Goal: Task Accomplishment & Management: Manage account settings

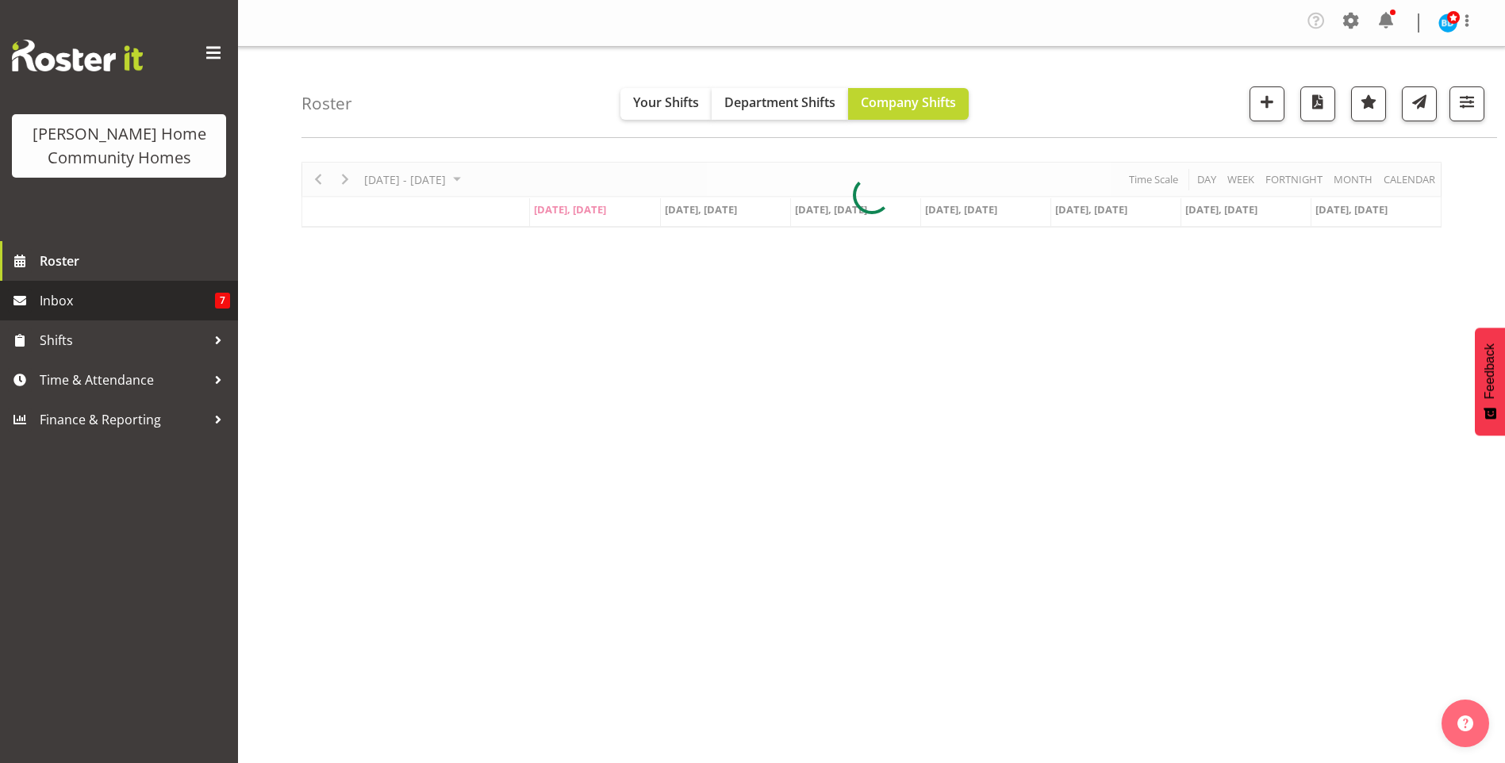
click at [99, 302] on span "Inbox" at bounding box center [127, 301] width 175 height 24
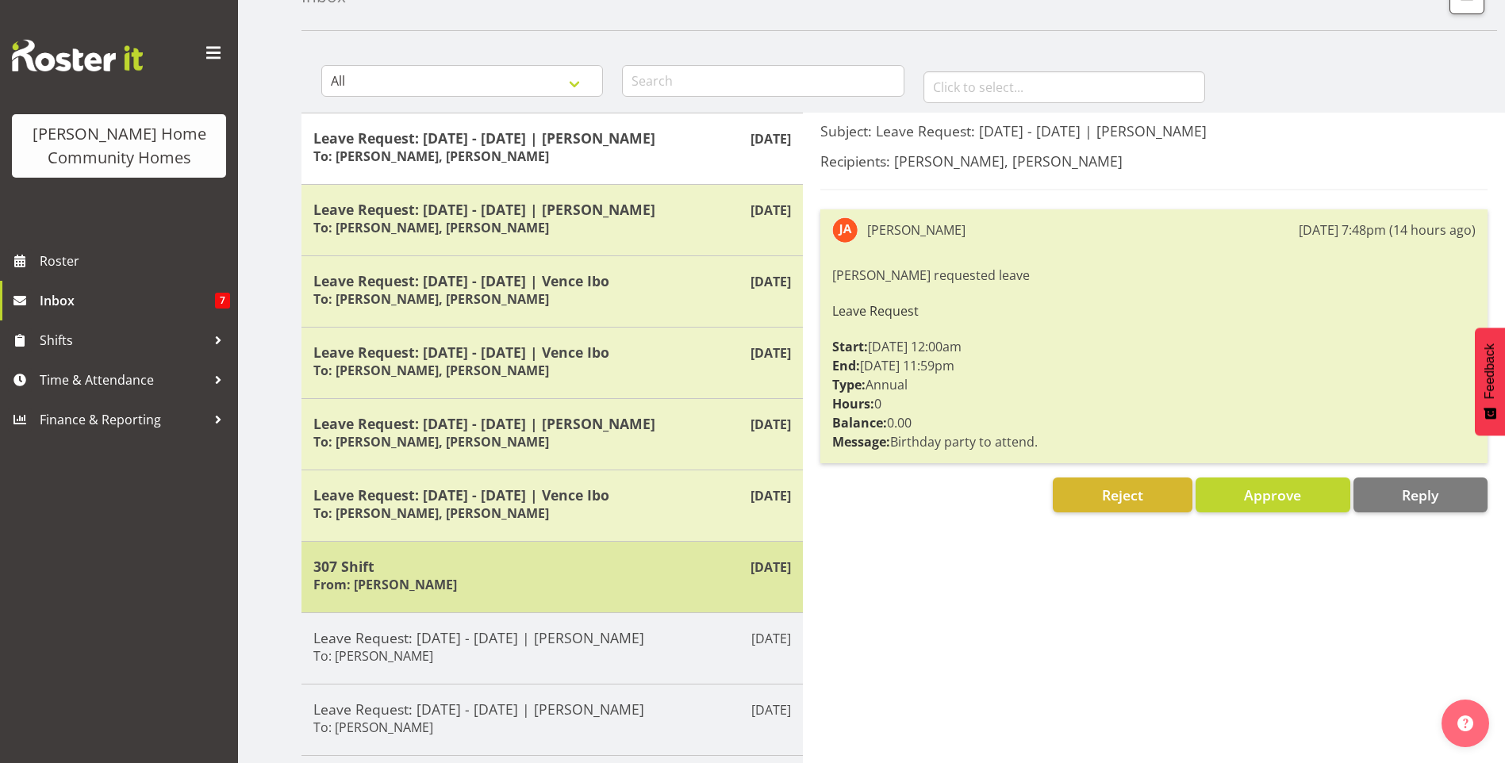
scroll to position [234, 0]
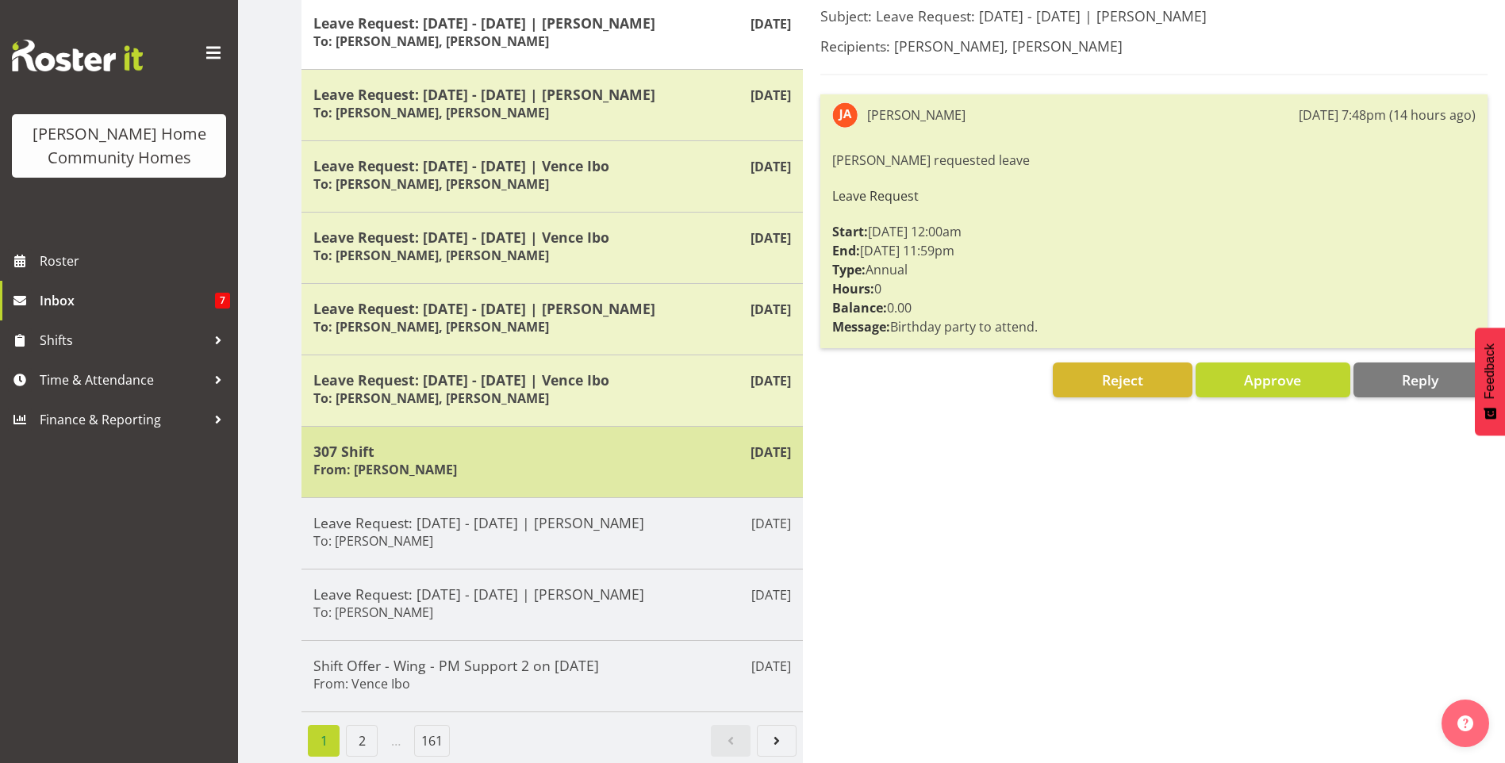
click at [466, 448] on div "307 Shift From: Eloise Bailey" at bounding box center [552, 462] width 478 height 39
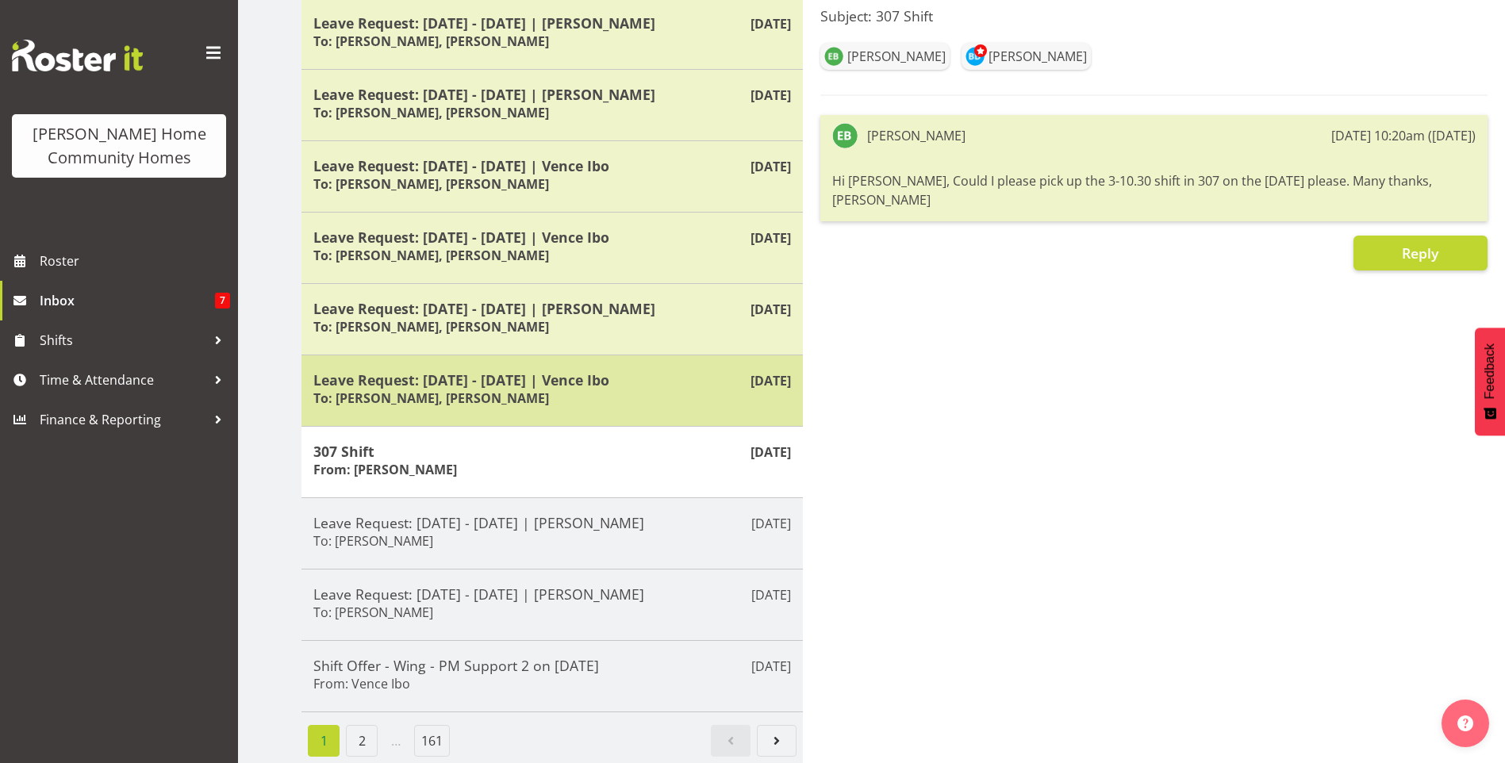
click at [464, 371] on h5 "Leave Request: [DATE] - [DATE] | Vence Ibo" at bounding box center [552, 379] width 478 height 17
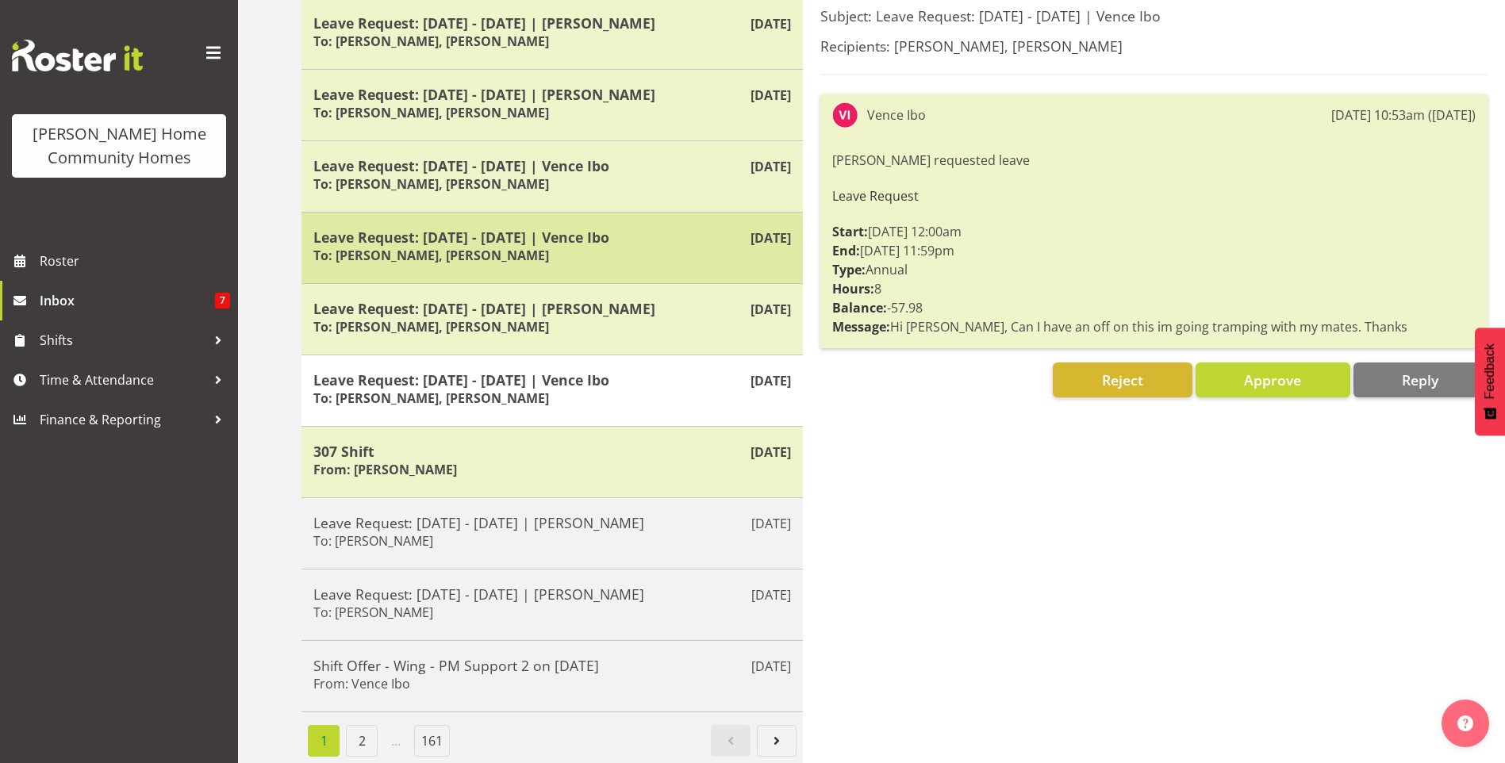
click at [495, 229] on h5 "Leave Request: [DATE] - [DATE] | Vence Ibo" at bounding box center [552, 237] width 478 height 17
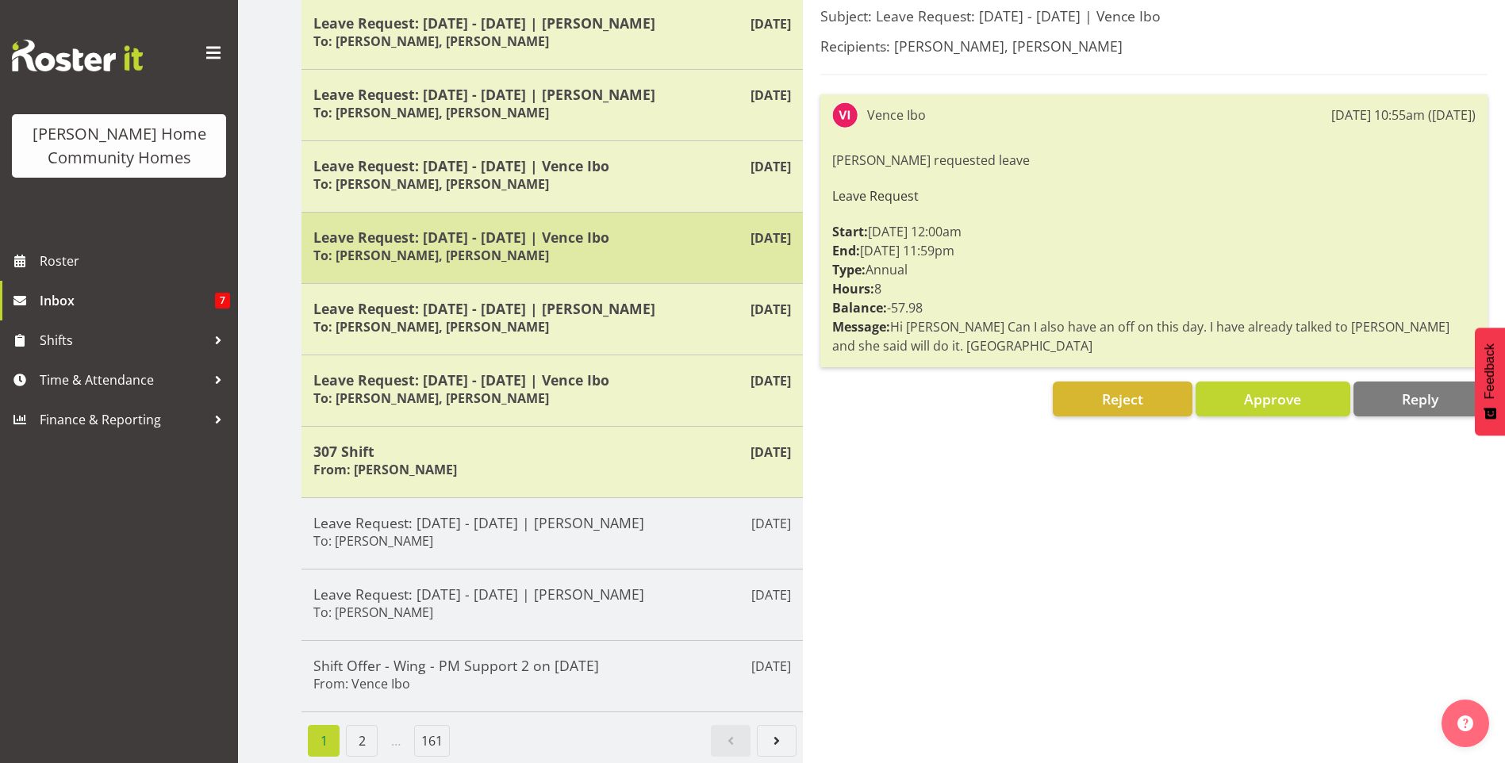
click at [516, 229] on h5 "Leave Request: 06/09/25 - 06/09/25 | Vence Ibo" at bounding box center [552, 237] width 478 height 17
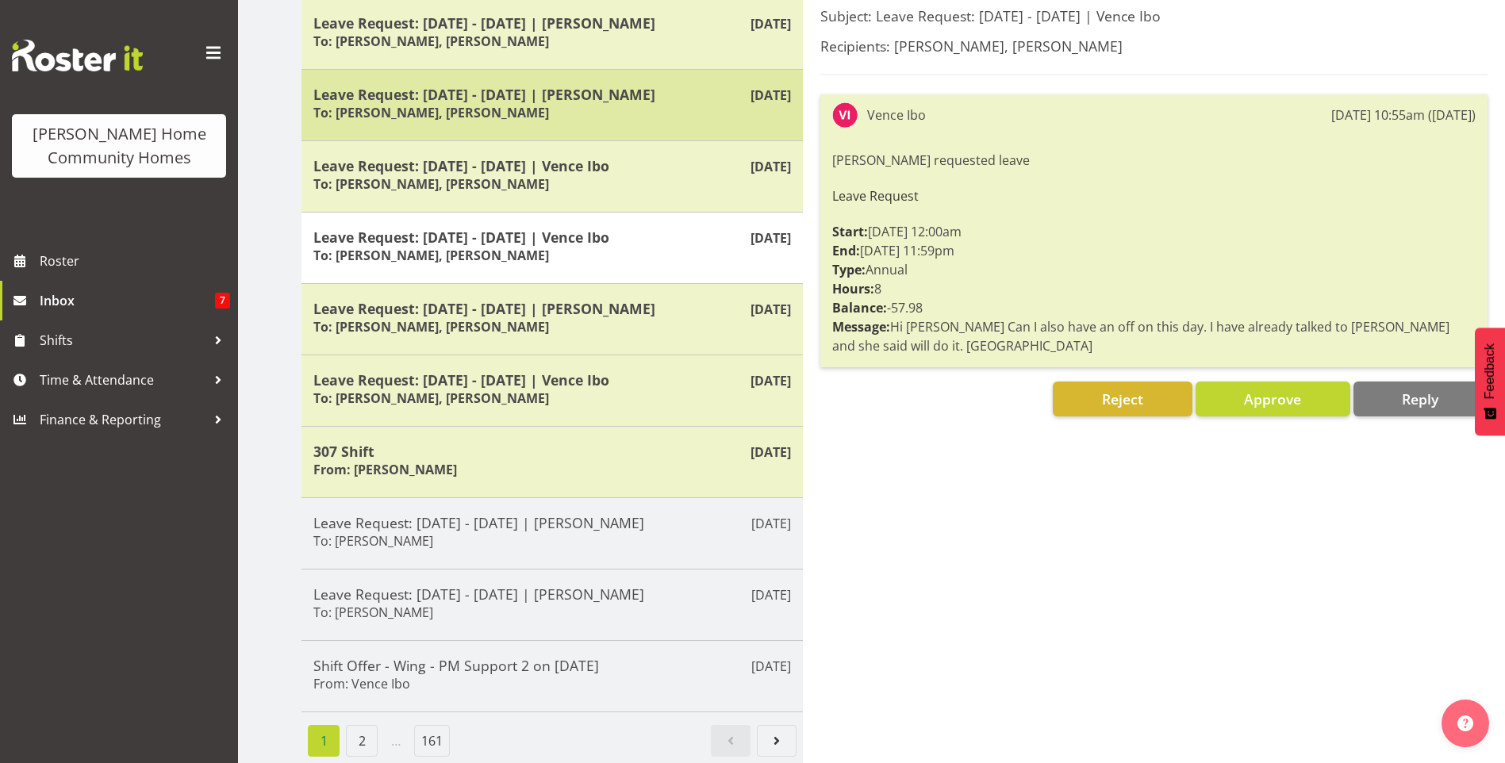
click at [489, 105] on h6 "To: Barbara Dunlop, Kirsty Crossley" at bounding box center [431, 113] width 236 height 16
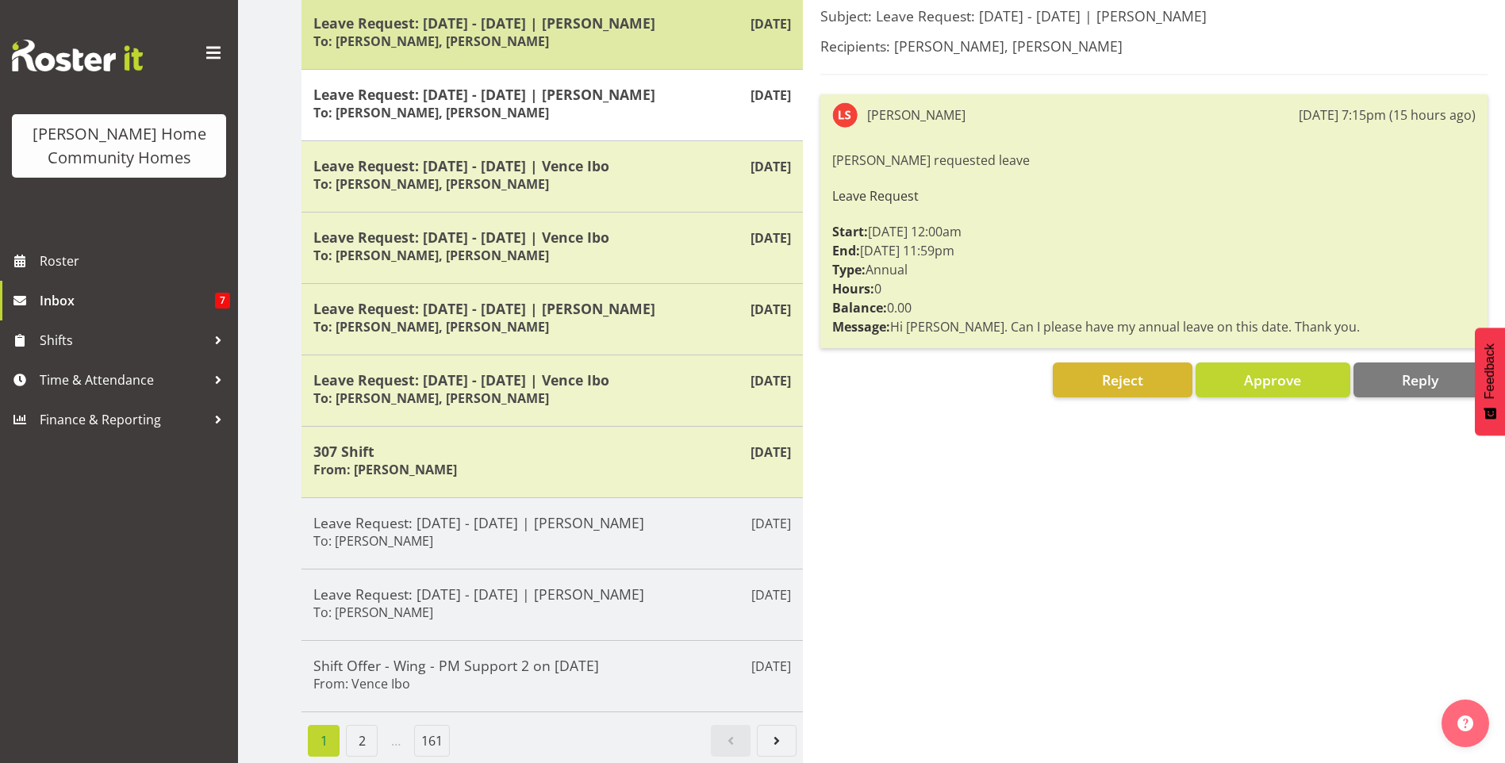
click at [527, 37] on h6 "To: Barbara Dunlop, Kirsty Crossley" at bounding box center [431, 41] width 236 height 16
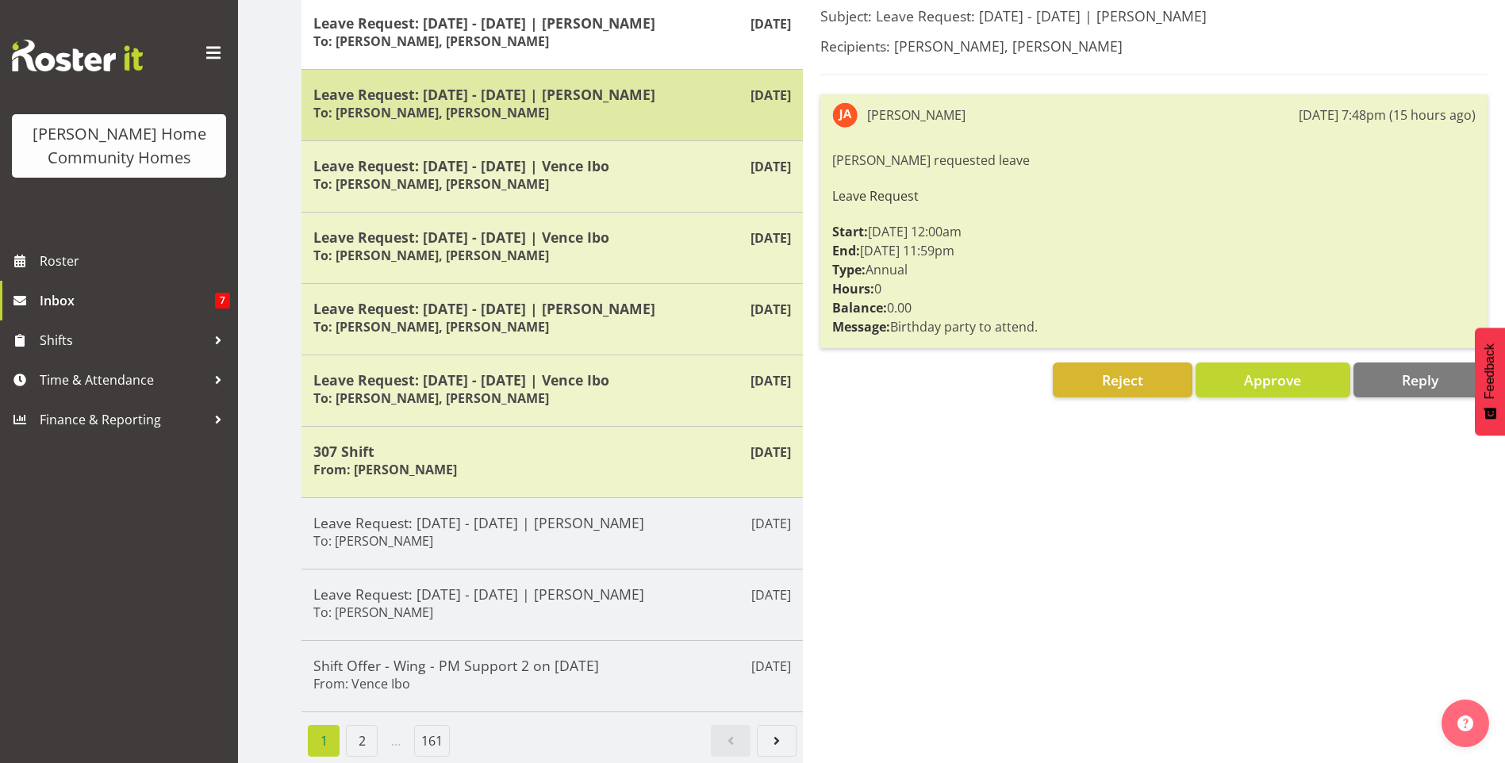
scroll to position [75, 0]
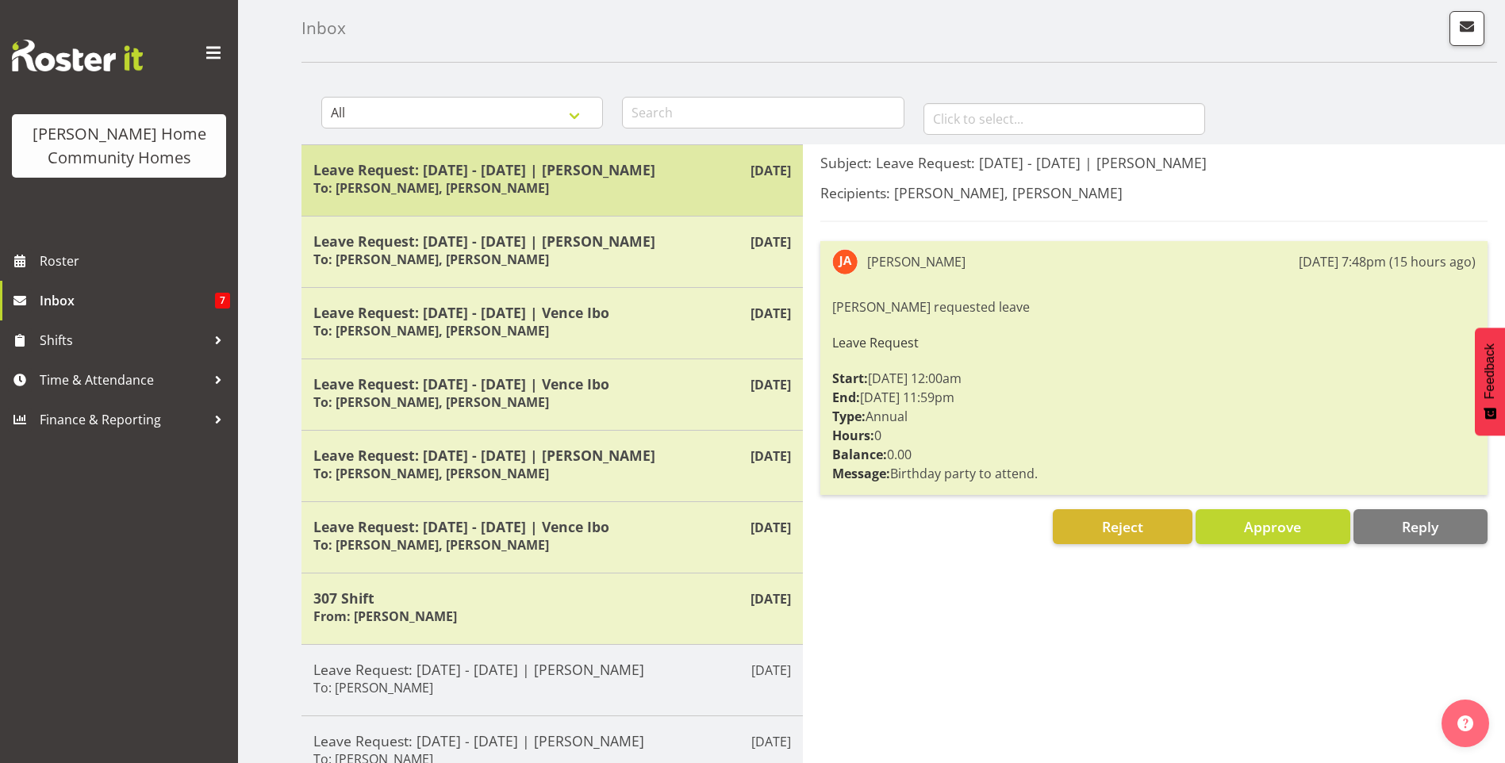
click at [532, 175] on h5 "Leave Request: 26/10/25 - 26/10/25 | Jess Aracan" at bounding box center [552, 169] width 478 height 17
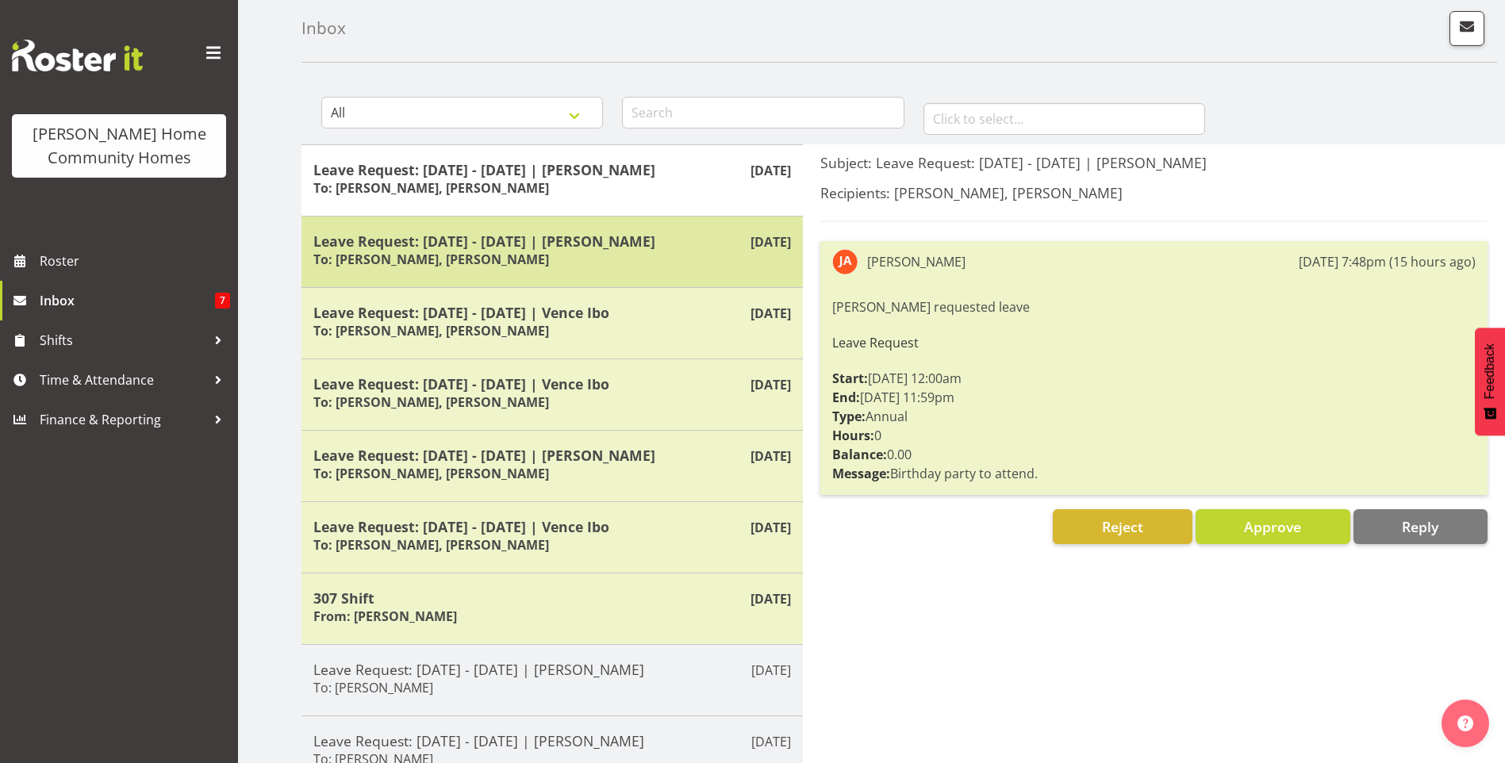
click at [538, 246] on h5 "Leave Request: 09/10/25 - 11/10/25 | Liezl Sanchez" at bounding box center [552, 241] width 478 height 17
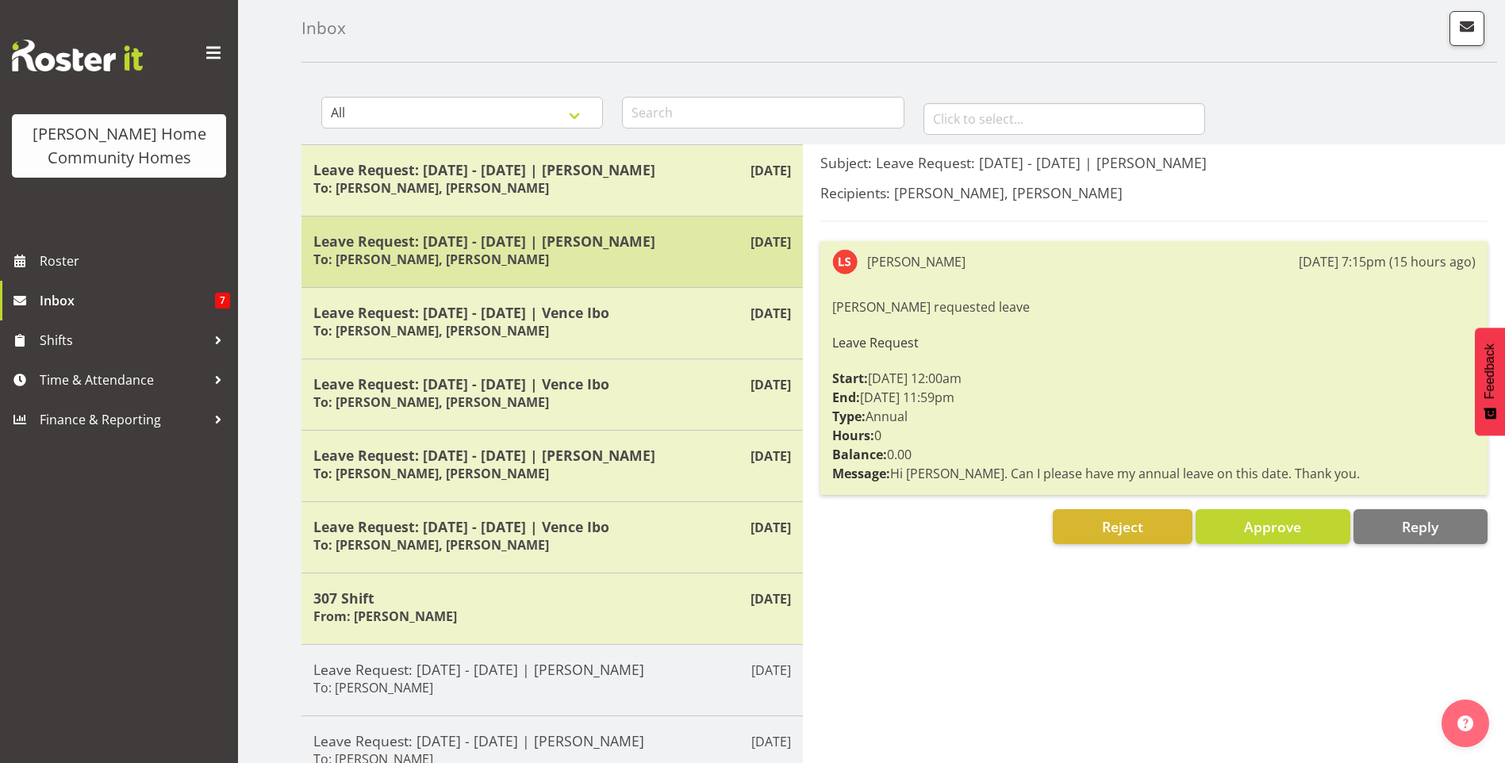
click at [529, 248] on h5 "Leave Request: 09/10/25 - 11/10/25 | Liezl Sanchez" at bounding box center [552, 241] width 478 height 17
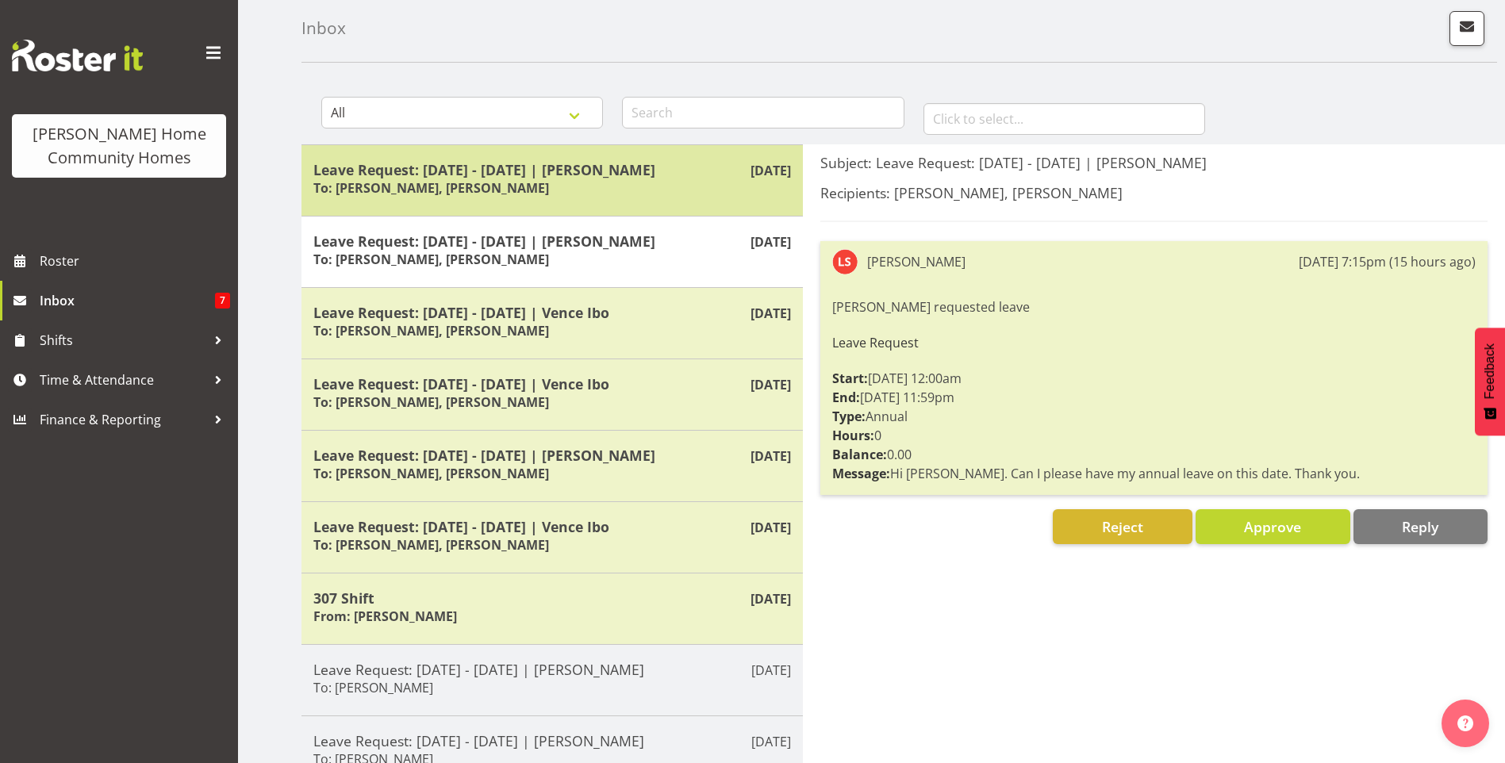
click at [566, 150] on div "Sep 7th Leave Request: 26/10/25 - 26/10/25 | Jess Aracan To: Barbara Dunlop, Ki…" at bounding box center [553, 179] width 502 height 71
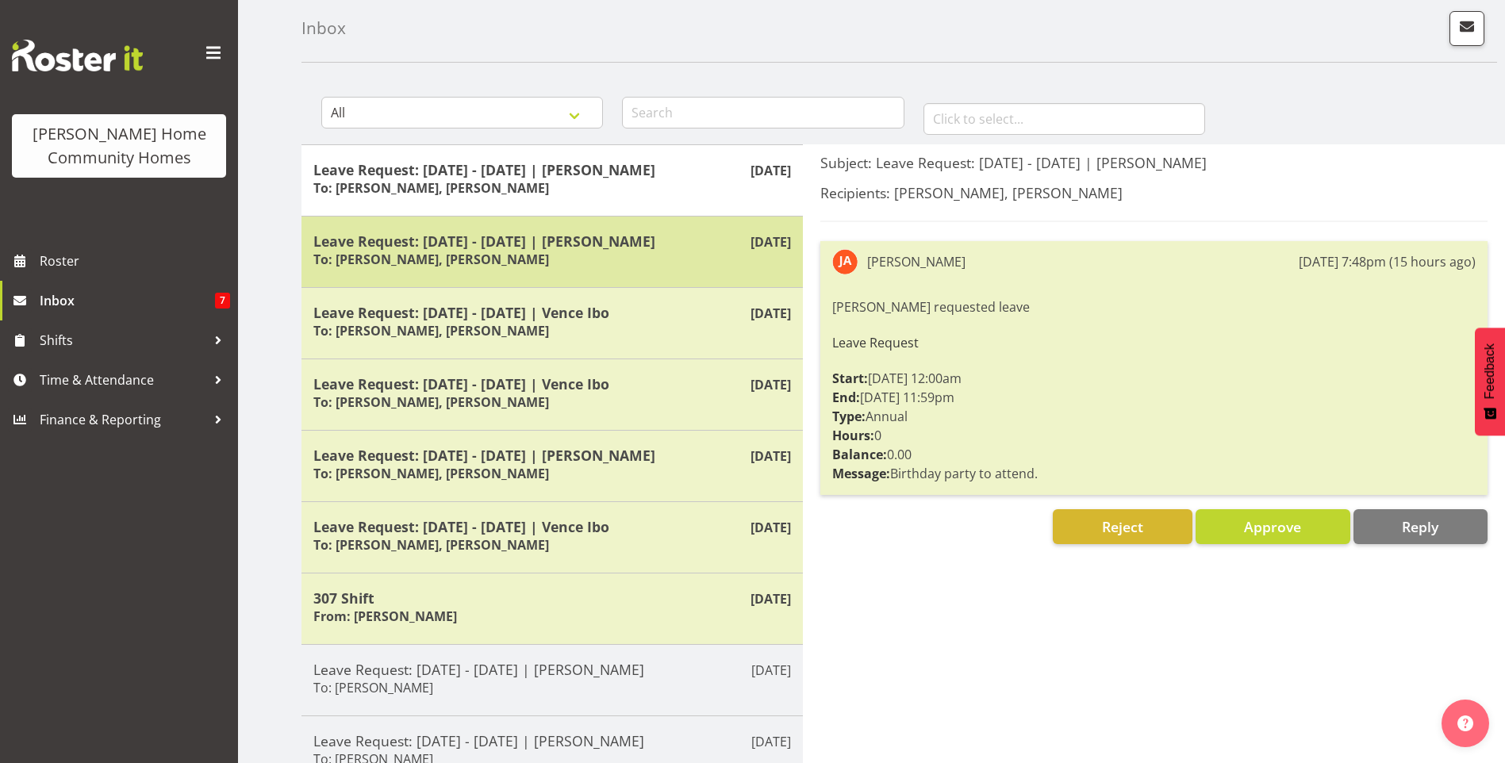
click at [632, 236] on h5 "Leave Request: 09/10/25 - 11/10/25 | Liezl Sanchez" at bounding box center [552, 241] width 478 height 17
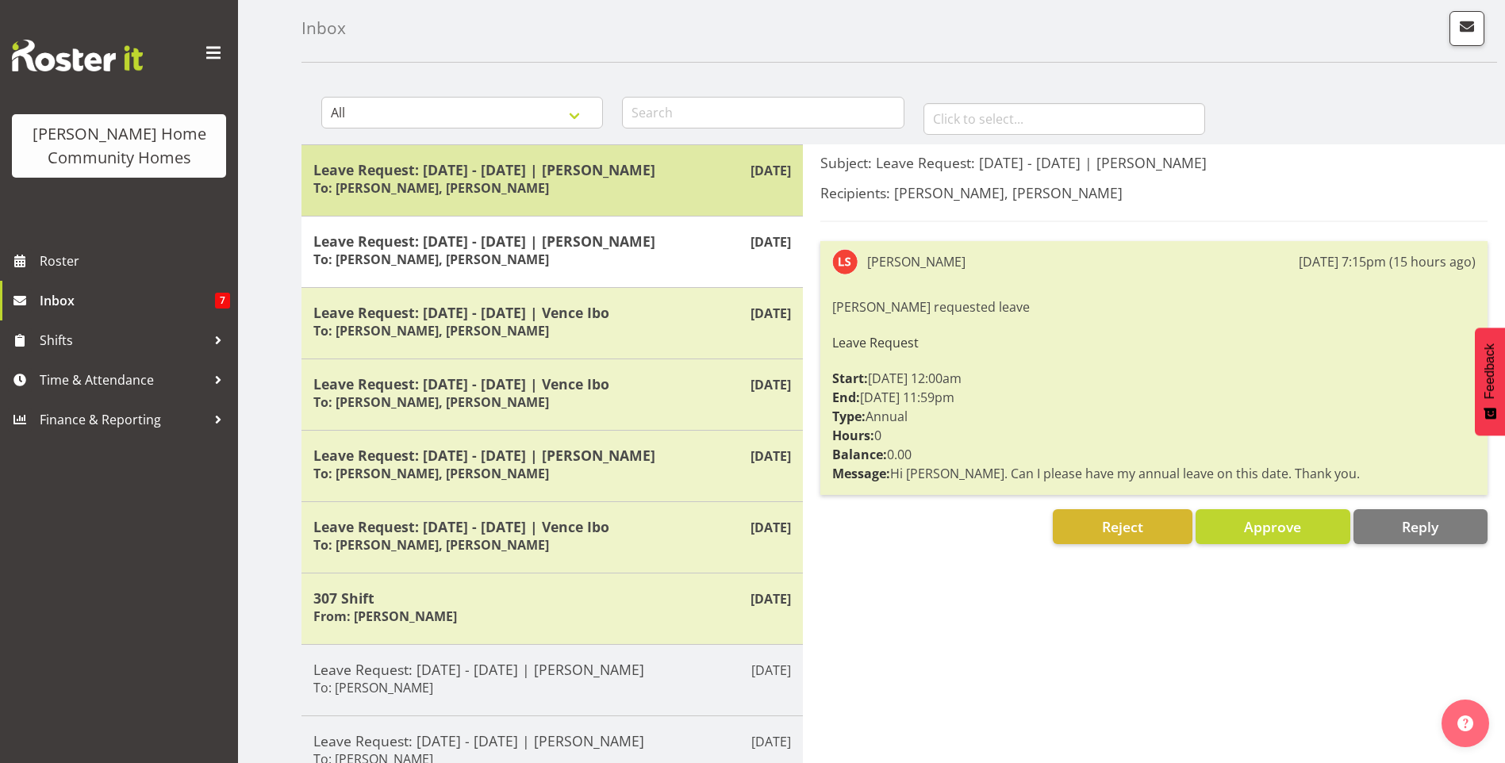
click at [578, 178] on h5 "Leave Request: [DATE] - [DATE] | [PERSON_NAME]" at bounding box center [552, 169] width 478 height 17
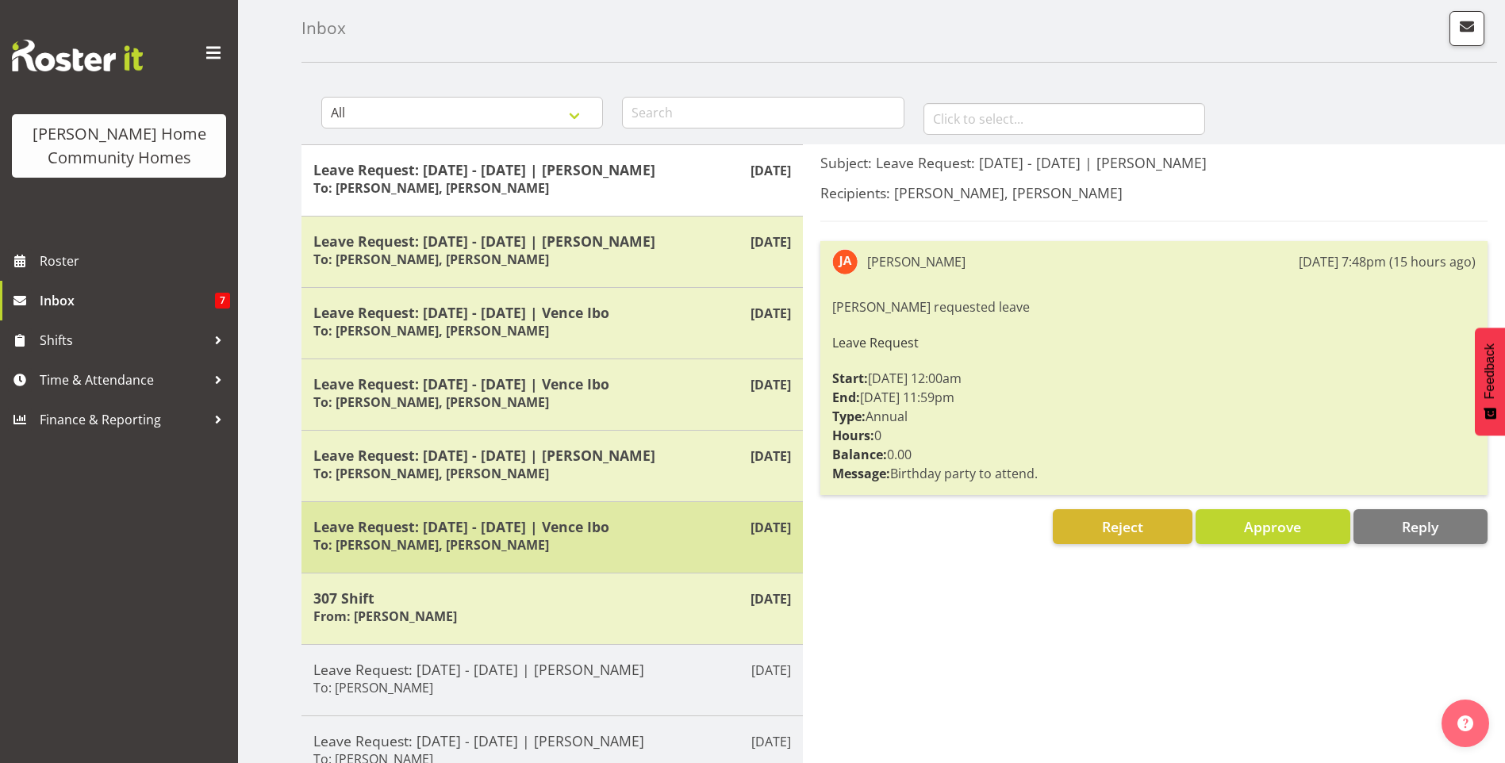
click at [603, 531] on h5 "Leave Request: [DATE] - [DATE] | Vence Ibo" at bounding box center [552, 526] width 478 height 17
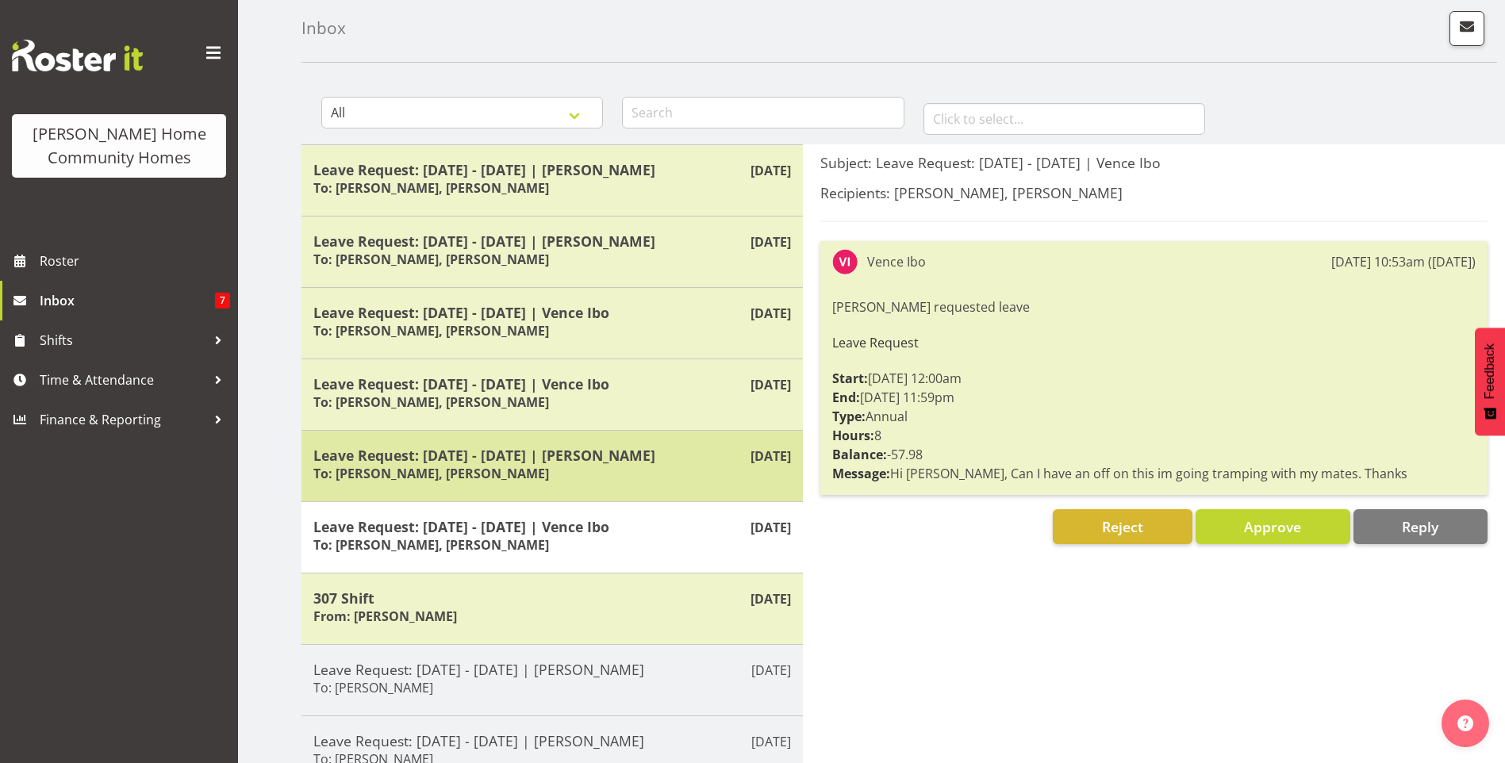
click at [598, 457] on h5 "Leave Request: [DATE] - [DATE] | [PERSON_NAME]" at bounding box center [552, 455] width 478 height 17
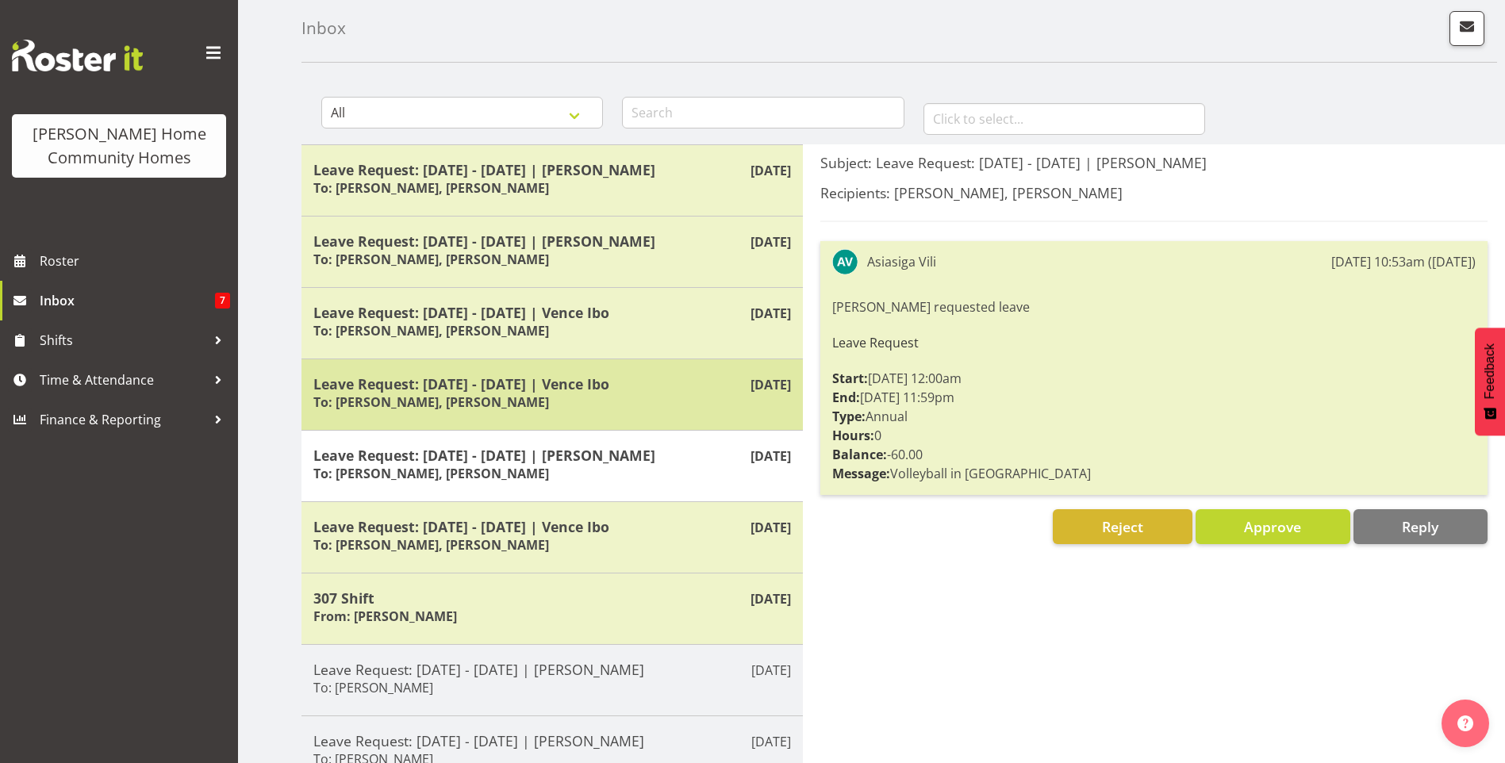
click at [563, 393] on h5 "Leave Request: [DATE] - [DATE] | Vence Ibo" at bounding box center [552, 383] width 478 height 17
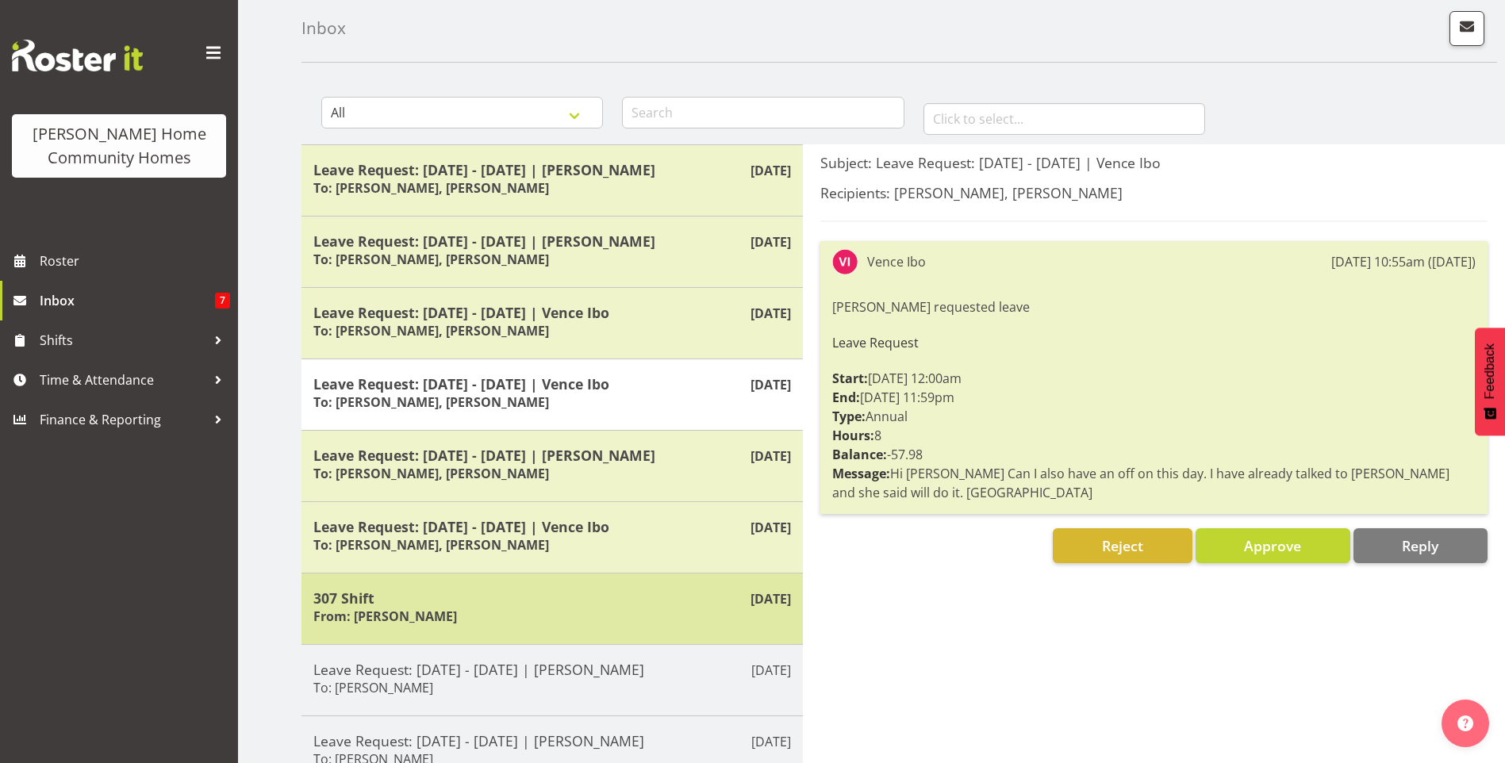
click at [535, 581] on div "Sep 6th 307 Shift From: Eloise Bailey" at bounding box center [553, 608] width 502 height 71
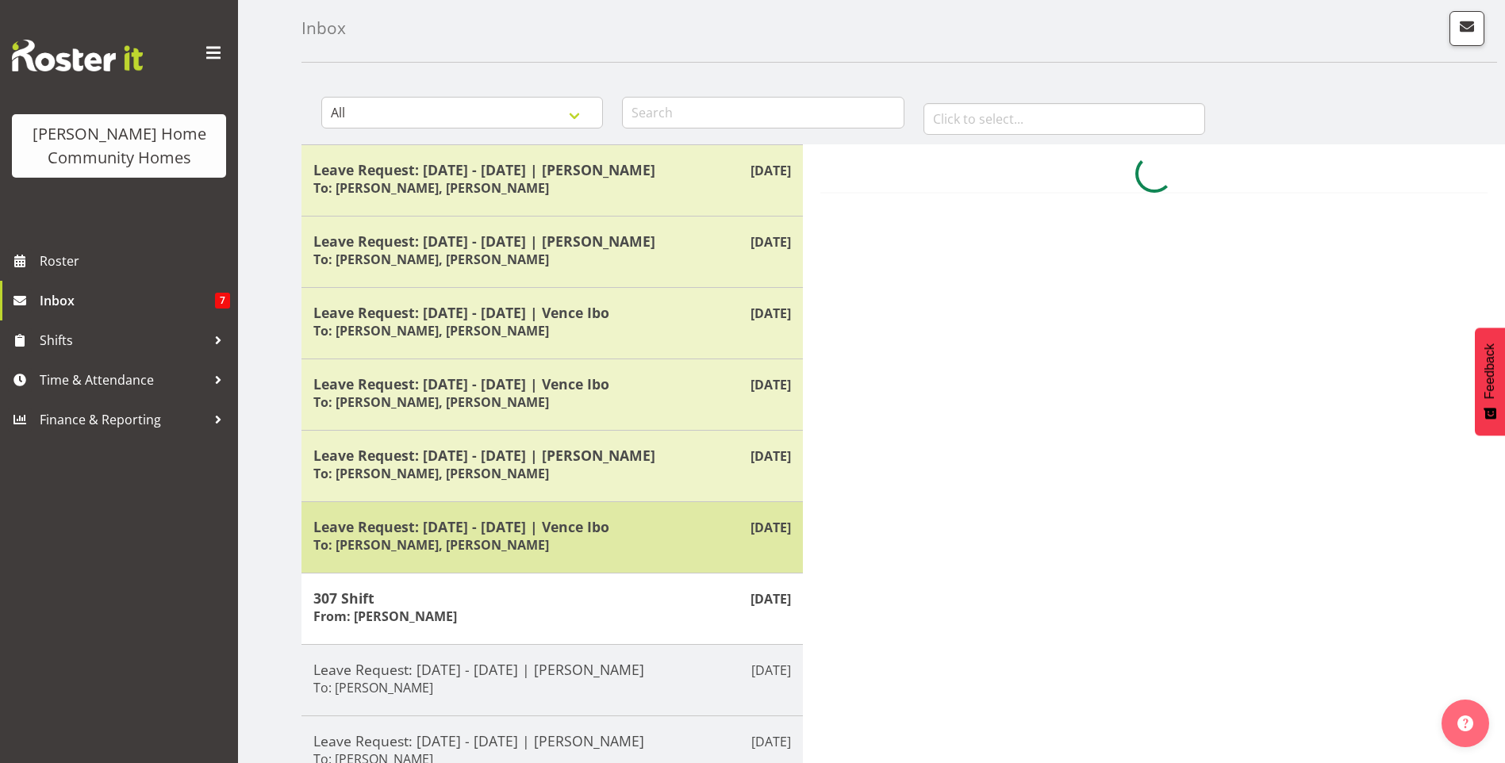
click at [571, 532] on h5 "Leave Request: 28/09/25 - 28/09/25 | Vence Ibo" at bounding box center [552, 526] width 478 height 17
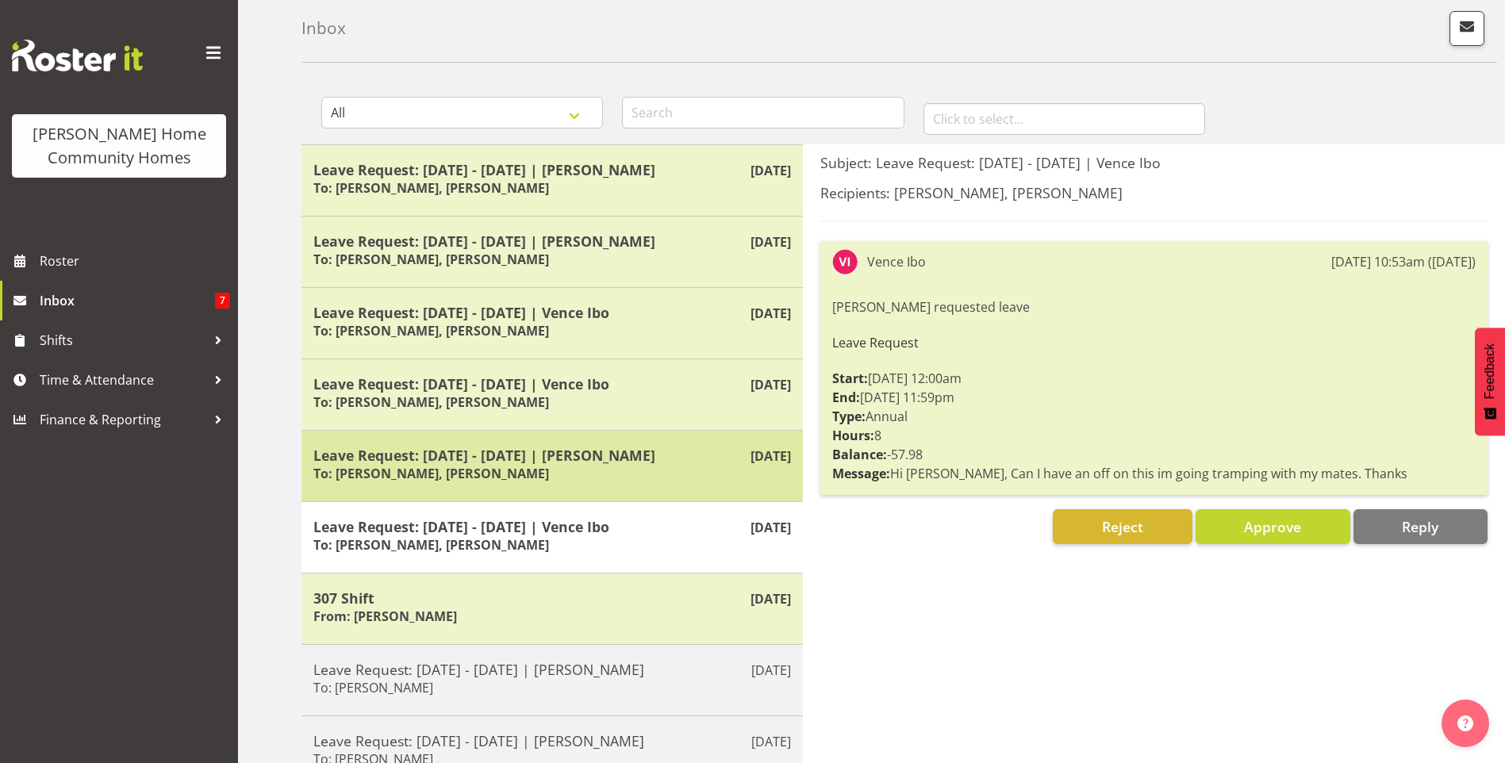
click at [586, 488] on div "Sep 6th Leave Request: 25/10/25 - 27/10/25 | Asiasiga Vili To: Barbara Dunlop, …" at bounding box center [553, 465] width 502 height 71
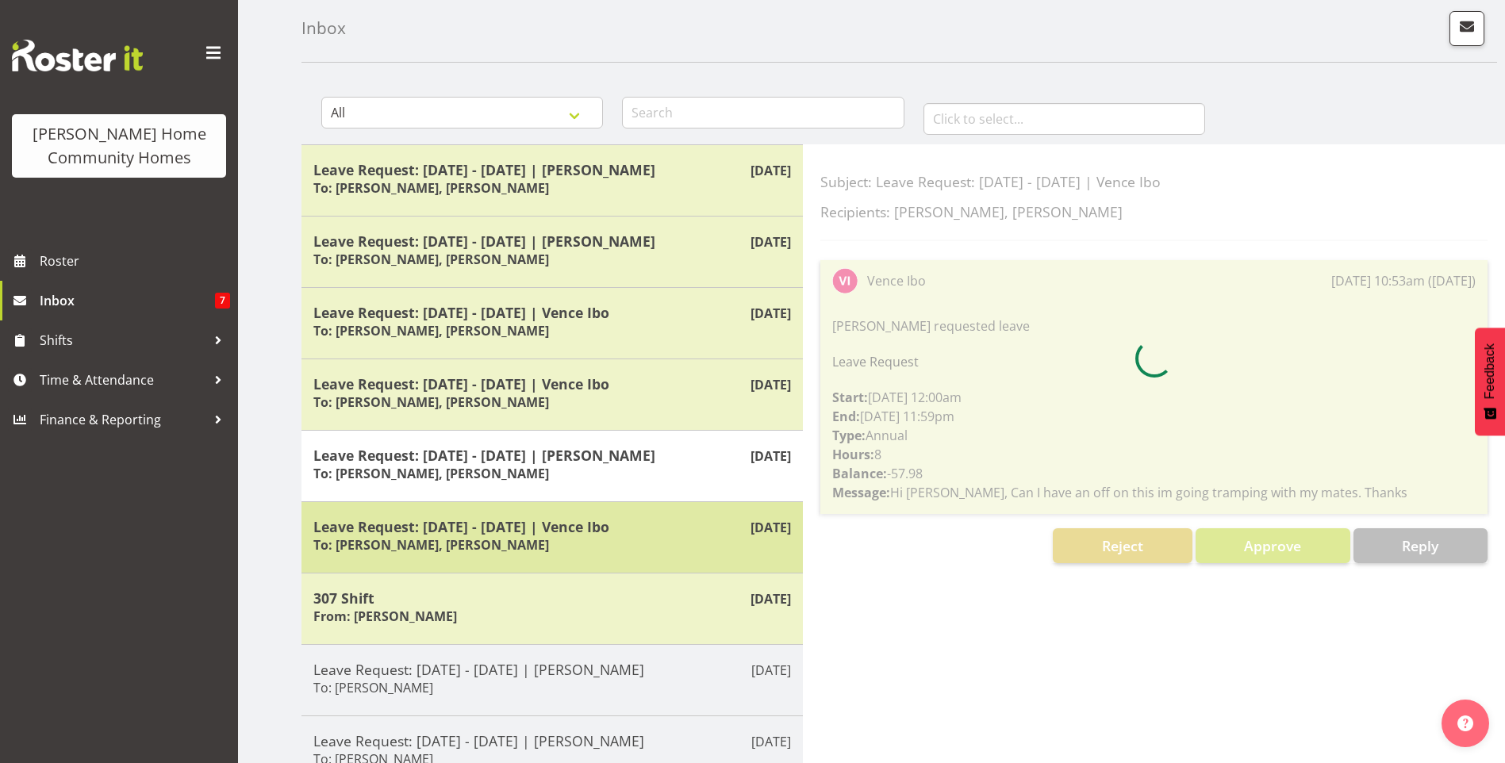
click at [617, 540] on div "Leave Request: 28/09/25 - 28/09/25 | Vence Ibo To: Barbara Dunlop, Kirsty Cross…" at bounding box center [552, 537] width 478 height 39
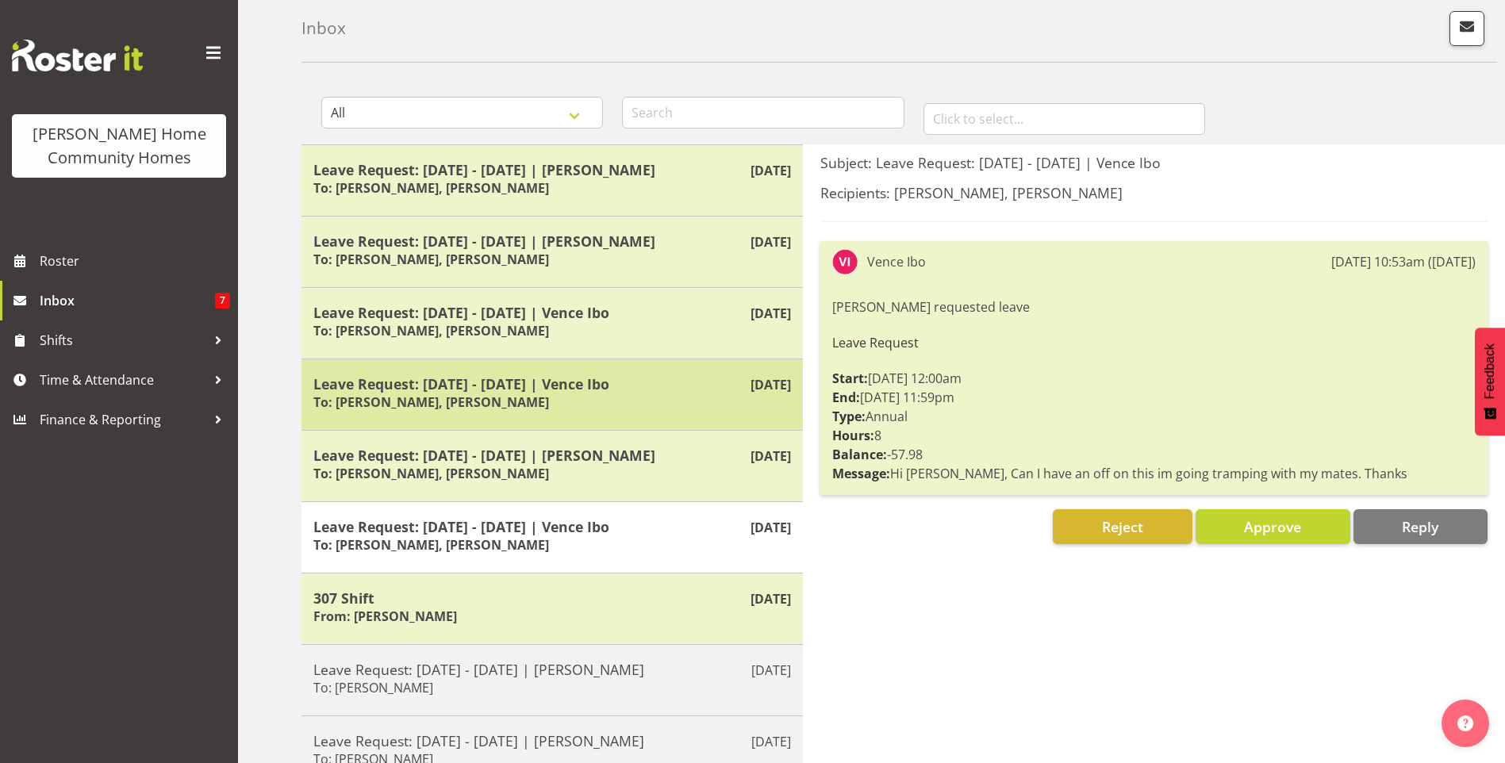
click at [613, 406] on div "Leave Request: 06/09/25 - 06/09/25 | Vence Ibo To: Barbara Dunlop, Kirsty Cross…" at bounding box center [552, 394] width 478 height 39
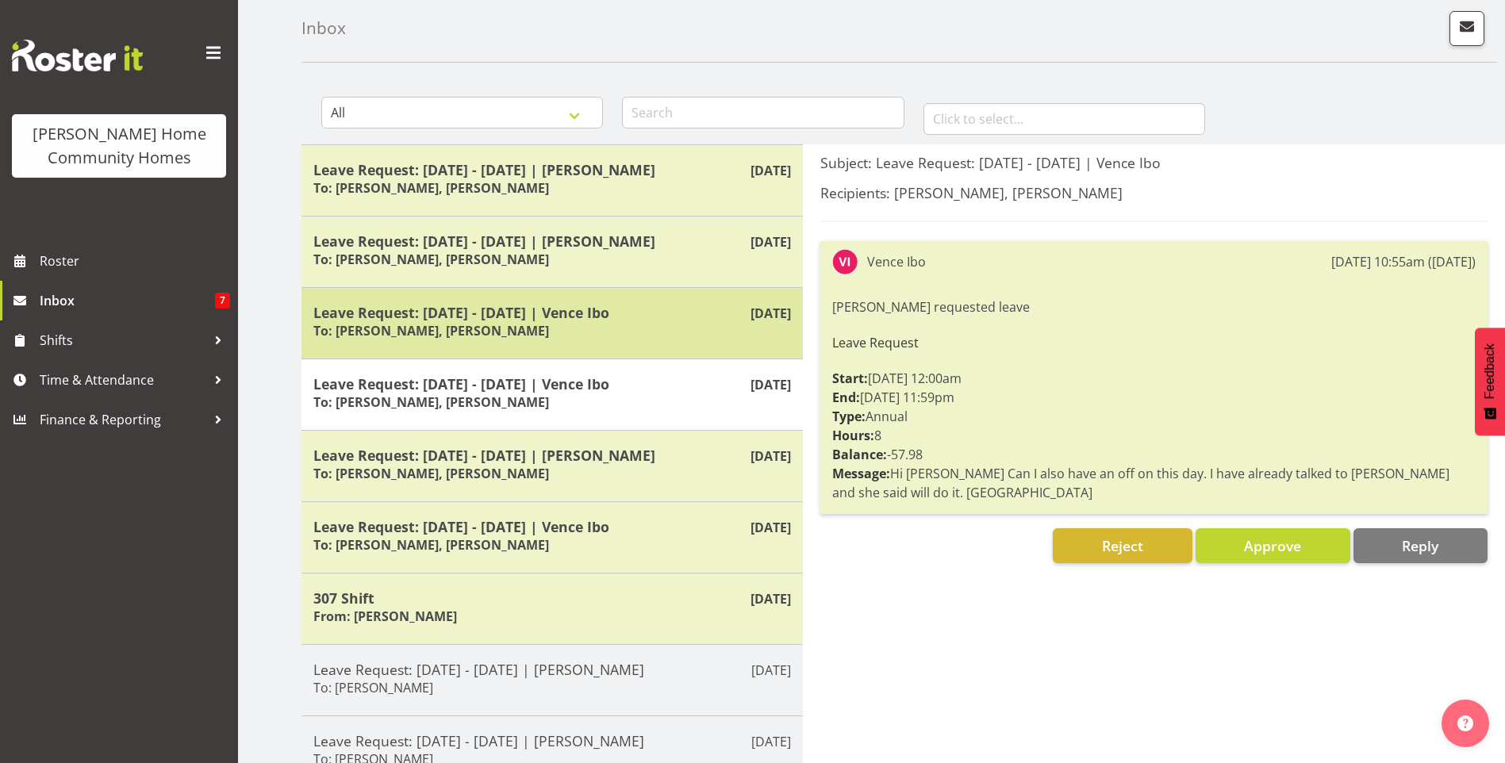
click at [590, 333] on div "Leave Request: 21/09/25 - 21/09/25 | Vence Ibo To: Barbara Dunlop, Kirsty Cross…" at bounding box center [552, 323] width 478 height 39
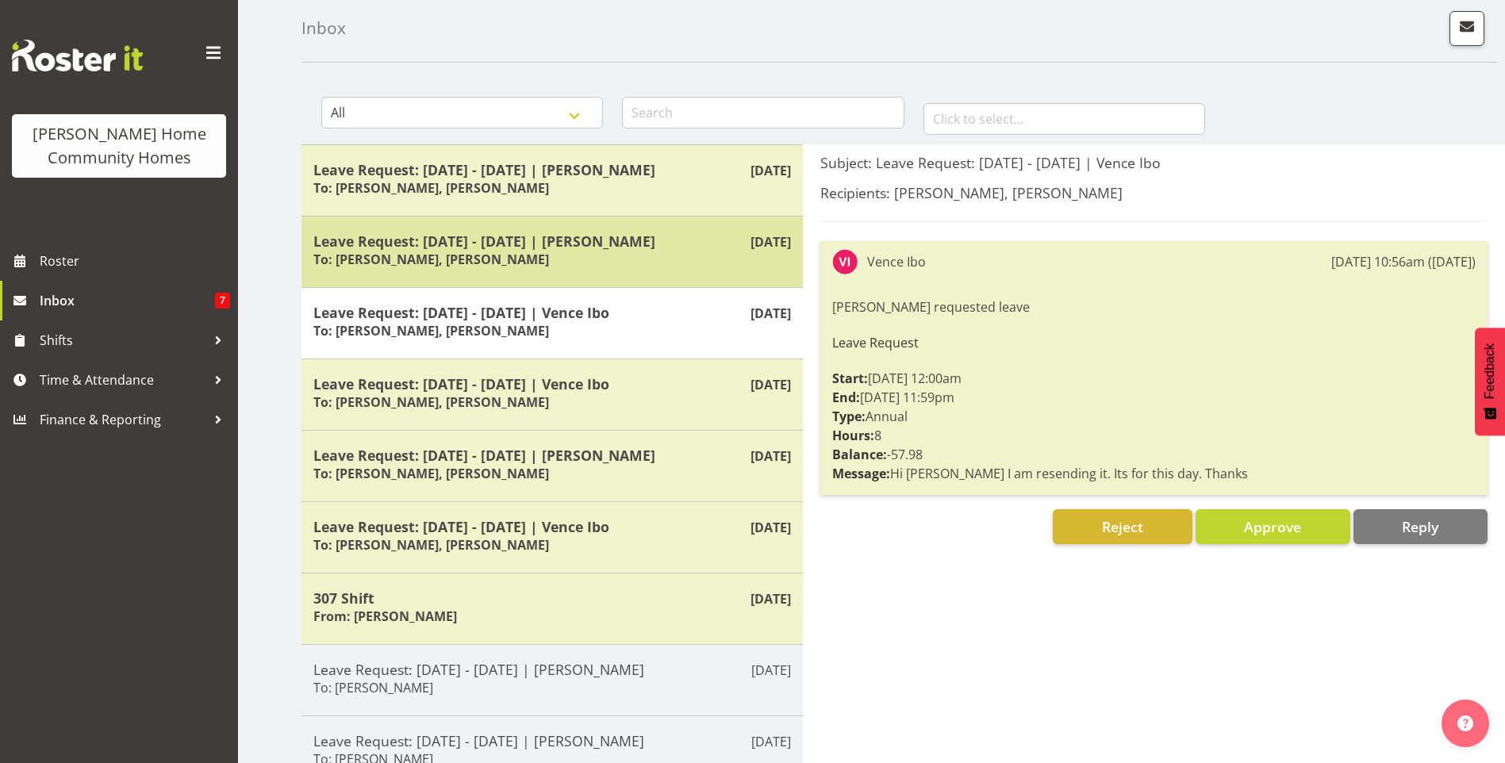
click at [607, 253] on div "Leave Request: 09/10/25 - 11/10/25 | Liezl Sanchez To: Barbara Dunlop, Kirsty C…" at bounding box center [552, 252] width 478 height 39
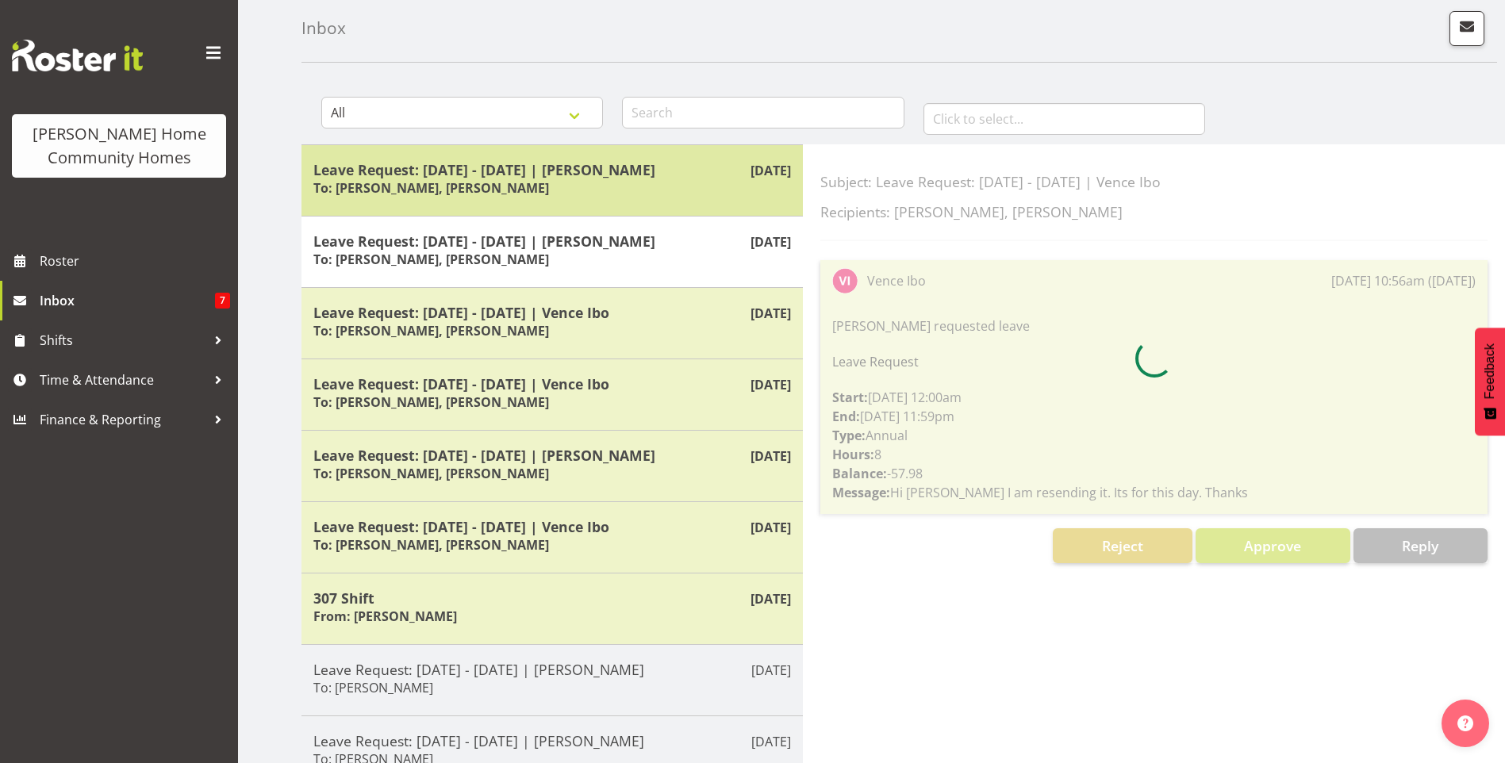
click at [617, 177] on h5 "Leave Request: [DATE] - [DATE] | [PERSON_NAME]" at bounding box center [552, 169] width 478 height 17
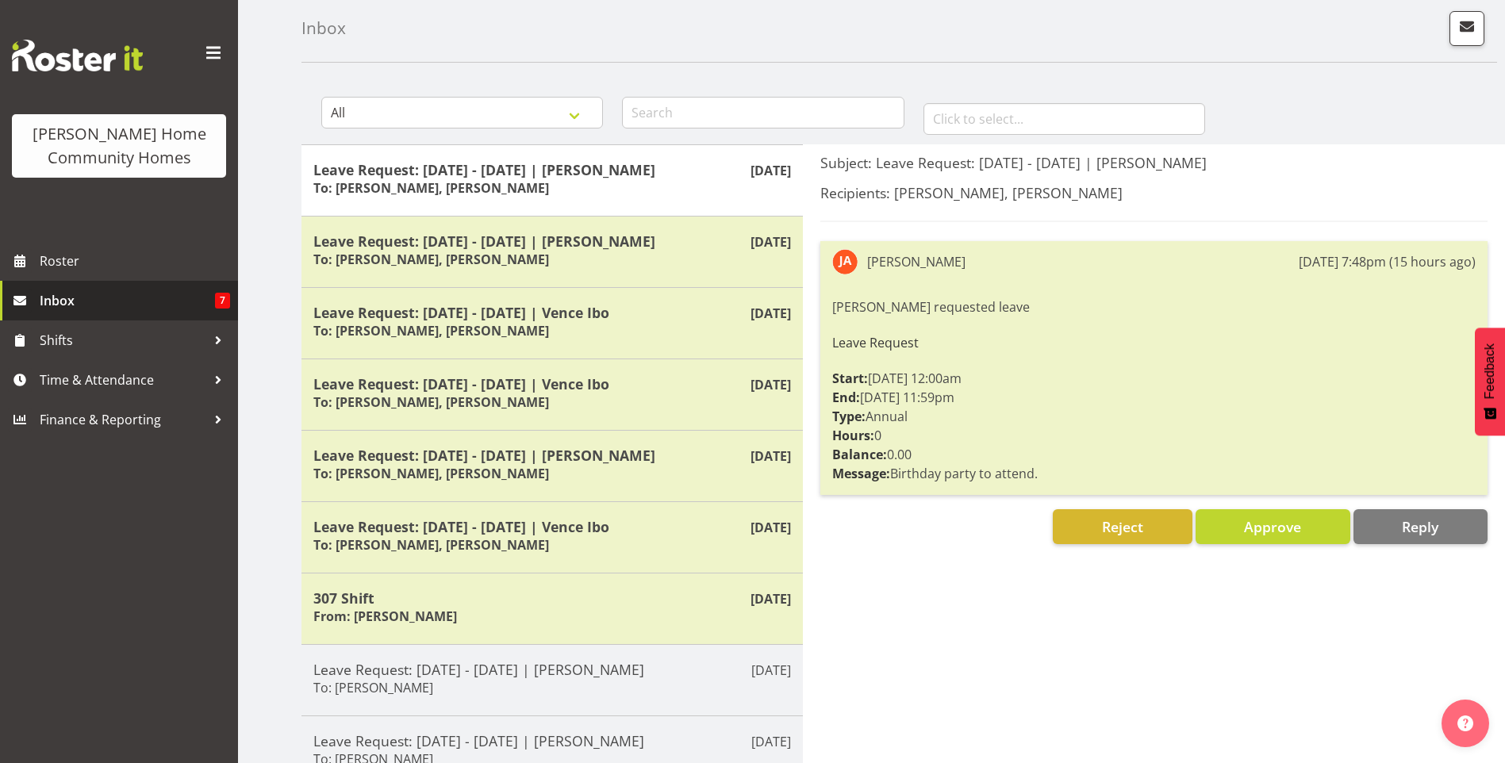
click at [72, 293] on span "Inbox" at bounding box center [127, 301] width 175 height 24
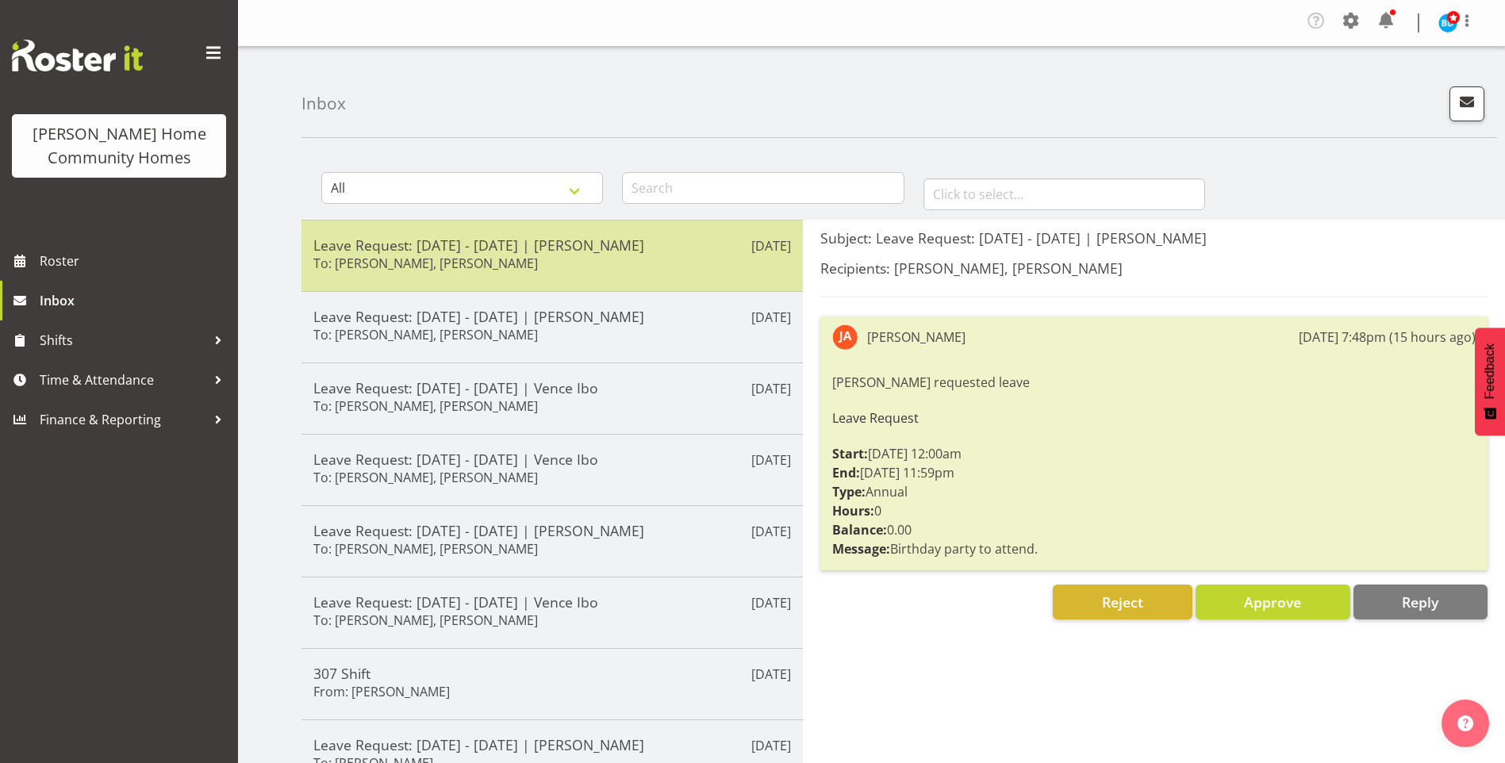
click at [594, 248] on h5 "Leave Request: [DATE] - [DATE] | [PERSON_NAME]" at bounding box center [552, 244] width 478 height 17
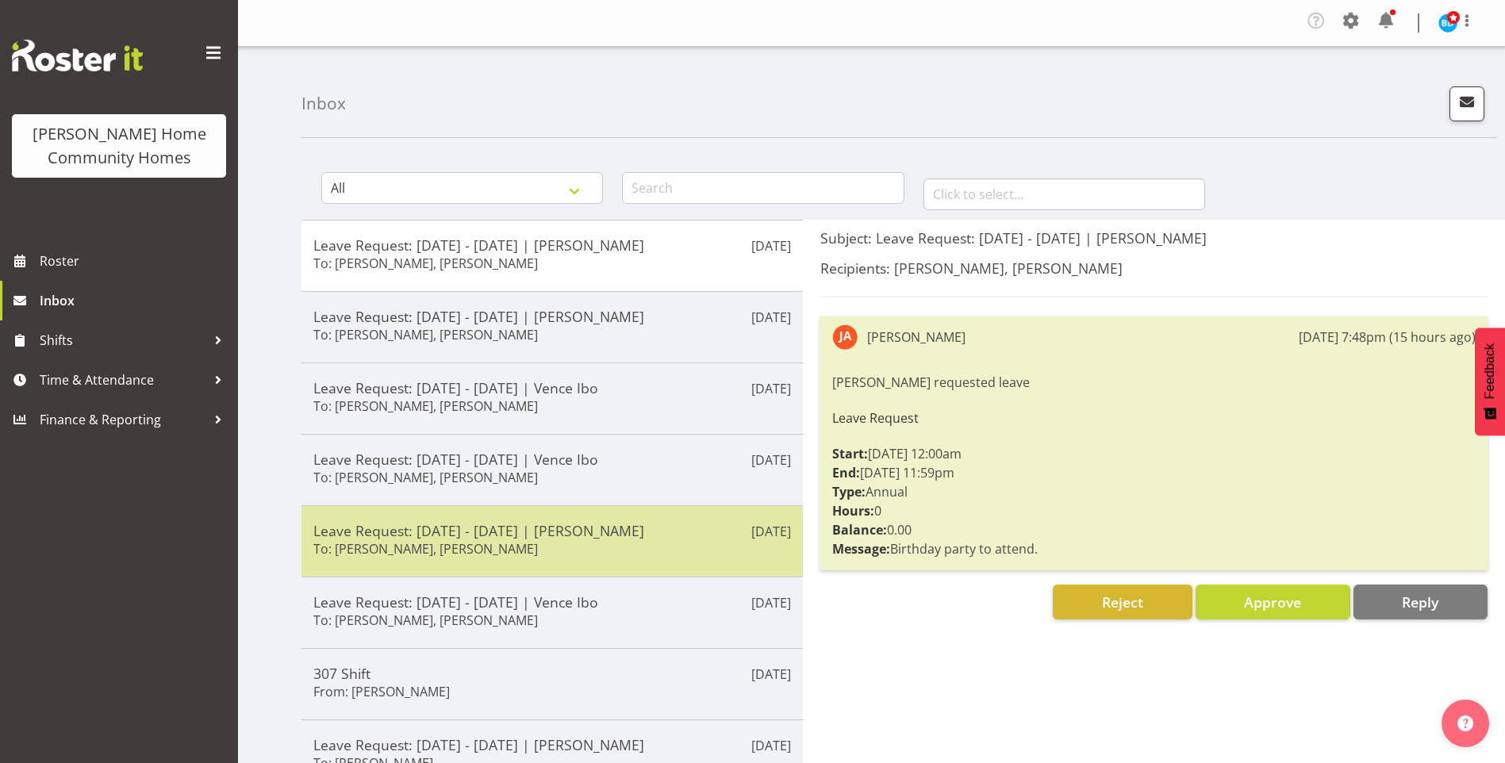
click at [560, 551] on div "Leave Request: 25/10/25 - 27/10/25 | Asiasiga Vili To: Barbara Dunlop, Kirsty C…" at bounding box center [552, 541] width 478 height 39
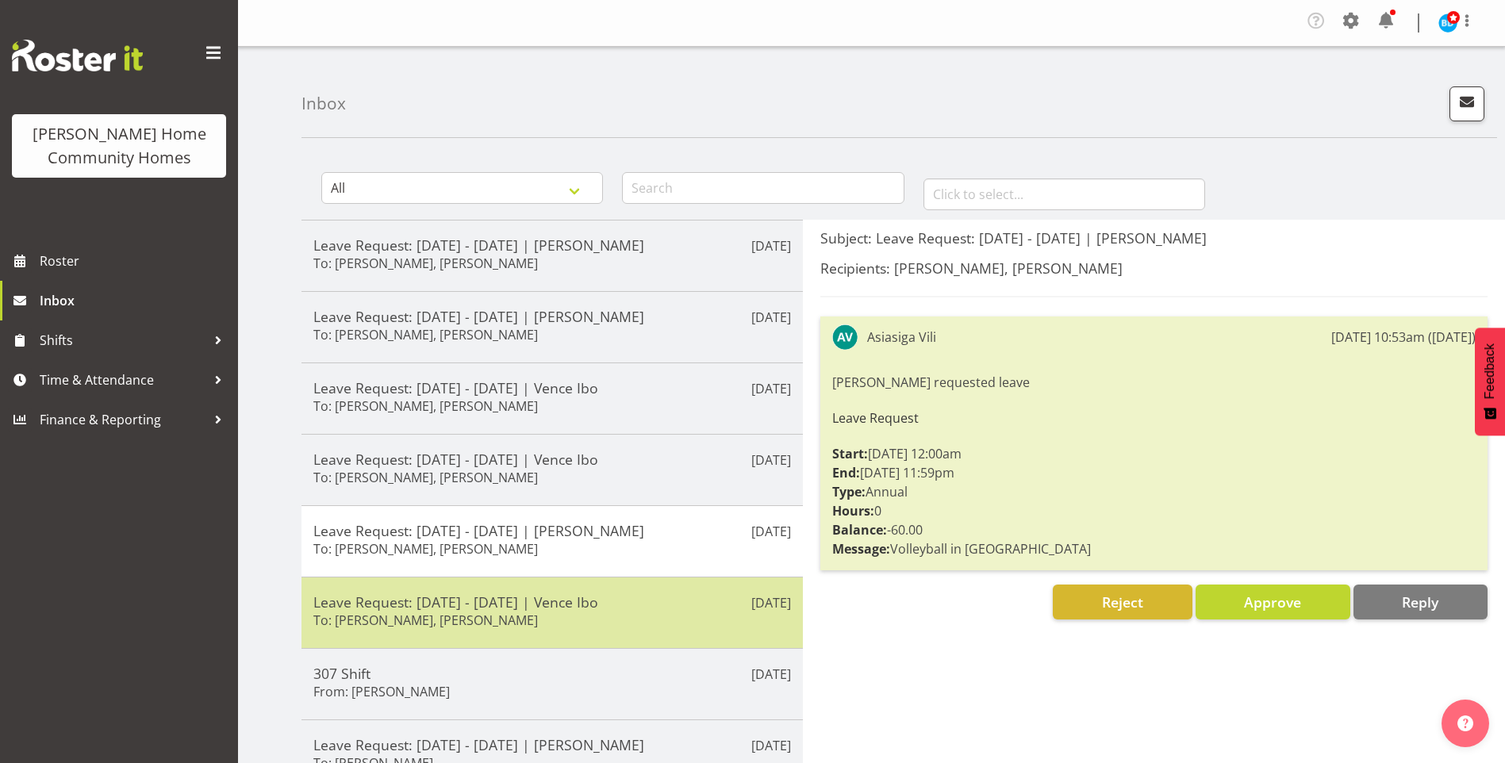
click at [606, 613] on div "Leave Request: 28/09/25 - 28/09/25 | Vence Ibo To: Barbara Dunlop, Kirsty Cross…" at bounding box center [552, 613] width 478 height 39
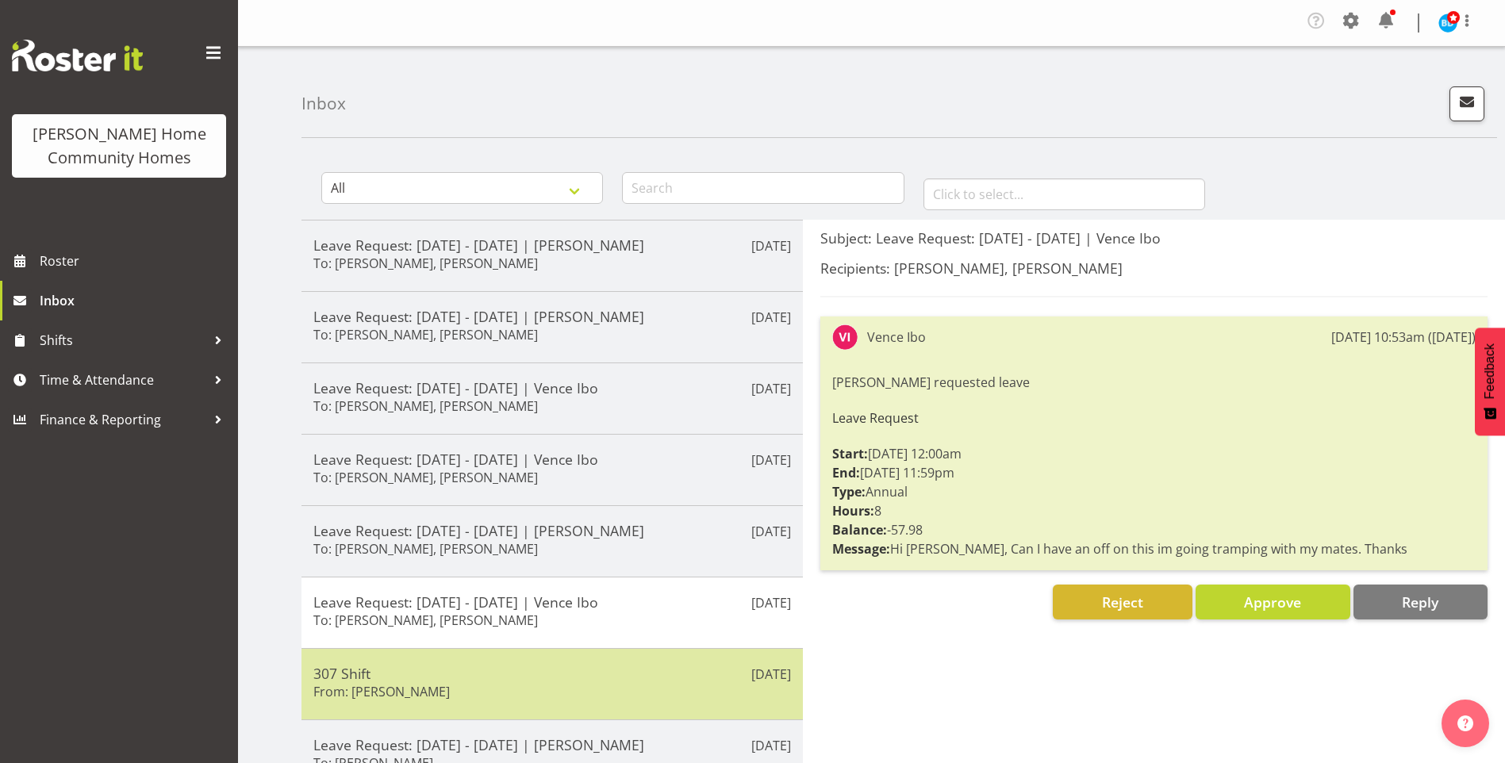
click at [565, 665] on h5 "307 Shift" at bounding box center [552, 673] width 478 height 17
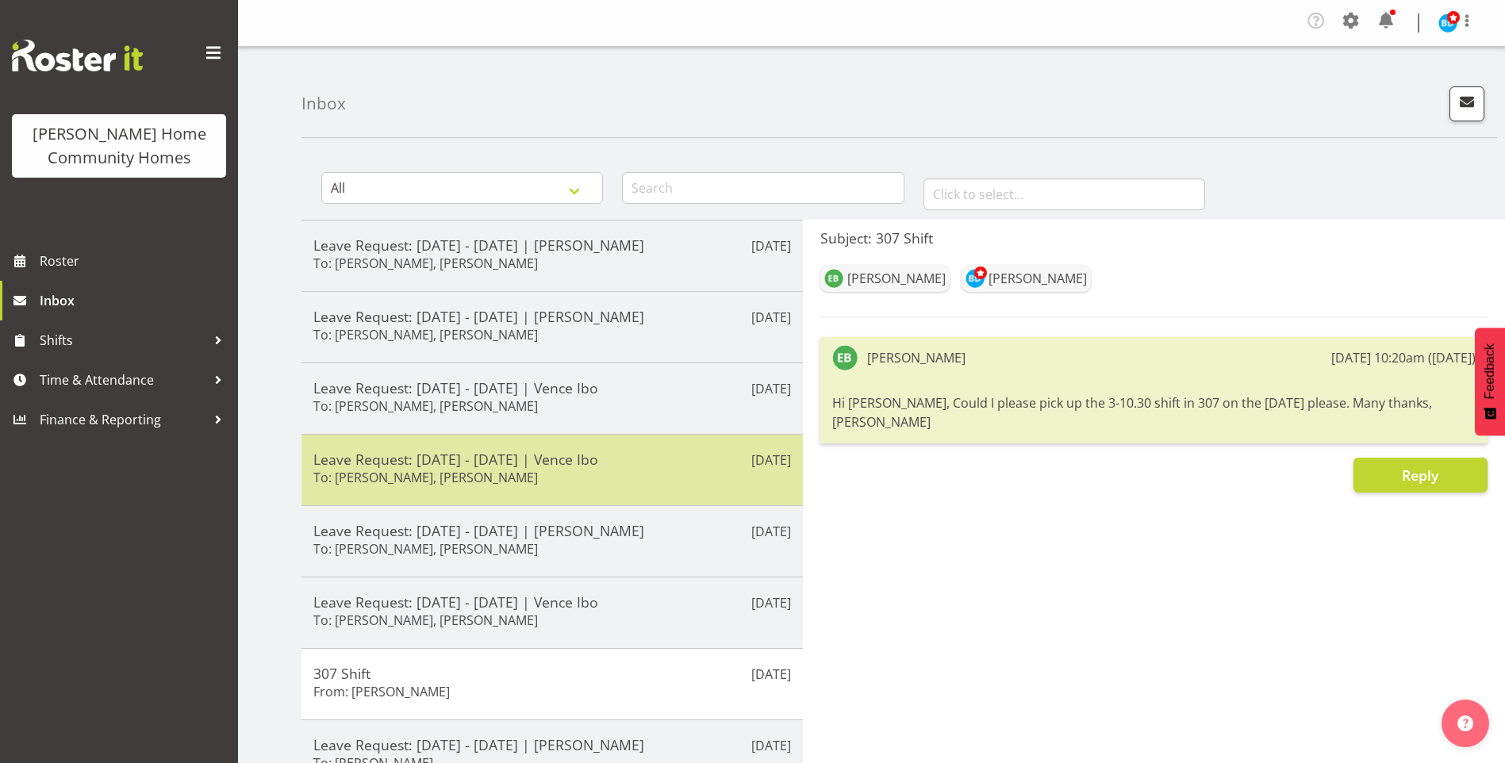
click at [548, 462] on h5 "Leave Request: 06/09/25 - 06/09/25 | Vence Ibo" at bounding box center [552, 459] width 478 height 17
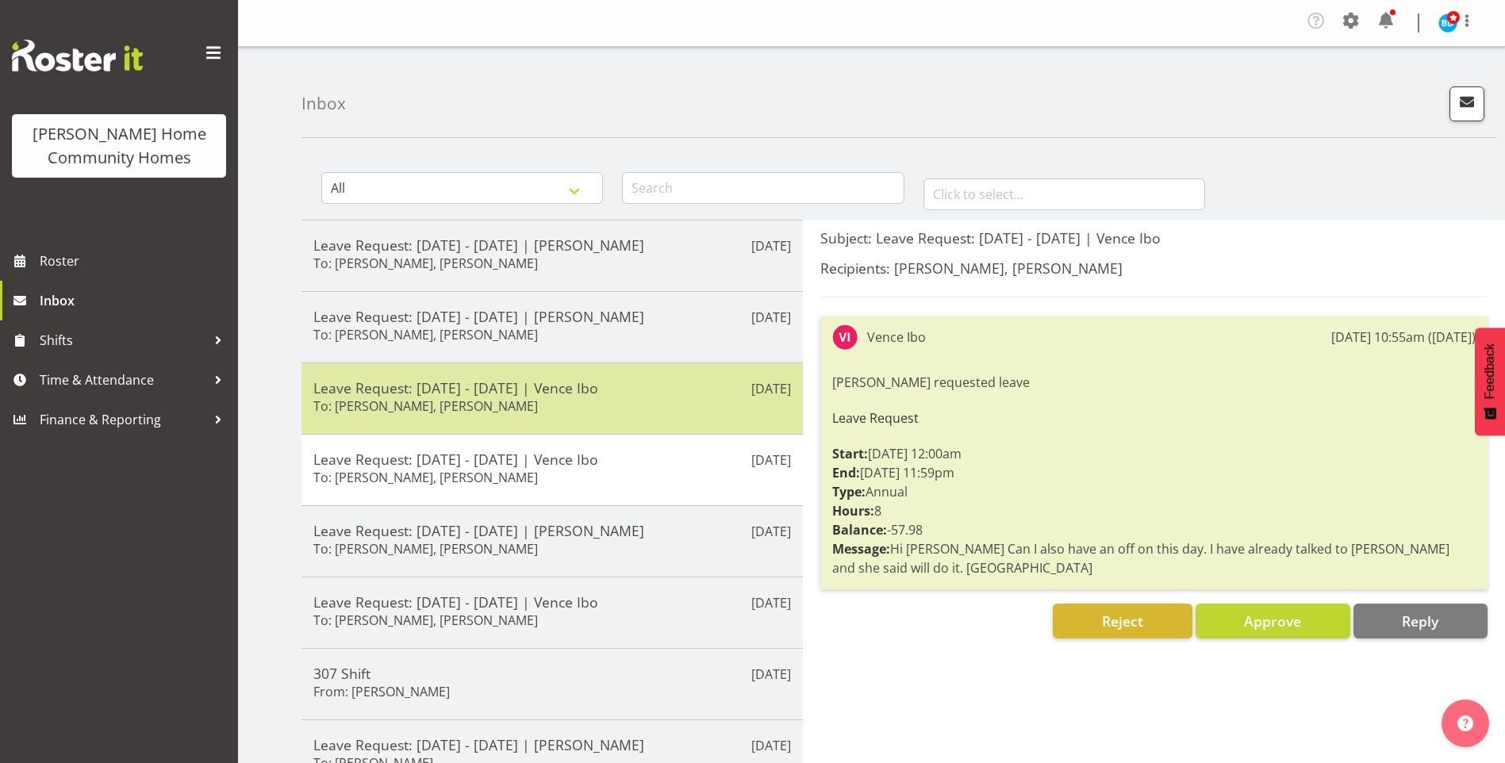
click at [636, 385] on h5 "Leave Request: 21/09/25 - 21/09/25 | Vence Ibo" at bounding box center [552, 387] width 478 height 17
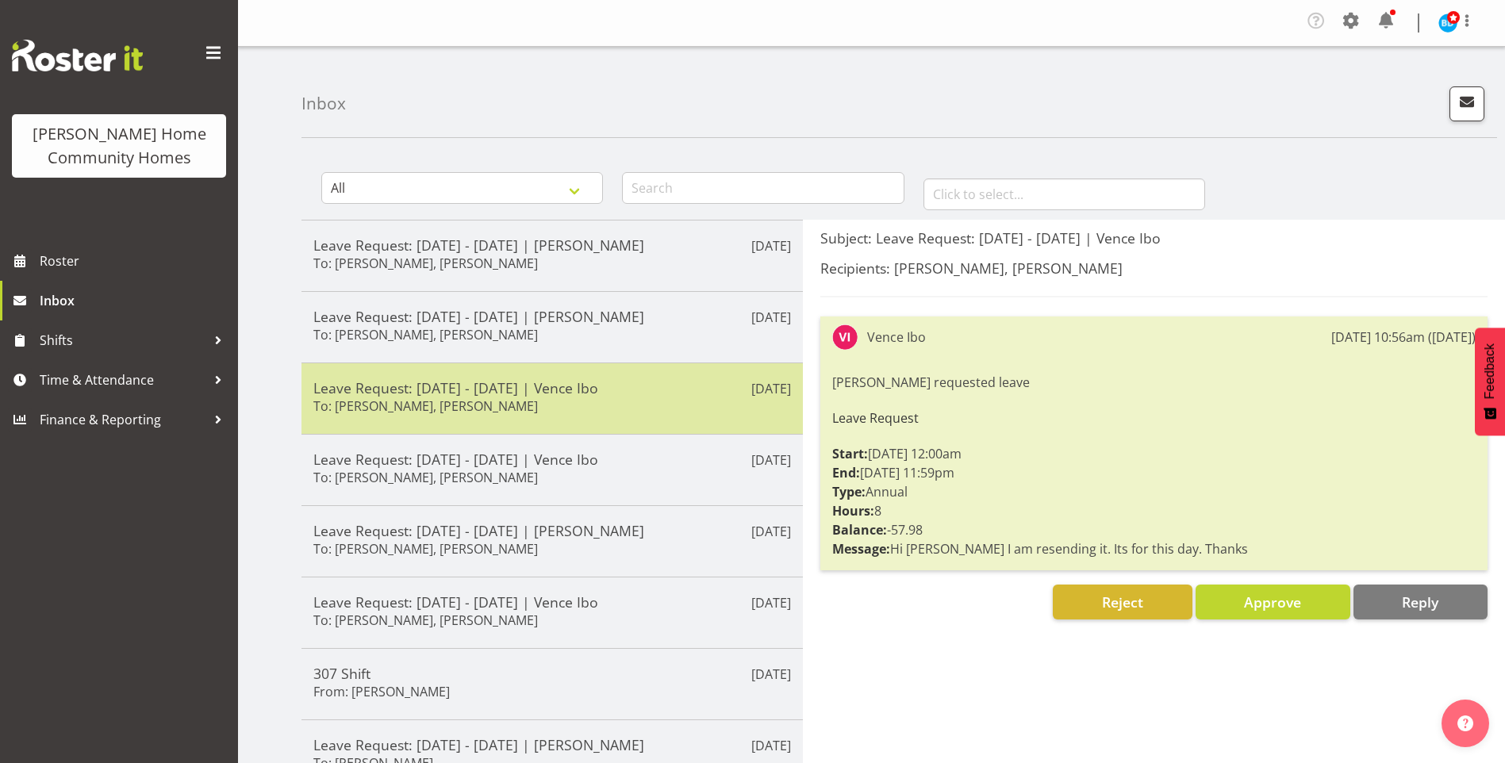
click at [652, 398] on div "Leave Request: 21/09/25 - 21/09/25 | Vence Ibo To: Barbara Dunlop, Kirsty Cross…" at bounding box center [552, 398] width 478 height 39
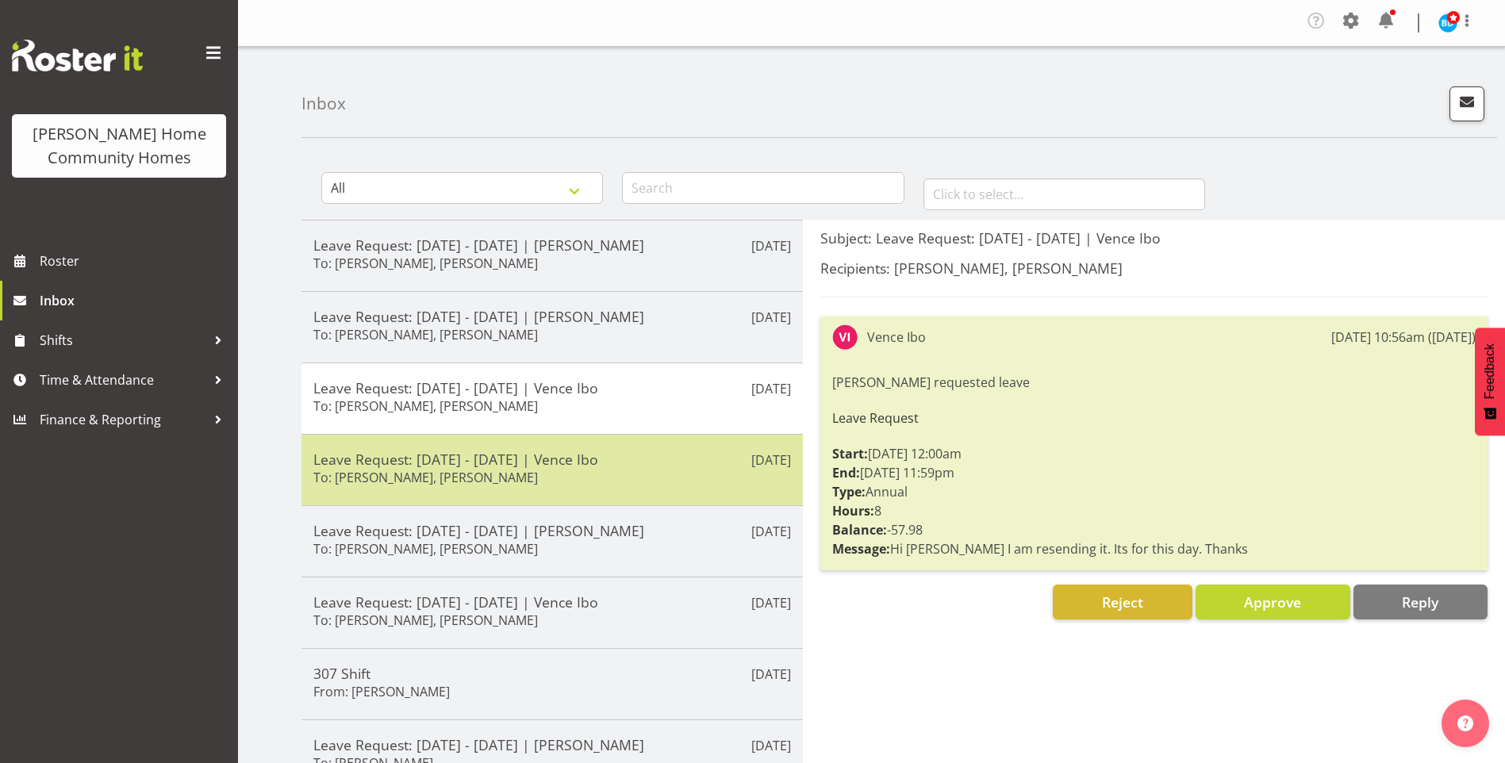
click at [628, 465] on h5 "Leave Request: 06/09/25 - 06/09/25 | Vence Ibo" at bounding box center [552, 459] width 478 height 17
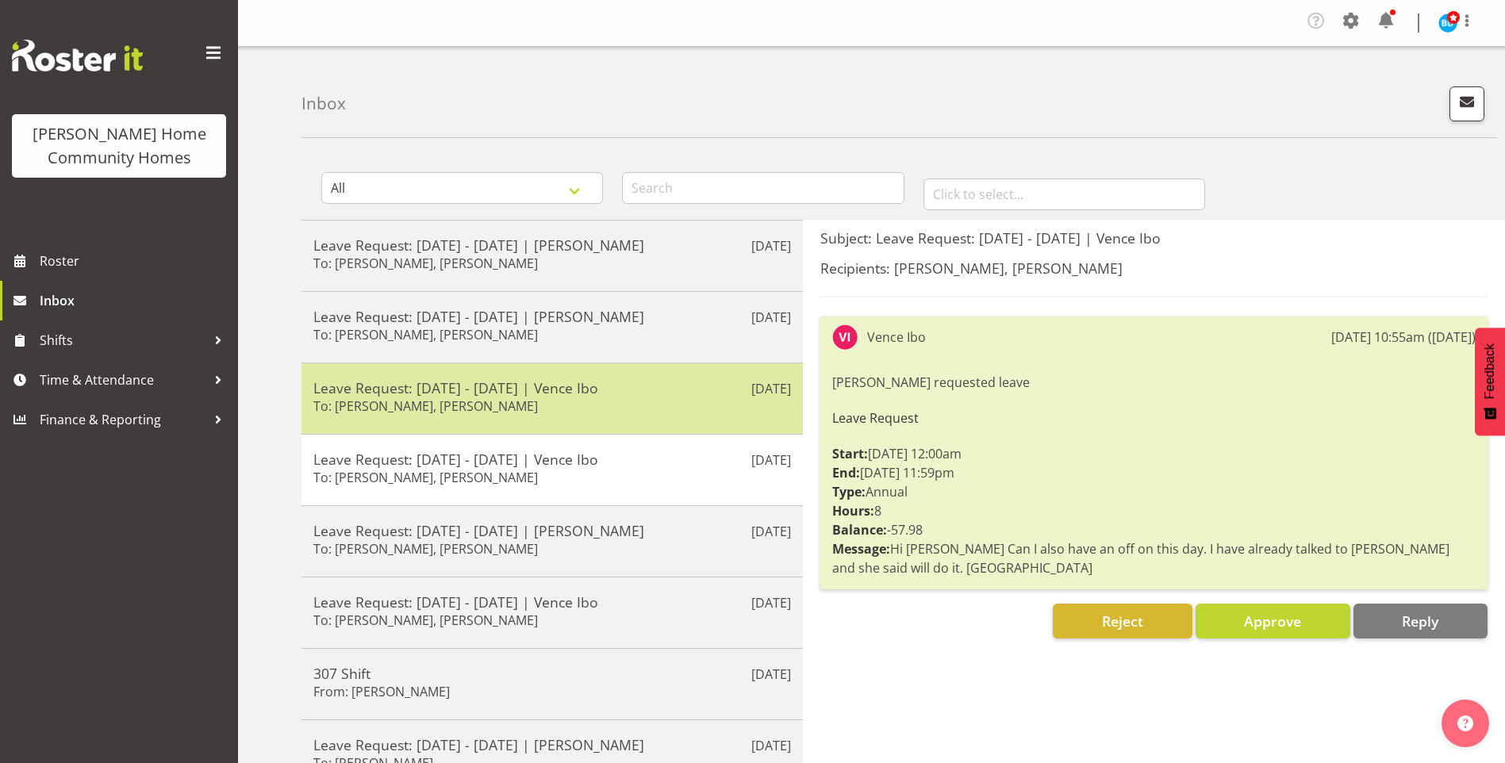
click at [629, 398] on div "Leave Request: 21/09/25 - 21/09/25 | Vence Ibo To: Barbara Dunlop, Kirsty Cross…" at bounding box center [552, 398] width 478 height 39
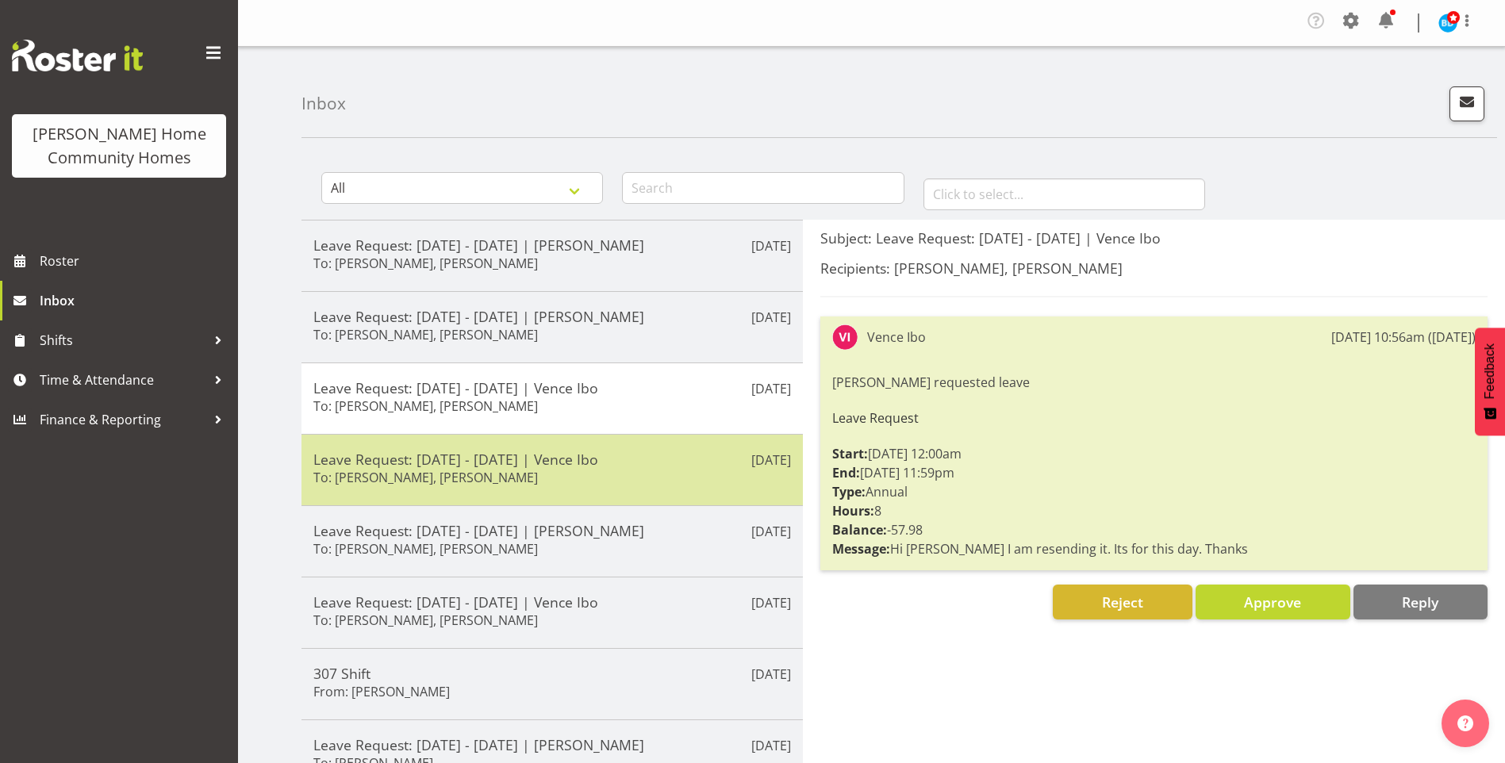
click at [603, 464] on h5 "Leave Request: 06/09/25 - 06/09/25 | Vence Ibo" at bounding box center [552, 459] width 478 height 17
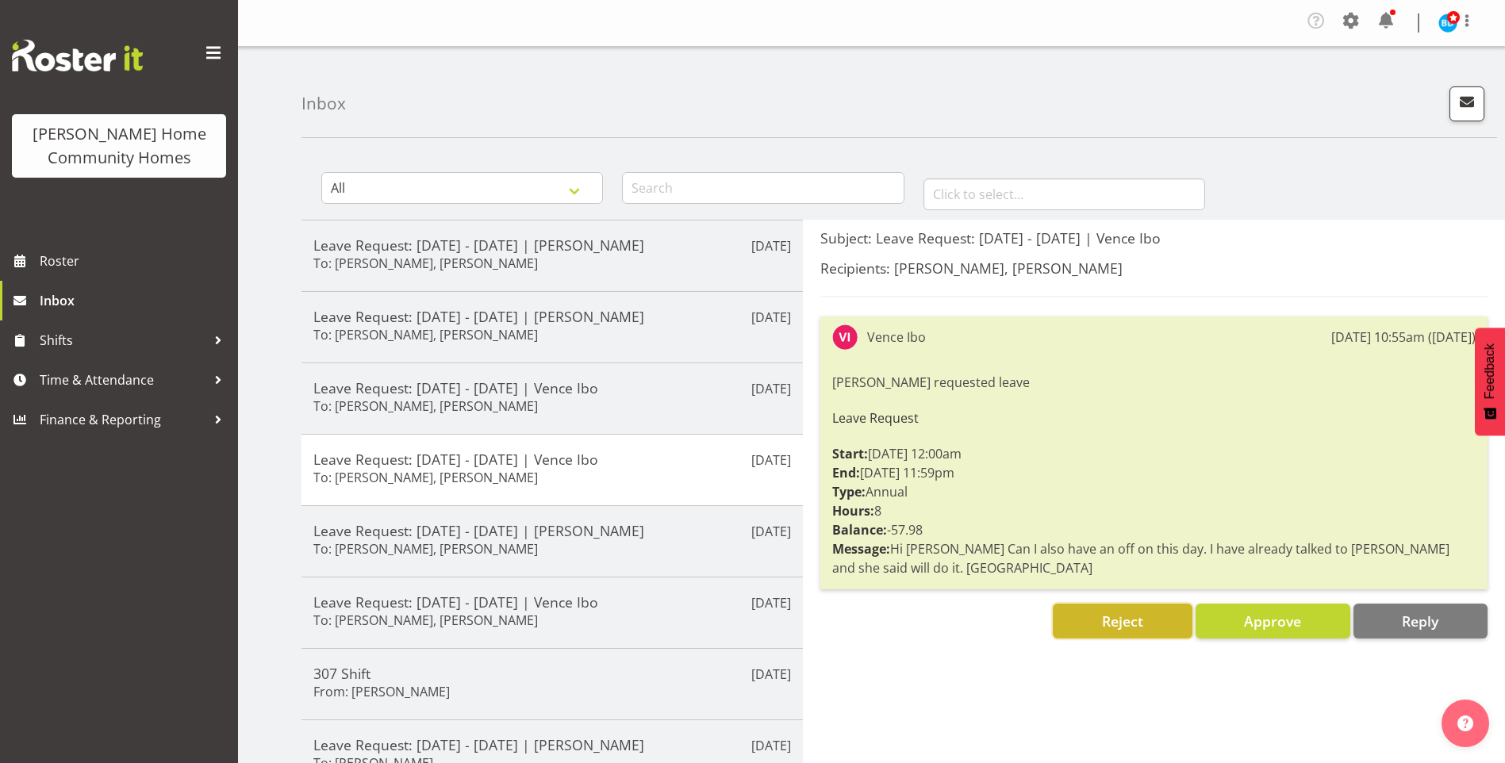
click at [1144, 624] on button "Reject" at bounding box center [1122, 621] width 139 height 35
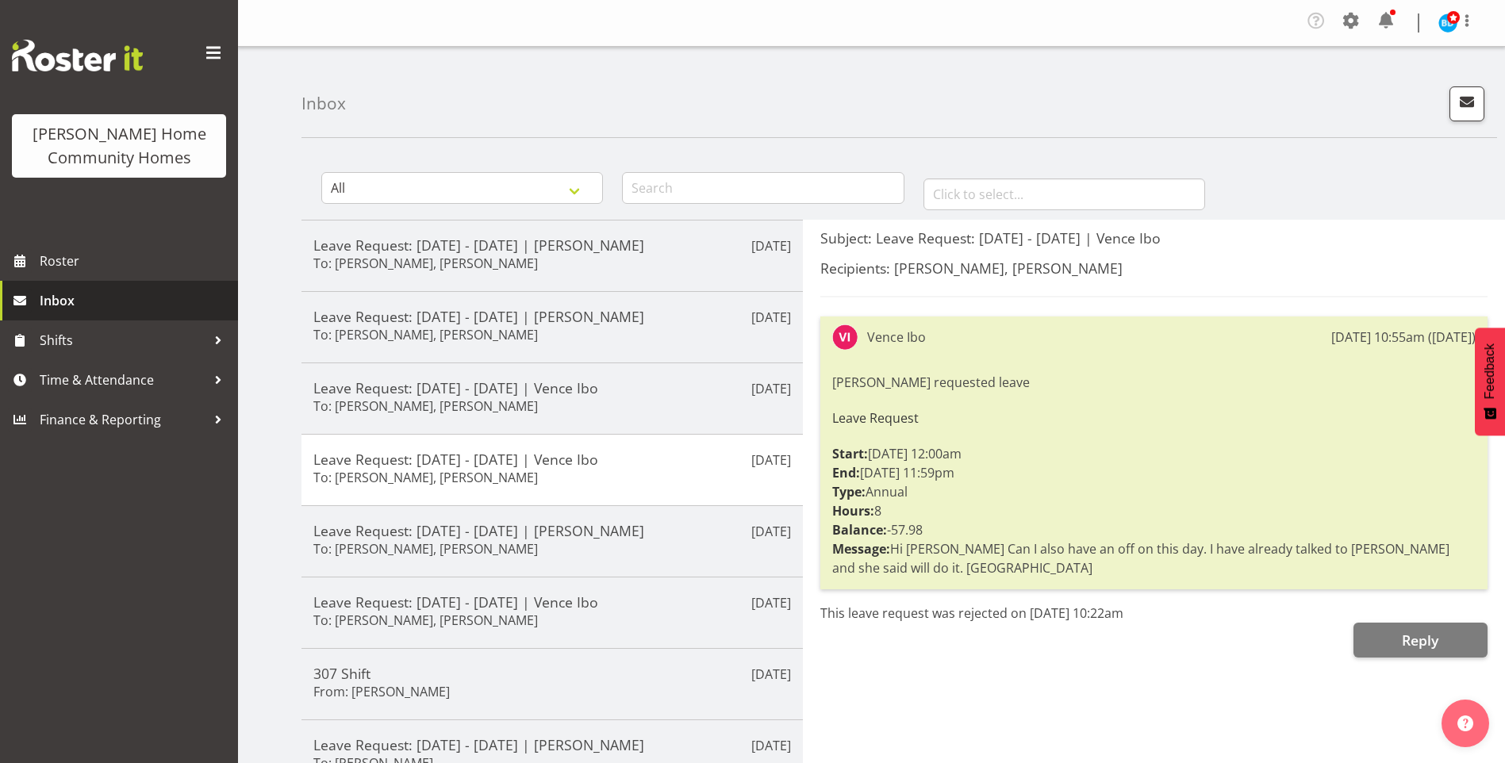
click at [122, 297] on span "Inbox" at bounding box center [135, 301] width 190 height 24
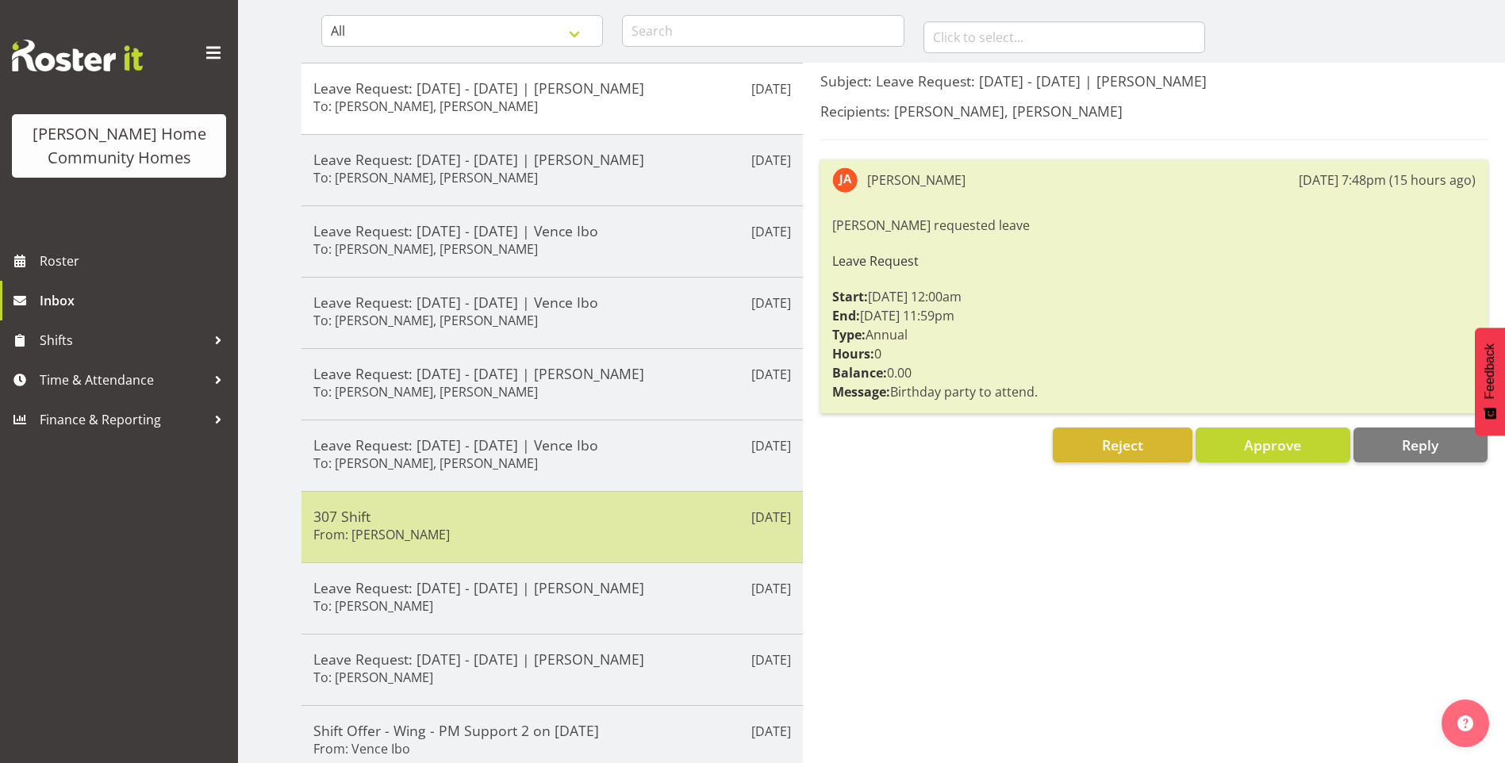
scroll to position [159, 0]
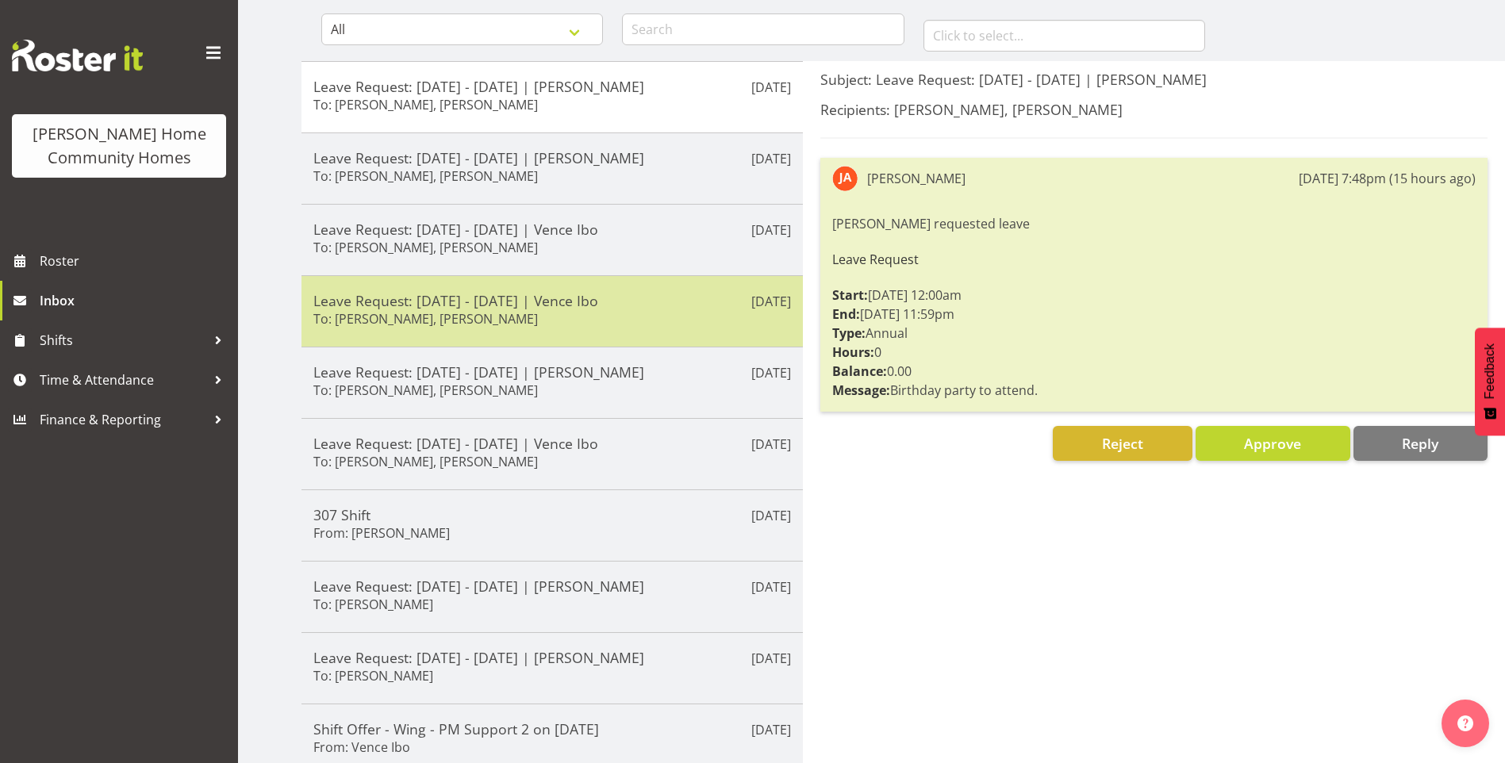
click at [587, 300] on h5 "Leave Request: [DATE] - [DATE] | Vence Ibo" at bounding box center [552, 300] width 478 height 17
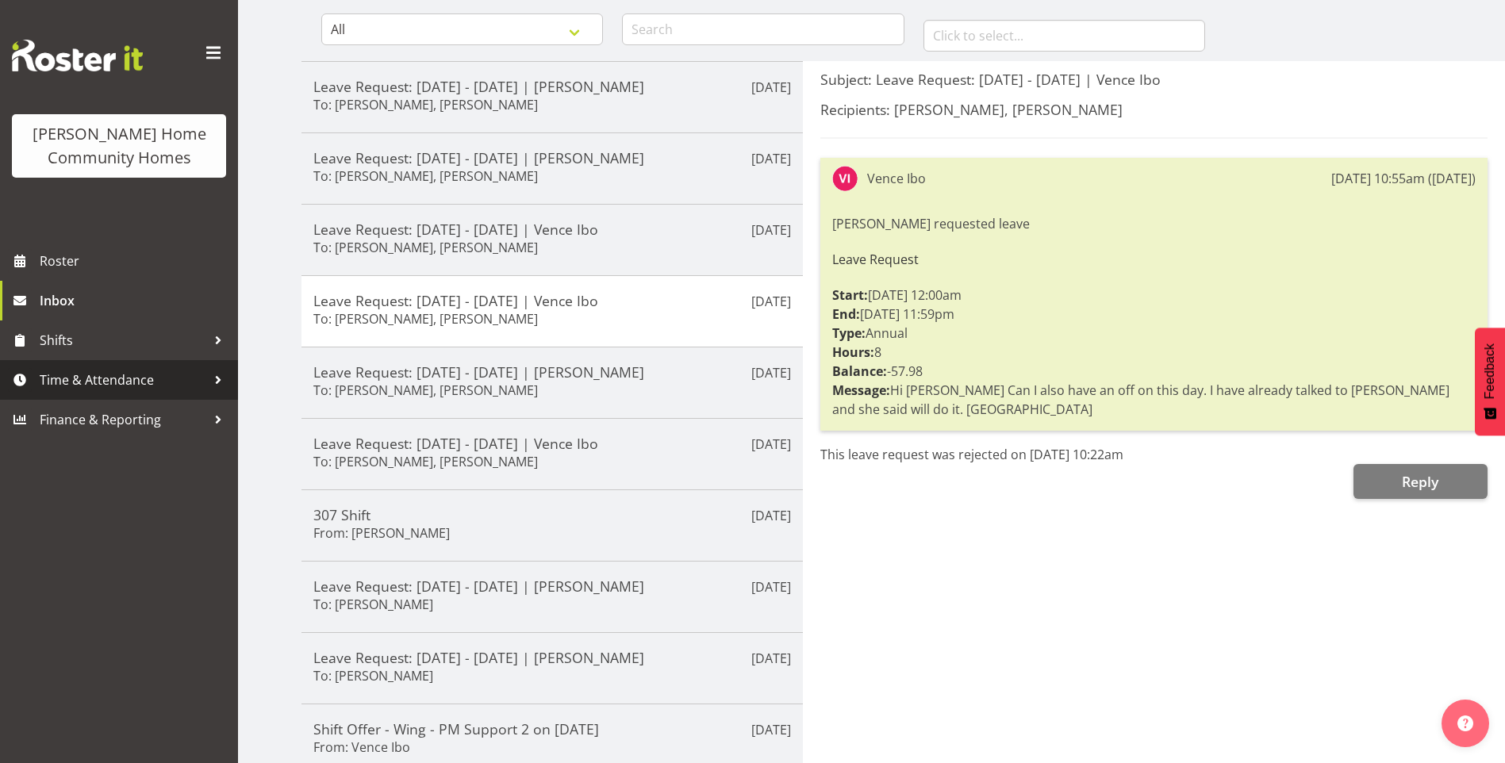
click at [136, 378] on span "Time & Attendance" at bounding box center [123, 380] width 167 height 24
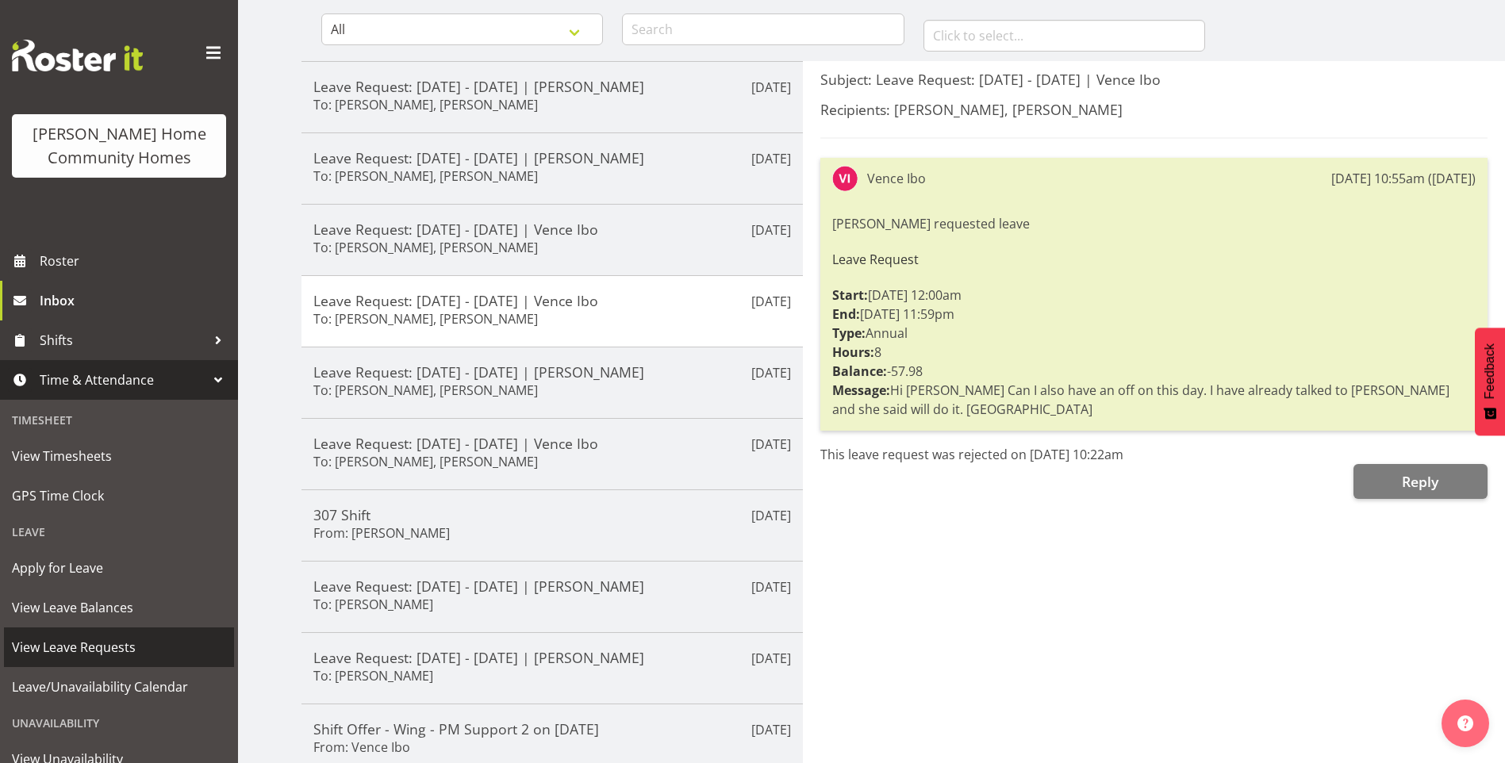
click at [127, 644] on span "View Leave Requests" at bounding box center [119, 648] width 214 height 24
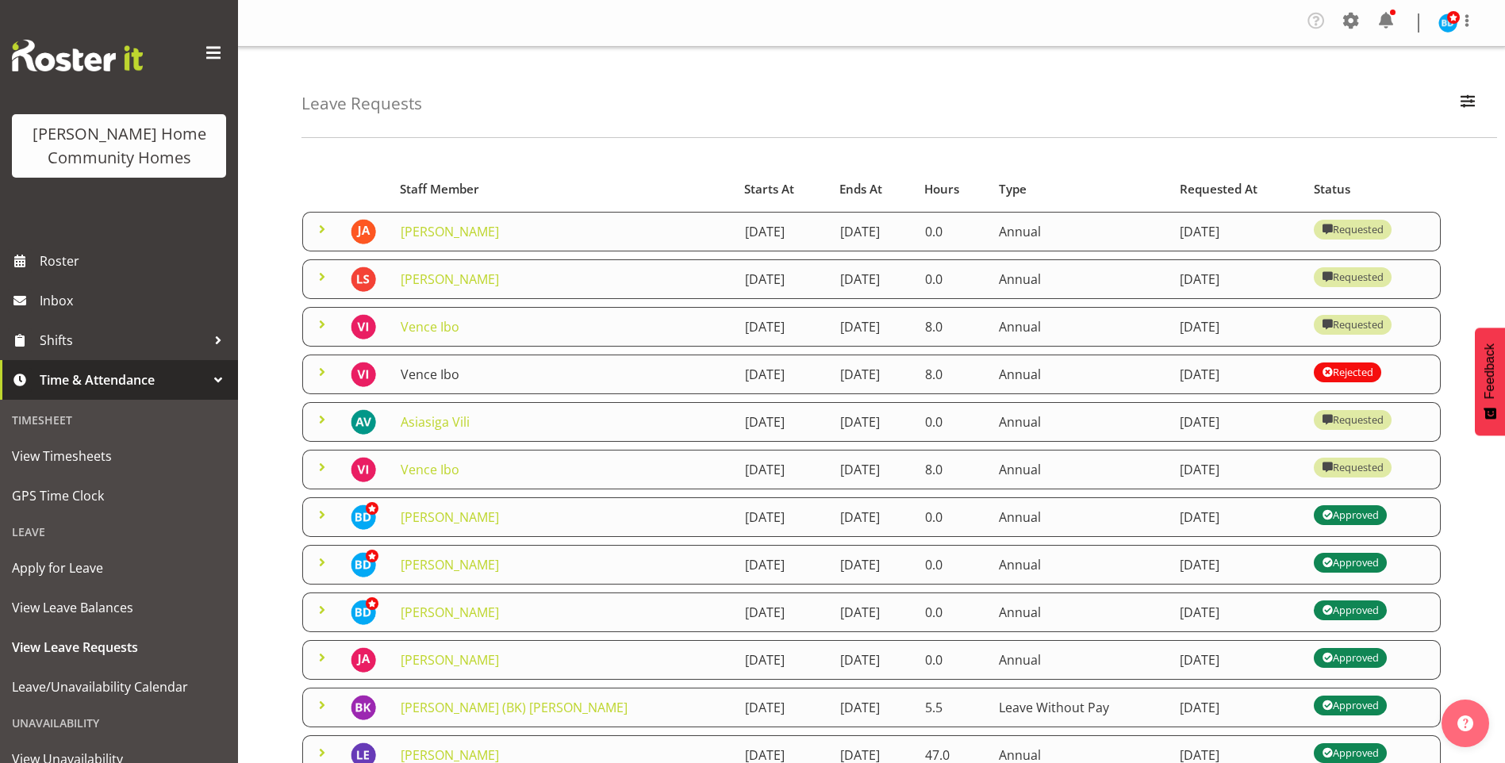
click at [429, 371] on link "Vence Ibo" at bounding box center [430, 374] width 59 height 17
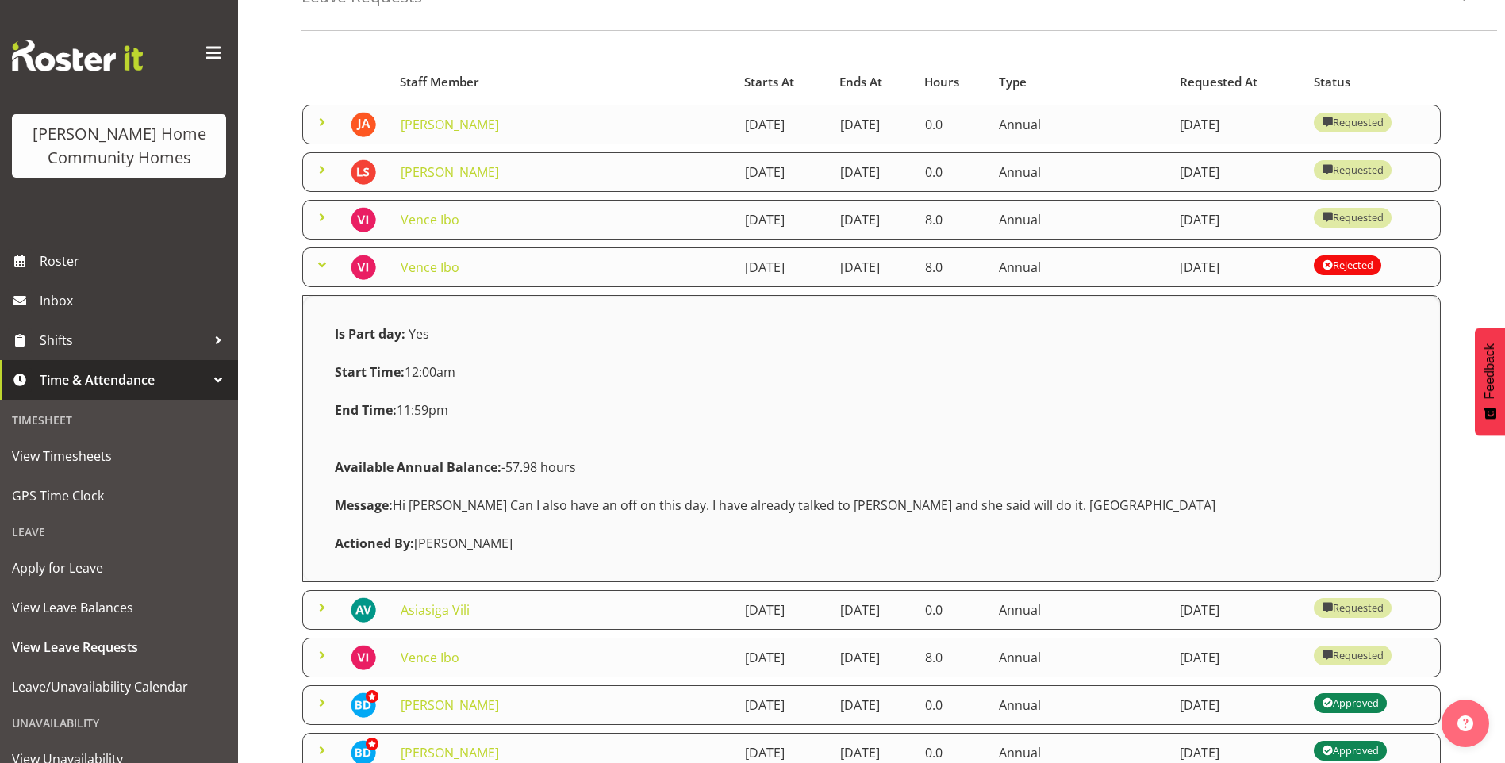
scroll to position [79, 0]
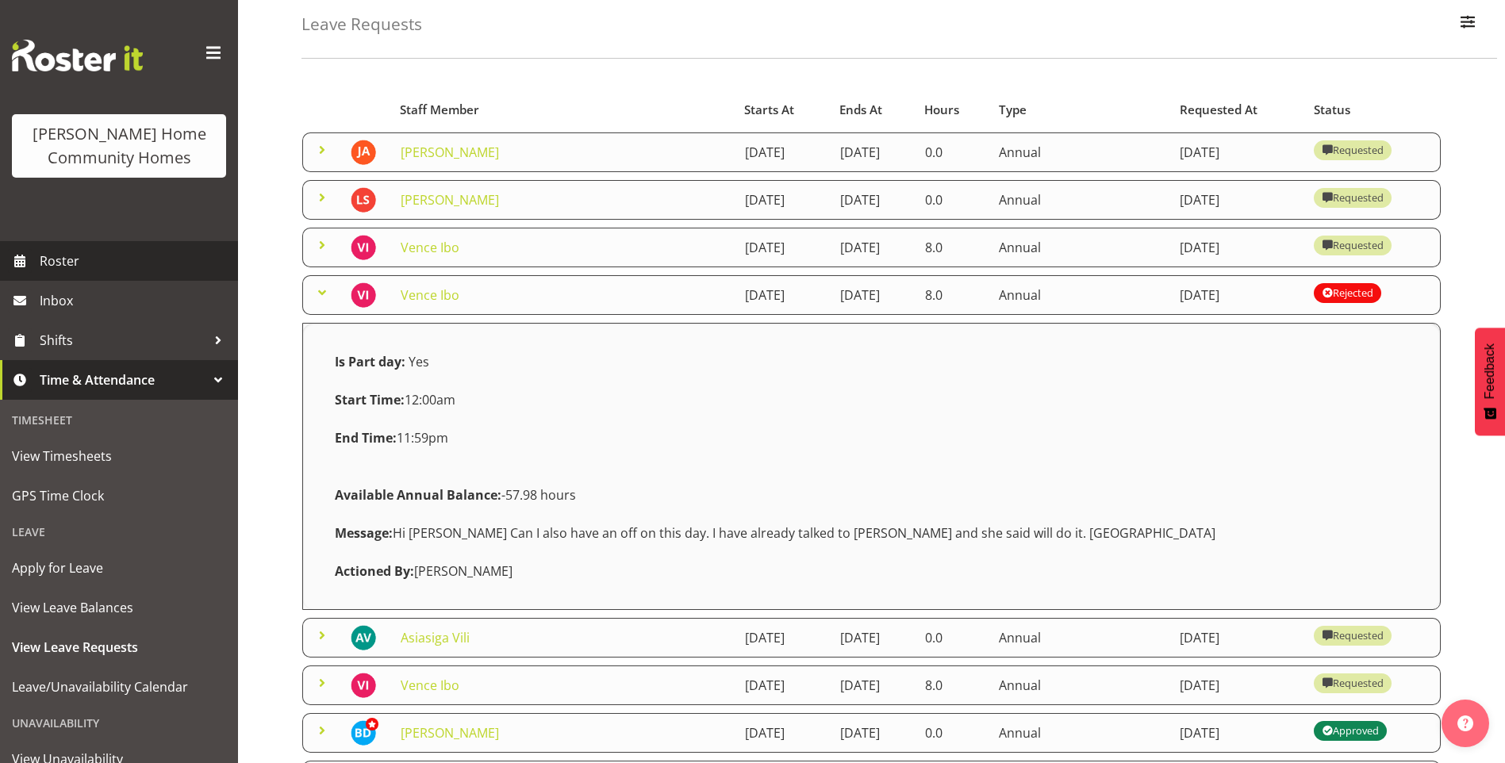
click at [67, 258] on span "Roster" at bounding box center [135, 261] width 190 height 24
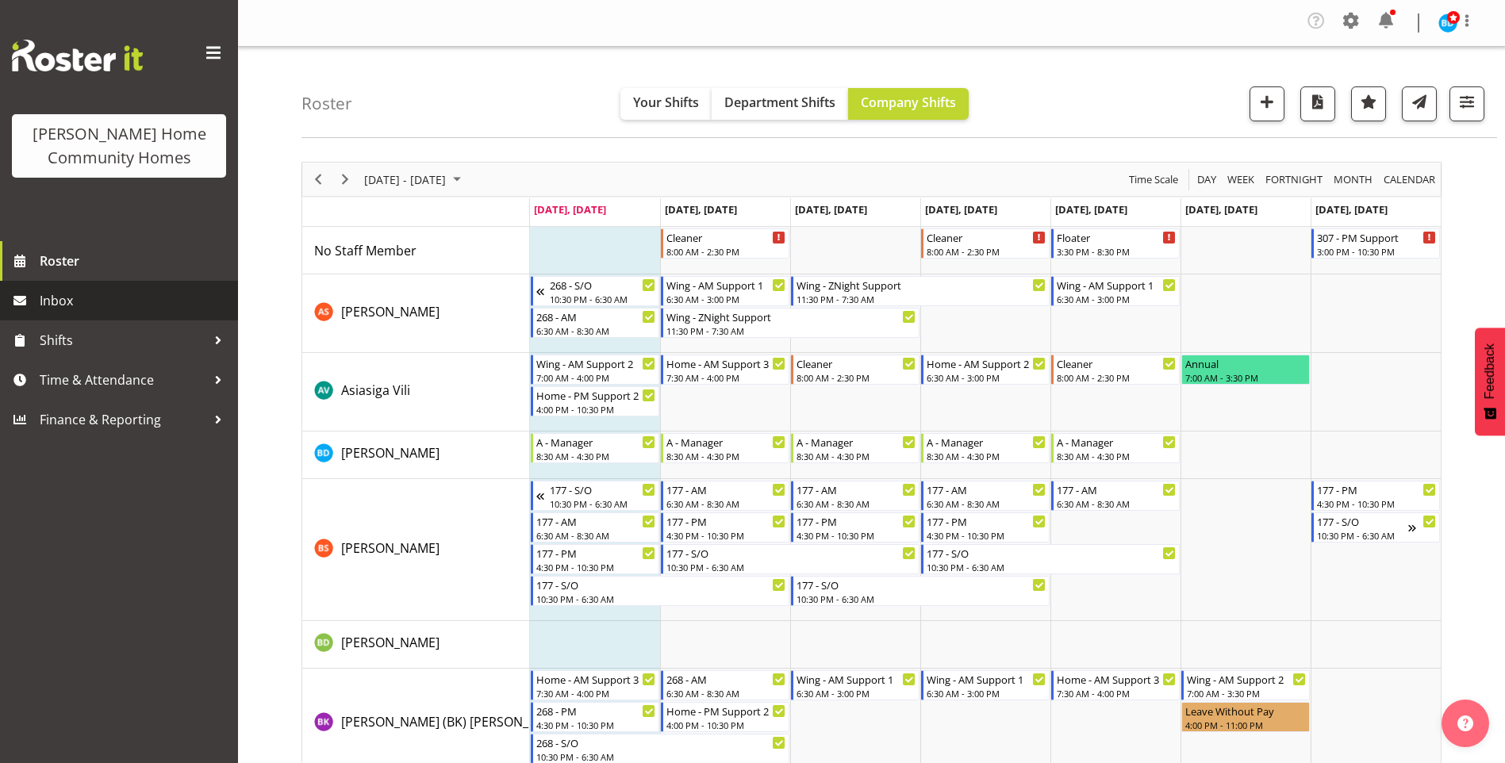
click at [75, 300] on span "Inbox" at bounding box center [135, 301] width 190 height 24
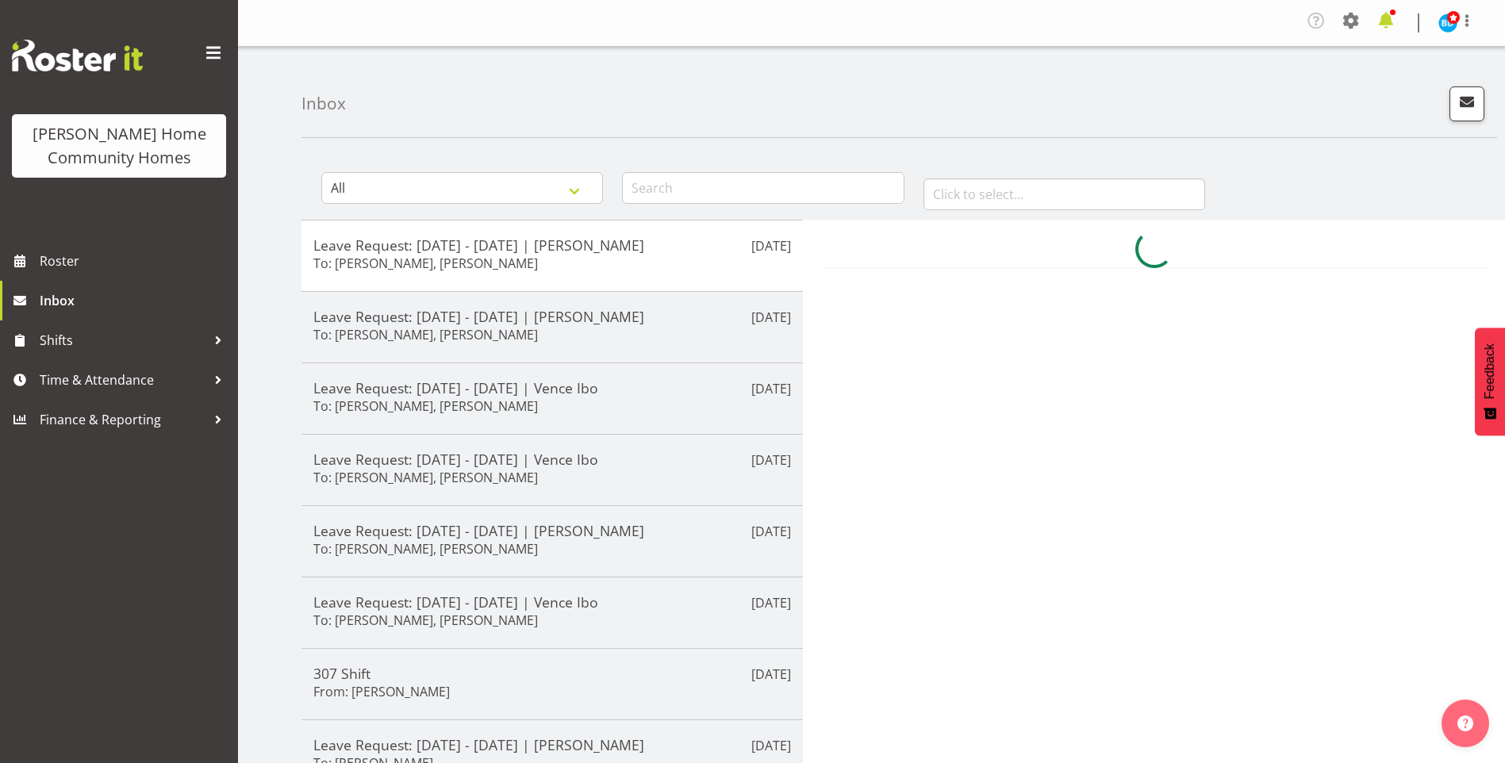
click at [1393, 17] on span at bounding box center [1386, 20] width 25 height 25
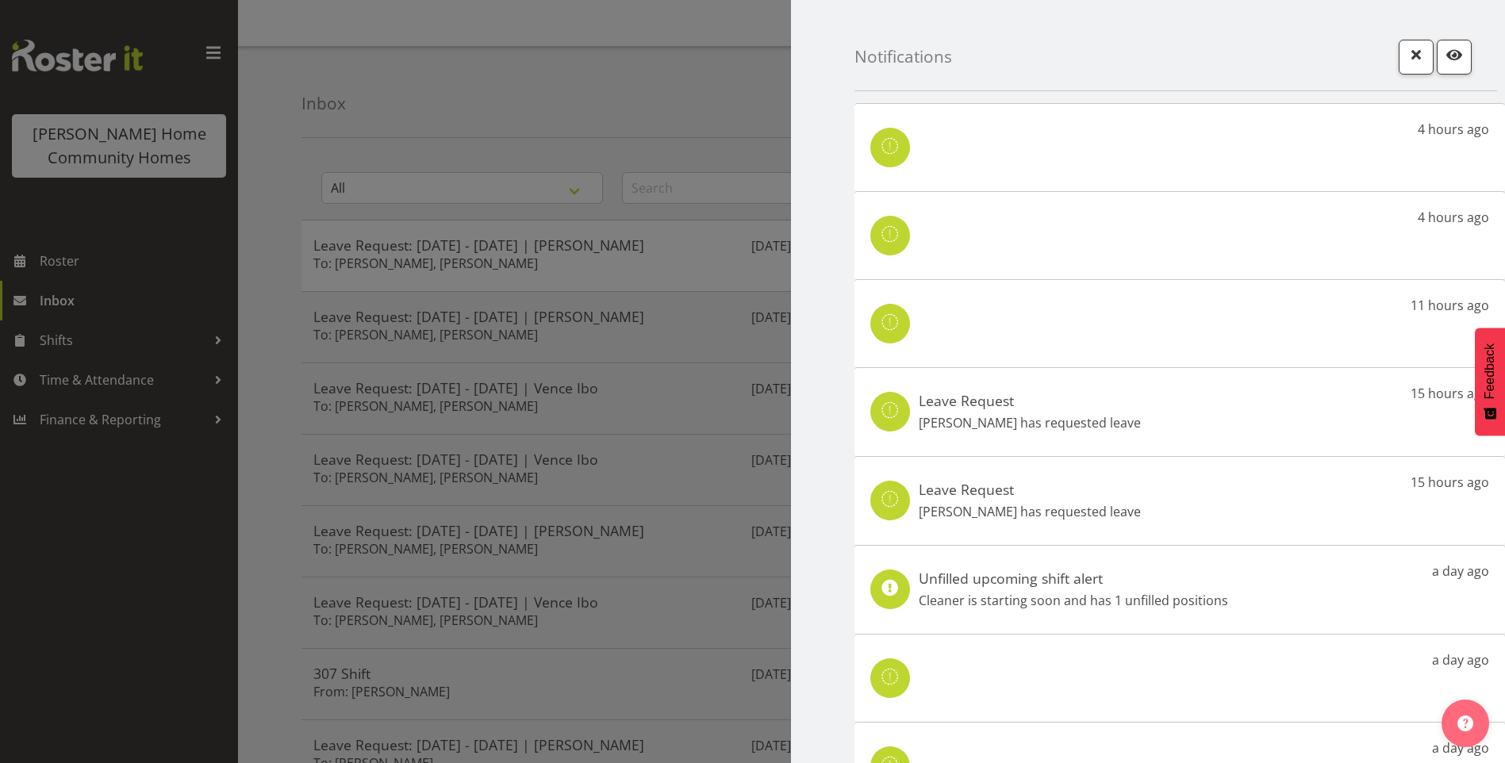
drag, startPoint x: 1076, startPoint y: 425, endPoint x: 1090, endPoint y: 423, distance: 13.6
click at [1078, 424] on p "Jess Aracan has requested leave" at bounding box center [1030, 422] width 222 height 19
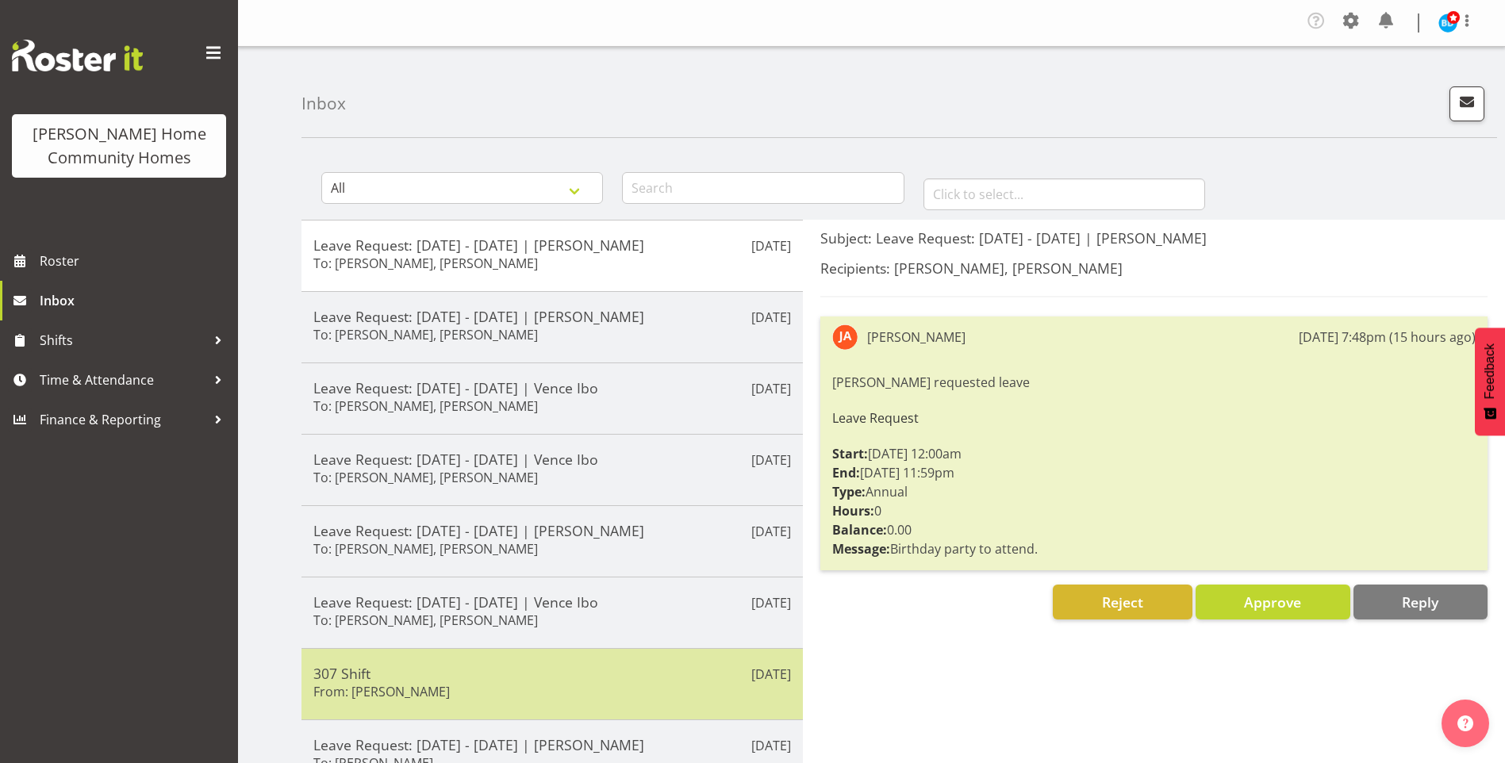
click at [608, 657] on div "[DATE] 307 Shift From: [PERSON_NAME]" at bounding box center [553, 683] width 502 height 71
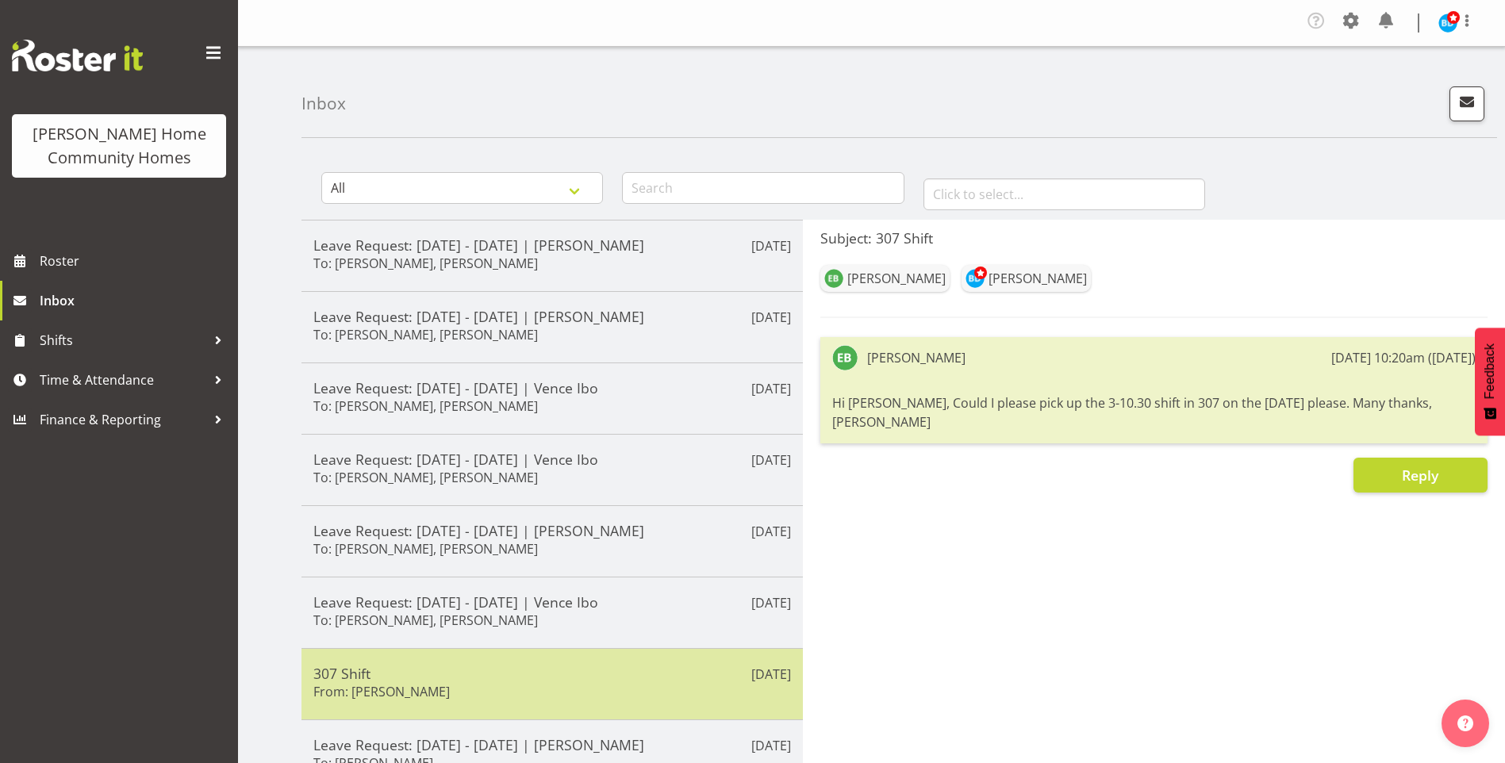
click at [617, 660] on div "[DATE] 307 Shift From: [PERSON_NAME]" at bounding box center [553, 683] width 502 height 71
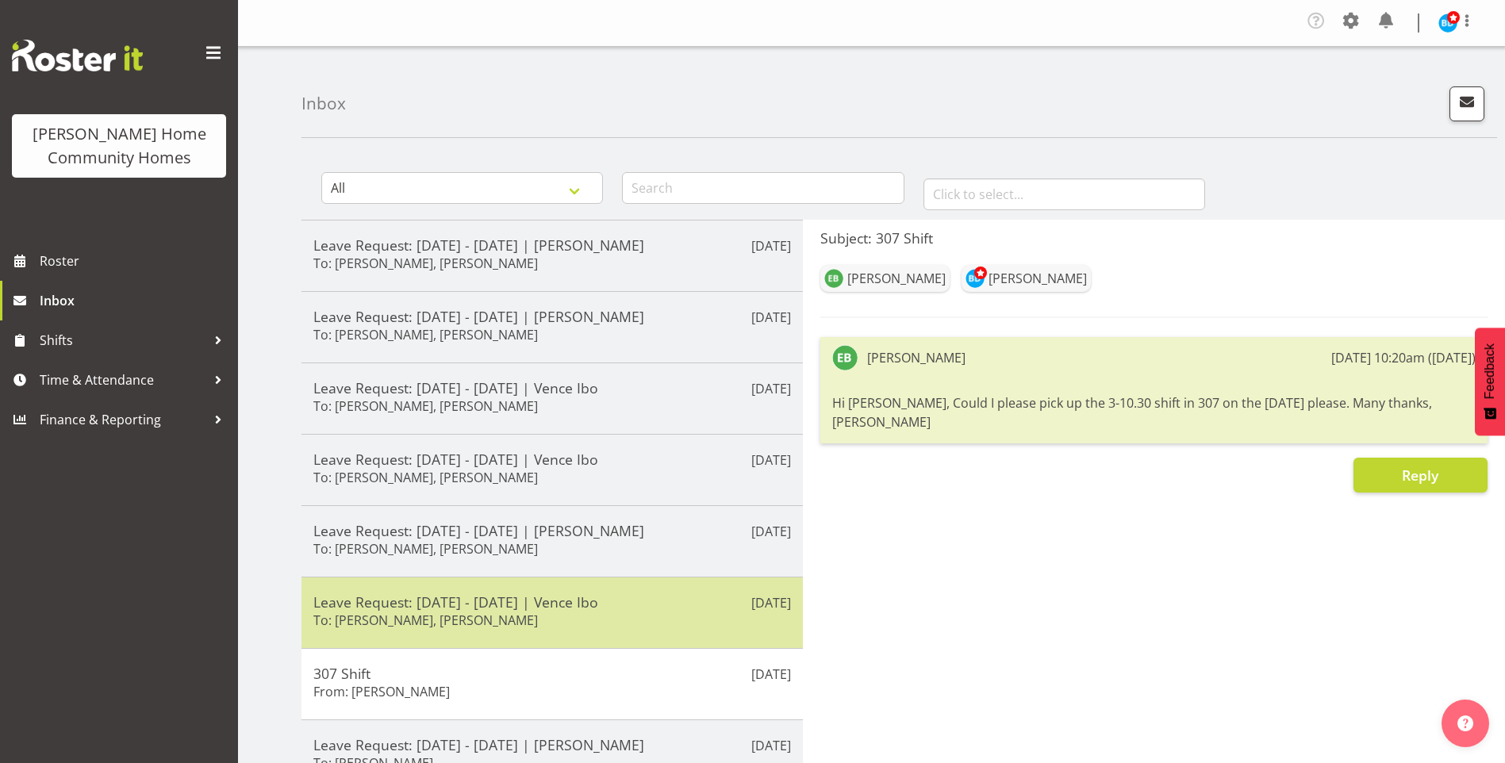
click at [641, 617] on div "Leave Request: 28/09/25 - 28/09/25 | Vence Ibo To: Barbara Dunlop, Kirsty Cross…" at bounding box center [552, 613] width 478 height 39
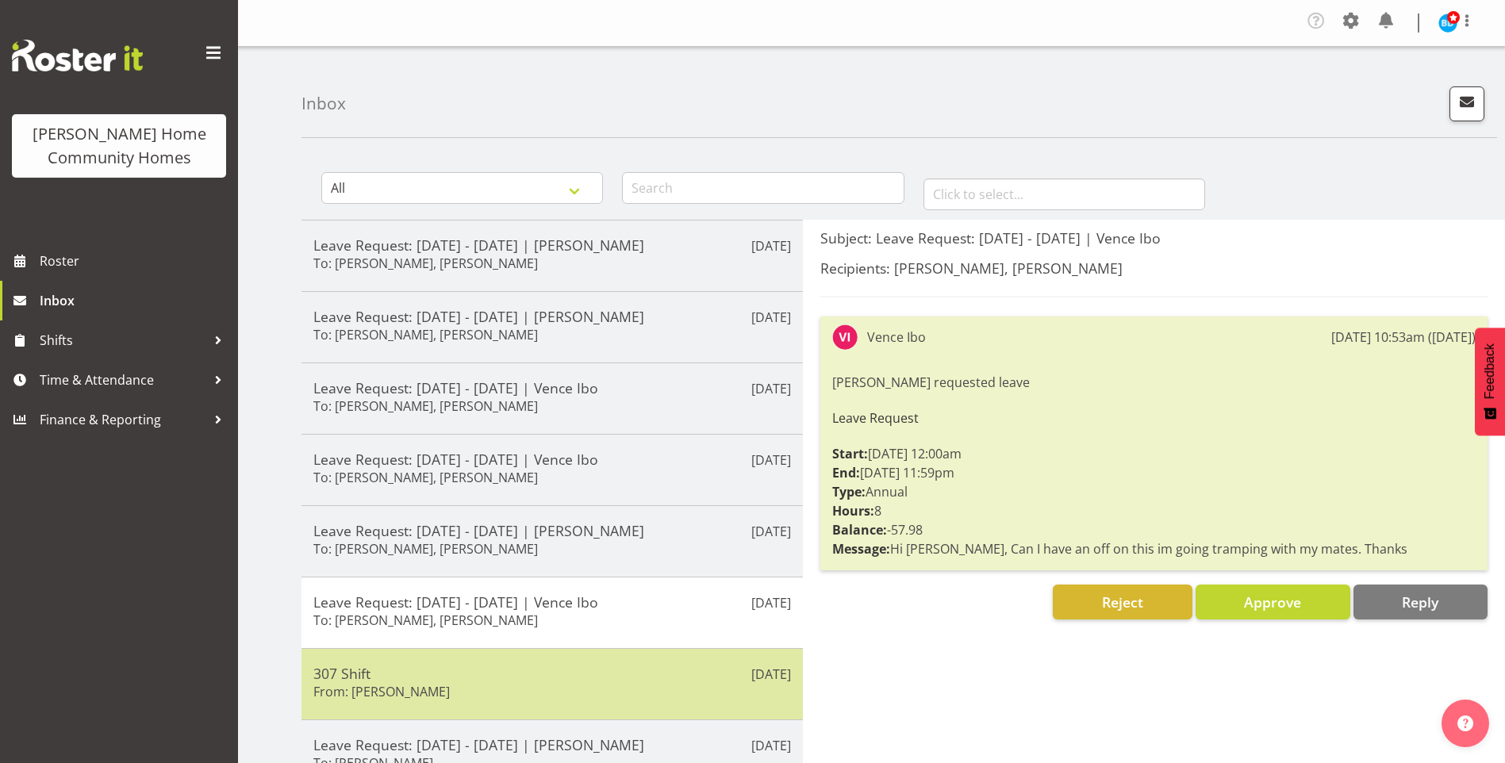
click at [648, 677] on h5 "307 Shift" at bounding box center [552, 673] width 478 height 17
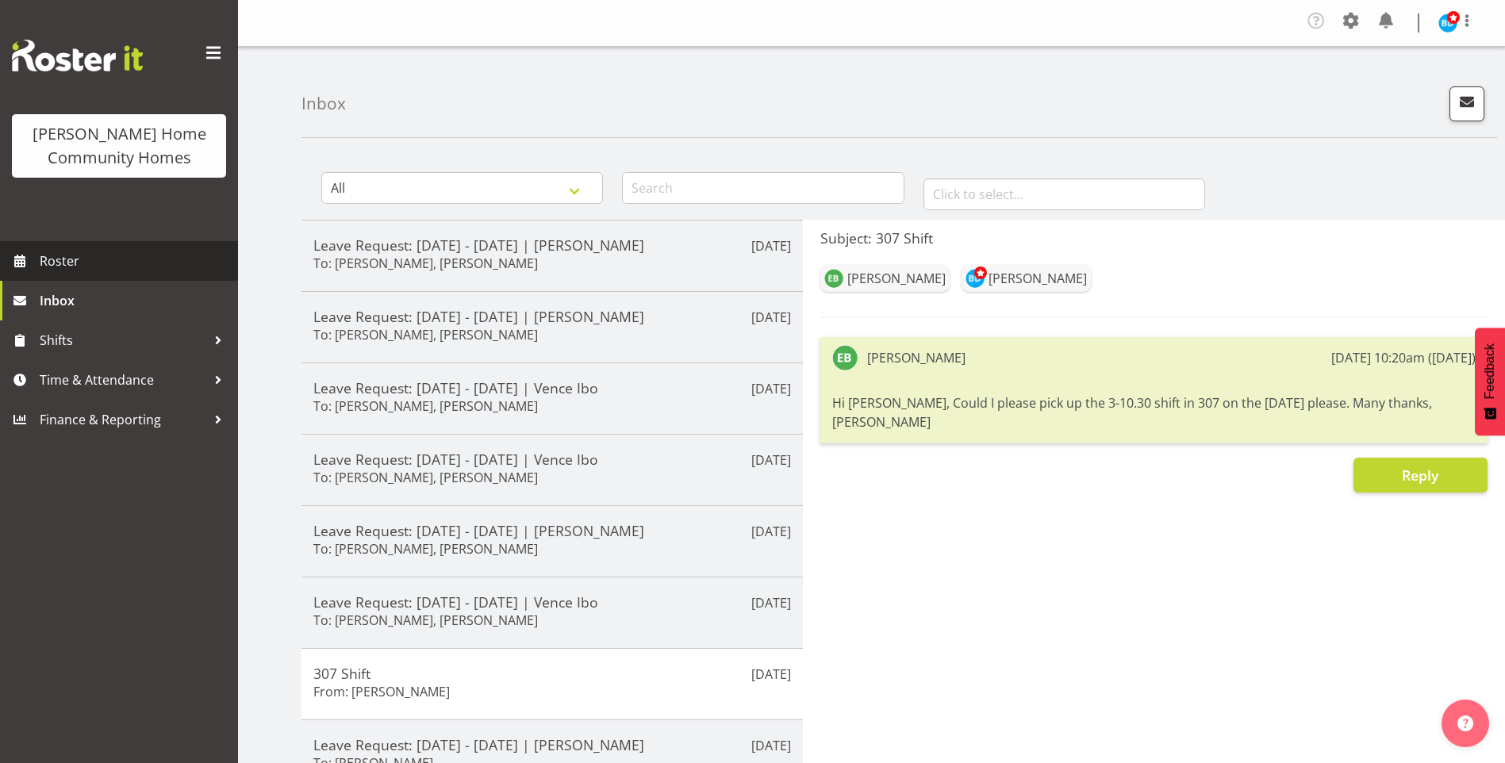
click at [123, 253] on span "Roster" at bounding box center [135, 261] width 190 height 24
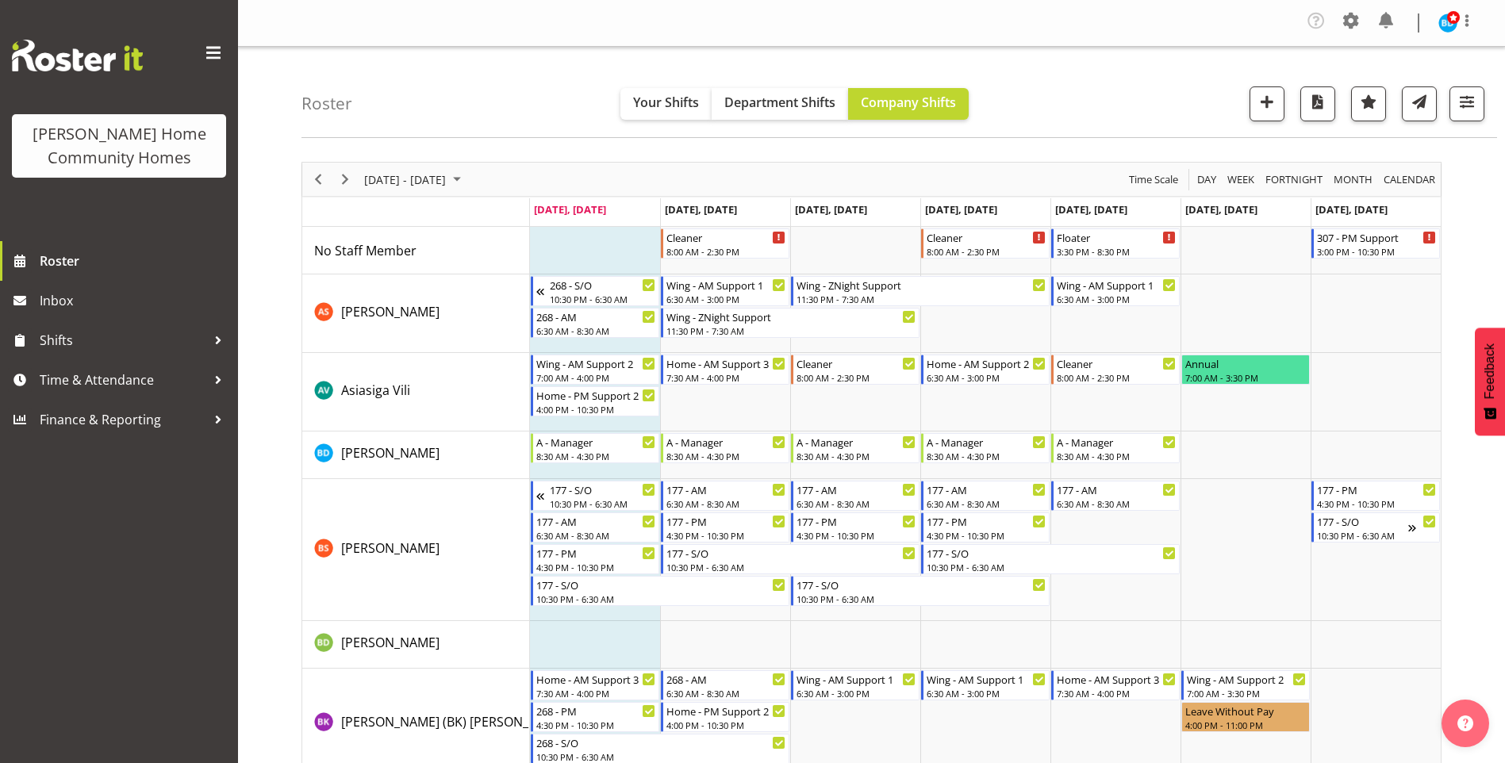
click at [467, 178] on span "September 08 - 14, 2025" at bounding box center [457, 180] width 19 height 20
click at [379, 367] on td "22" at bounding box center [379, 354] width 25 height 27
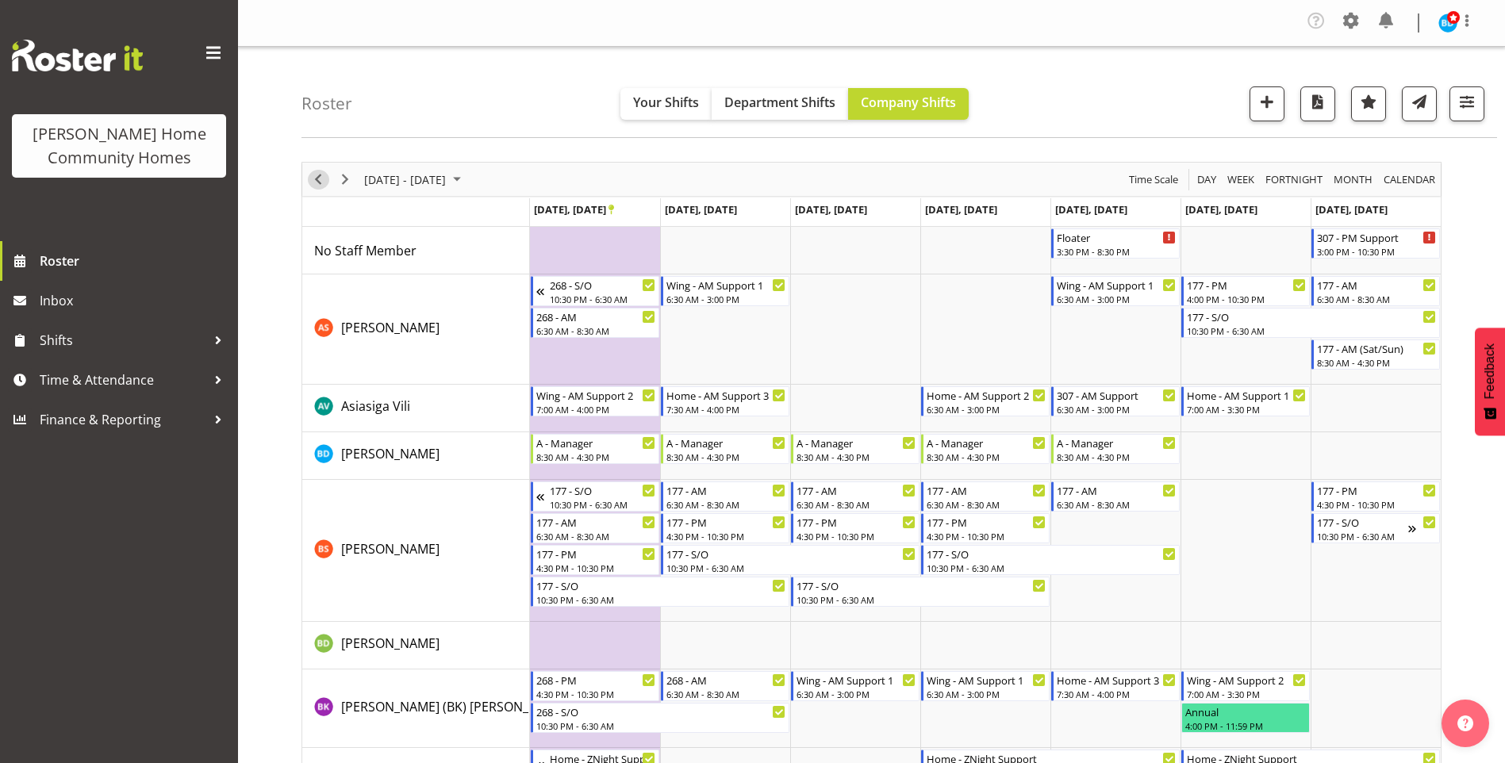
click at [324, 180] on span "Previous" at bounding box center [318, 180] width 19 height 20
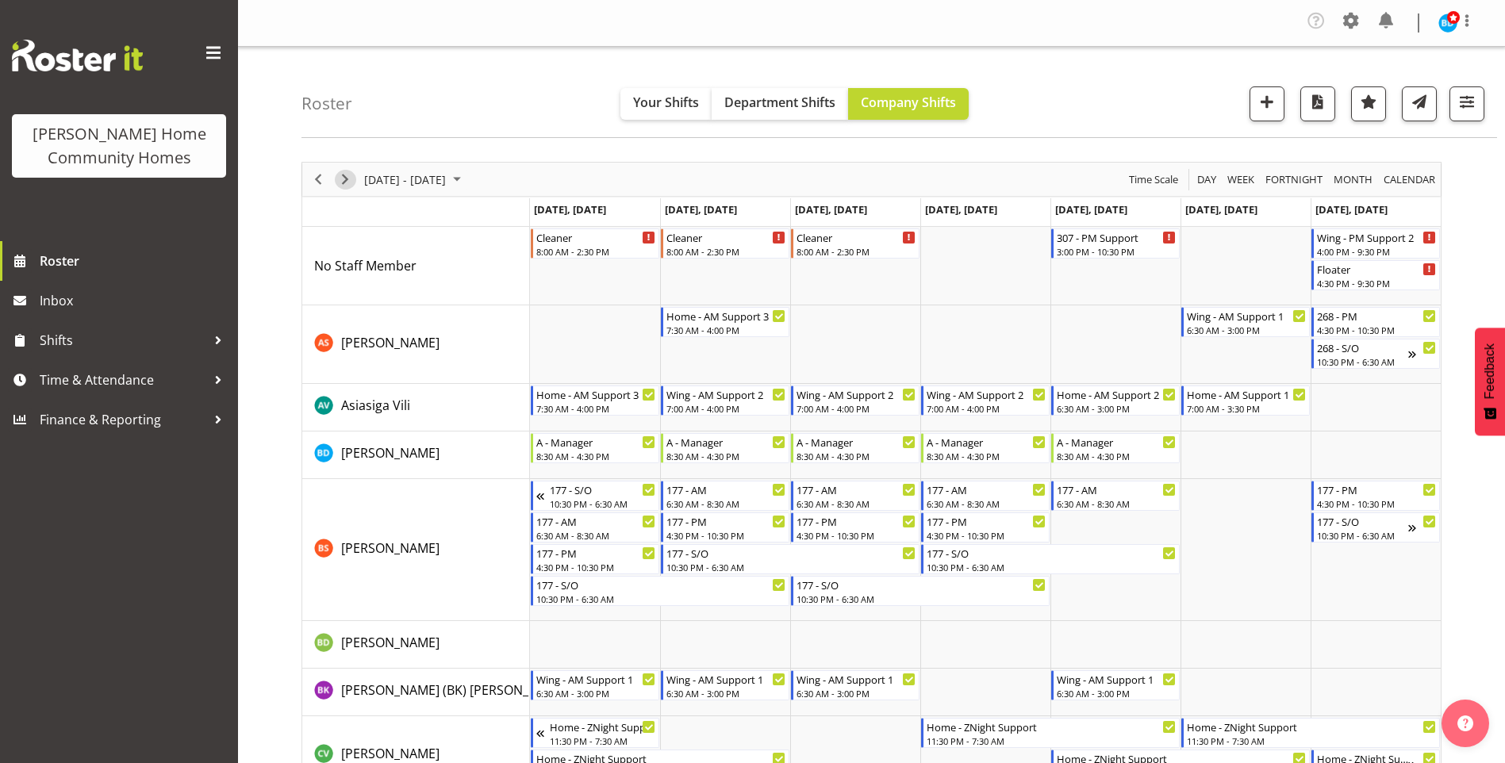
drag, startPoint x: 336, startPoint y: 177, endPoint x: 396, endPoint y: 211, distance: 68.6
click at [336, 177] on span "Next" at bounding box center [345, 180] width 19 height 20
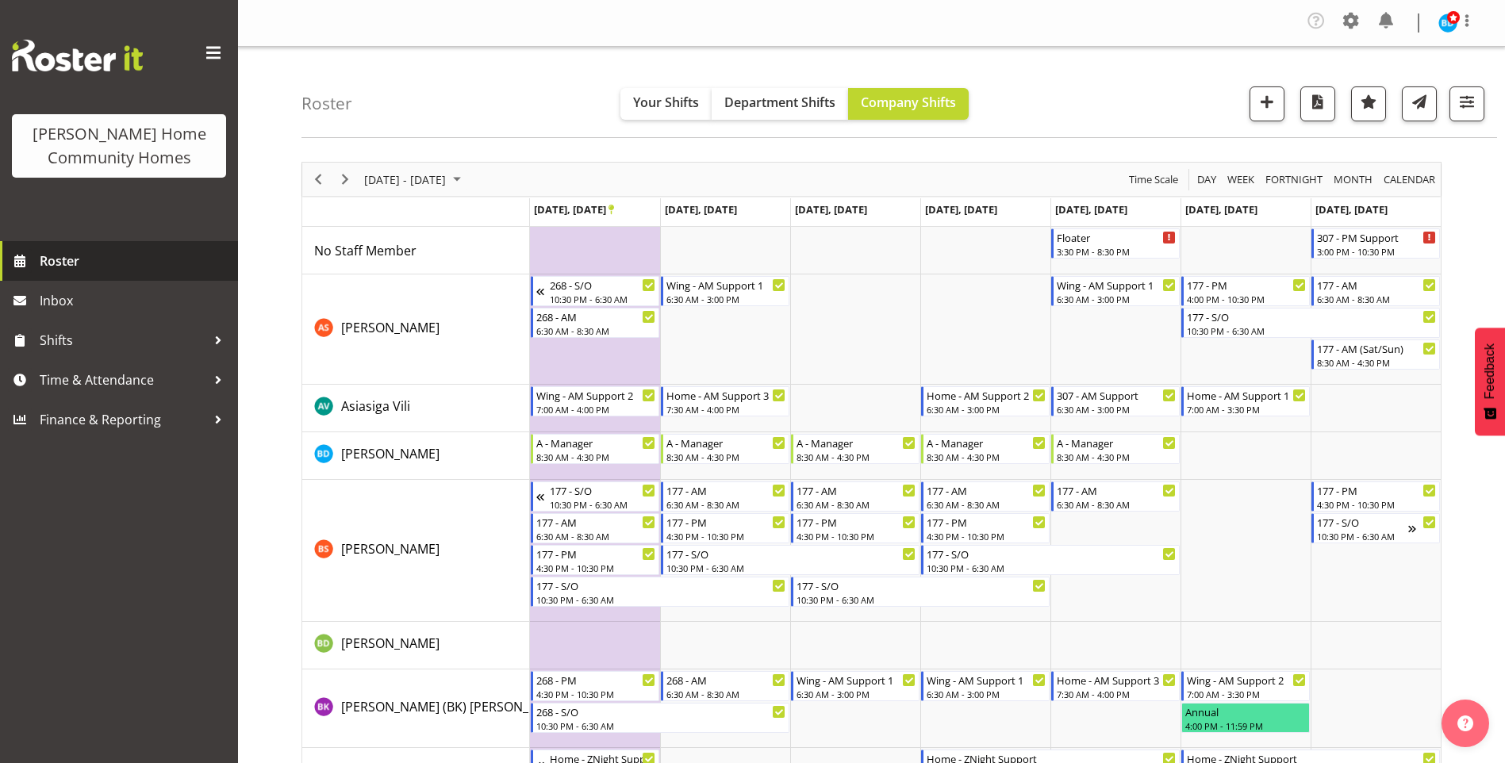
click at [155, 260] on span "Roster" at bounding box center [135, 261] width 190 height 24
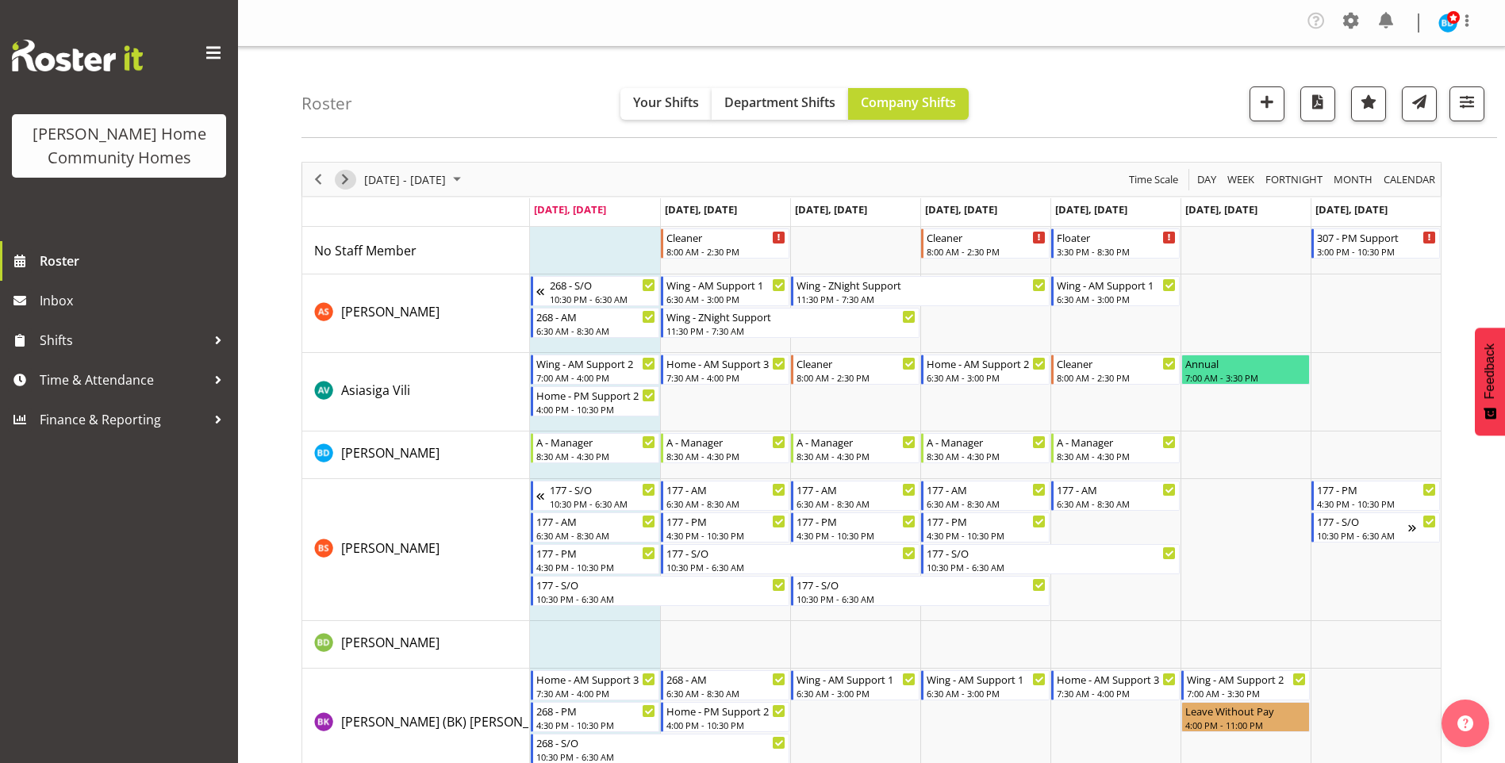
click at [352, 186] on span "Next" at bounding box center [345, 180] width 19 height 20
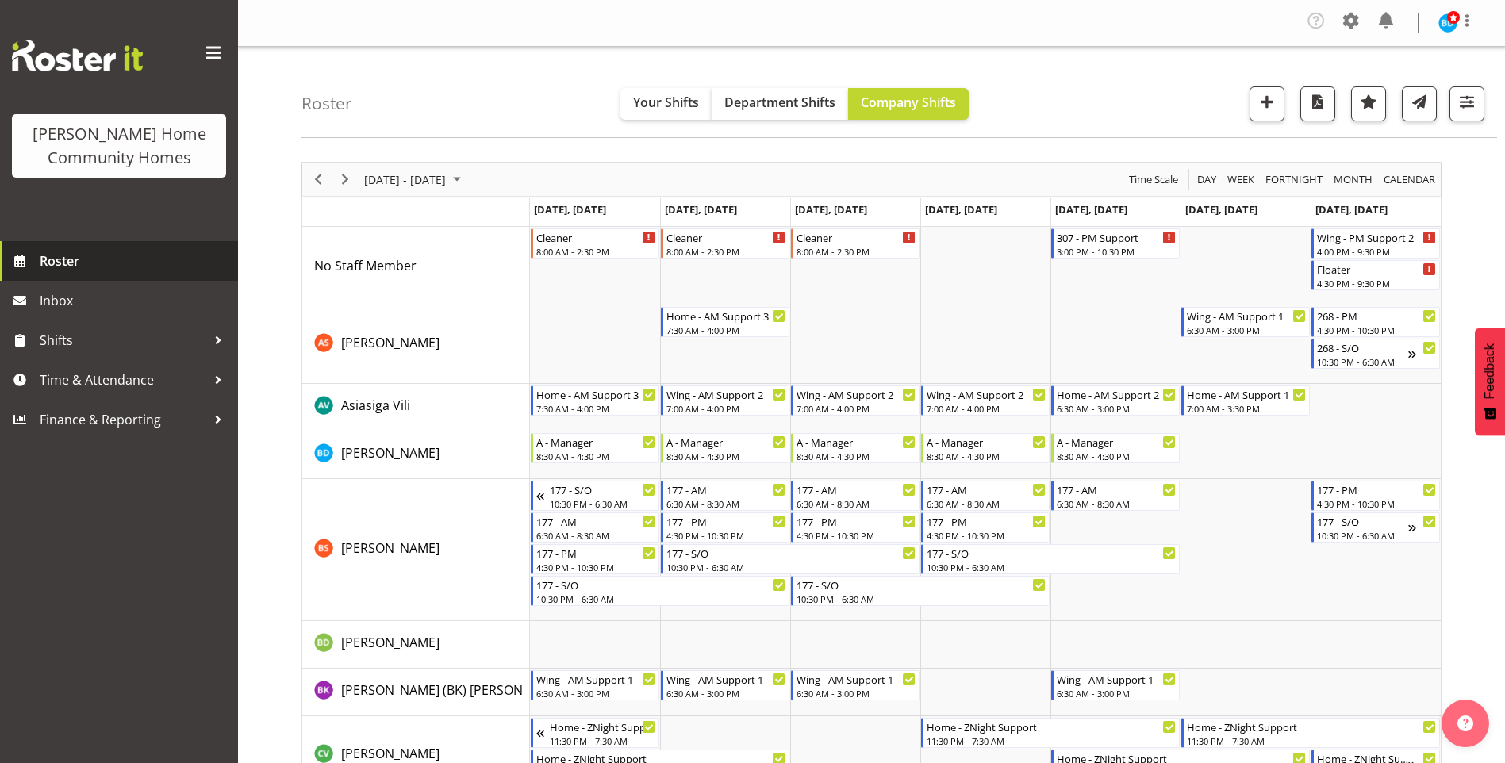
click at [120, 249] on span "Roster" at bounding box center [135, 261] width 190 height 24
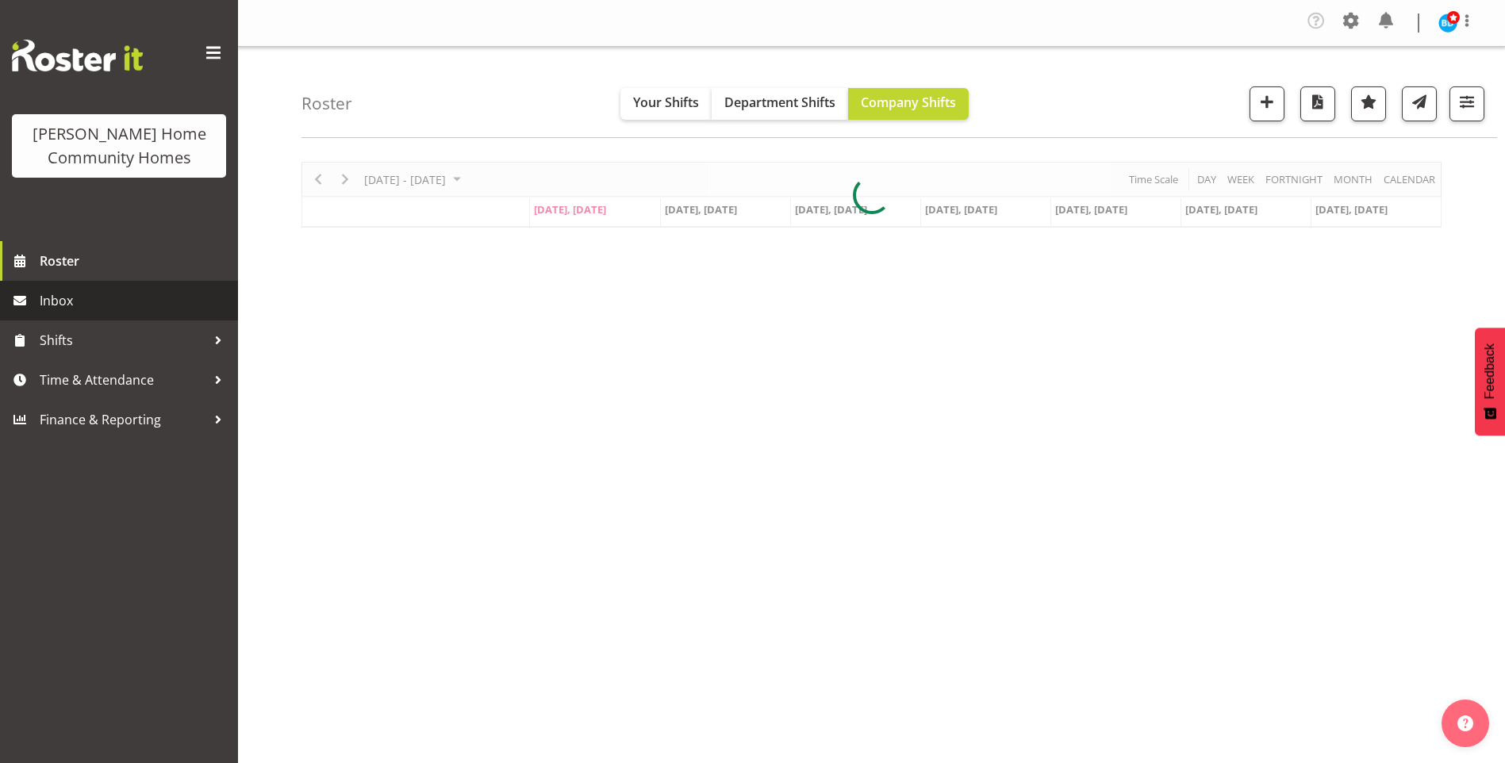
click at [84, 313] on span "Inbox" at bounding box center [135, 301] width 190 height 24
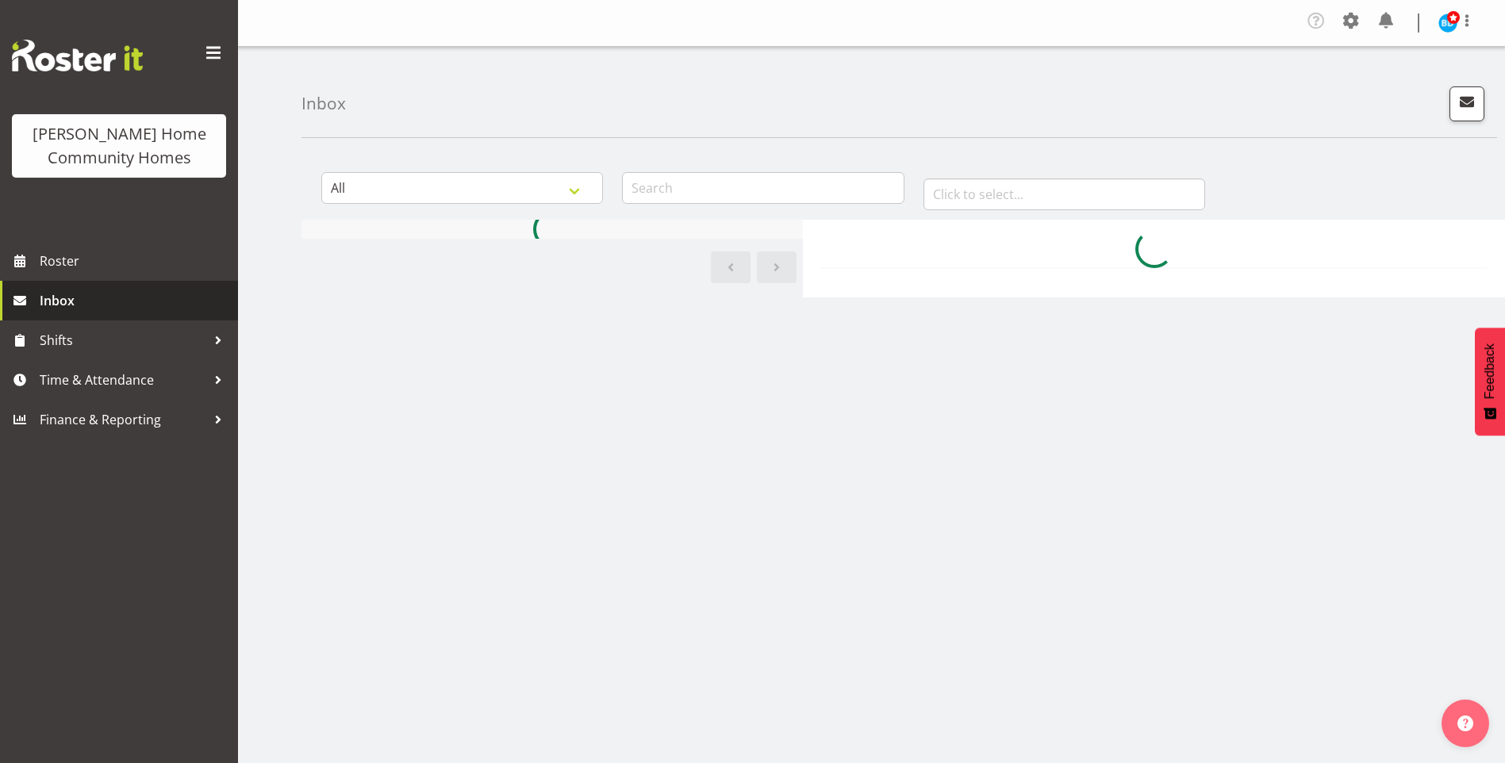
drag, startPoint x: 0, startPoint y: 0, endPoint x: 80, endPoint y: 303, distance: 313.6
click at [80, 302] on span "Inbox" at bounding box center [135, 301] width 190 height 24
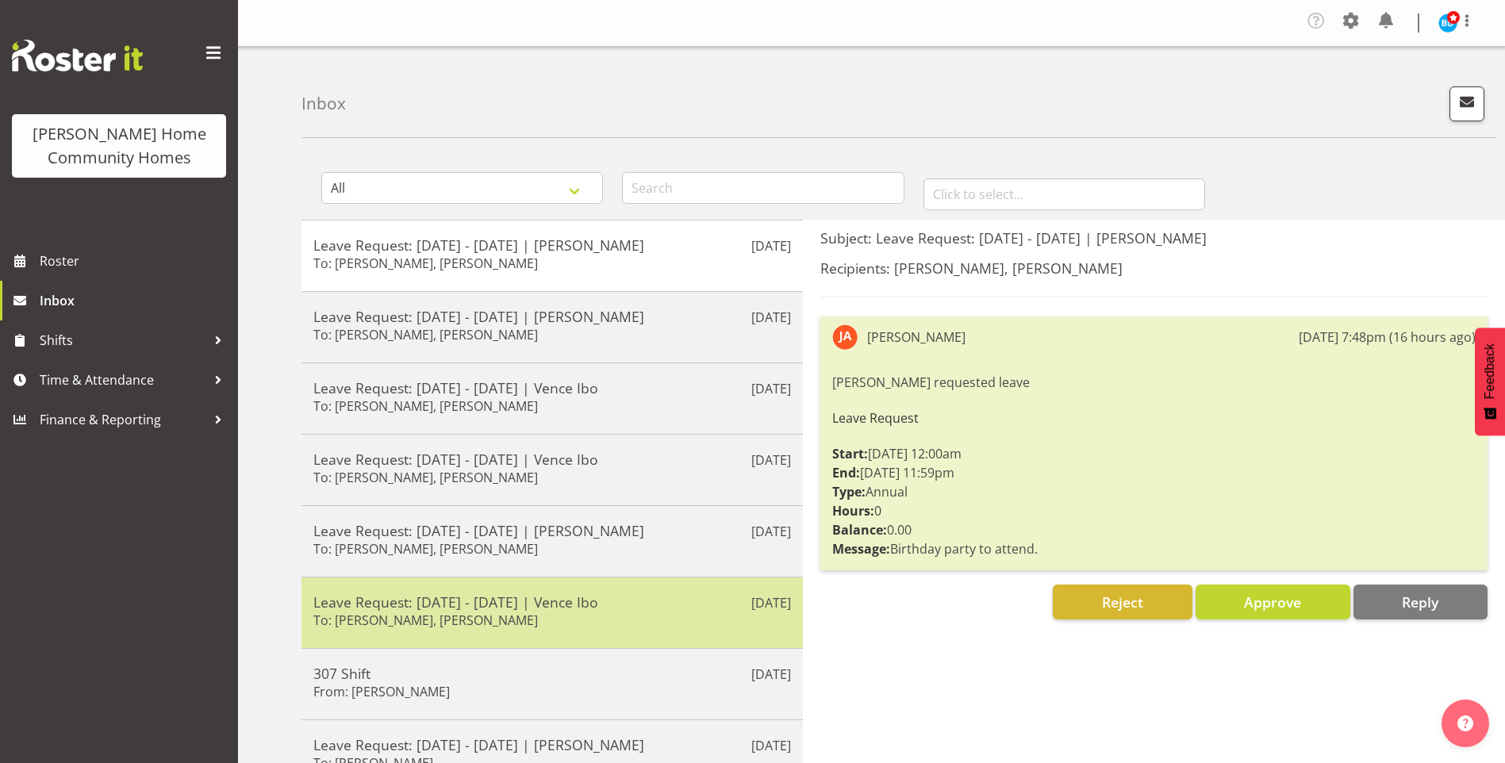
click at [617, 608] on h5 "Leave Request: [DATE] - [DATE] | Vence Ibo" at bounding box center [552, 602] width 478 height 17
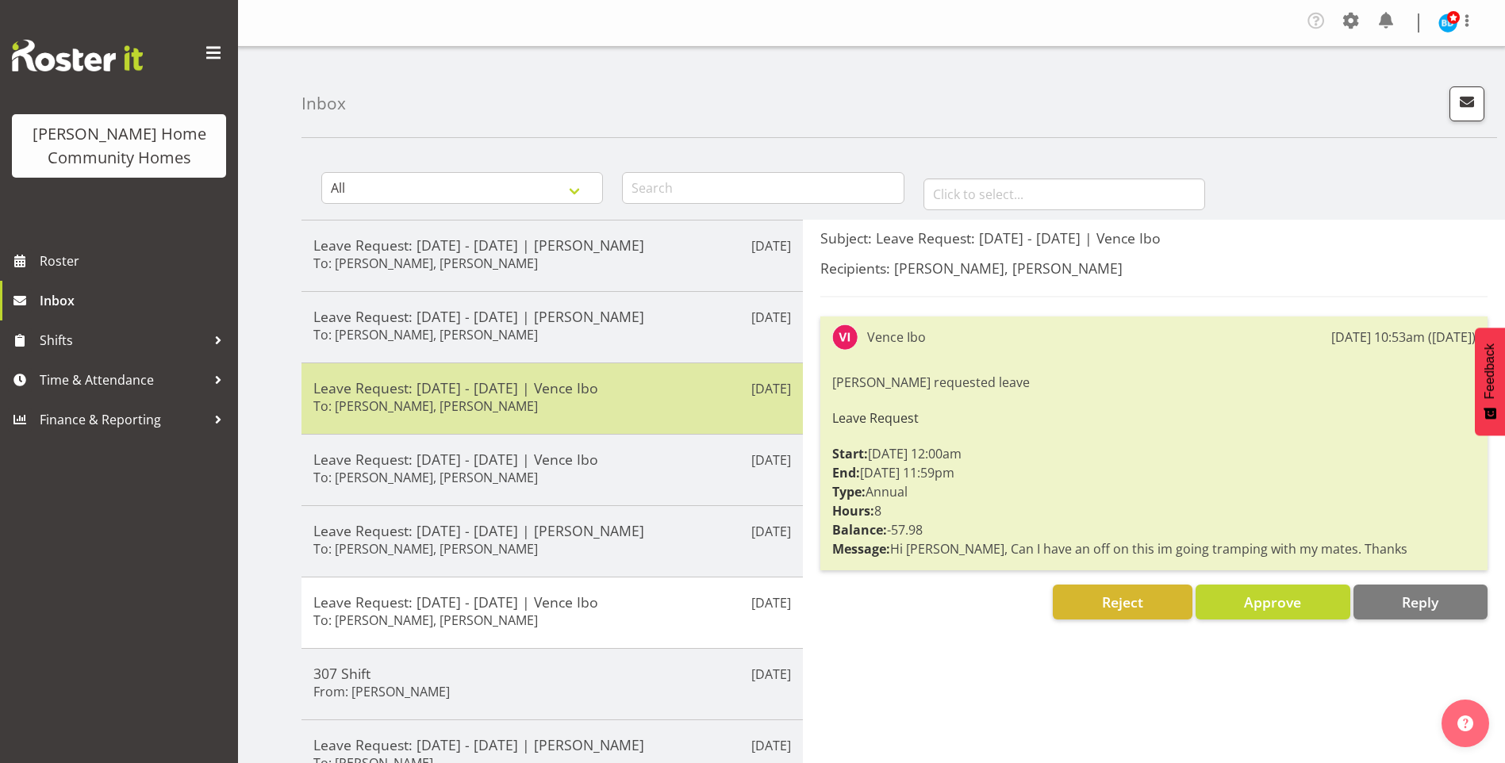
click at [548, 393] on h5 "Leave Request: [DATE] - [DATE] | Vence Ibo" at bounding box center [552, 387] width 478 height 17
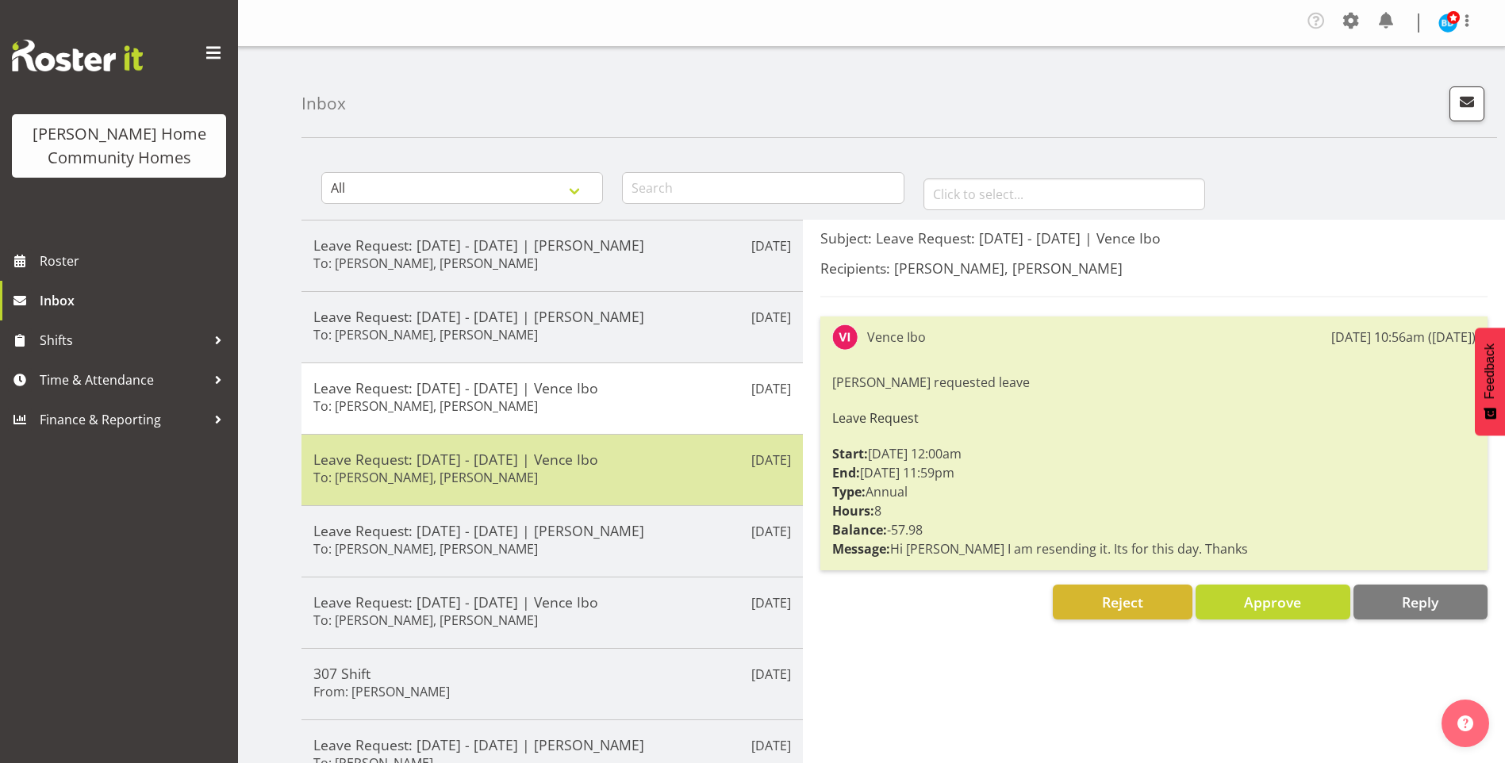
click at [602, 456] on h5 "Leave Request: [DATE] - [DATE] | Vence Ibo" at bounding box center [552, 459] width 478 height 17
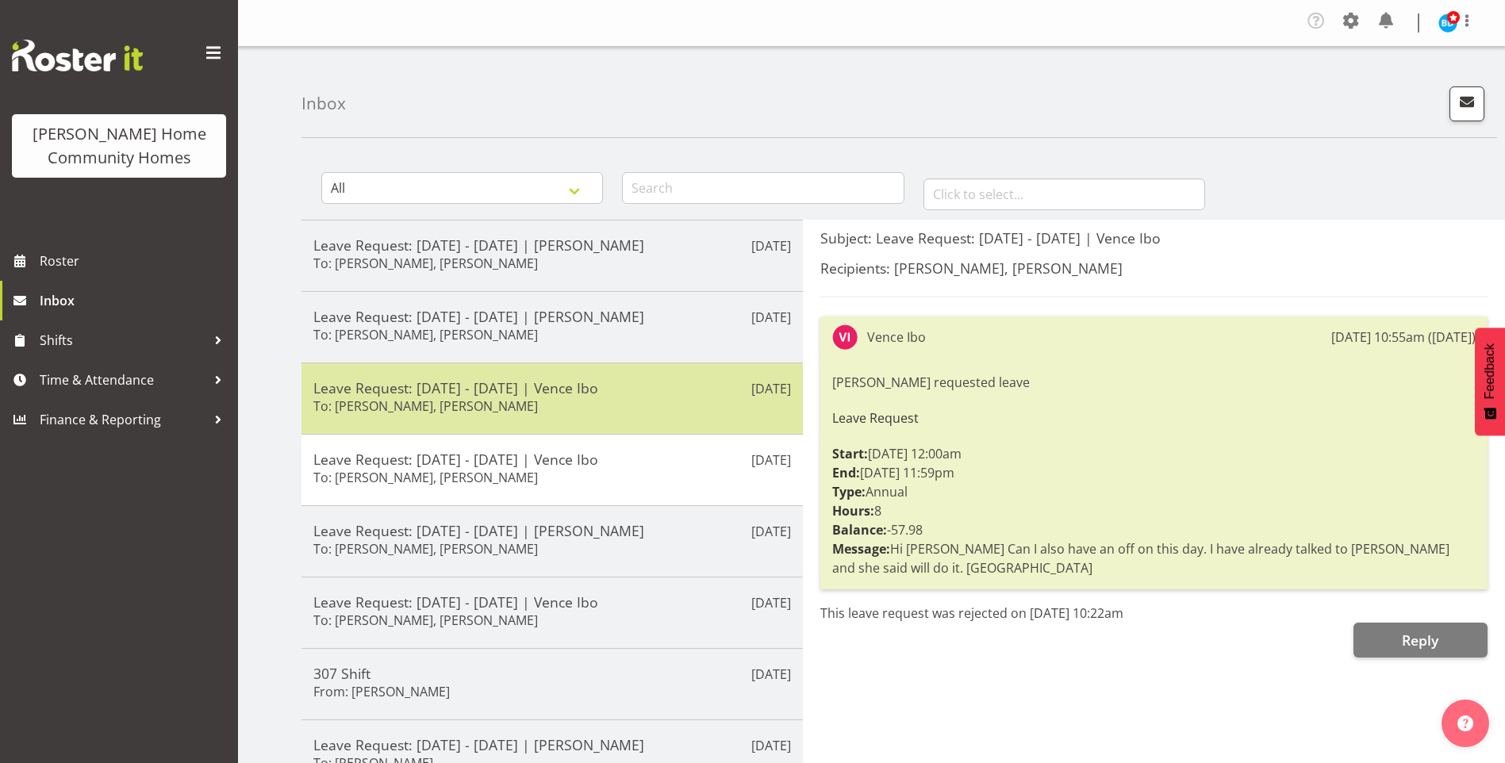
click at [589, 381] on h5 "Leave Request: [DATE] - [DATE] | Vence Ibo" at bounding box center [552, 387] width 478 height 17
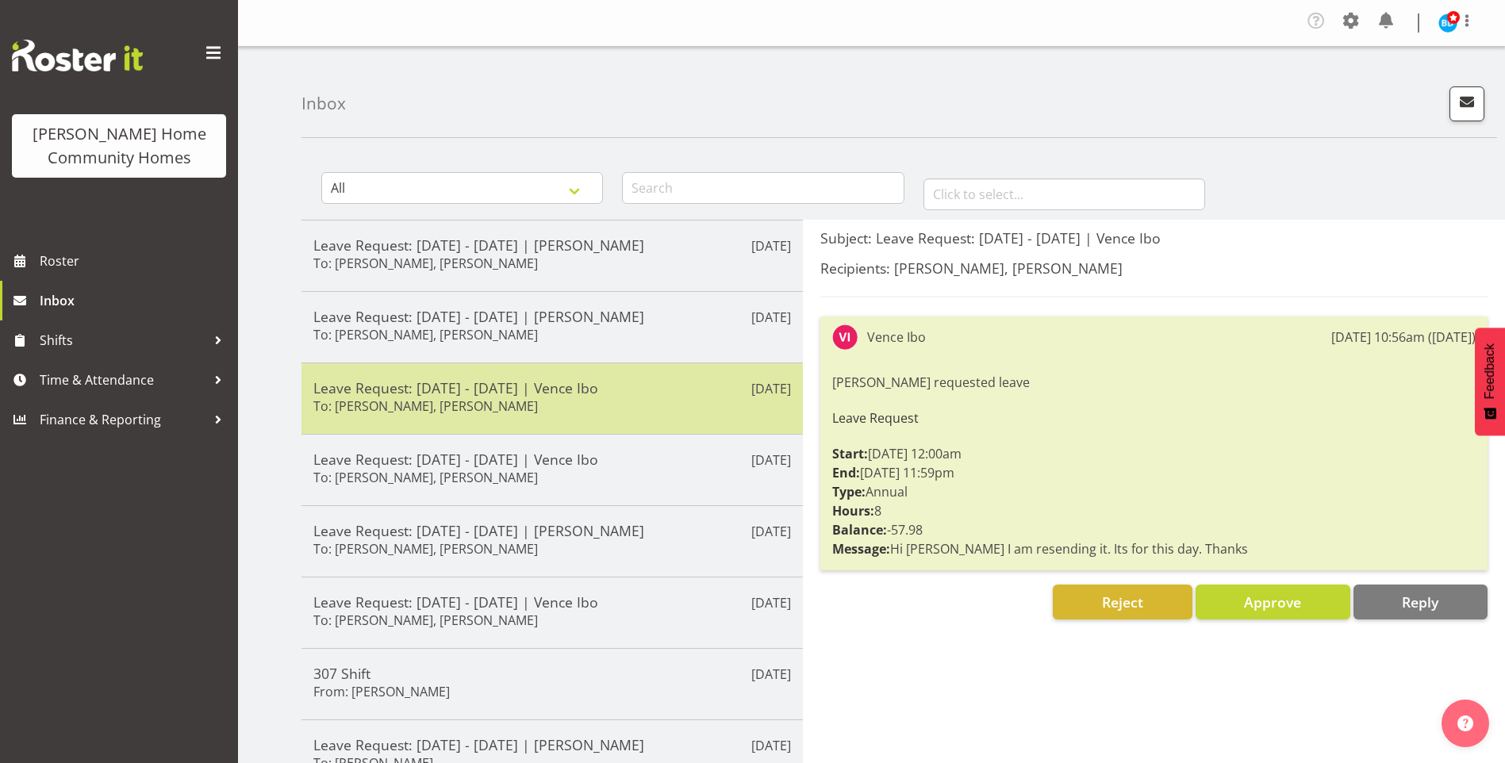
click at [585, 396] on h5 "Leave Request: [DATE] - [DATE] | Vence Ibo" at bounding box center [552, 387] width 478 height 17
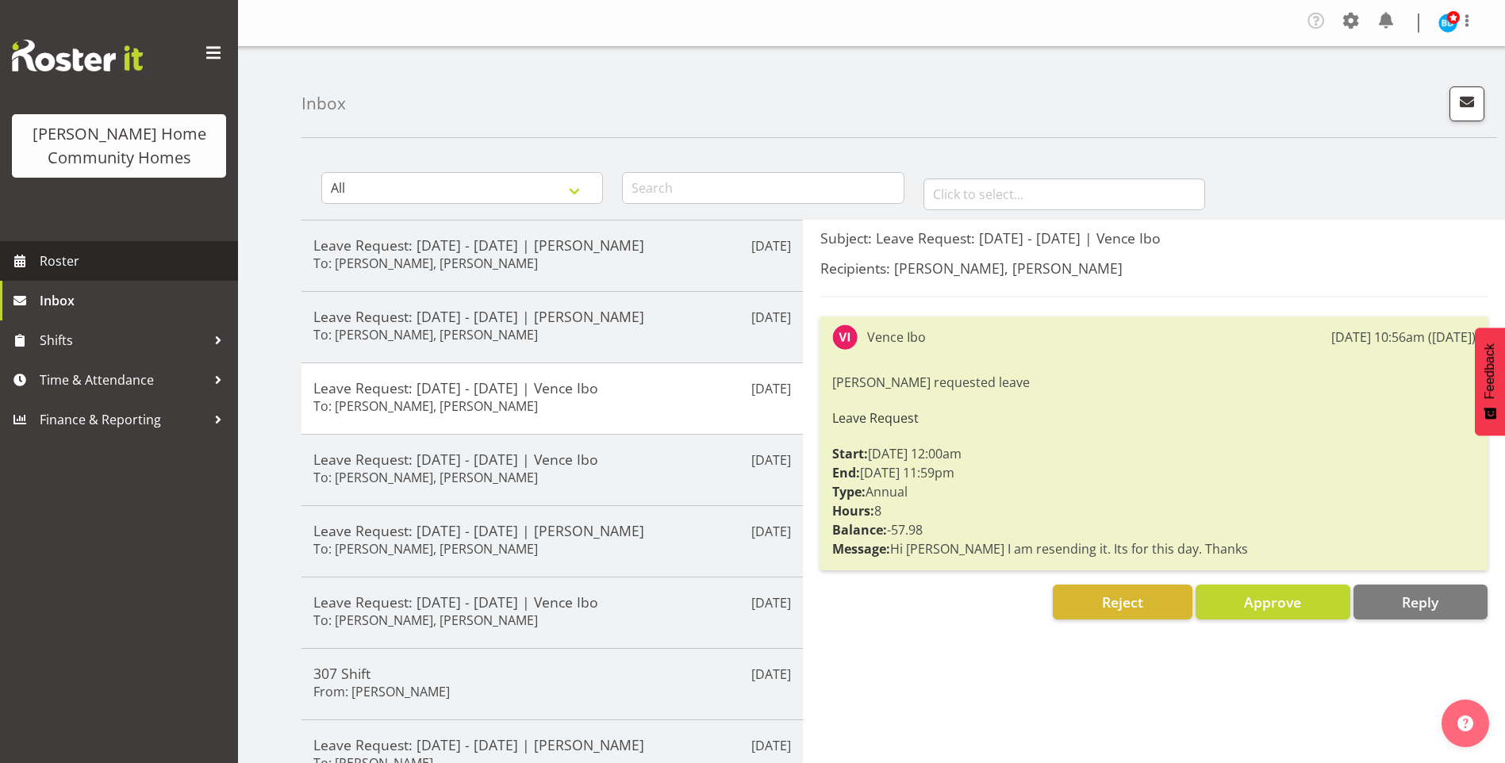
click at [128, 262] on span "Roster" at bounding box center [135, 261] width 190 height 24
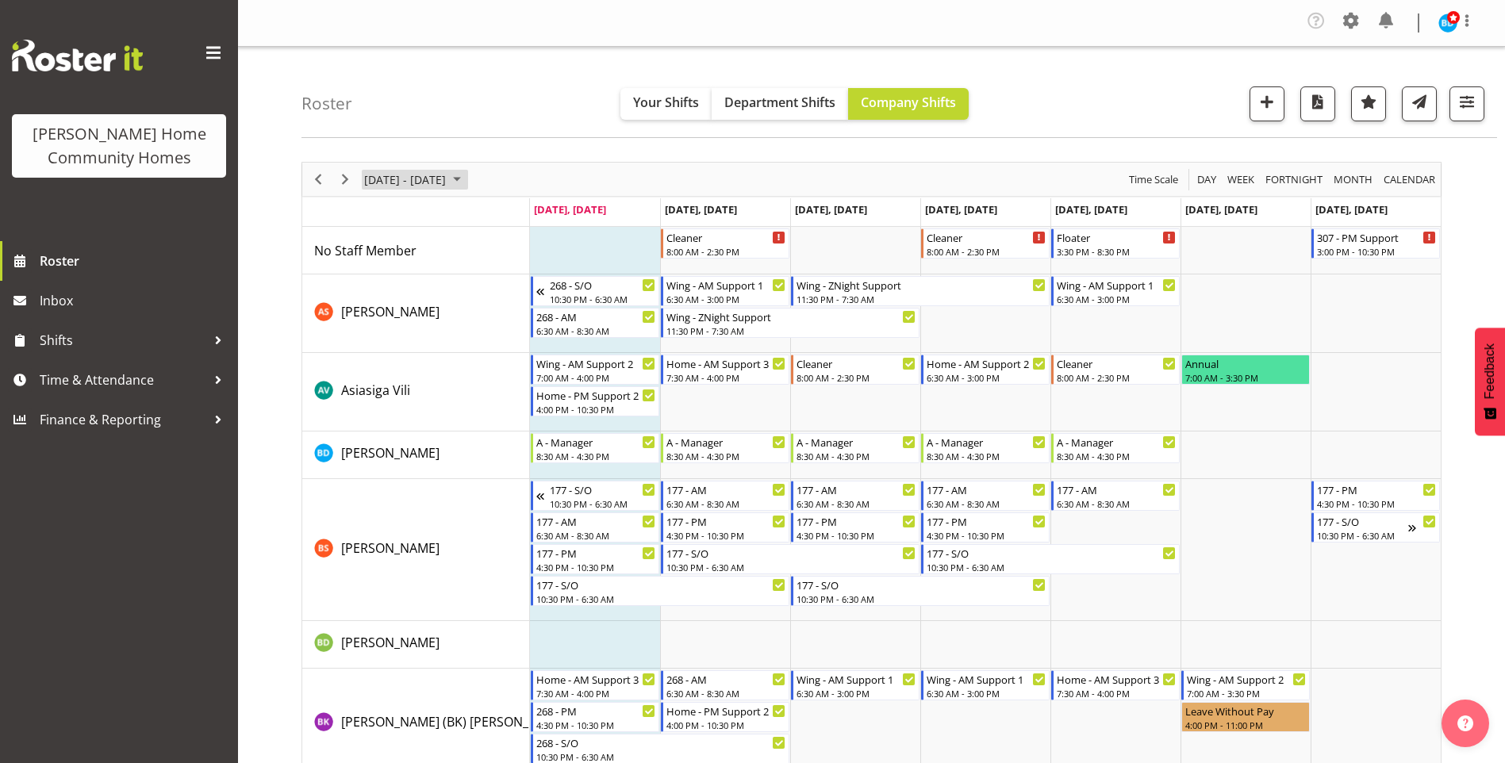
click at [467, 179] on span "September 08 - 14, 2025" at bounding box center [457, 180] width 19 height 20
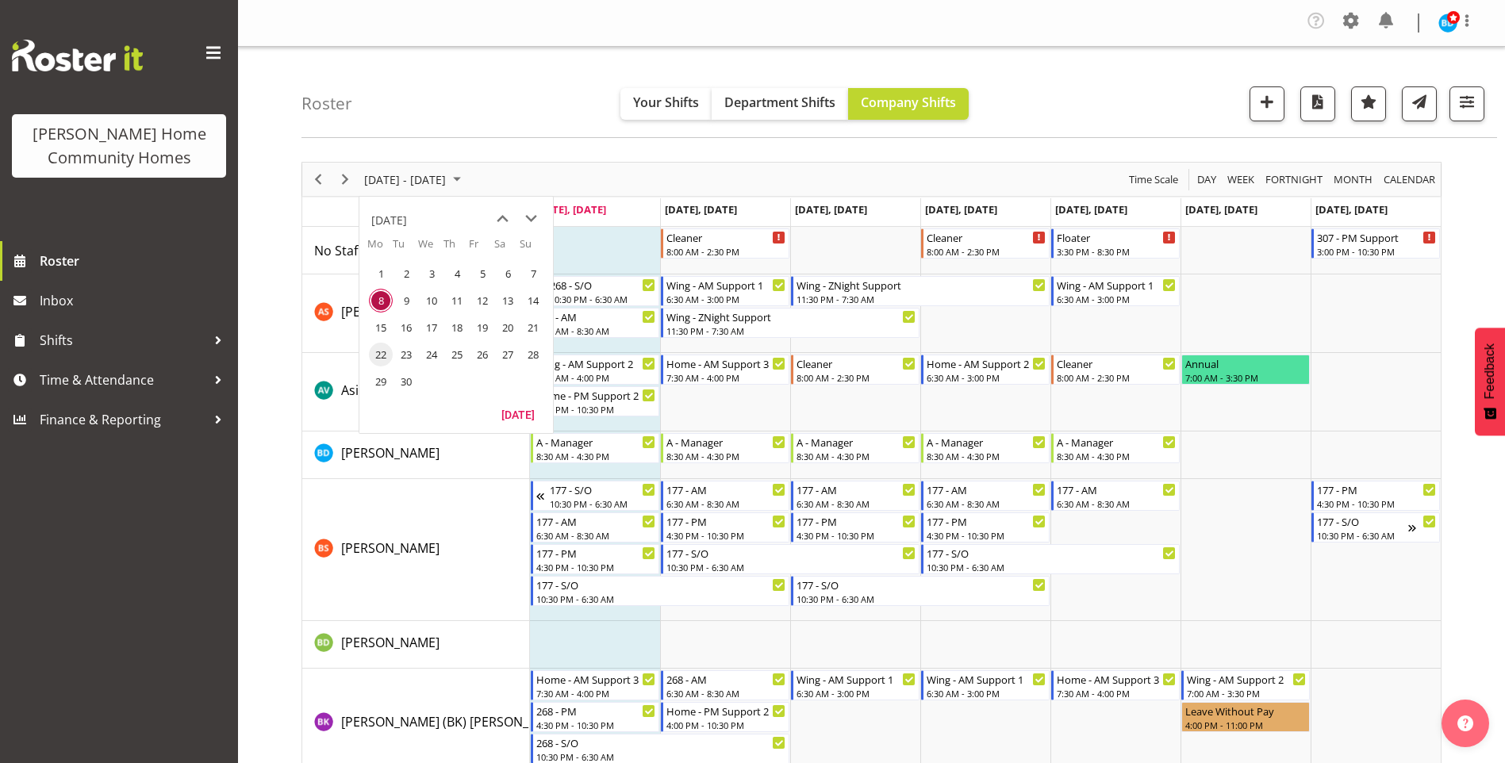
click at [377, 354] on span "22" at bounding box center [381, 355] width 24 height 24
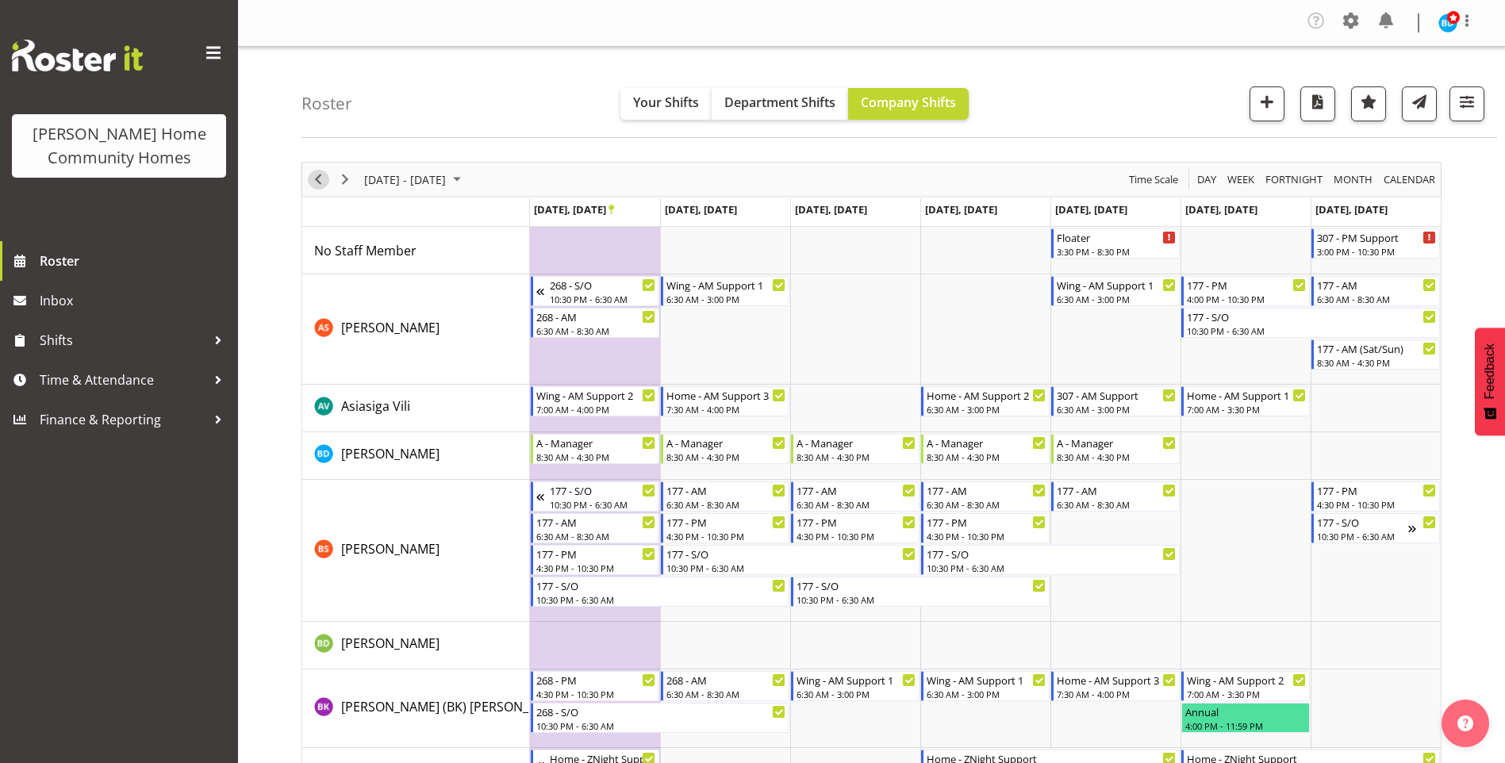
click at [309, 183] on span "Previous" at bounding box center [318, 180] width 19 height 20
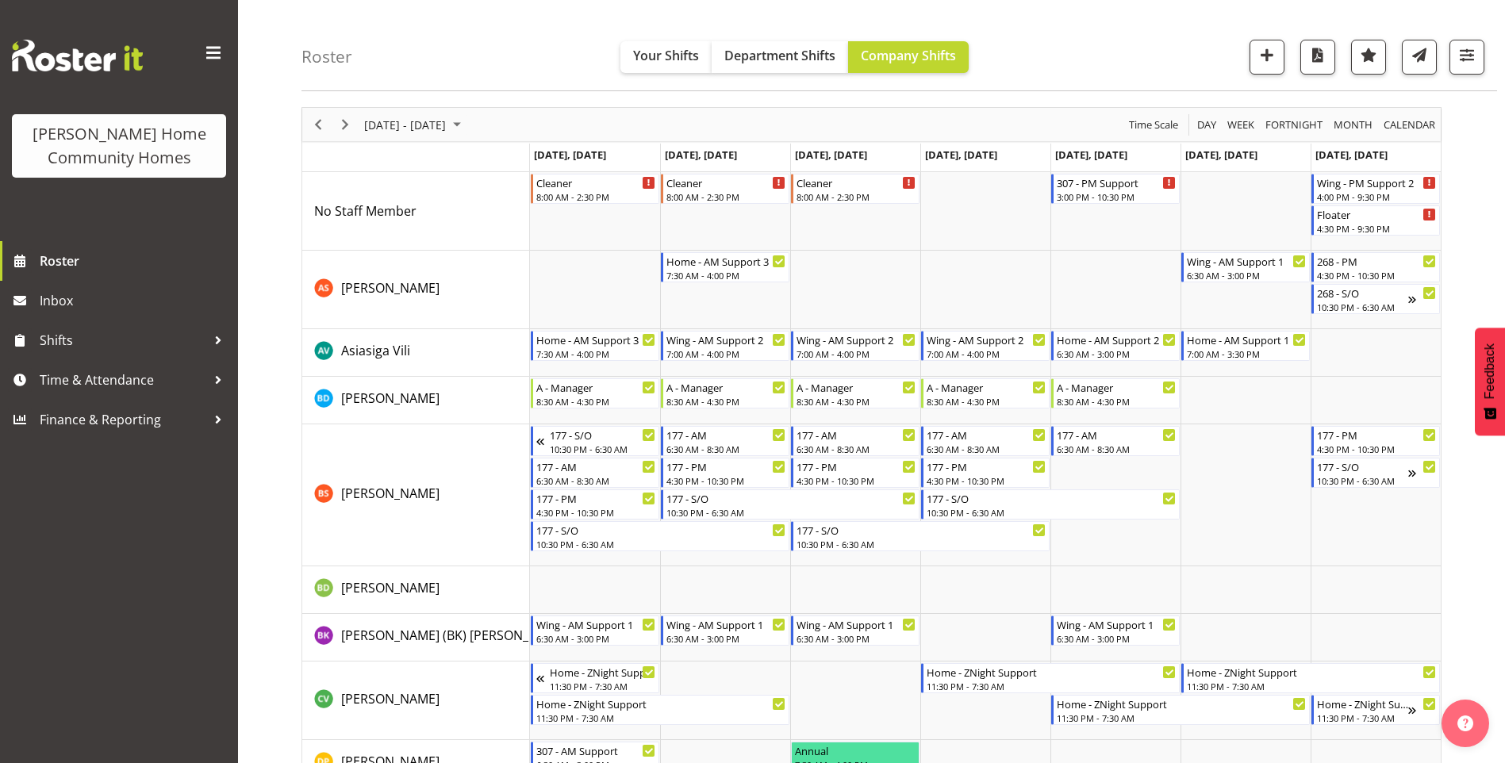
scroll to position [79, 0]
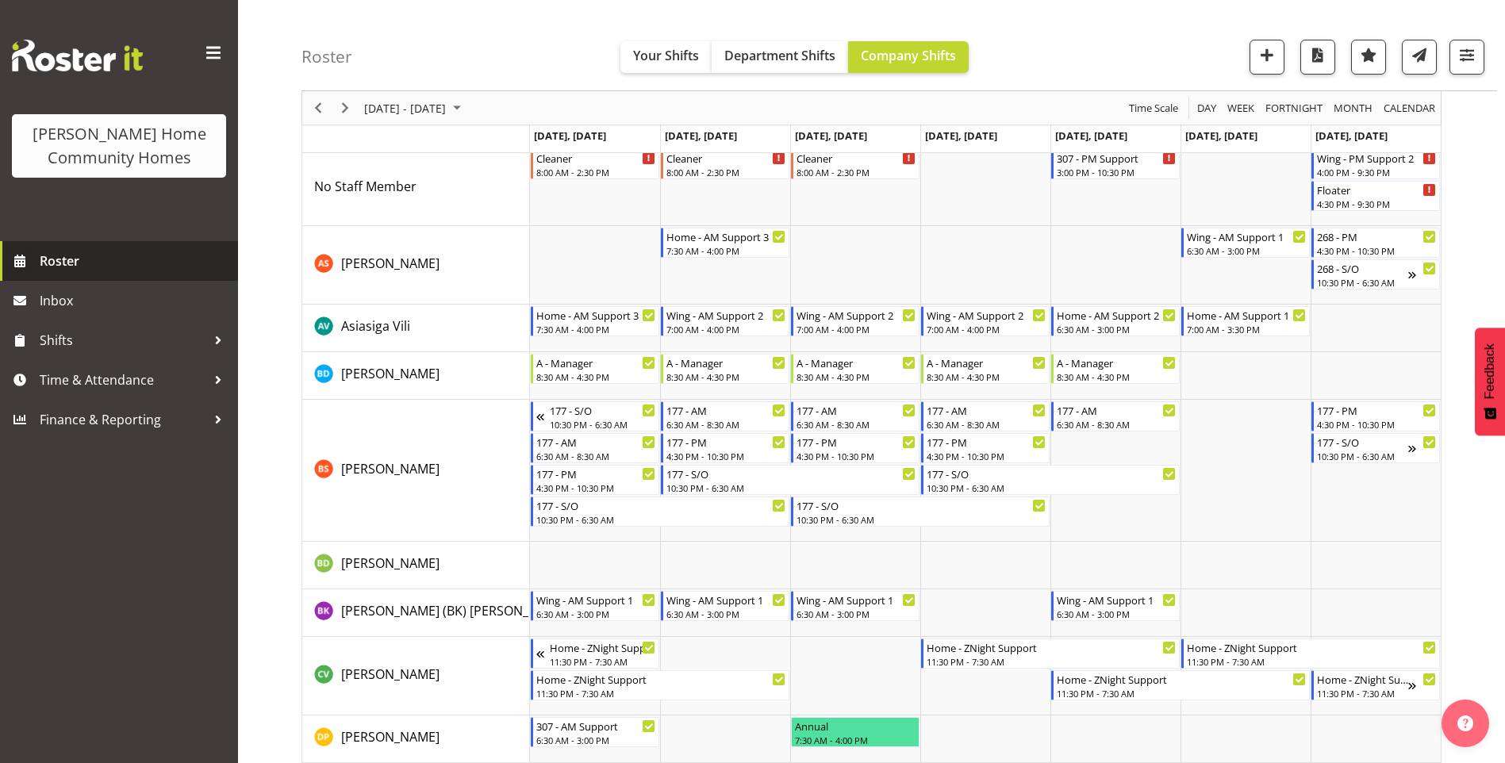
click at [117, 263] on span "Roster" at bounding box center [135, 261] width 190 height 24
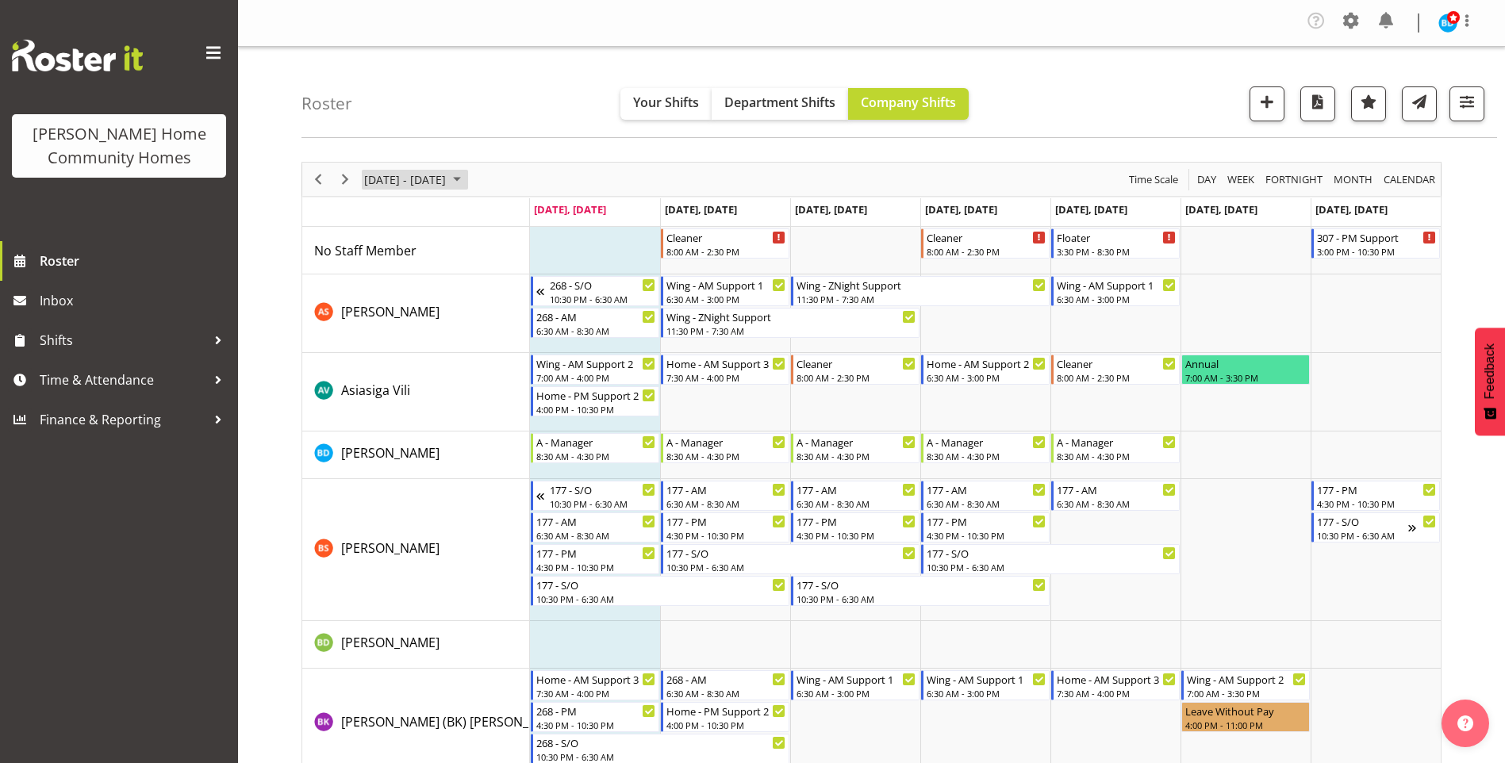
click at [467, 180] on span "September 08 - 14, 2025" at bounding box center [457, 180] width 19 height 20
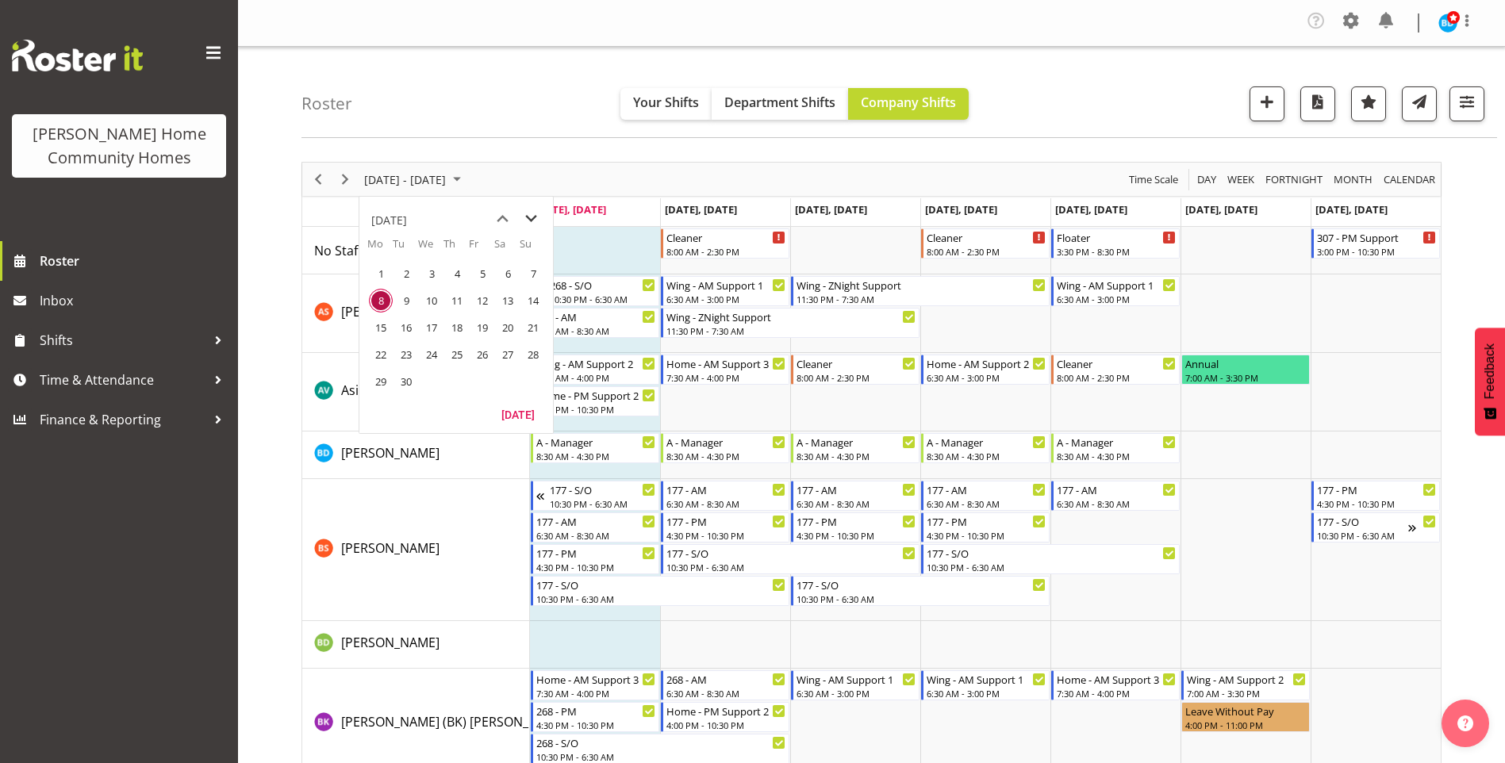
click at [531, 218] on span "next month" at bounding box center [531, 219] width 28 height 29
click at [371, 355] on span "20" at bounding box center [381, 355] width 24 height 24
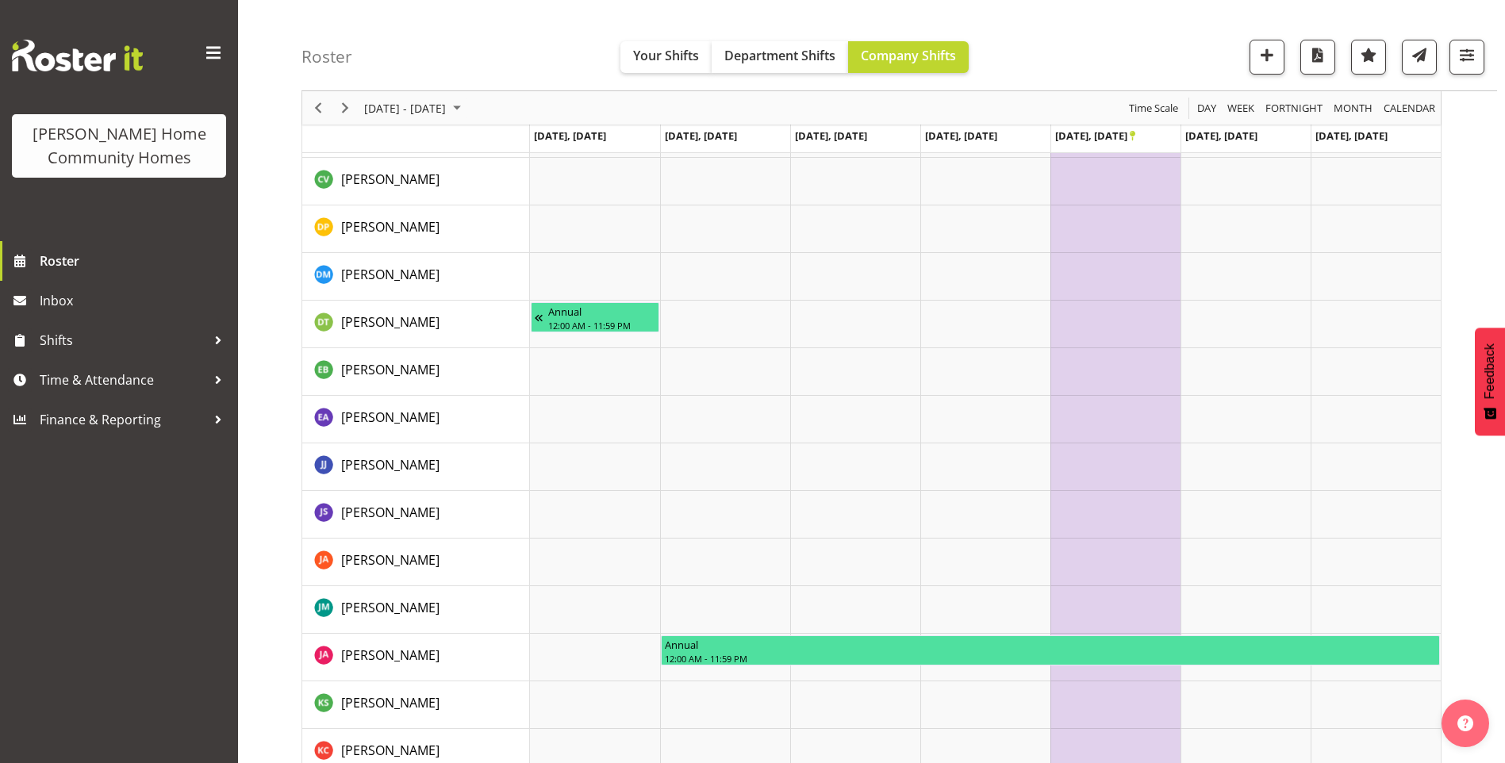
scroll to position [333, 0]
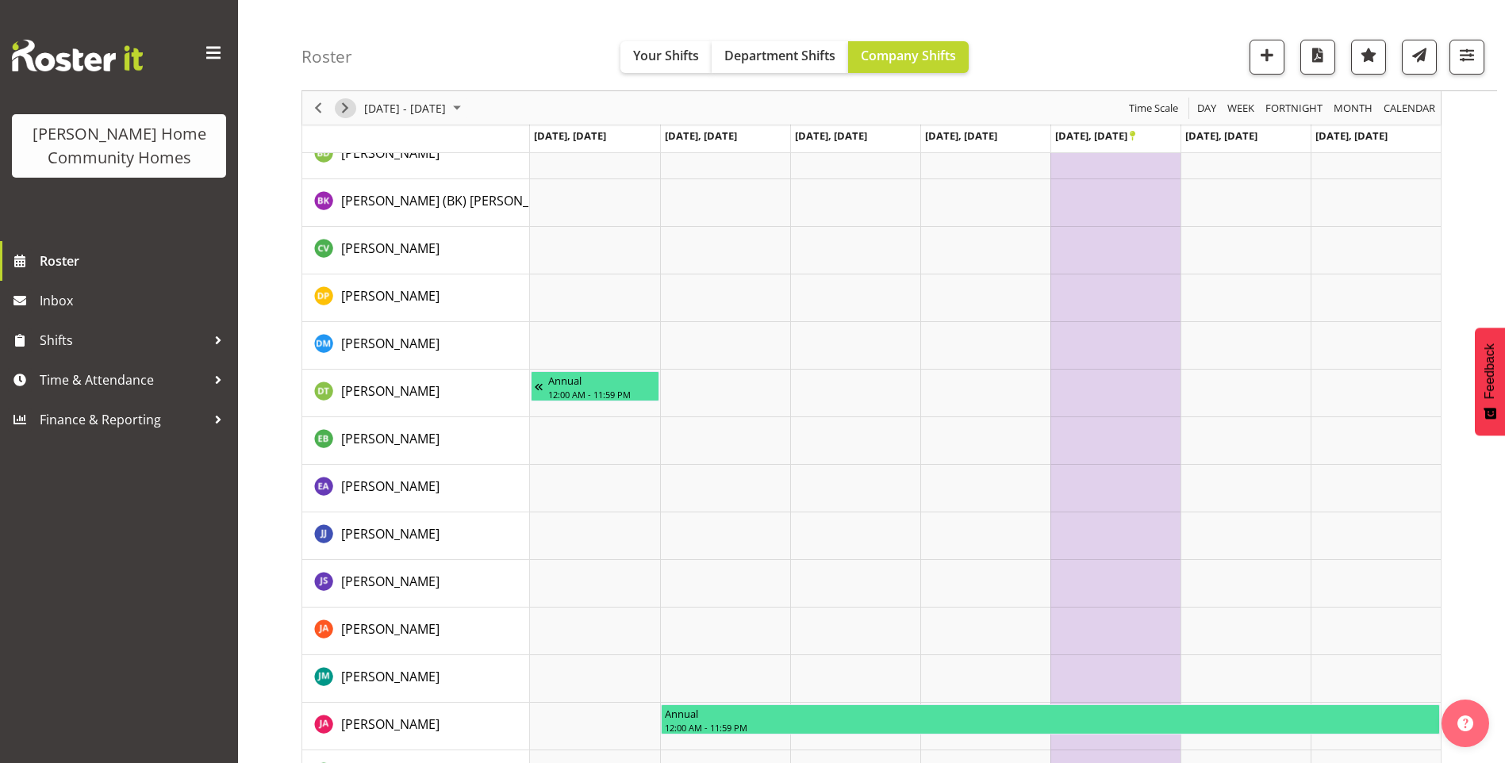
click at [341, 114] on span "Next" at bounding box center [345, 108] width 19 height 20
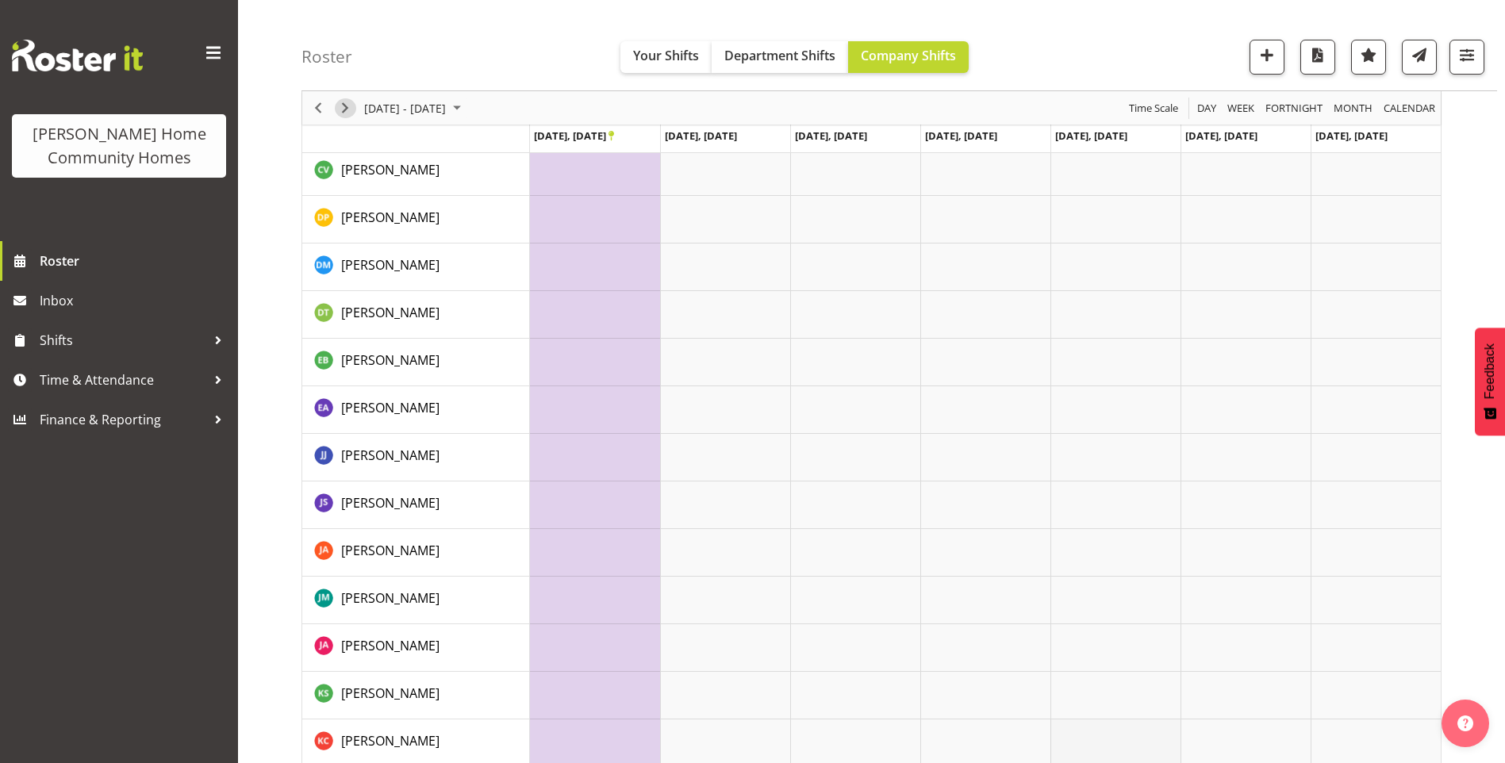
scroll to position [254, 0]
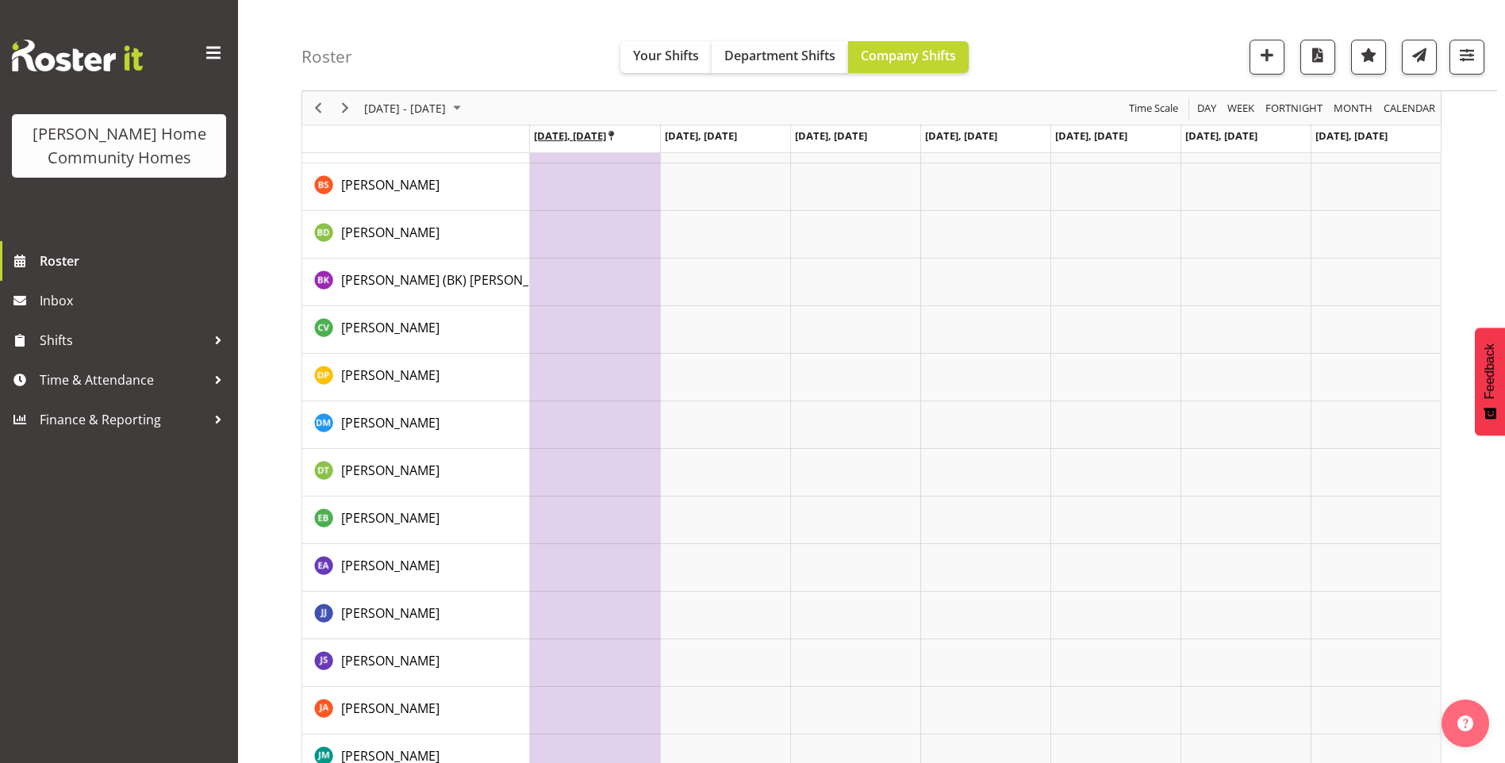
click at [614, 139] on icon "Timeline Week of October 27, 2025" at bounding box center [612, 136] width 6 height 10
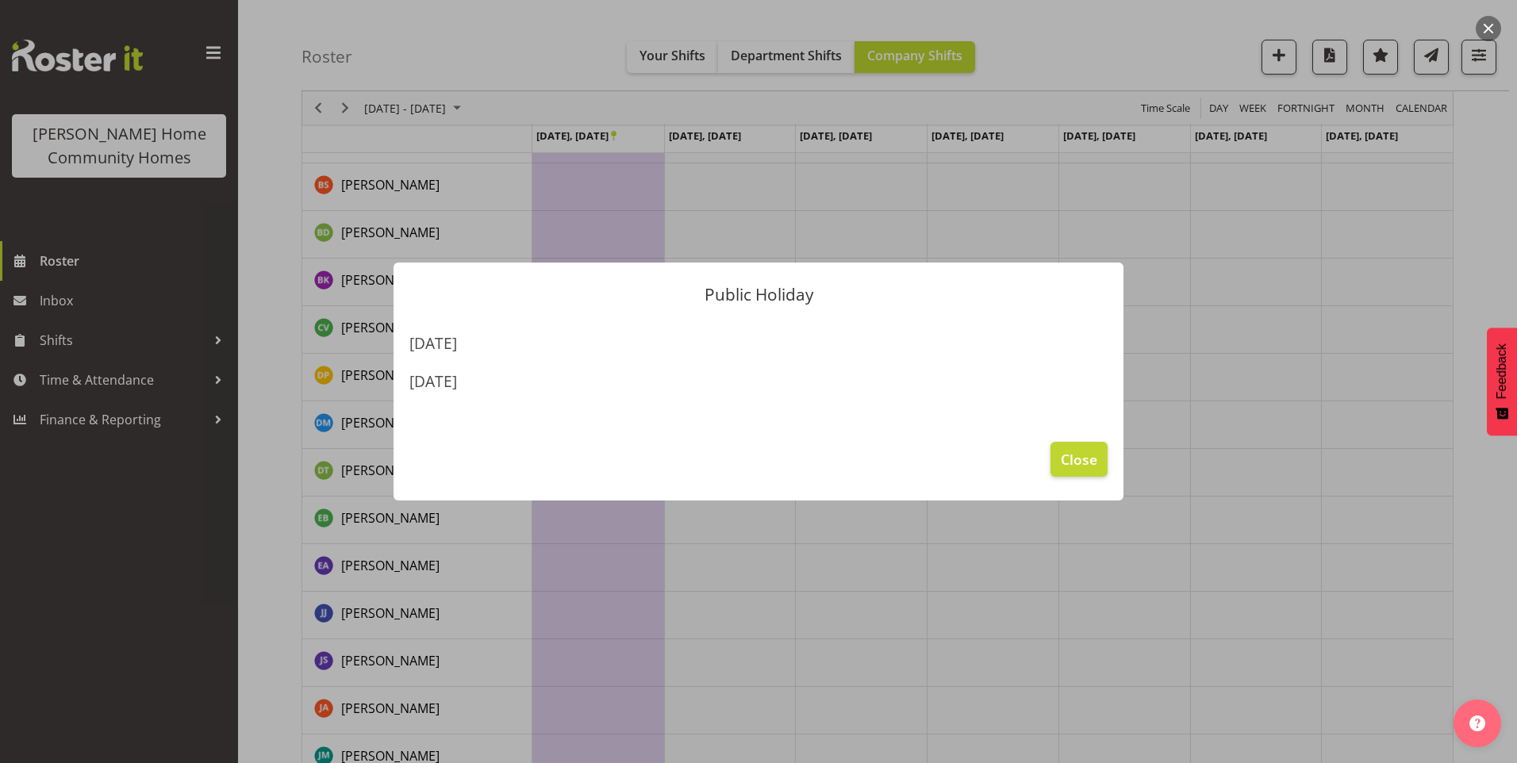
click at [171, 263] on div at bounding box center [758, 381] width 1517 height 763
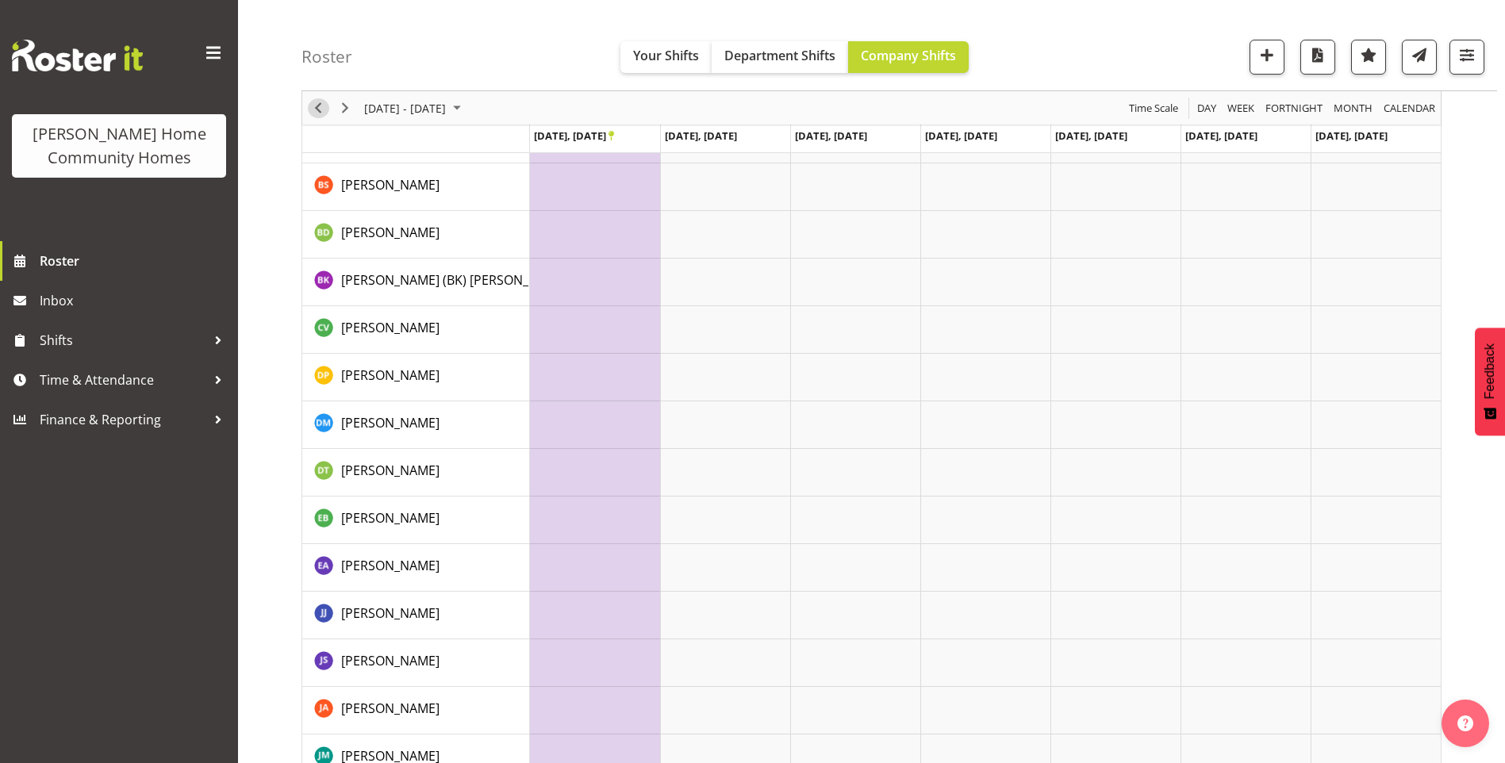
click at [317, 108] on span "Previous" at bounding box center [318, 108] width 19 height 20
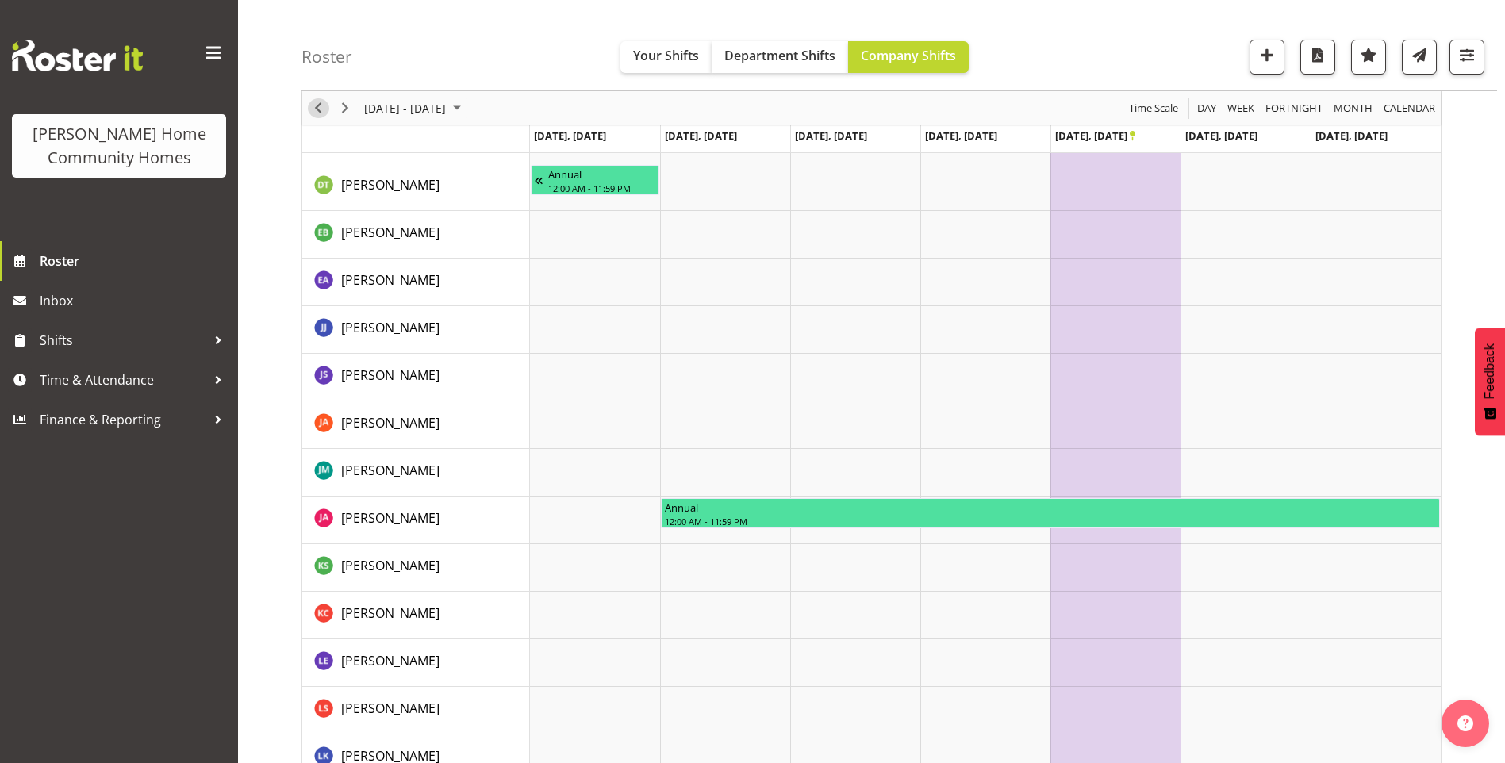
scroll to position [476, 0]
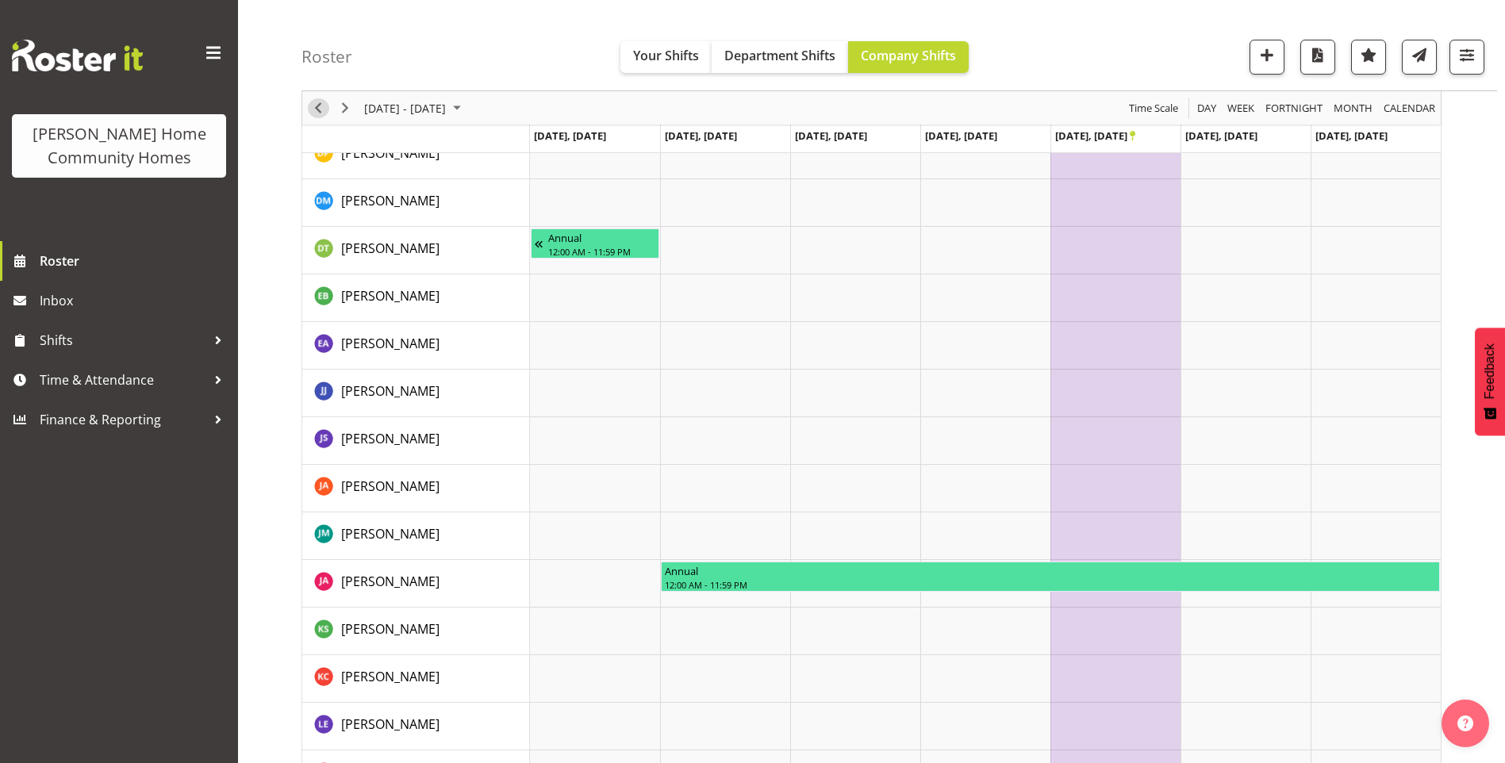
click at [310, 112] on span "Previous" at bounding box center [318, 108] width 19 height 20
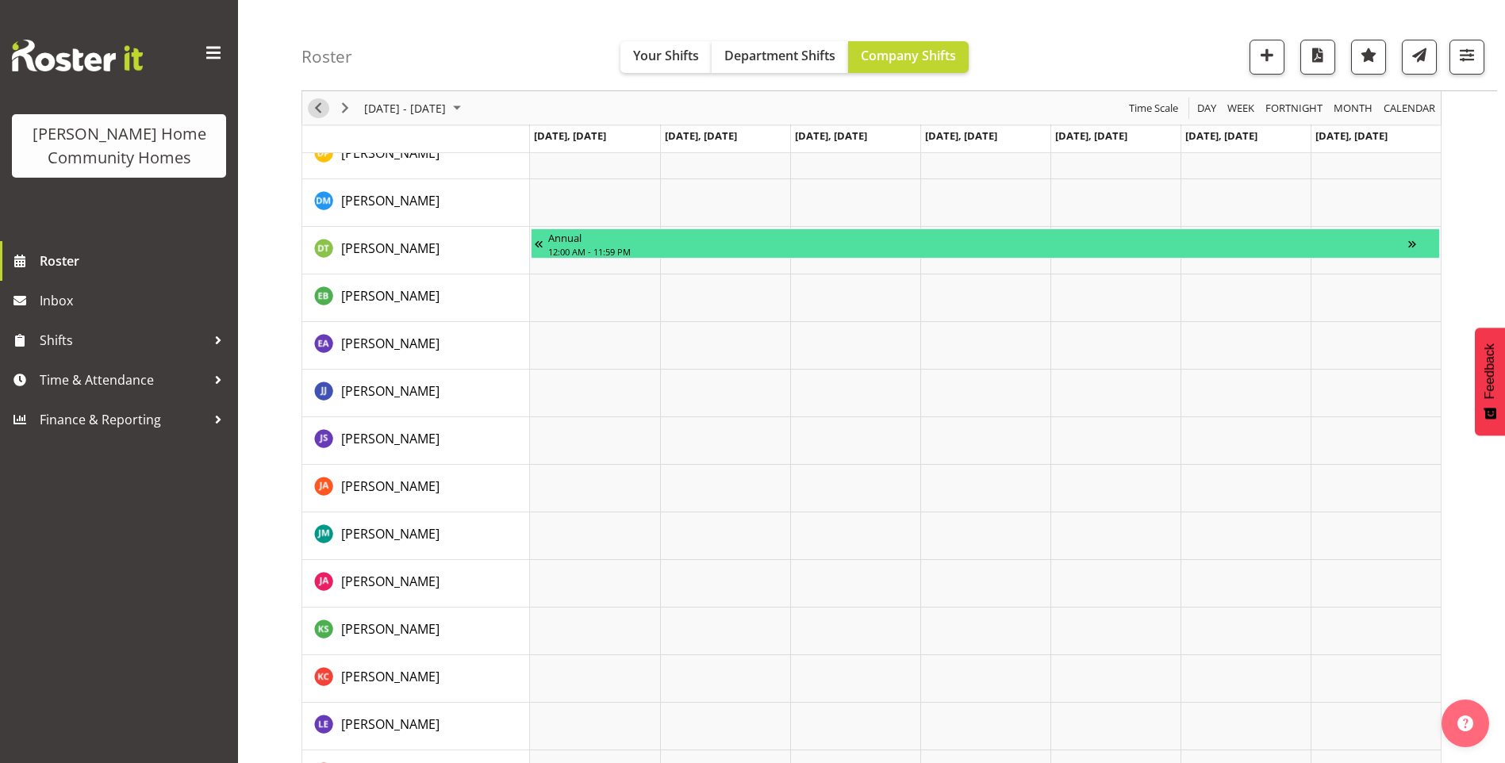
click at [315, 106] on span "Previous" at bounding box center [318, 108] width 19 height 20
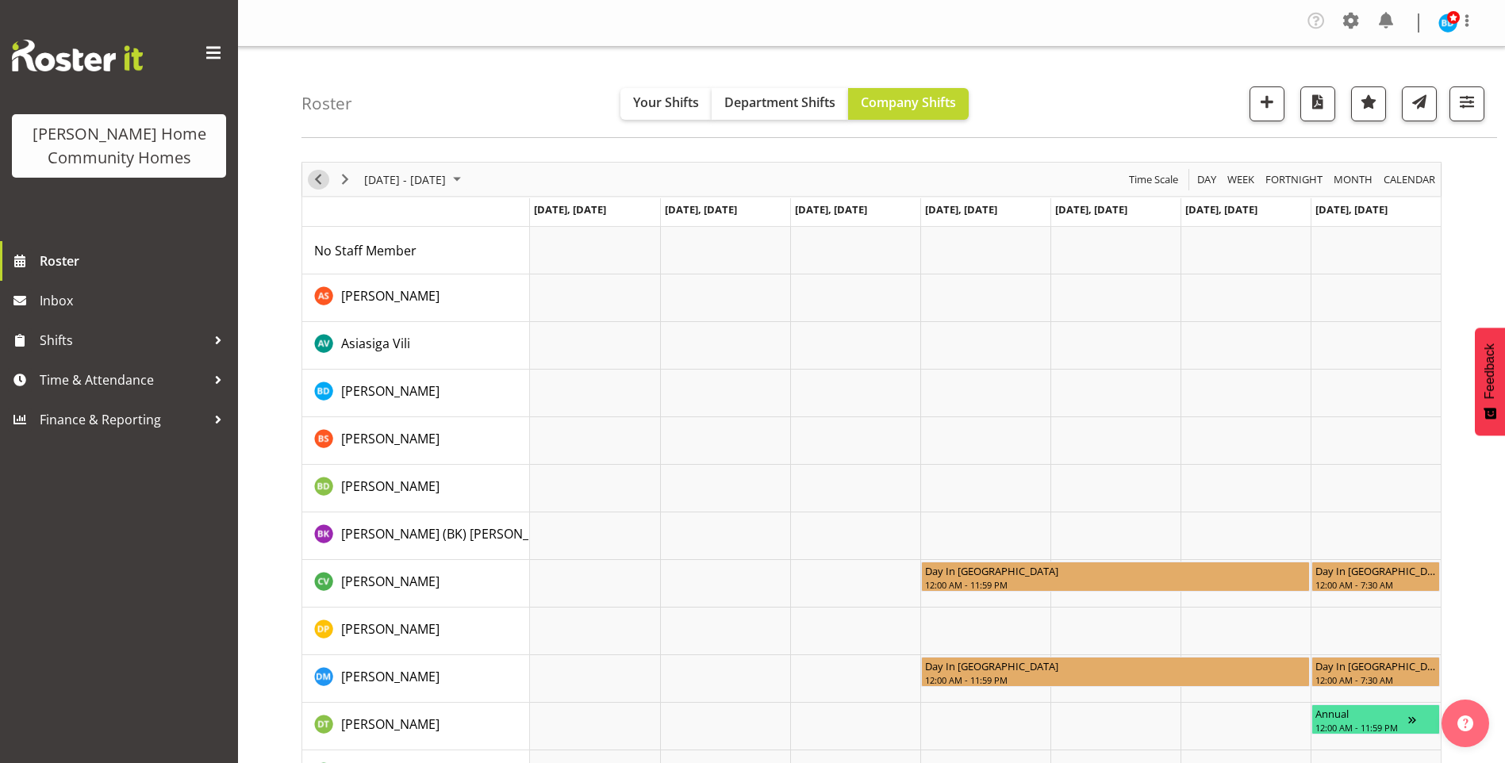
click at [313, 183] on span "Previous" at bounding box center [318, 180] width 19 height 20
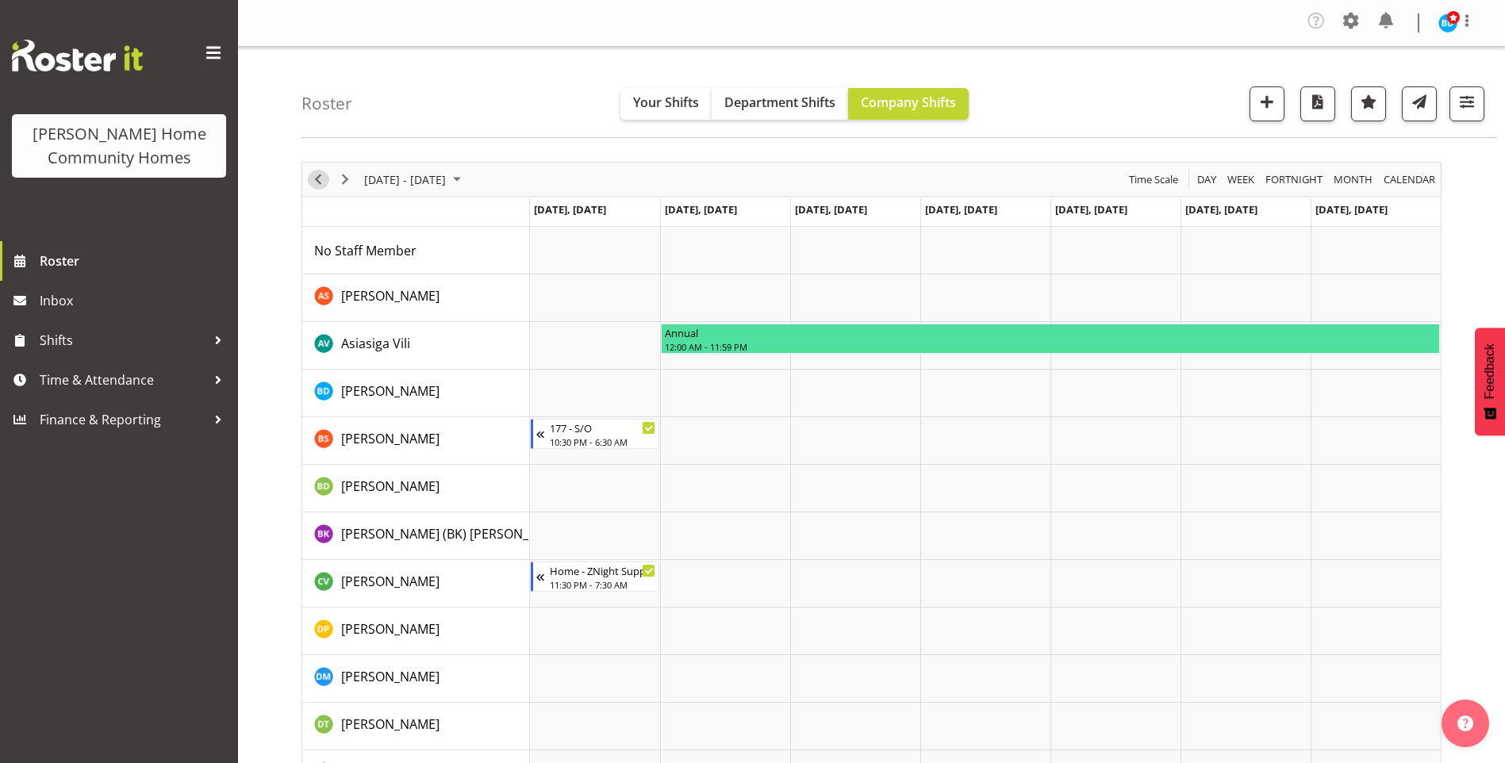
click at [319, 179] on span "Previous" at bounding box center [318, 180] width 19 height 20
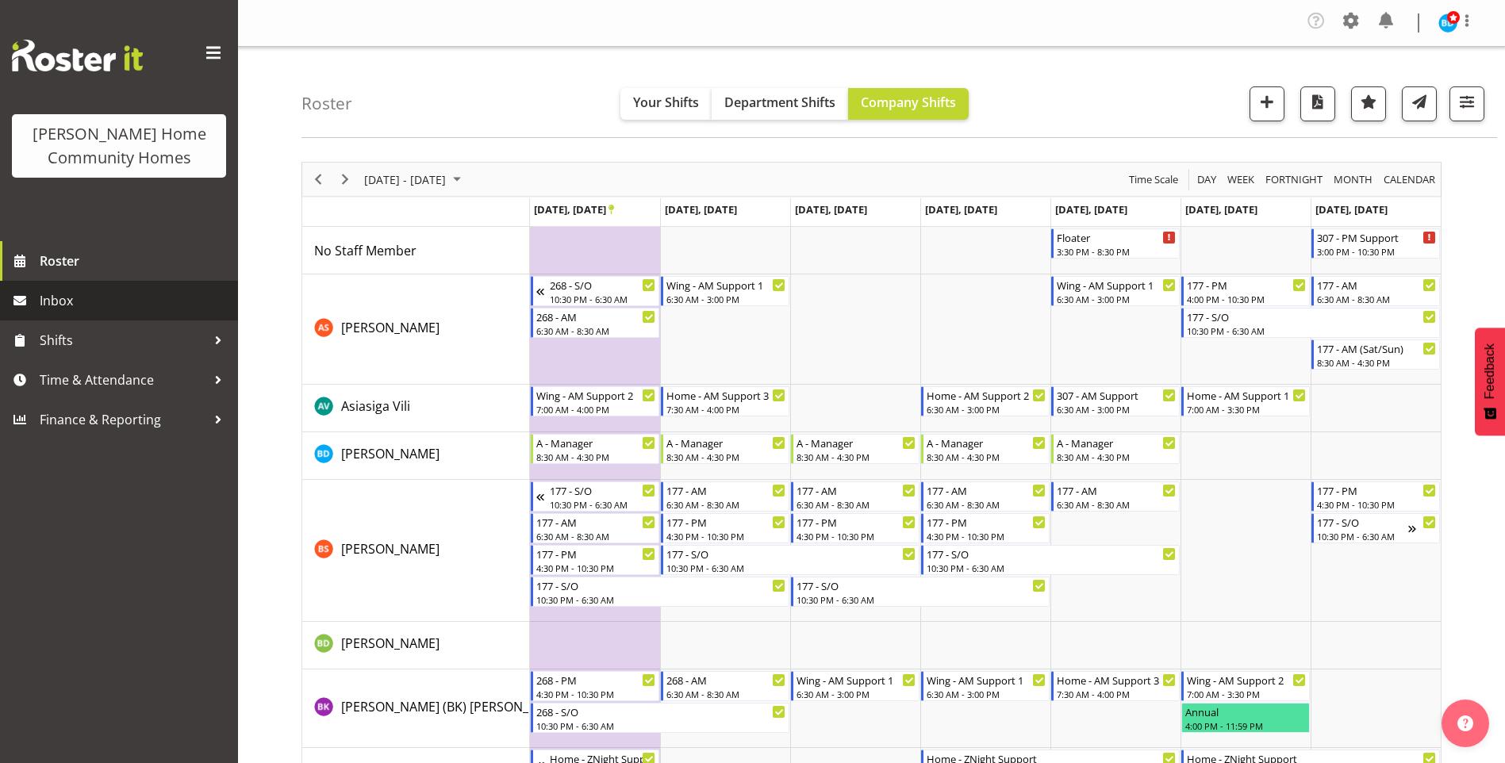
click at [106, 306] on span "Inbox" at bounding box center [135, 301] width 190 height 24
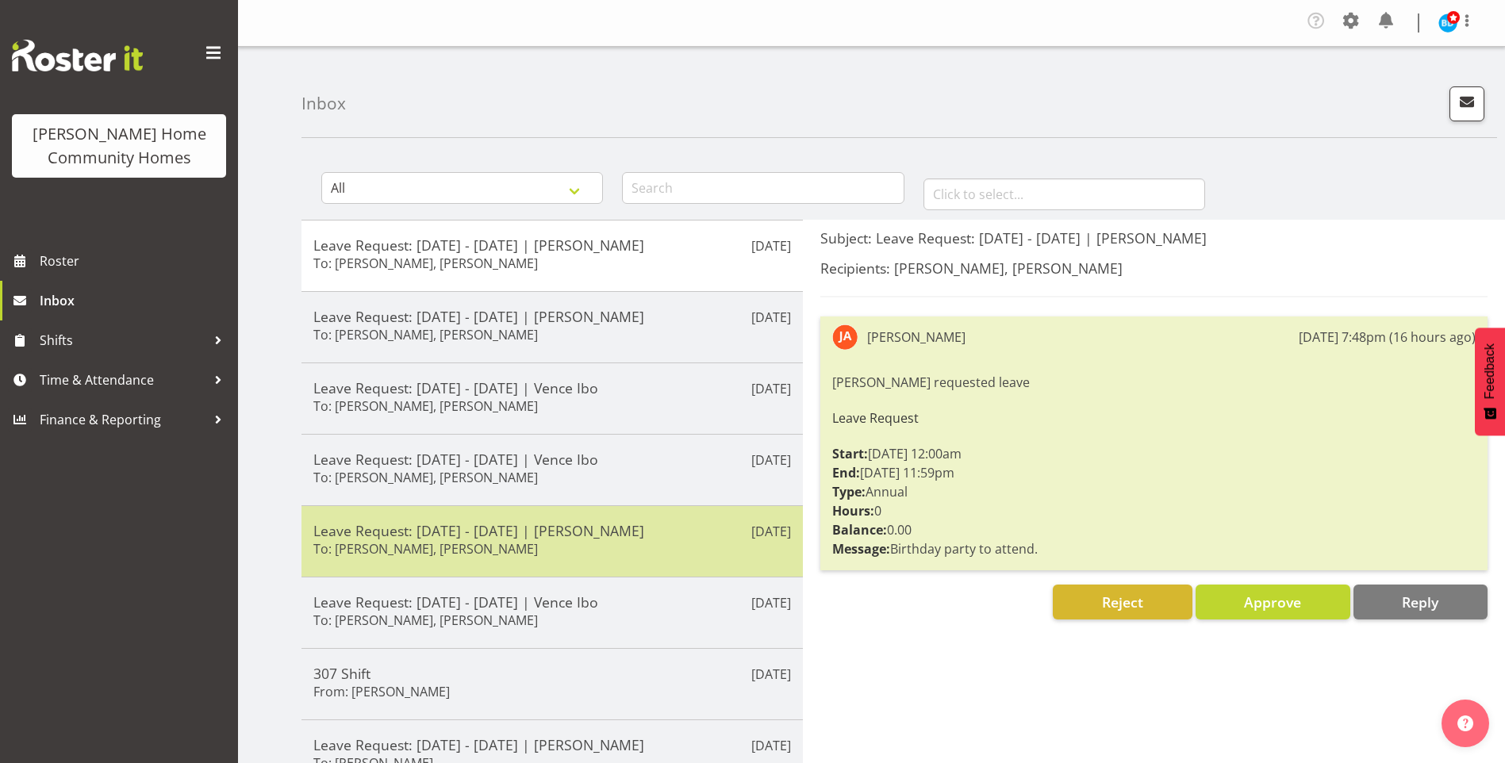
click at [598, 555] on div "Leave Request: 25/10/25 - 27/10/25 | Asiasiga Vili To: Barbara Dunlop, Kirsty C…" at bounding box center [552, 541] width 478 height 39
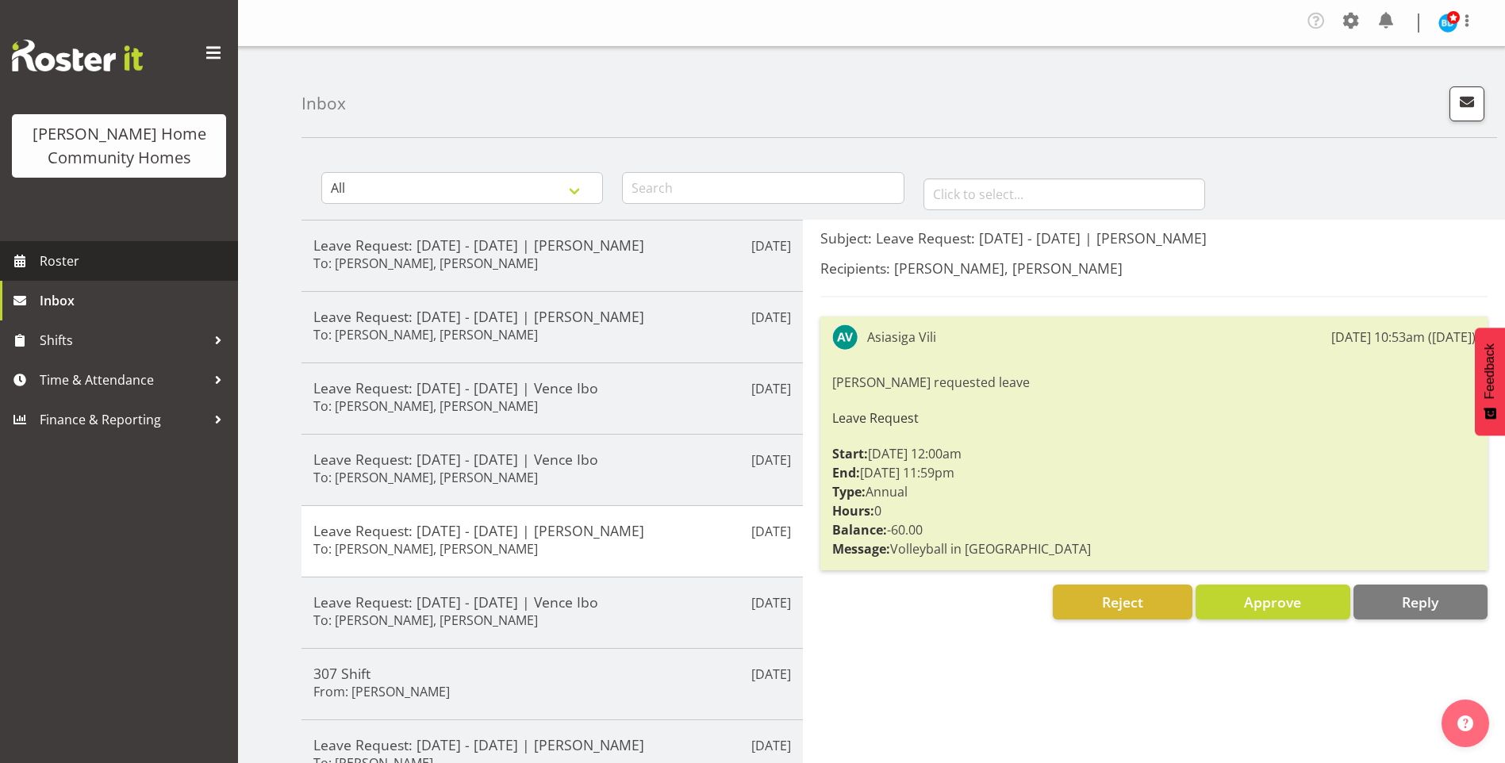
click at [65, 262] on span "Roster" at bounding box center [135, 261] width 190 height 24
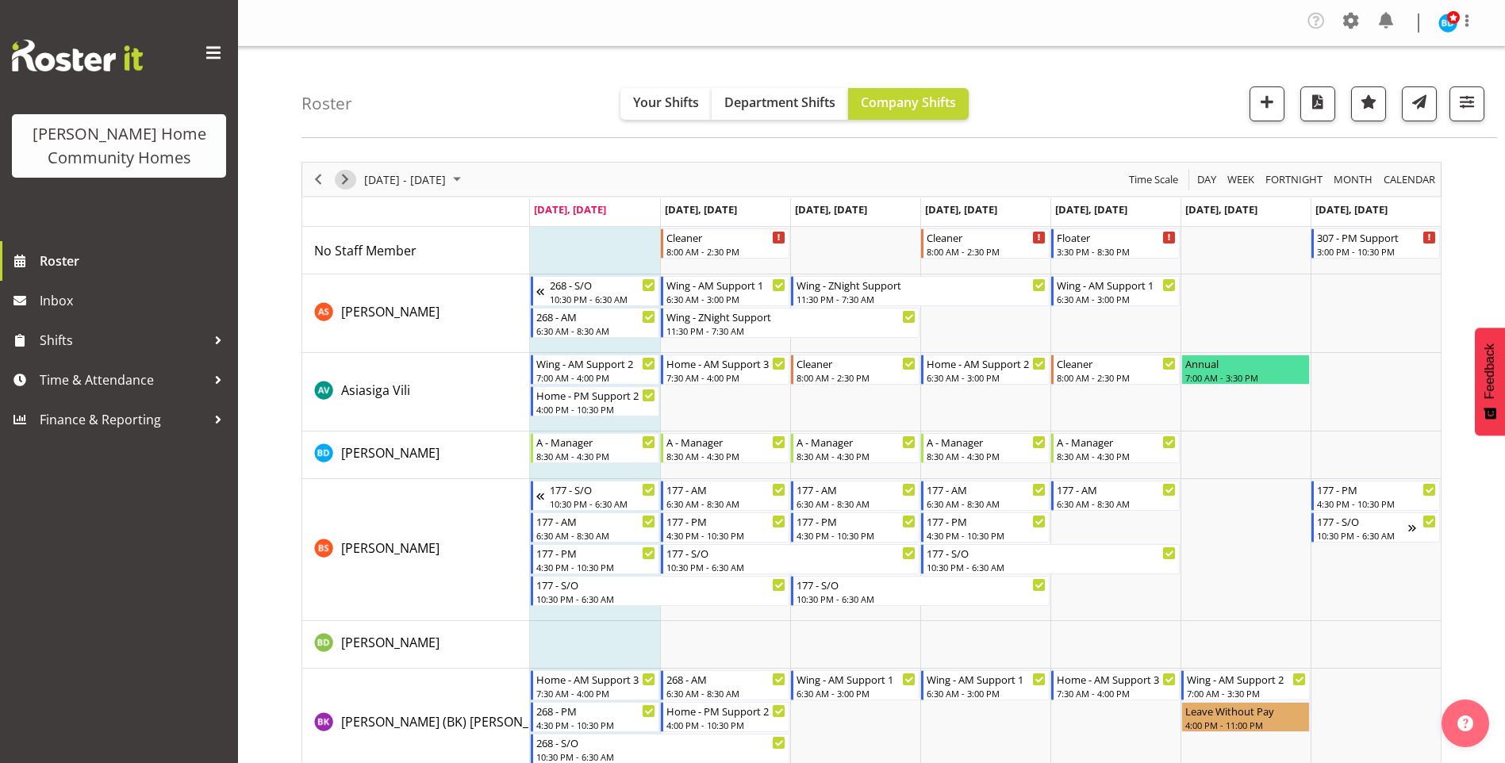
click at [350, 171] on span "Next" at bounding box center [345, 180] width 19 height 20
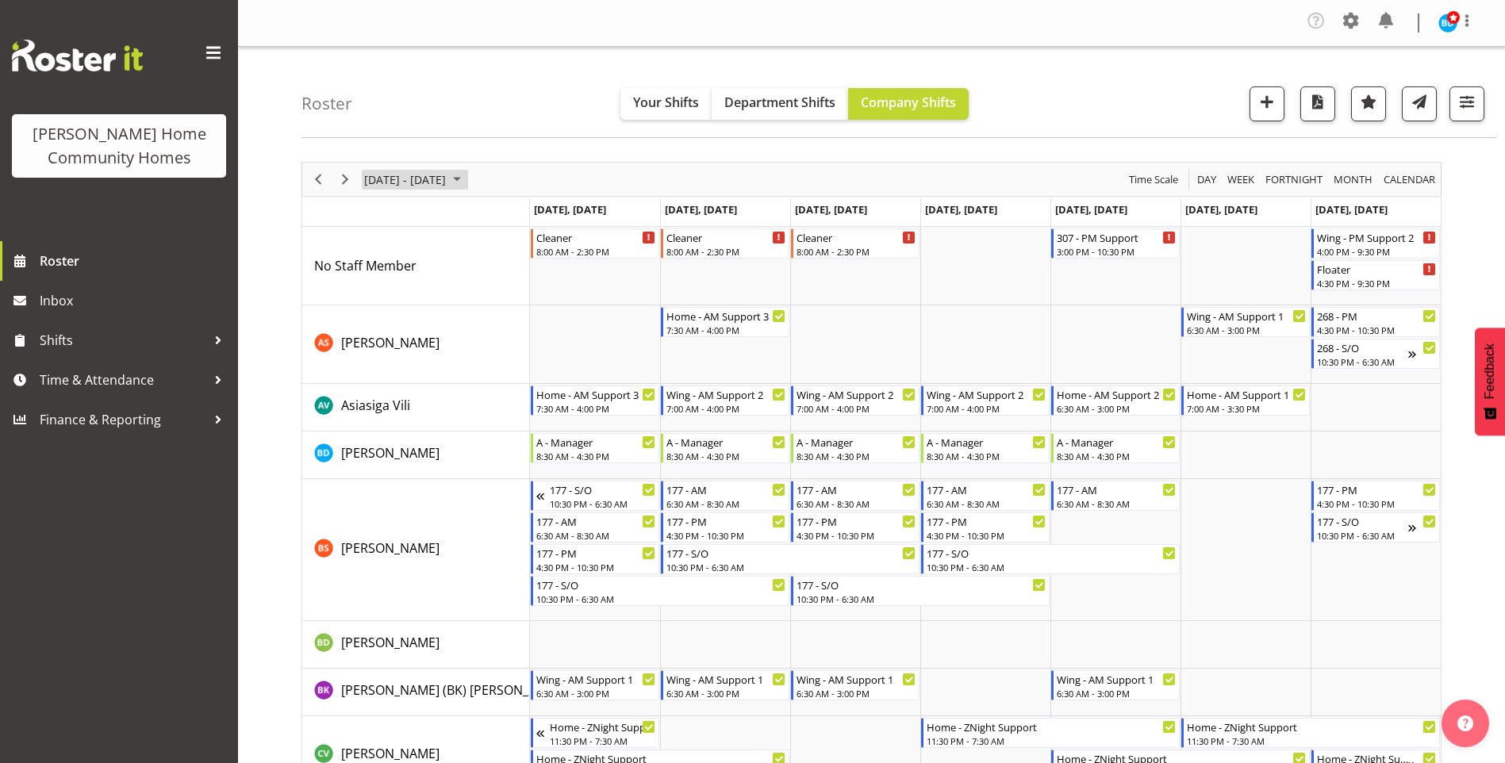
click at [467, 179] on span "September 15 - 21, 2025" at bounding box center [457, 180] width 19 height 20
click at [312, 178] on span "Previous" at bounding box center [318, 180] width 19 height 20
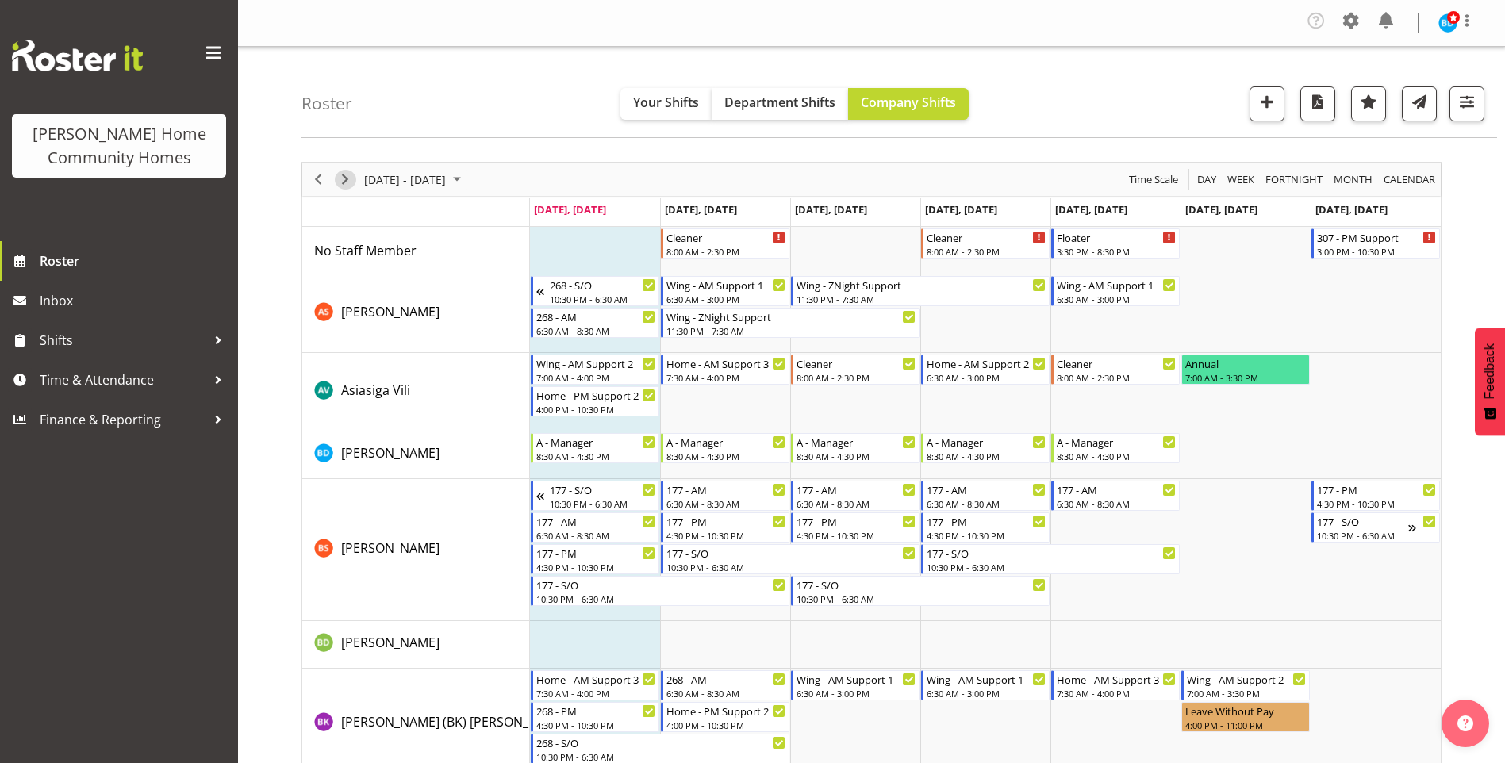
click at [339, 179] on span "Next" at bounding box center [345, 180] width 19 height 20
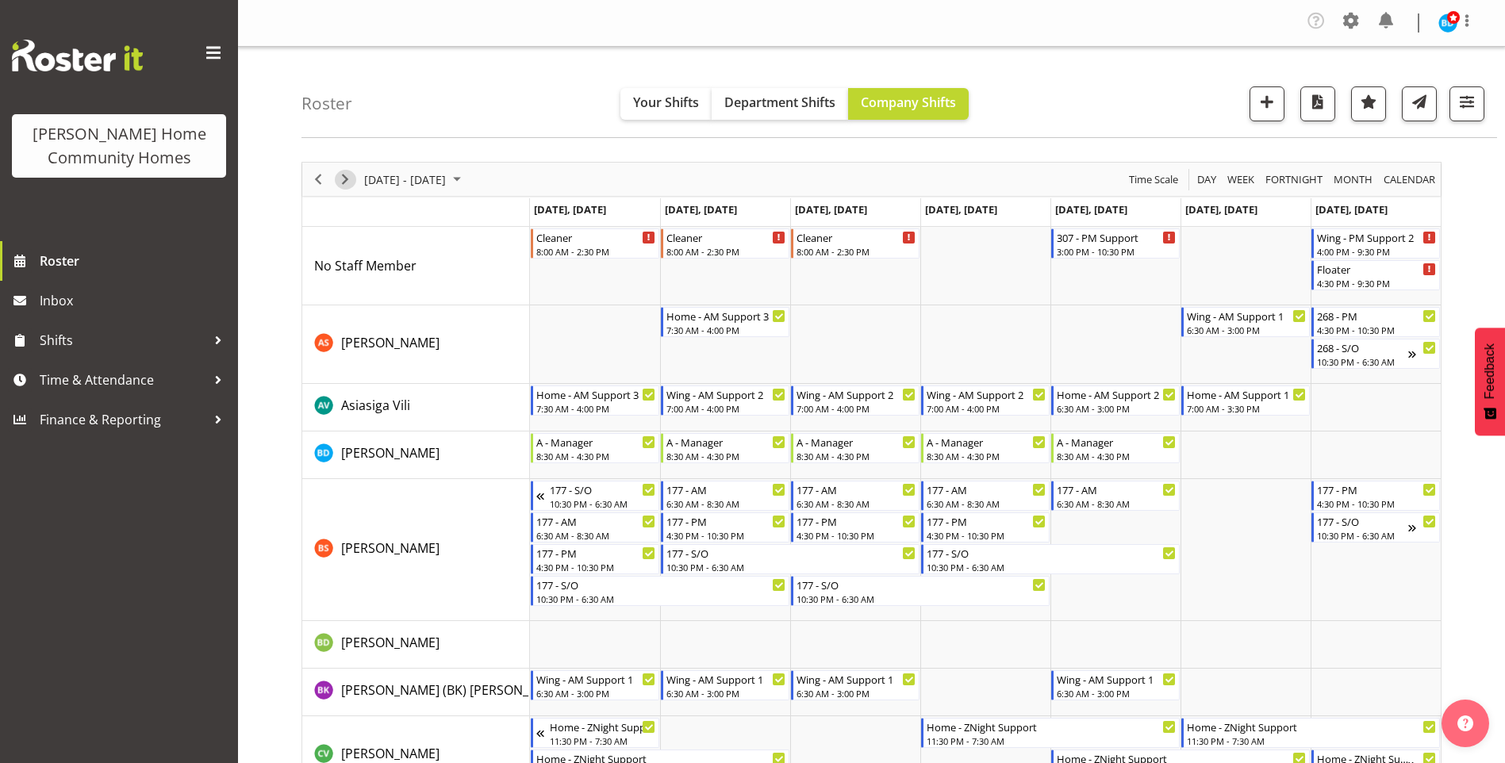
click at [344, 185] on span "Next" at bounding box center [345, 180] width 19 height 20
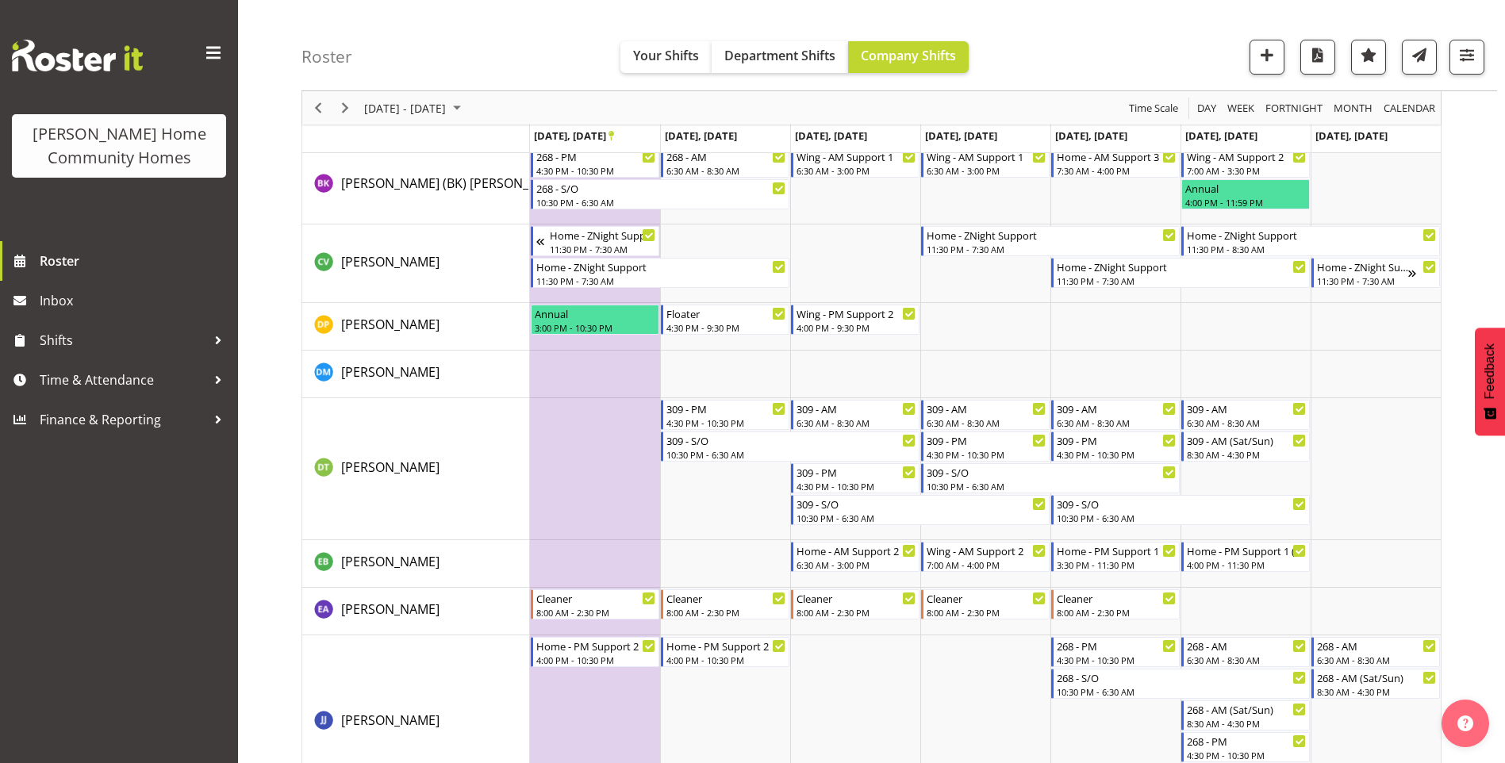
scroll to position [450, 0]
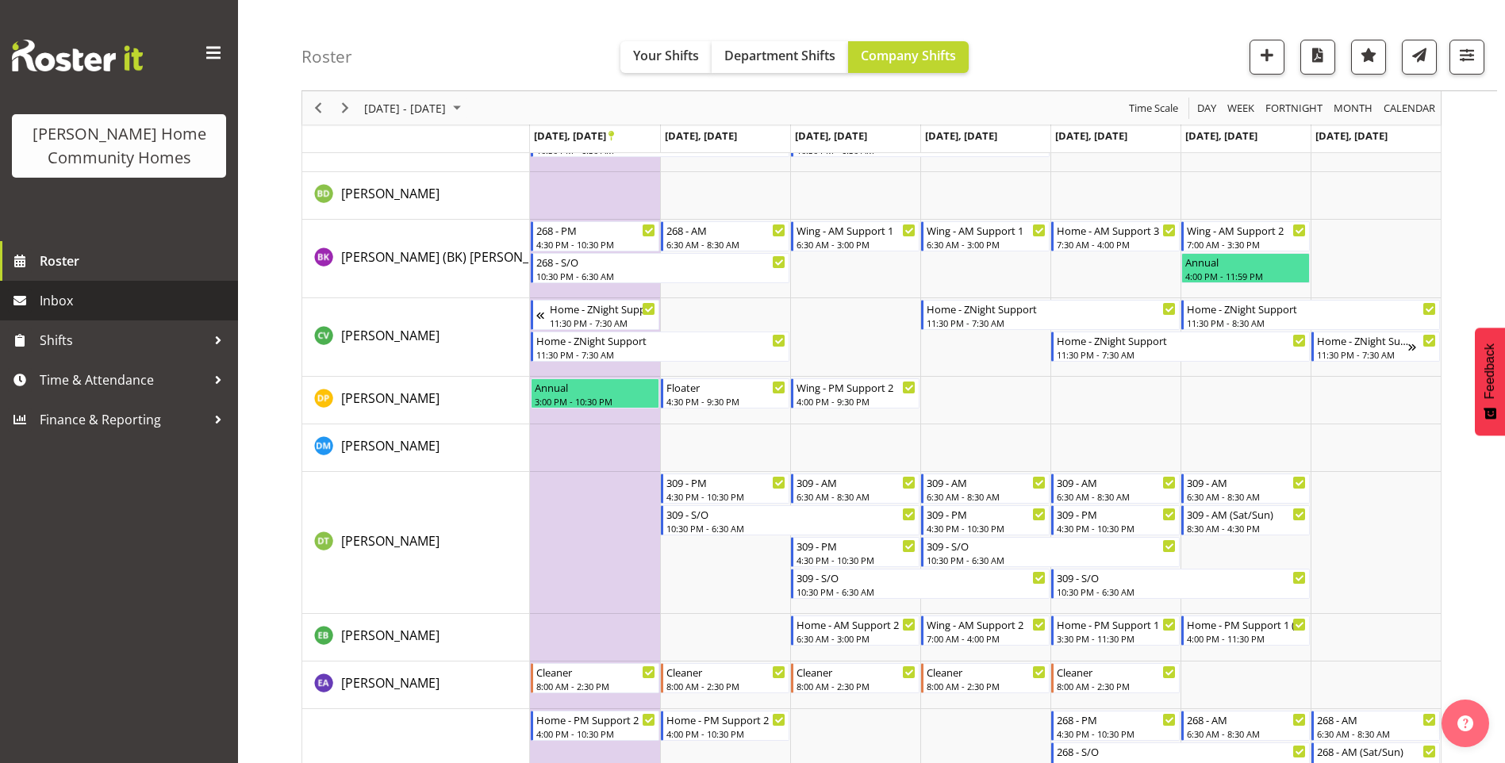
click at [83, 308] on span "Inbox" at bounding box center [135, 301] width 190 height 24
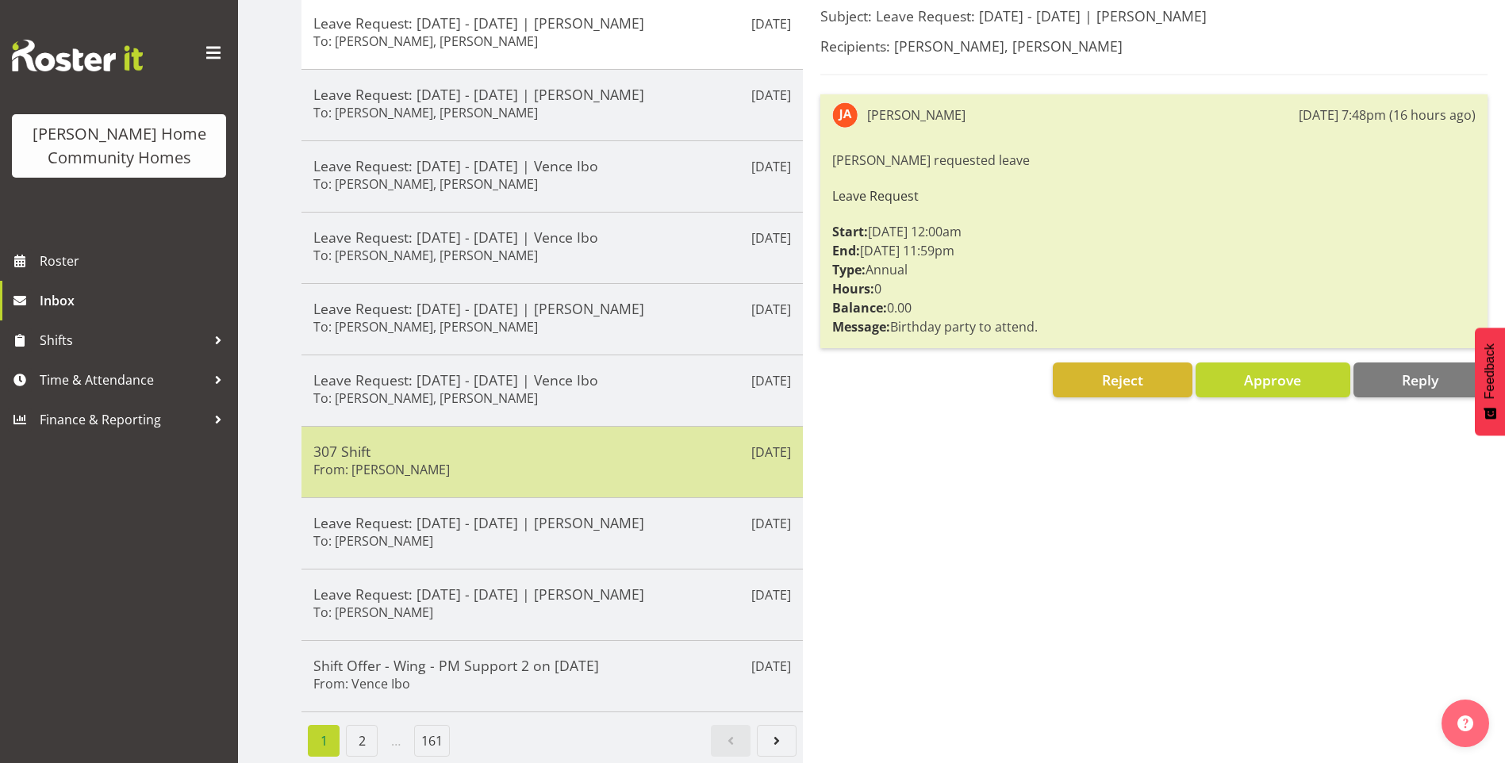
scroll to position [234, 0]
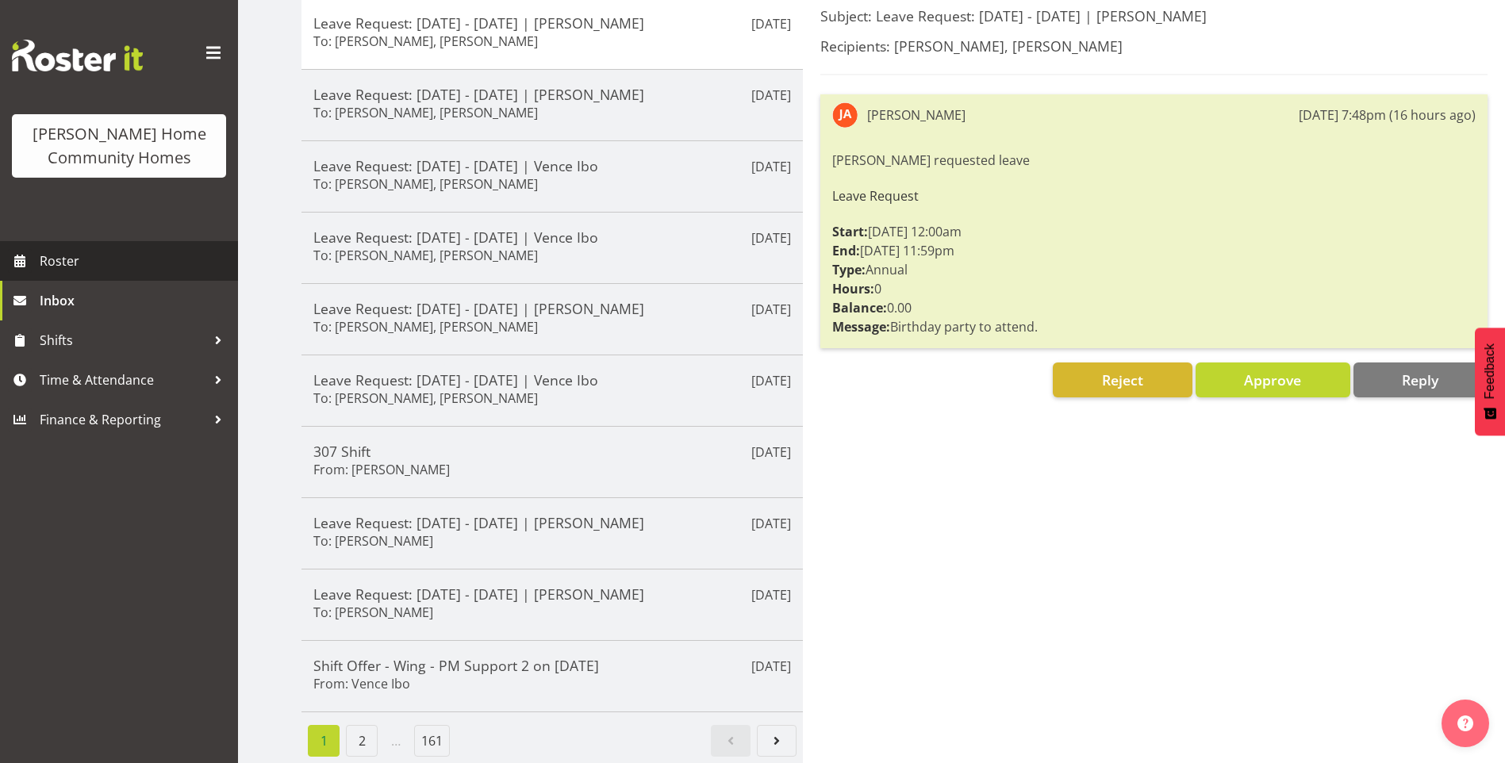
click at [102, 258] on span "Roster" at bounding box center [135, 261] width 190 height 24
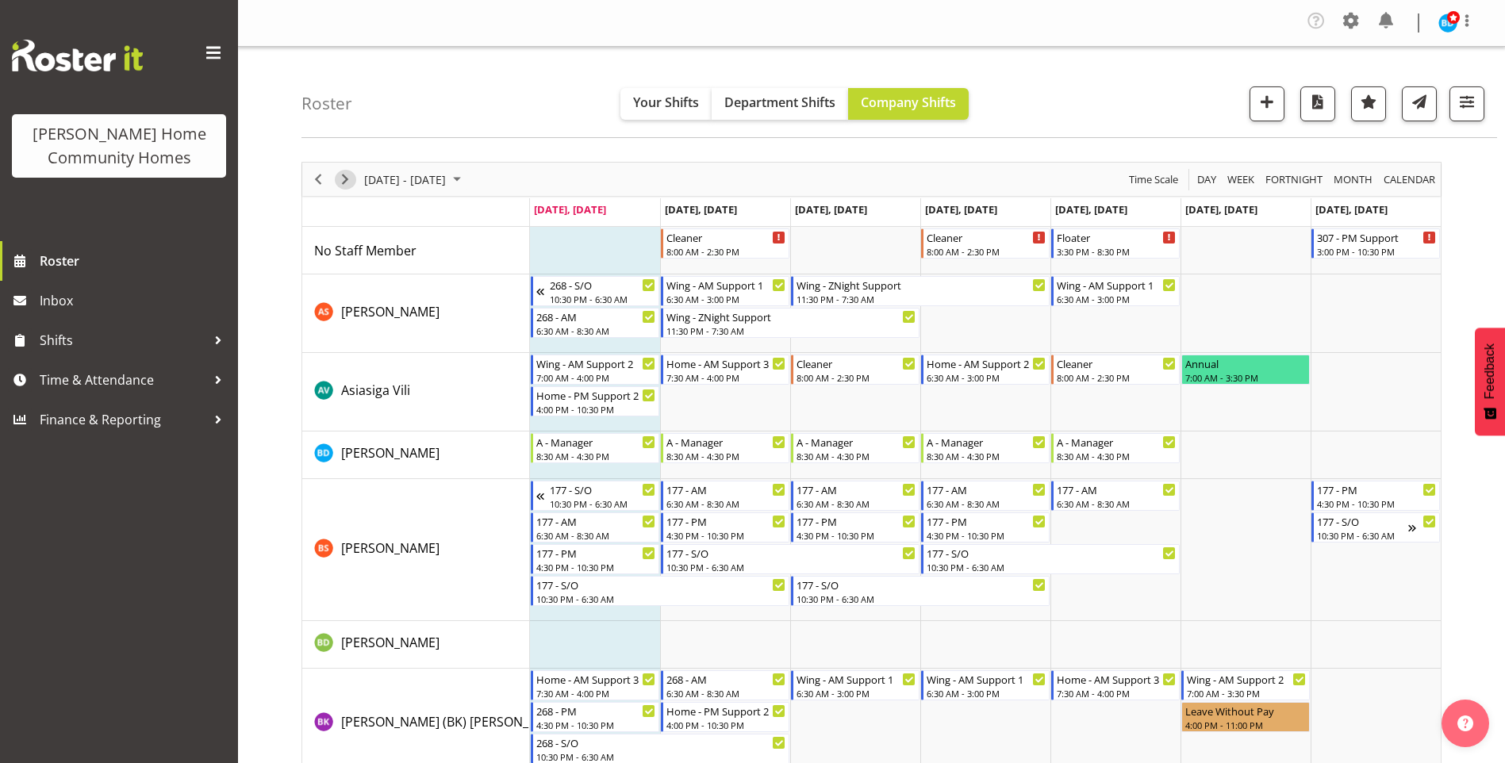
click at [343, 180] on span "Next" at bounding box center [345, 180] width 19 height 20
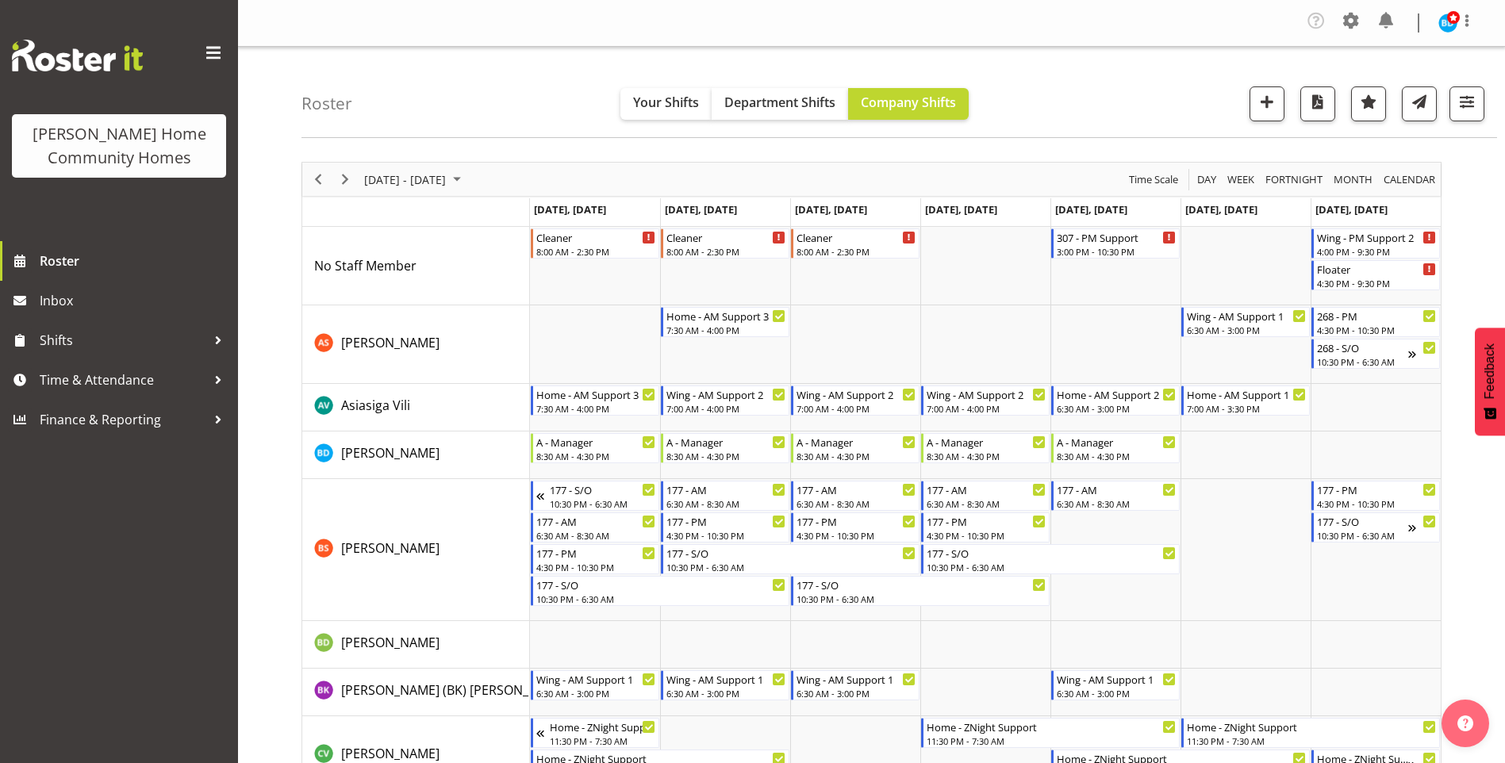
click at [467, 175] on span "September 15 - 21, 2025" at bounding box center [457, 180] width 19 height 20
click at [527, 210] on span "next month" at bounding box center [531, 219] width 28 height 29
click at [383, 359] on span "20" at bounding box center [381, 355] width 24 height 24
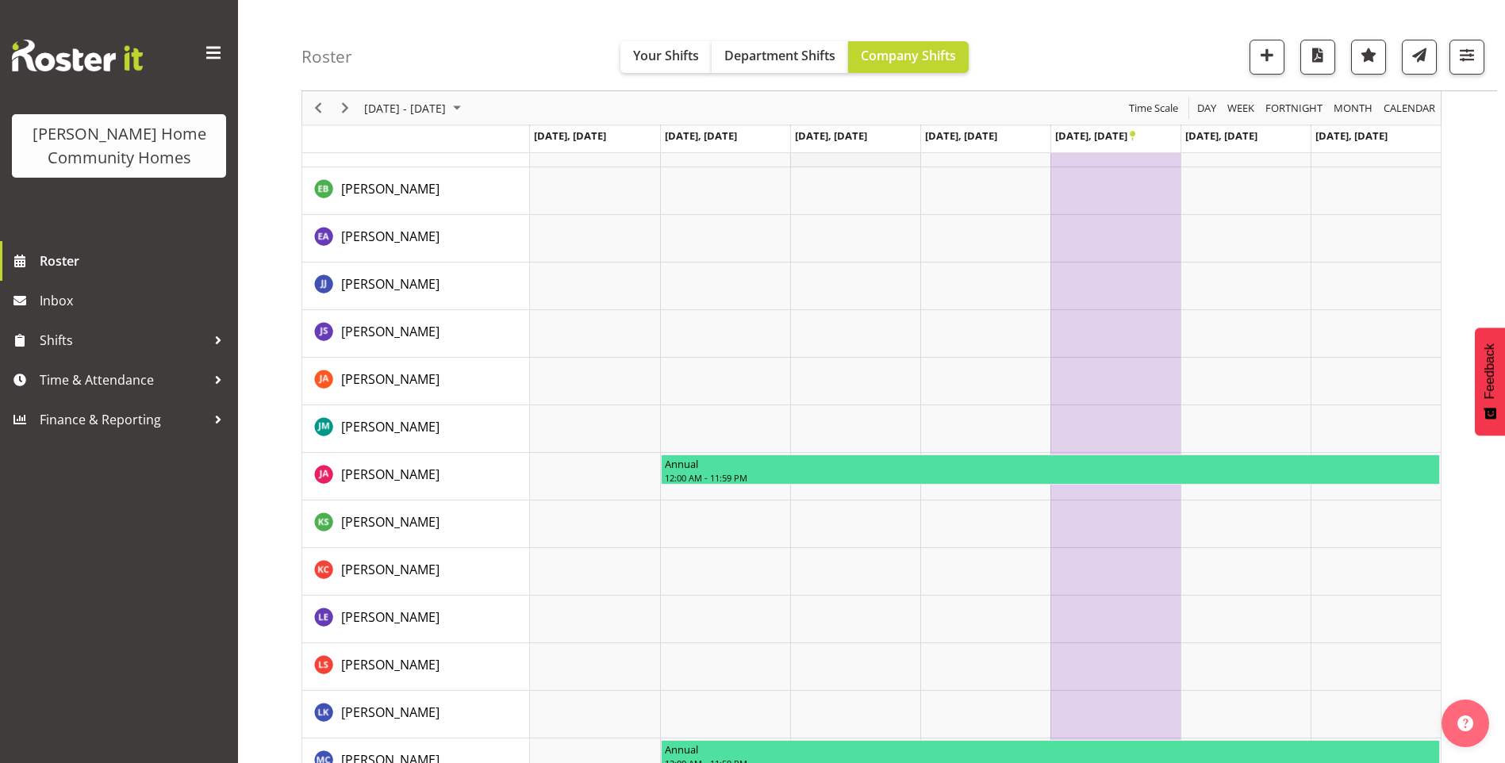
scroll to position [571, 0]
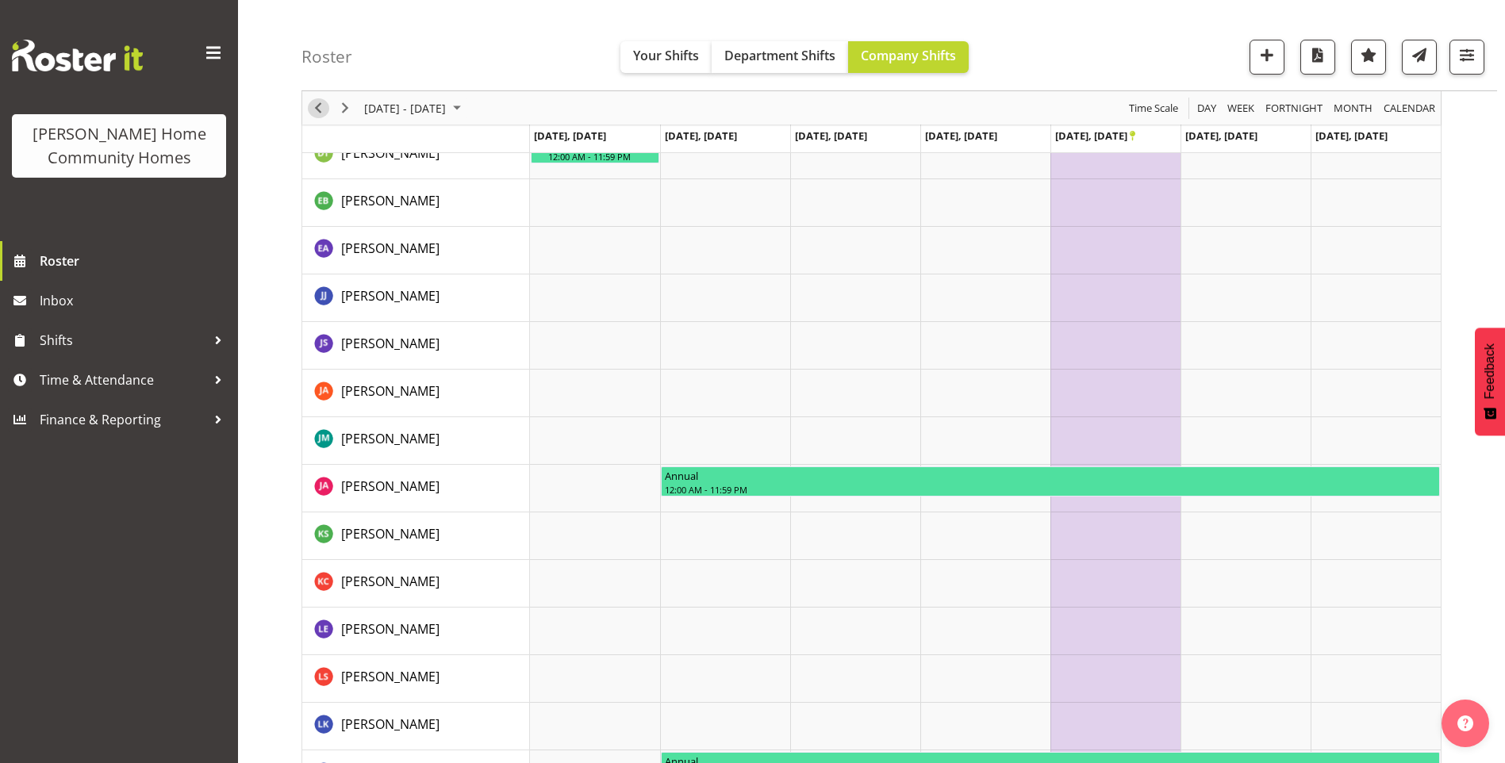
click at [317, 107] on span "Previous" at bounding box center [318, 108] width 19 height 20
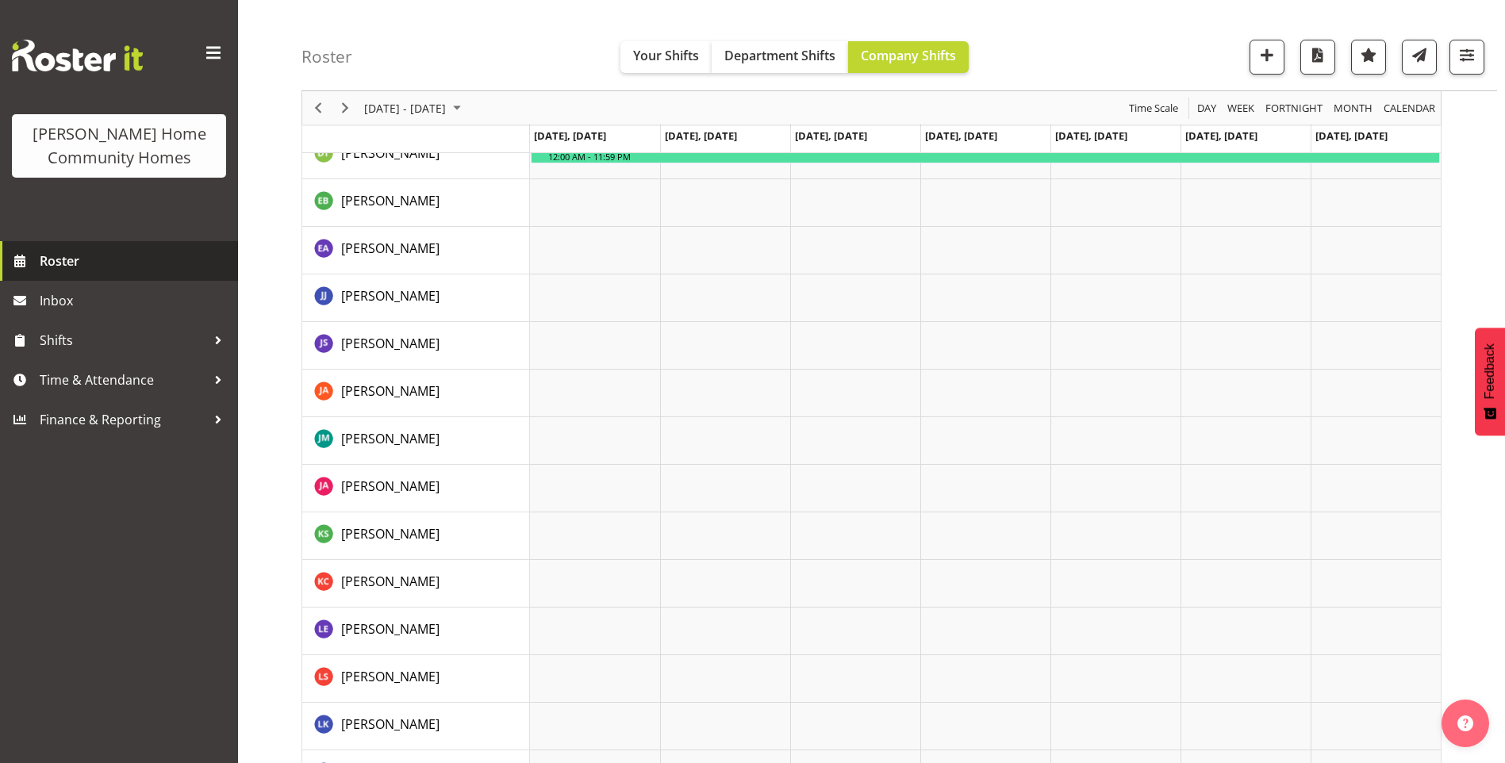
click at [129, 262] on span "Roster" at bounding box center [135, 261] width 190 height 24
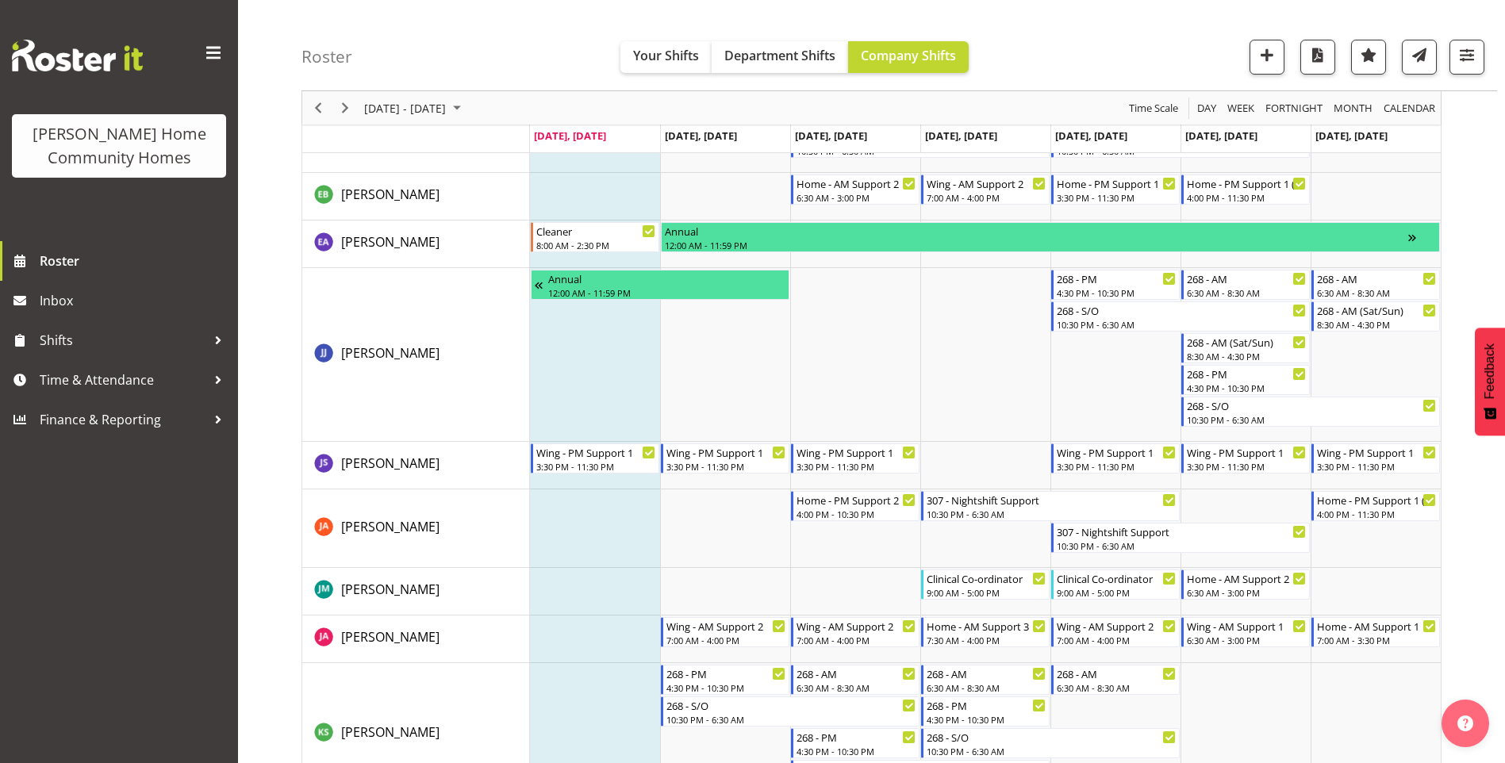
scroll to position [950, 0]
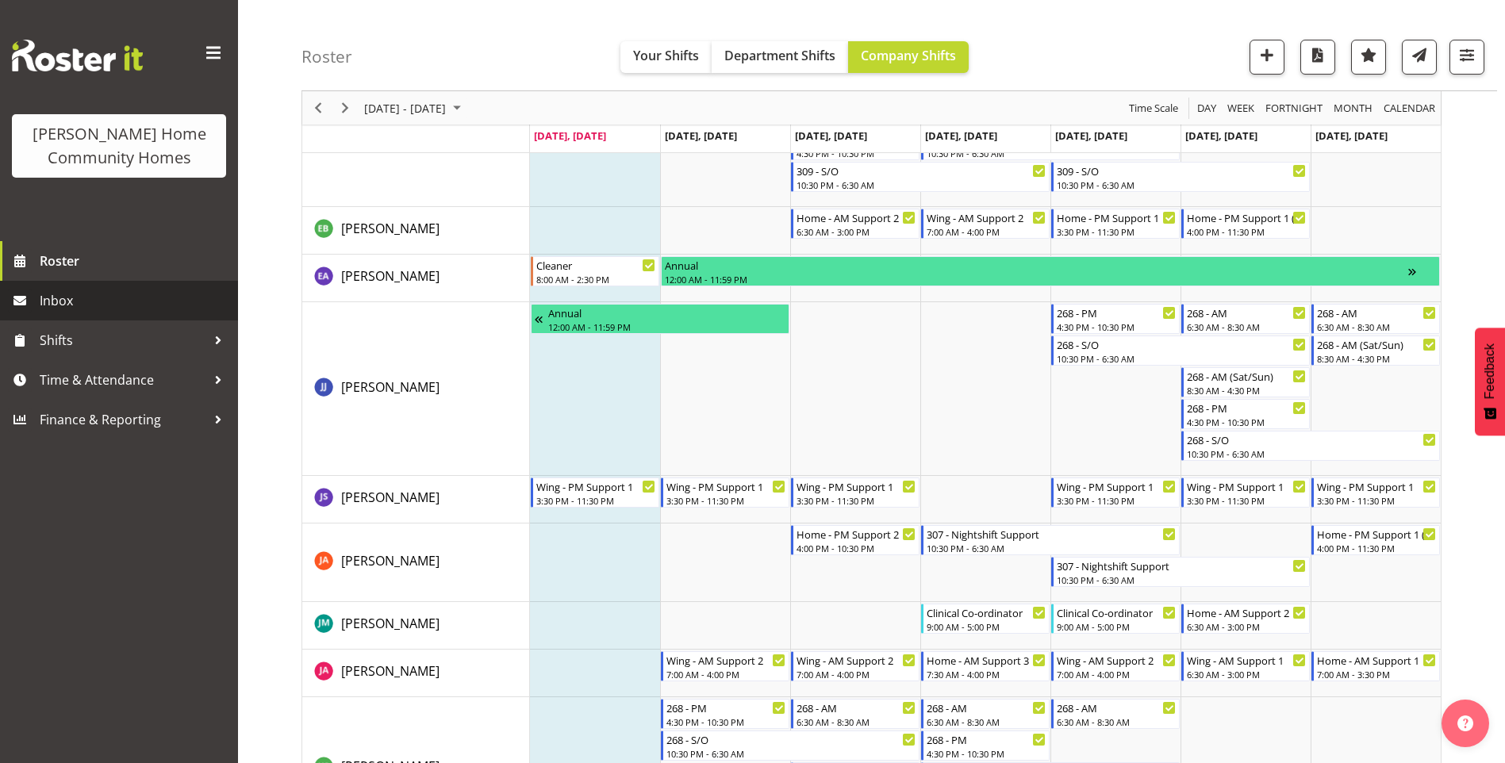
click at [53, 309] on span "Inbox" at bounding box center [135, 301] width 190 height 24
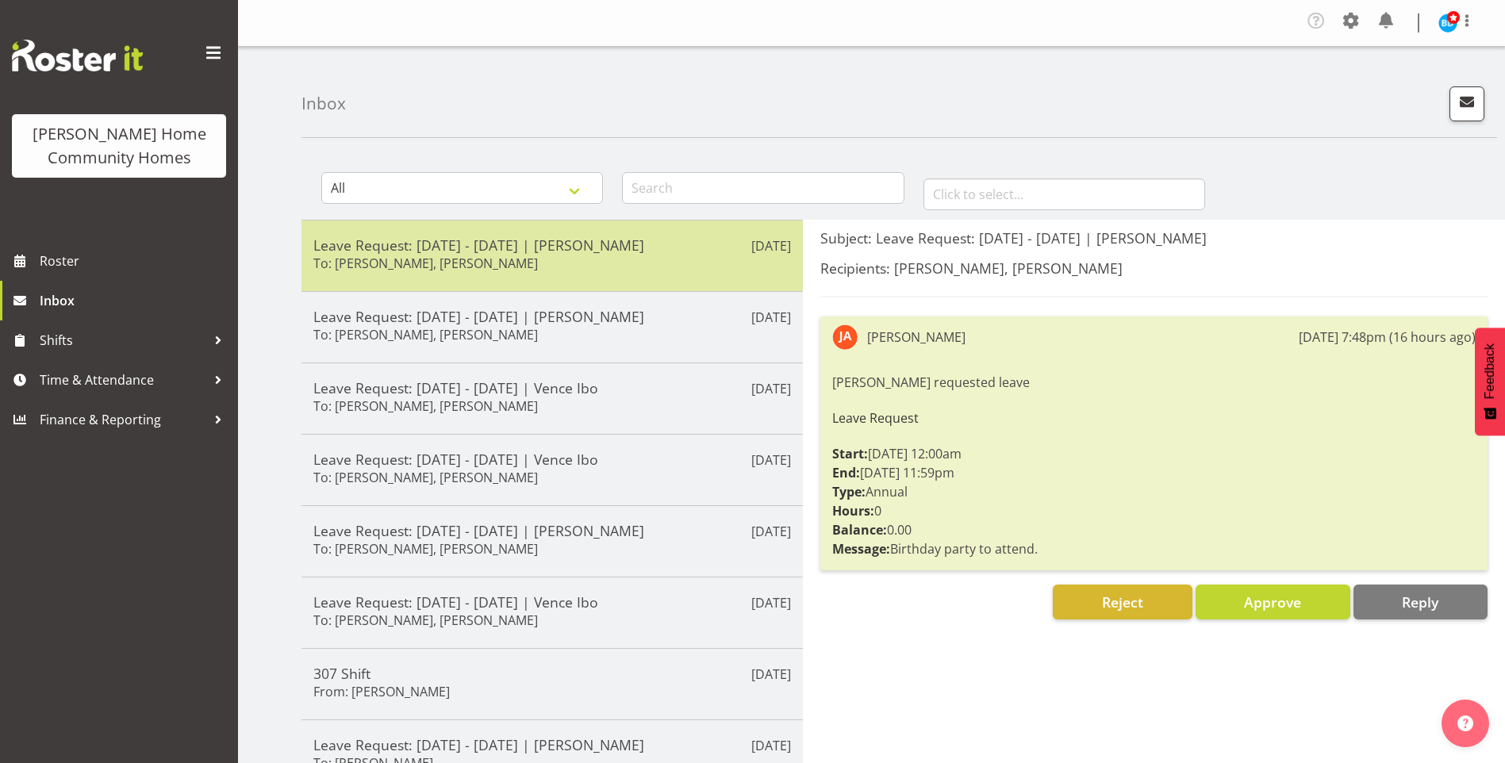
click at [559, 267] on div "Leave Request: 26/10/25 - 26/10/25 | Jess Aracan To: Barbara Dunlop, Kirsty Cro…" at bounding box center [552, 255] width 478 height 39
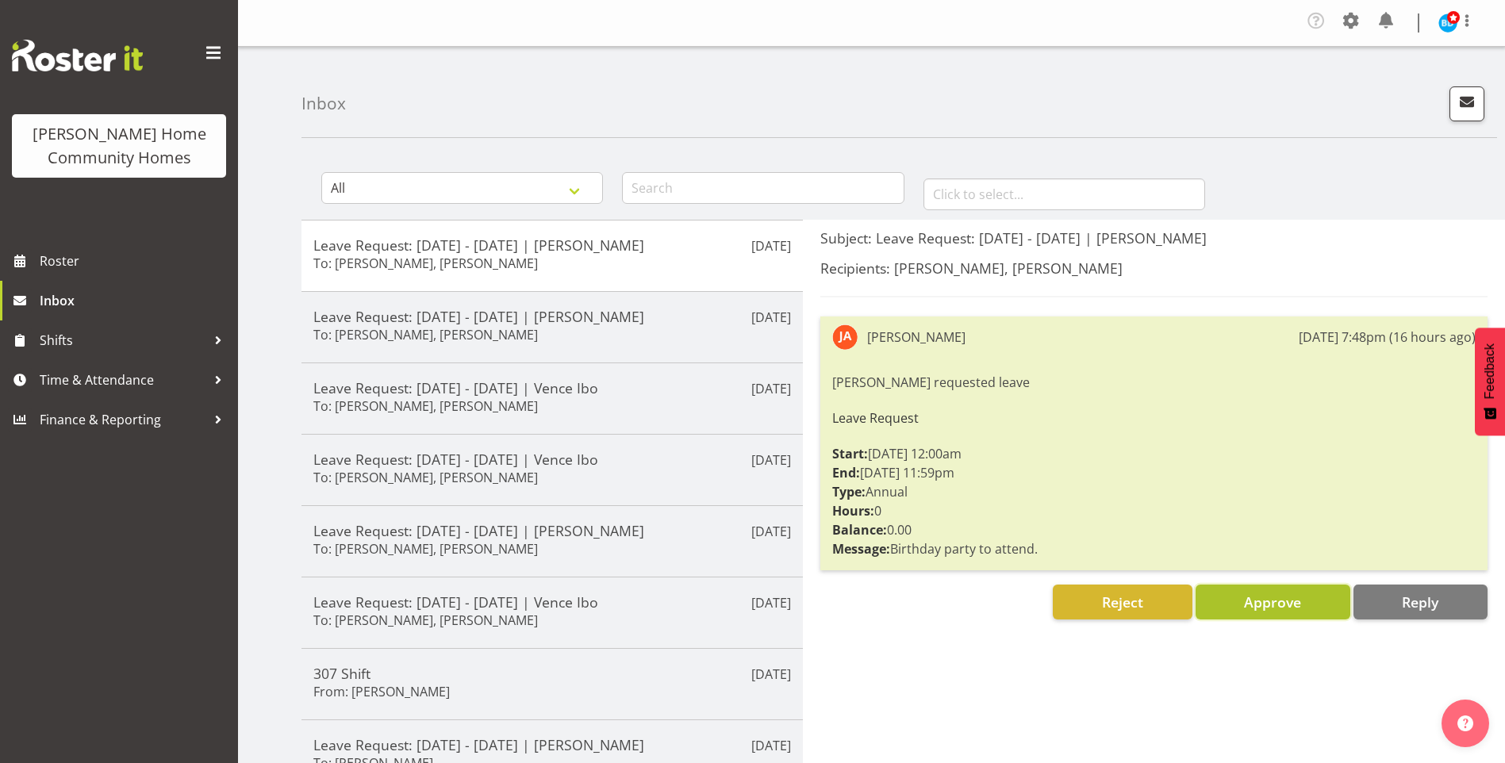
click at [1313, 595] on button "Approve" at bounding box center [1273, 602] width 155 height 35
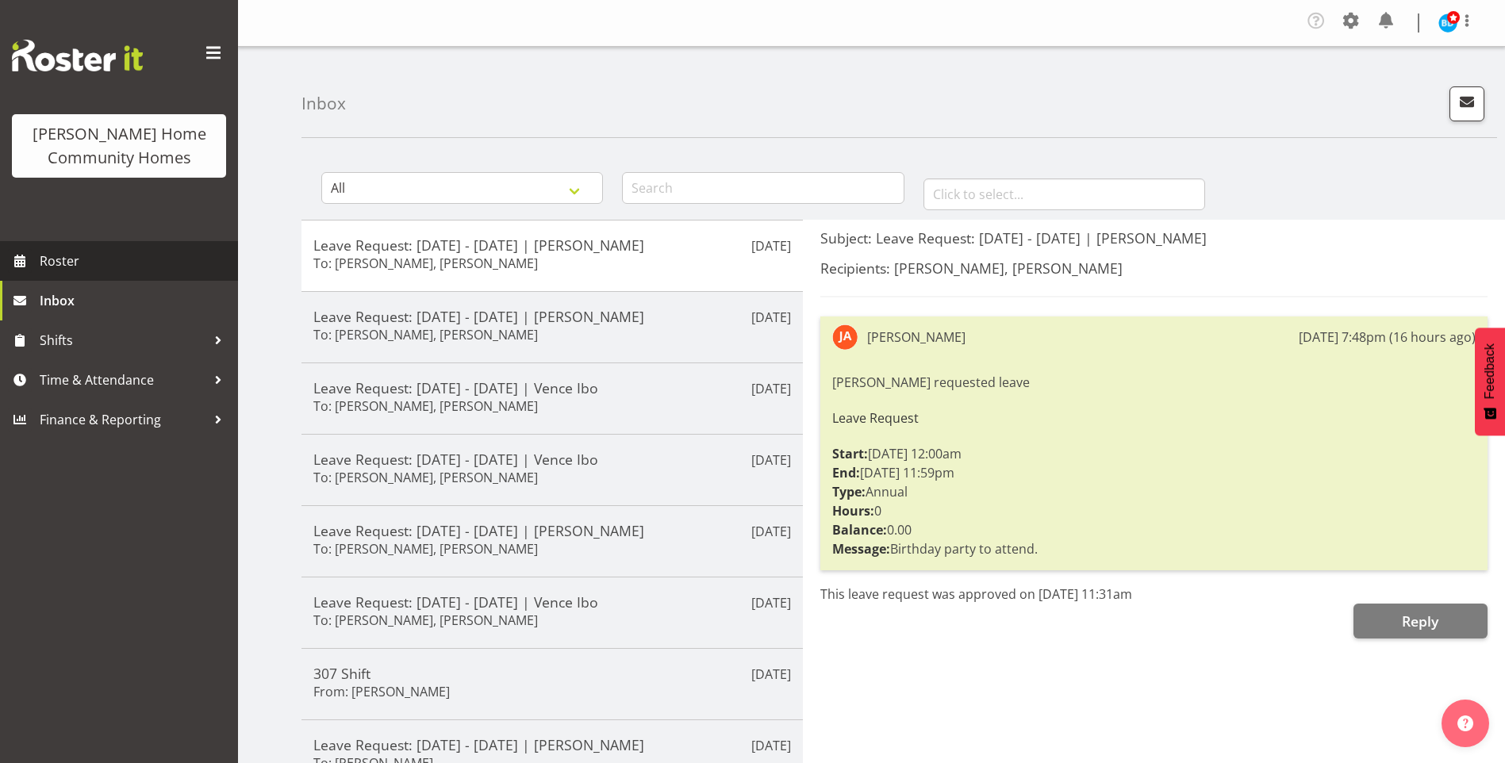
drag, startPoint x: 136, startPoint y: 257, endPoint x: 148, endPoint y: 255, distance: 12.1
click at [135, 257] on span "Roster" at bounding box center [135, 261] width 190 height 24
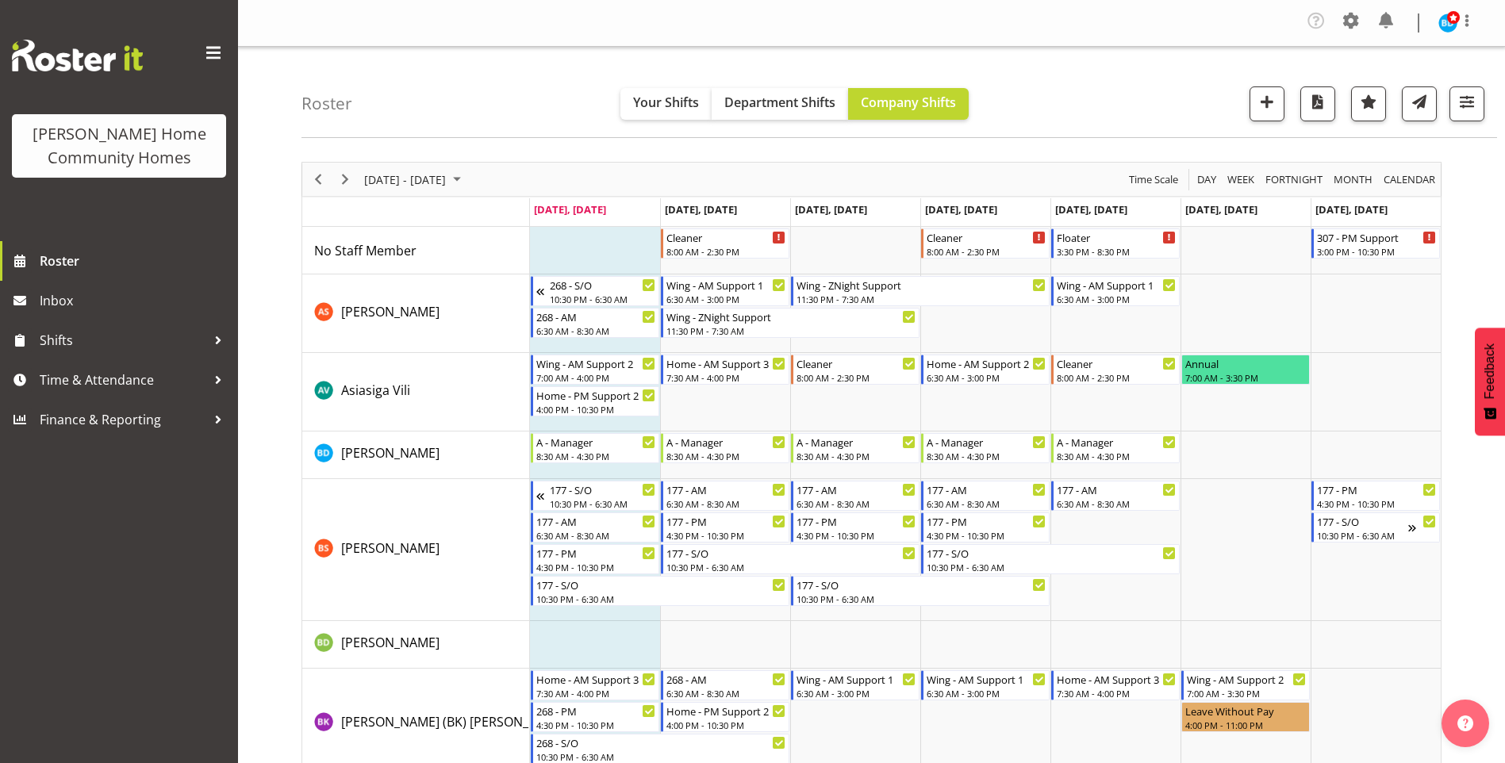
click at [467, 179] on span "September 08 - 14, 2025" at bounding box center [457, 180] width 19 height 20
click at [534, 213] on span "next month" at bounding box center [531, 219] width 28 height 29
click at [375, 304] on span "6" at bounding box center [381, 301] width 24 height 24
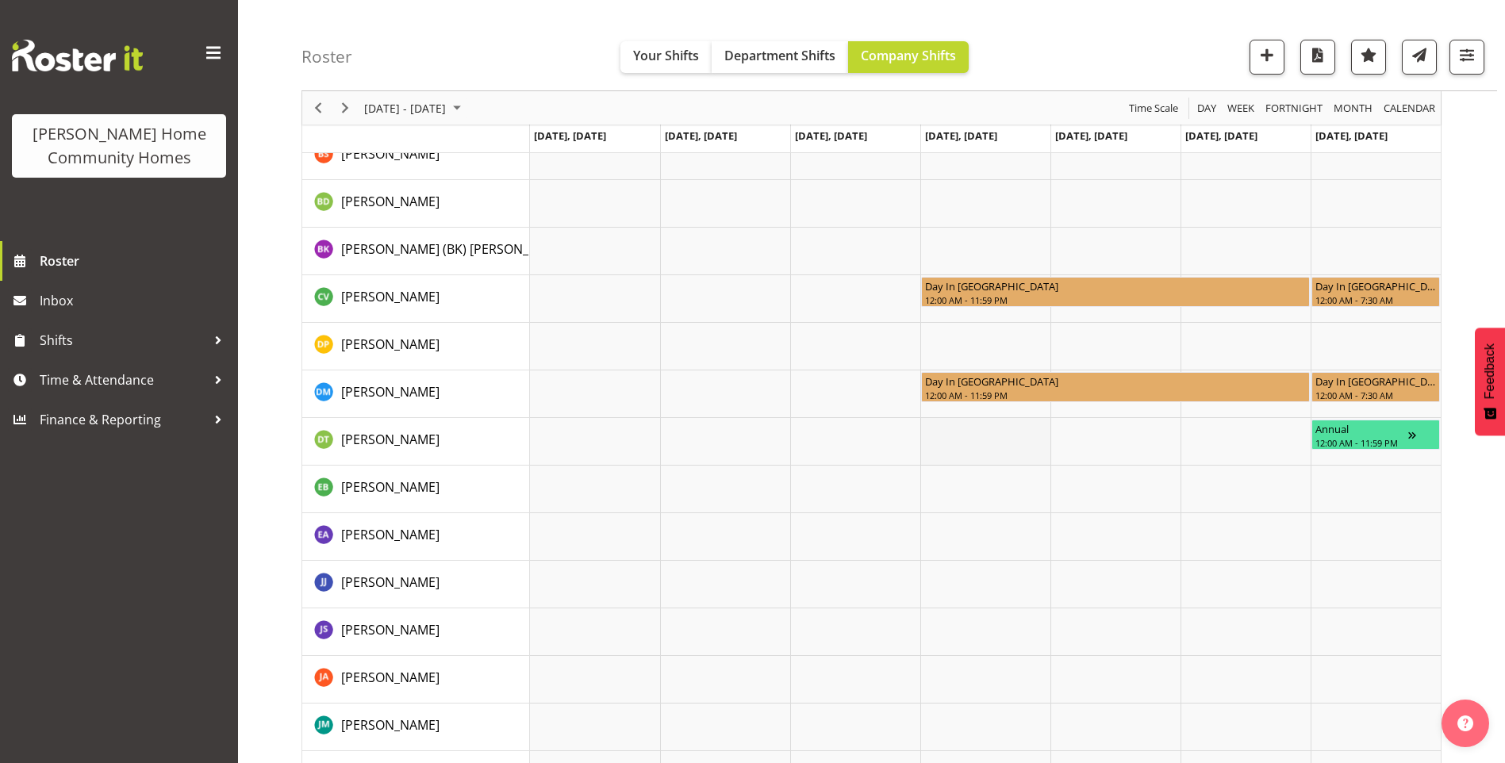
scroll to position [317, 0]
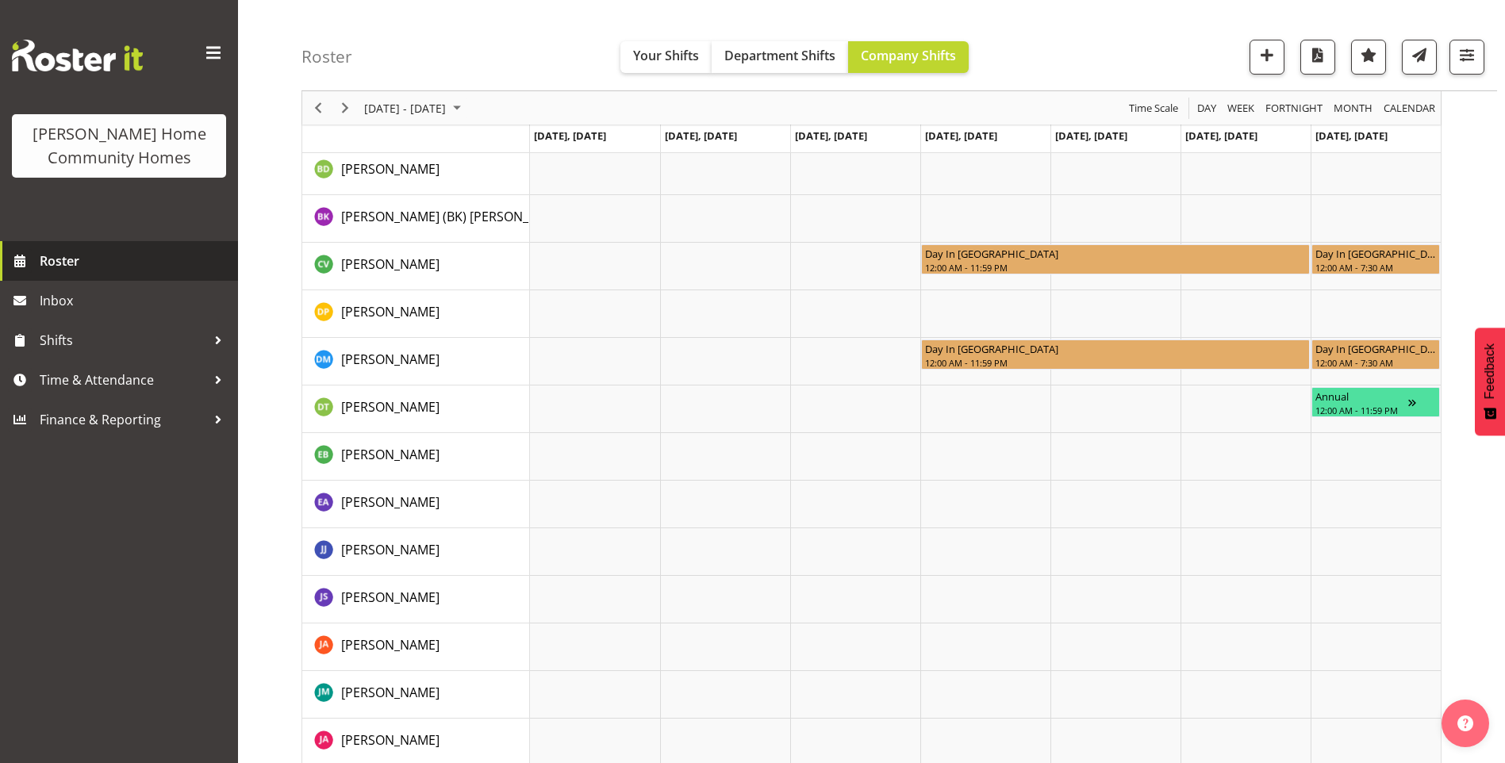
click at [94, 263] on span "Roster" at bounding box center [135, 261] width 190 height 24
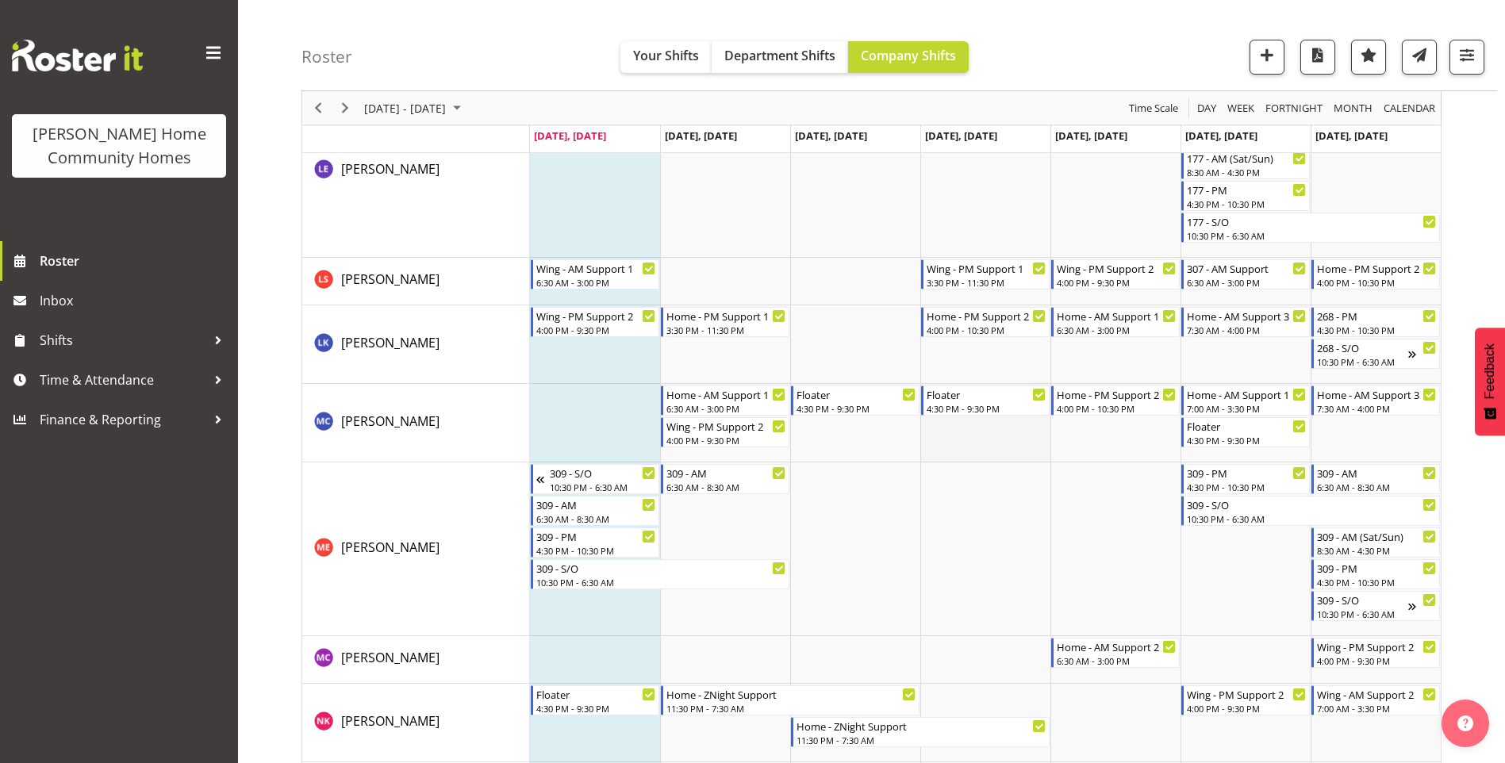
scroll to position [1609, 0]
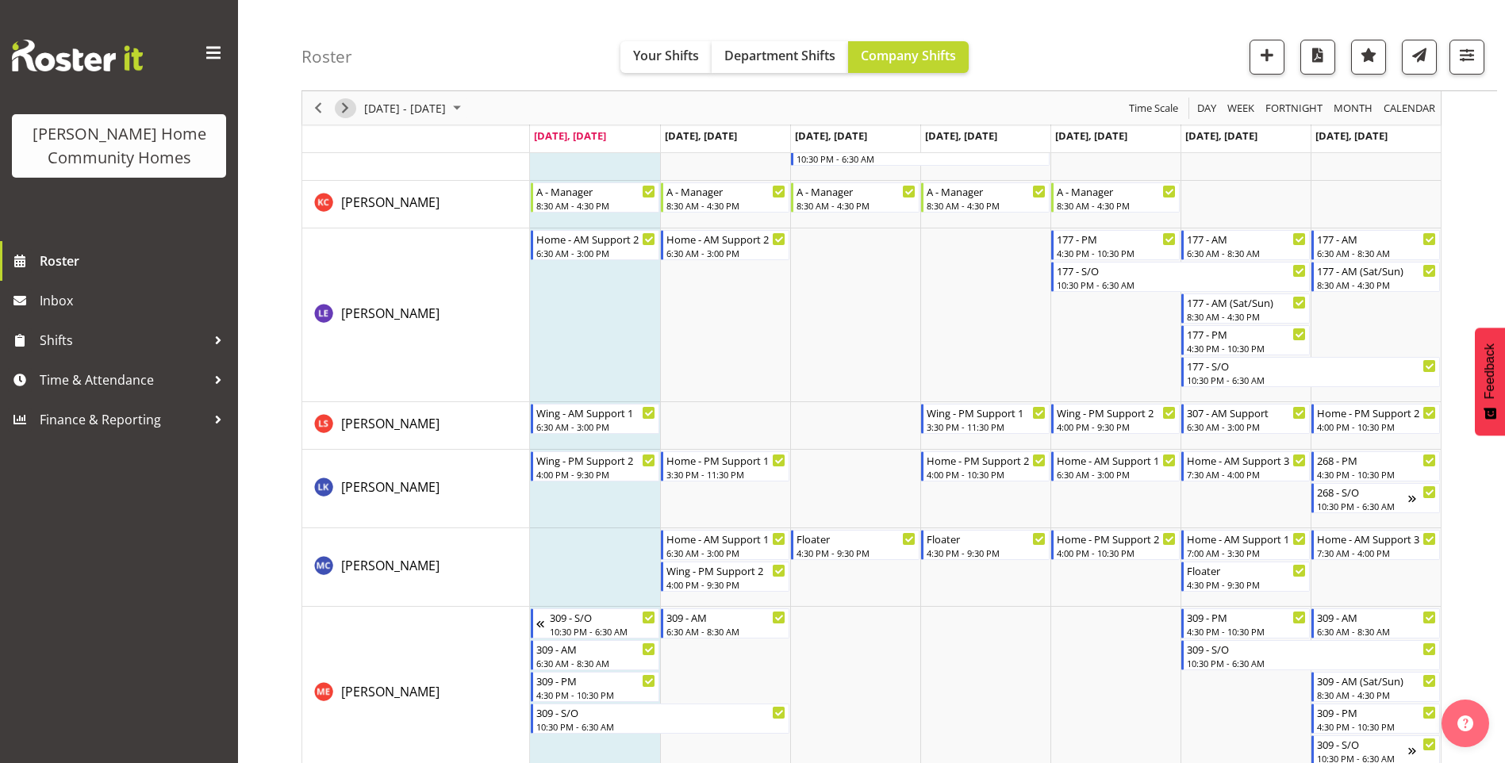
click at [356, 102] on div "Timeline Week of September 8, 2025" at bounding box center [345, 107] width 27 height 33
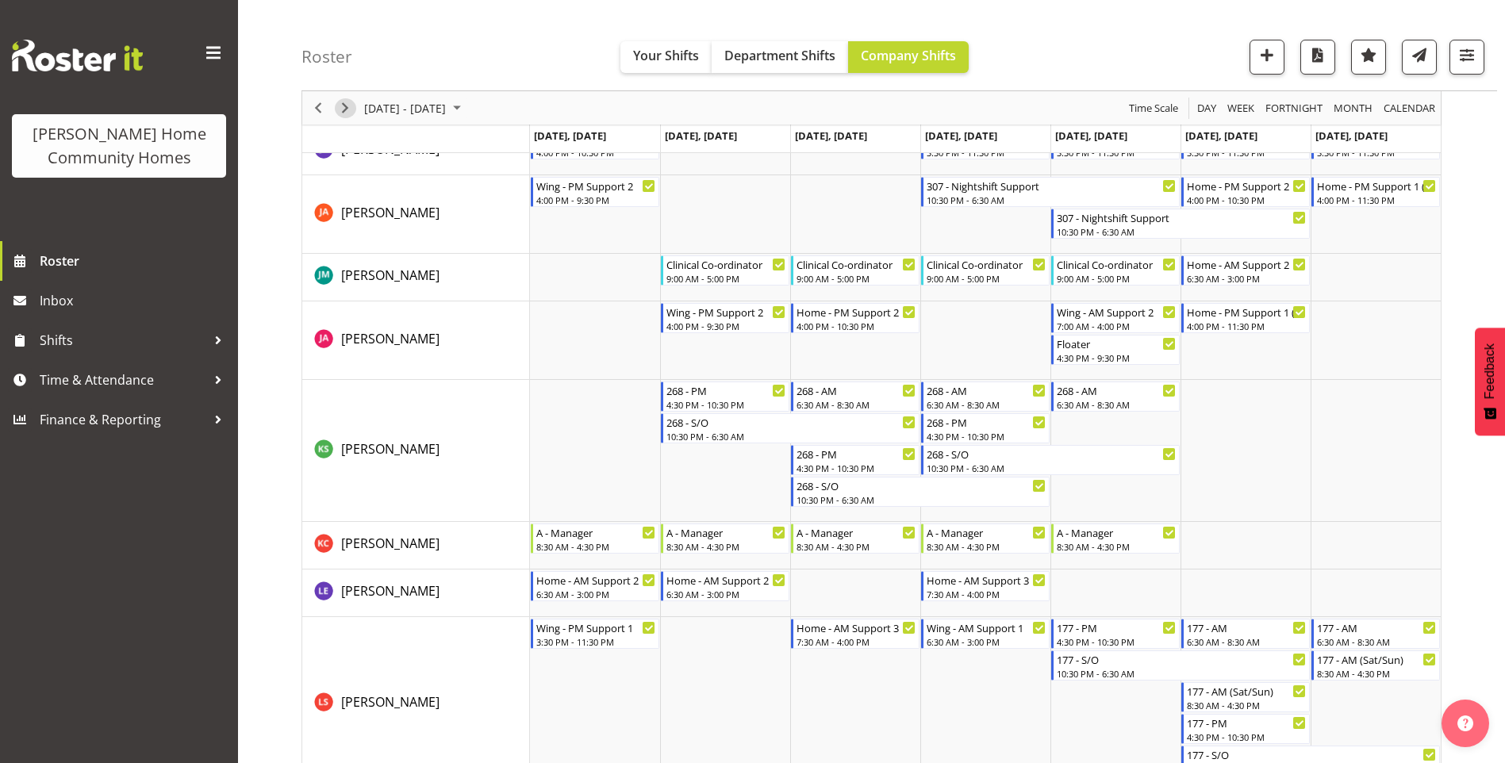
click at [352, 106] on span "Next" at bounding box center [345, 108] width 19 height 20
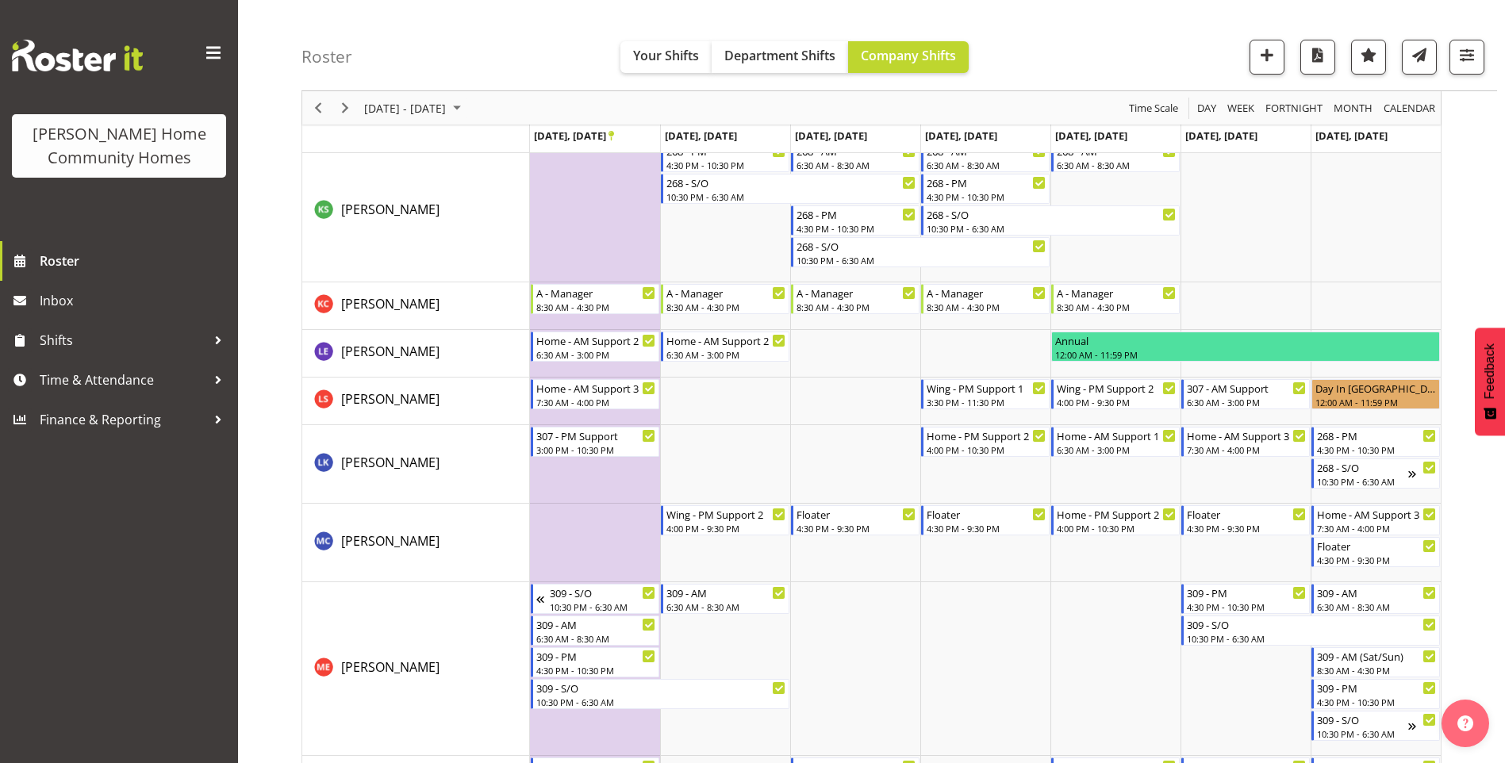
scroll to position [1439, 0]
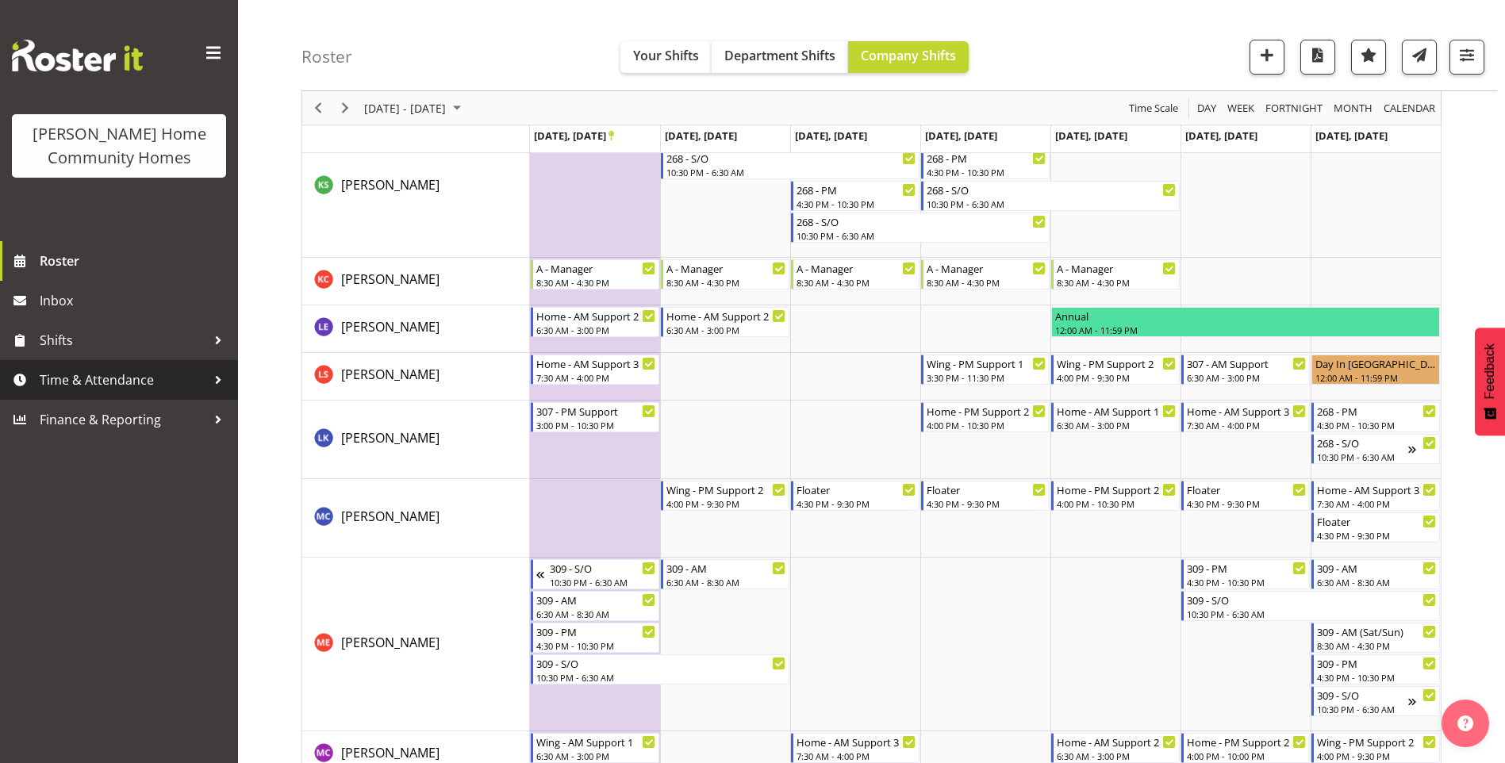
click at [142, 377] on span "Time & Attendance" at bounding box center [123, 380] width 167 height 24
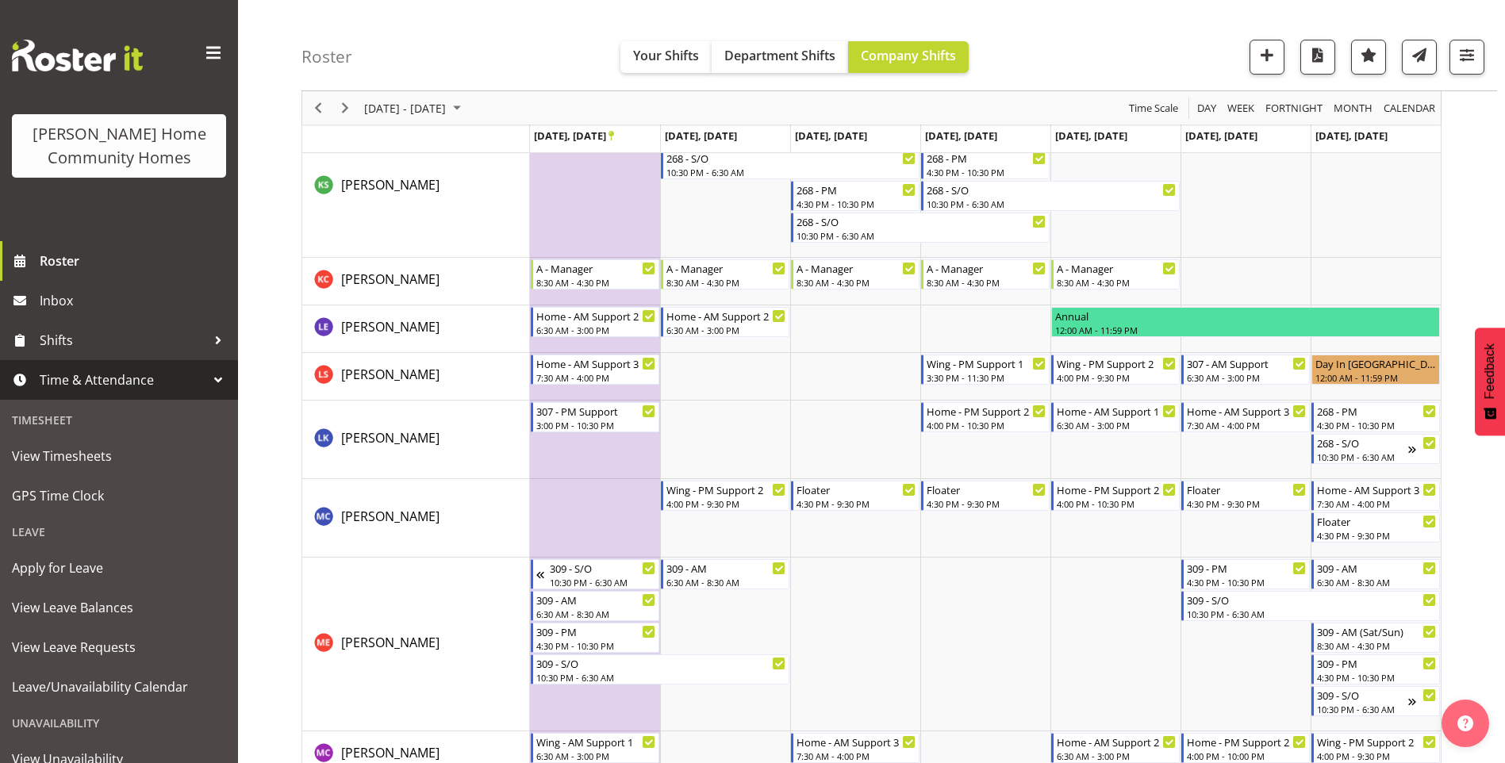
click at [114, 381] on span "Time & Attendance" at bounding box center [123, 380] width 167 height 24
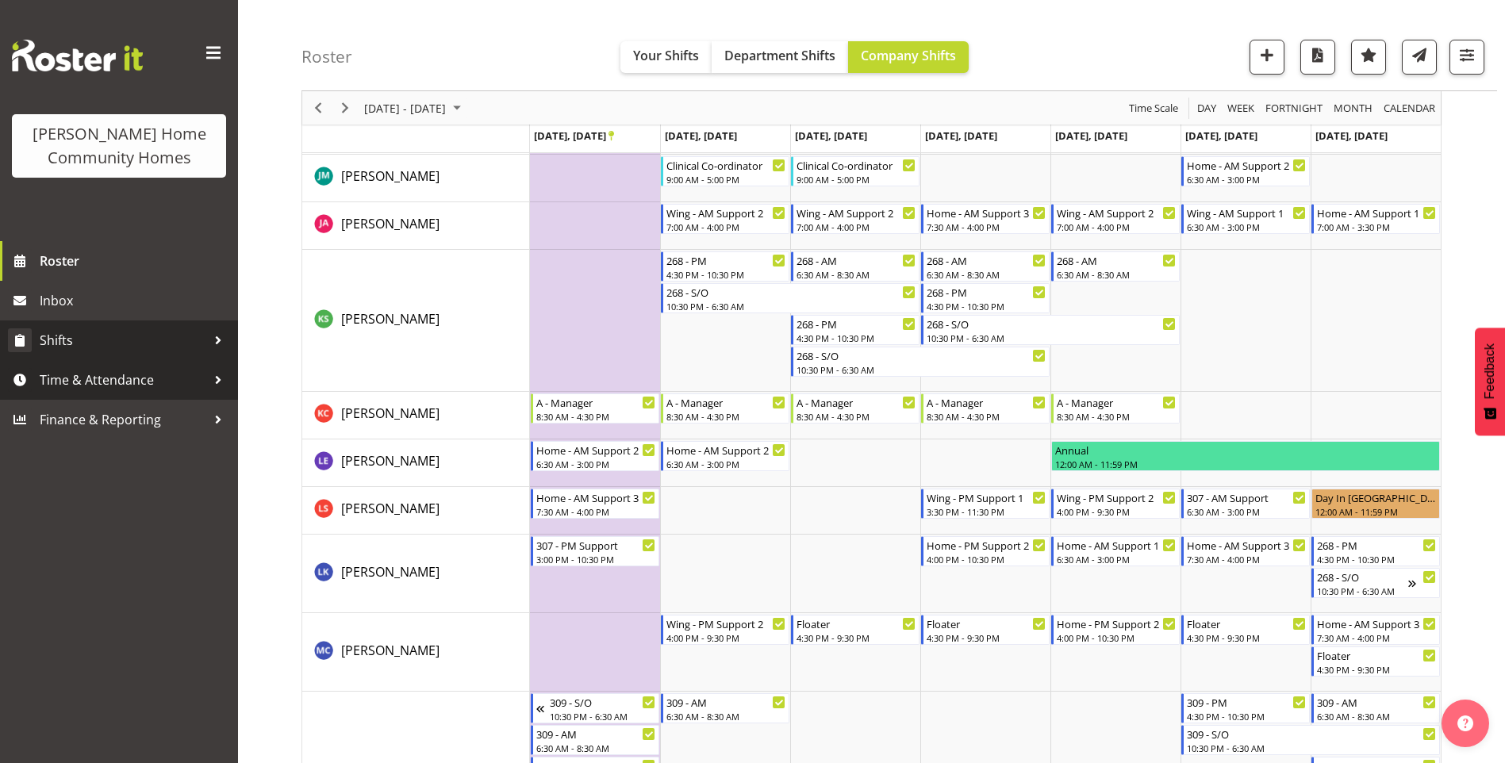
scroll to position [1280, 0]
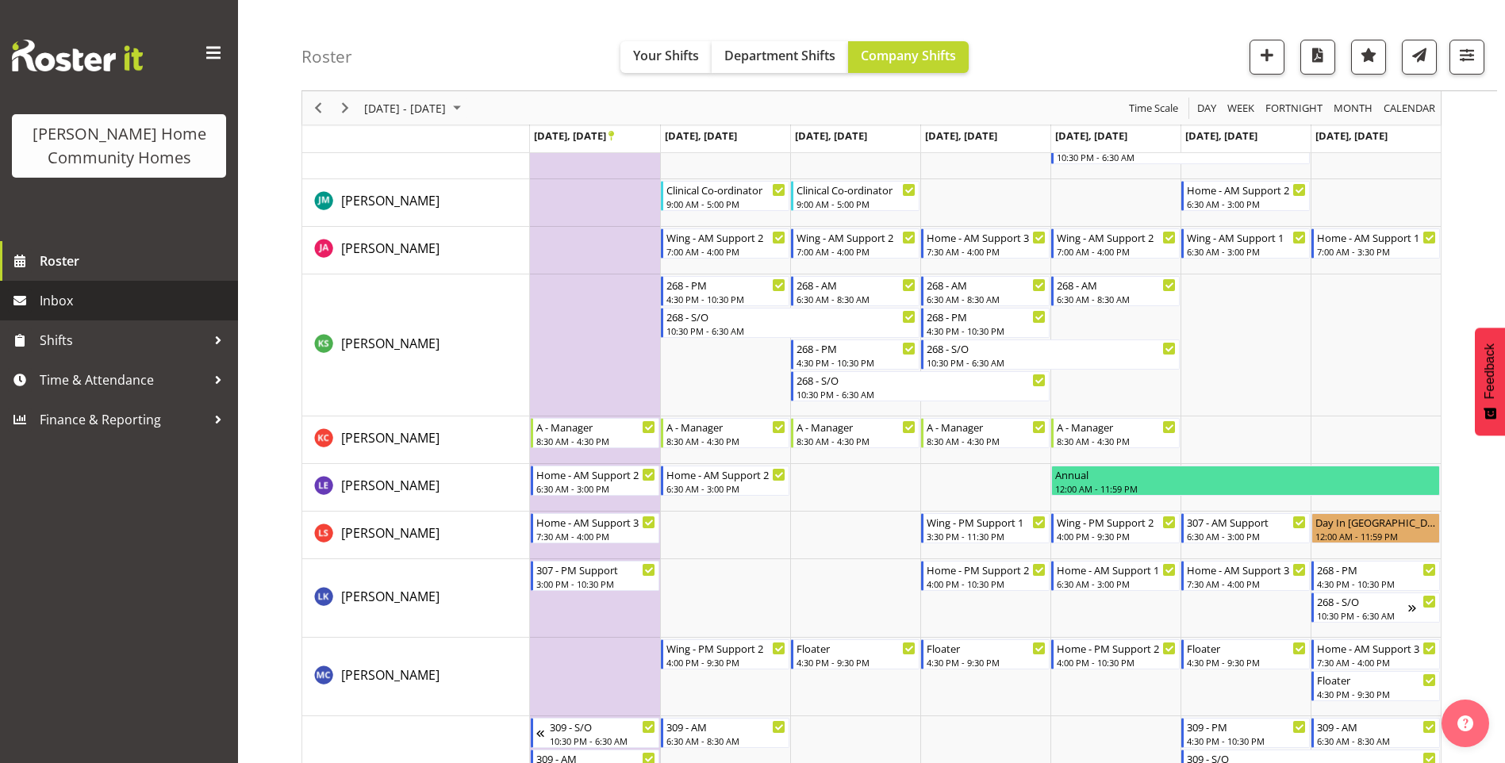
click at [90, 301] on span "Inbox" at bounding box center [135, 301] width 190 height 24
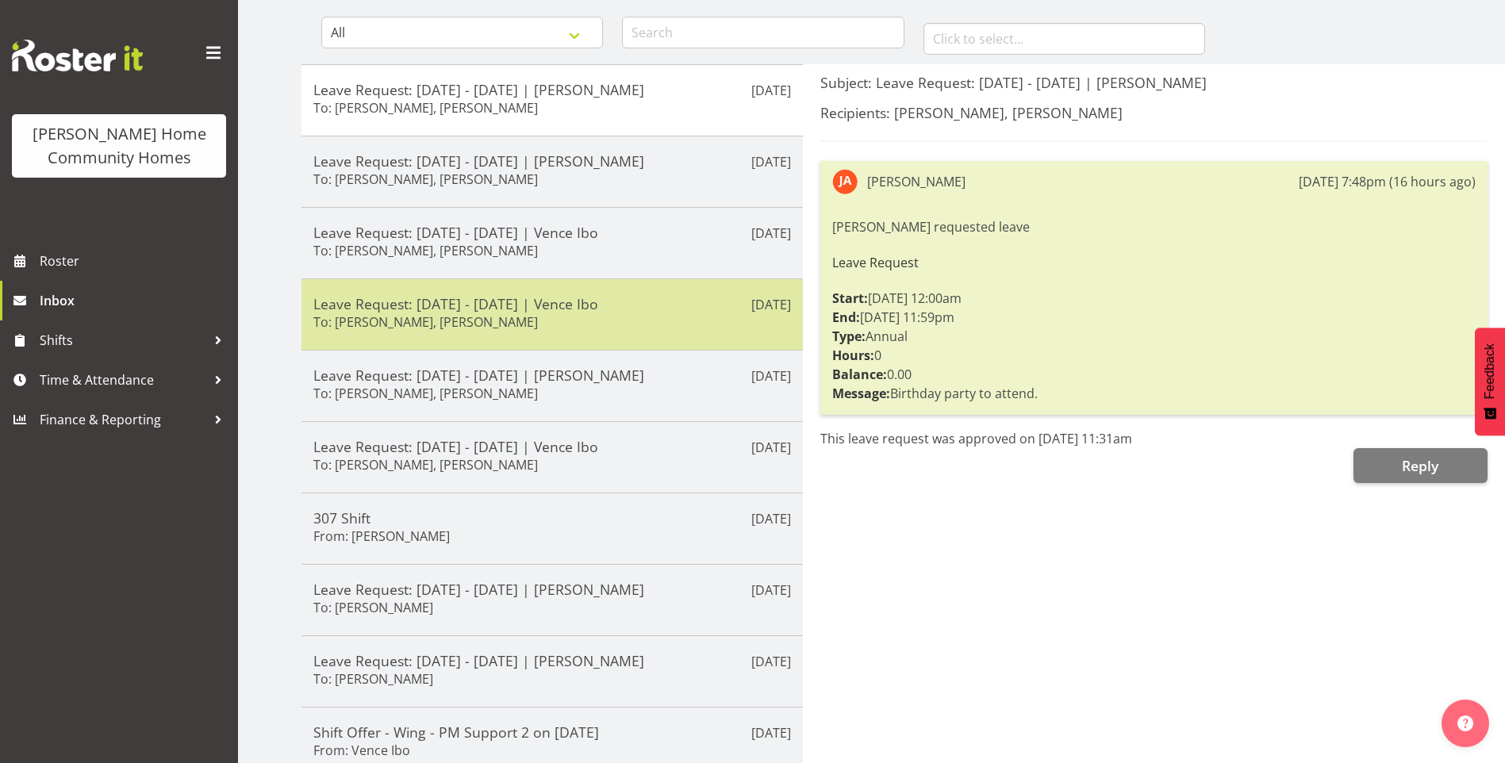
scroll to position [159, 0]
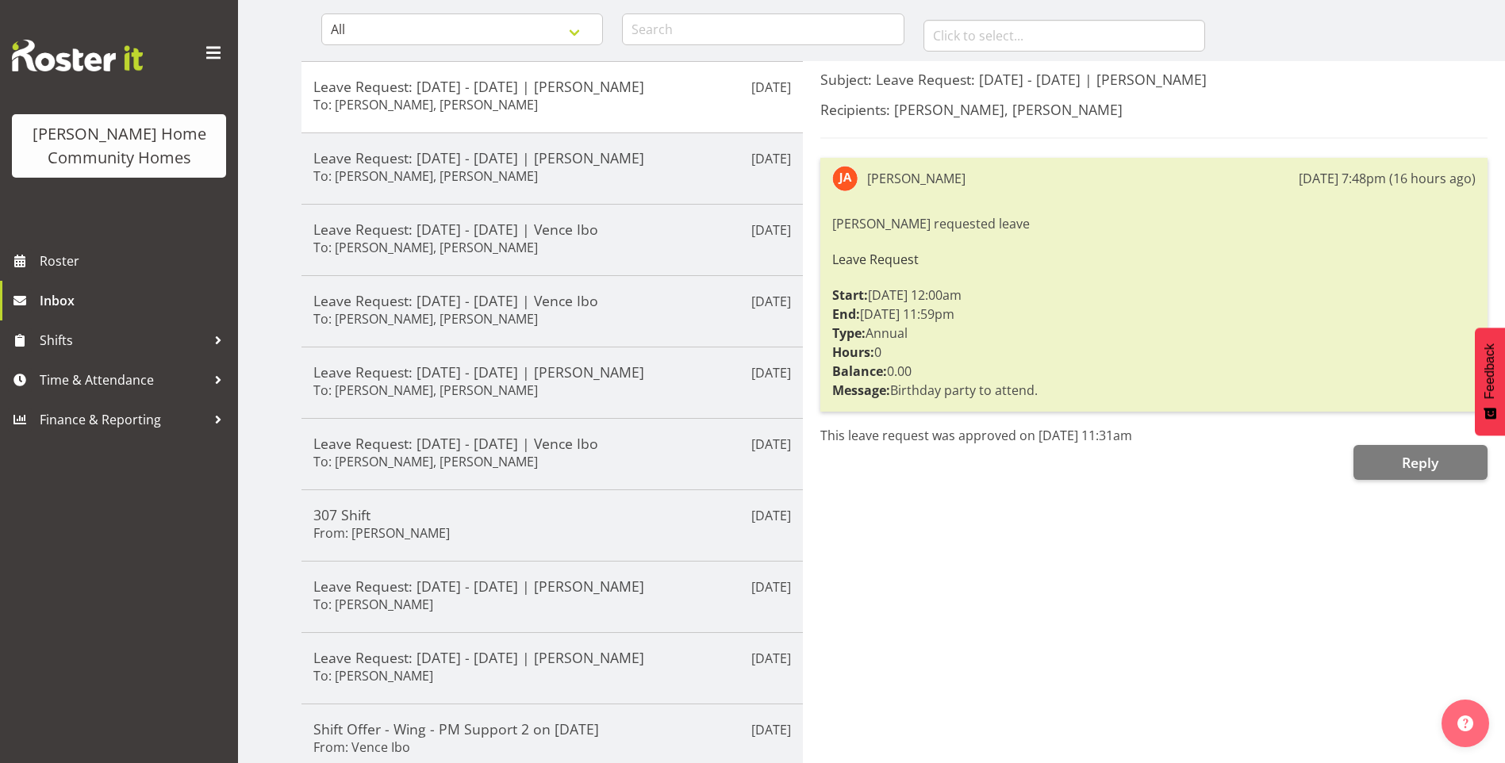
drag, startPoint x: 603, startPoint y: 447, endPoint x: 823, endPoint y: 486, distance: 223.4
click at [605, 447] on h5 "Leave Request: [DATE] - [DATE] | Vence Ibo" at bounding box center [552, 443] width 478 height 17
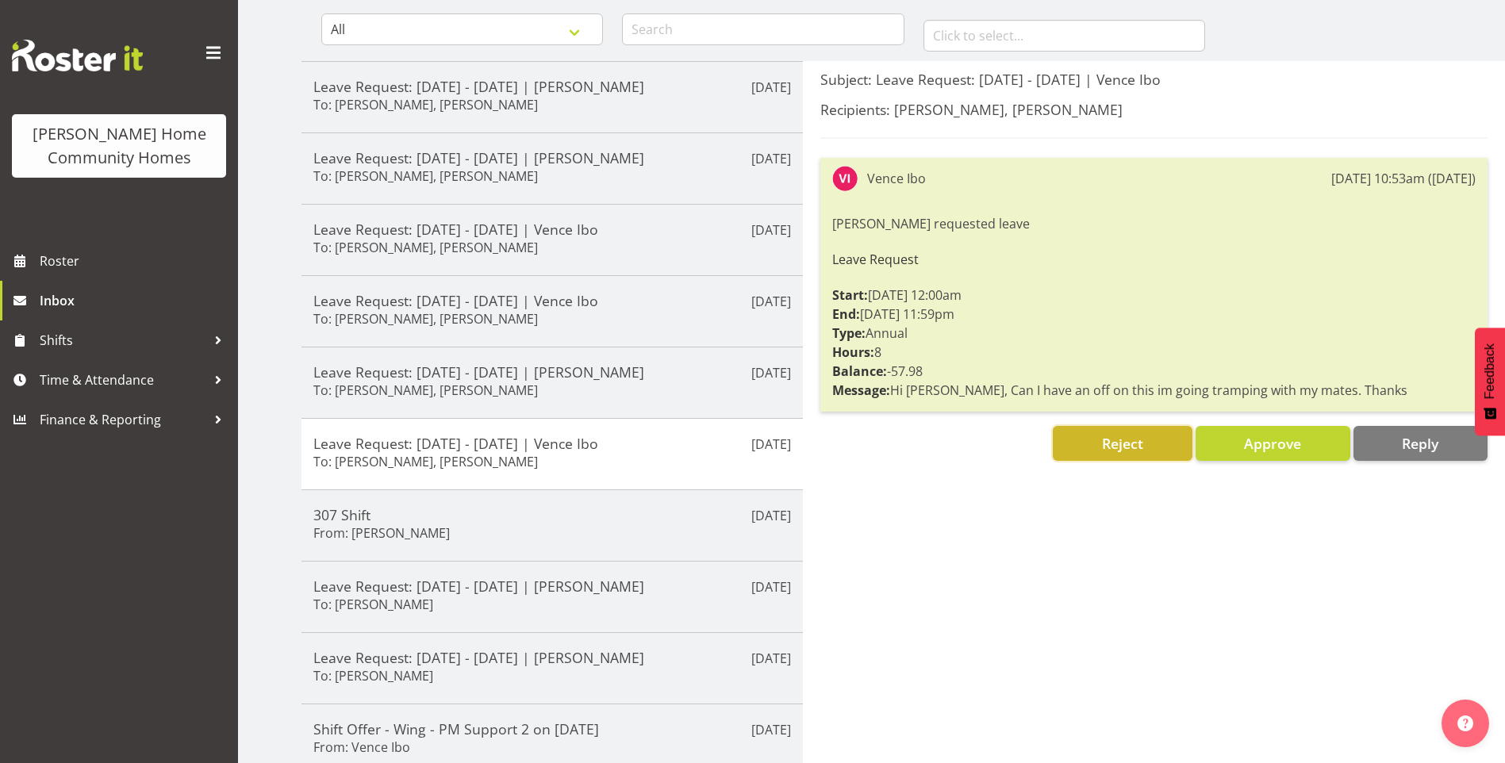
click at [1129, 451] on span "Reject" at bounding box center [1122, 443] width 41 height 19
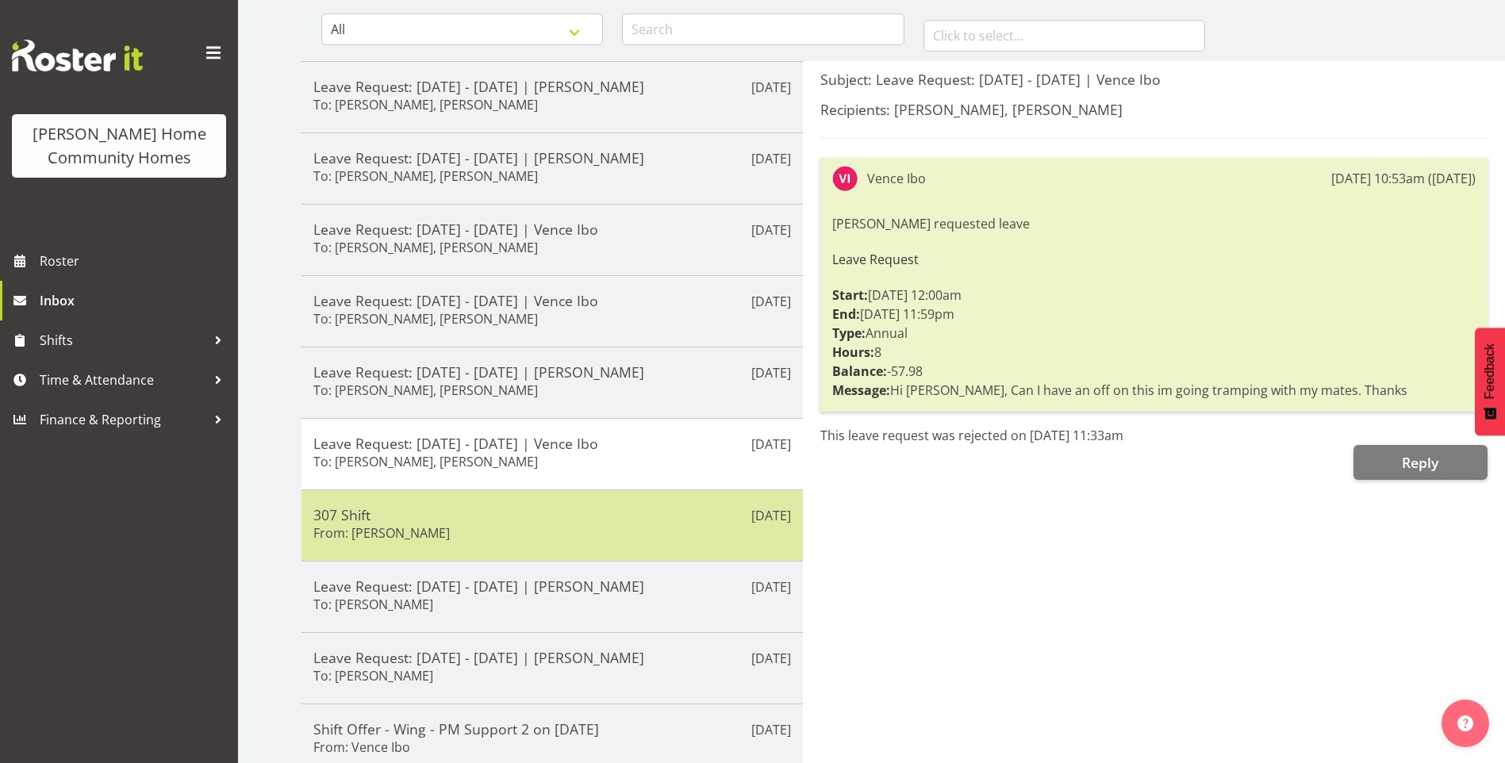
click at [512, 523] on div "307 Shift From: [PERSON_NAME]" at bounding box center [552, 525] width 478 height 39
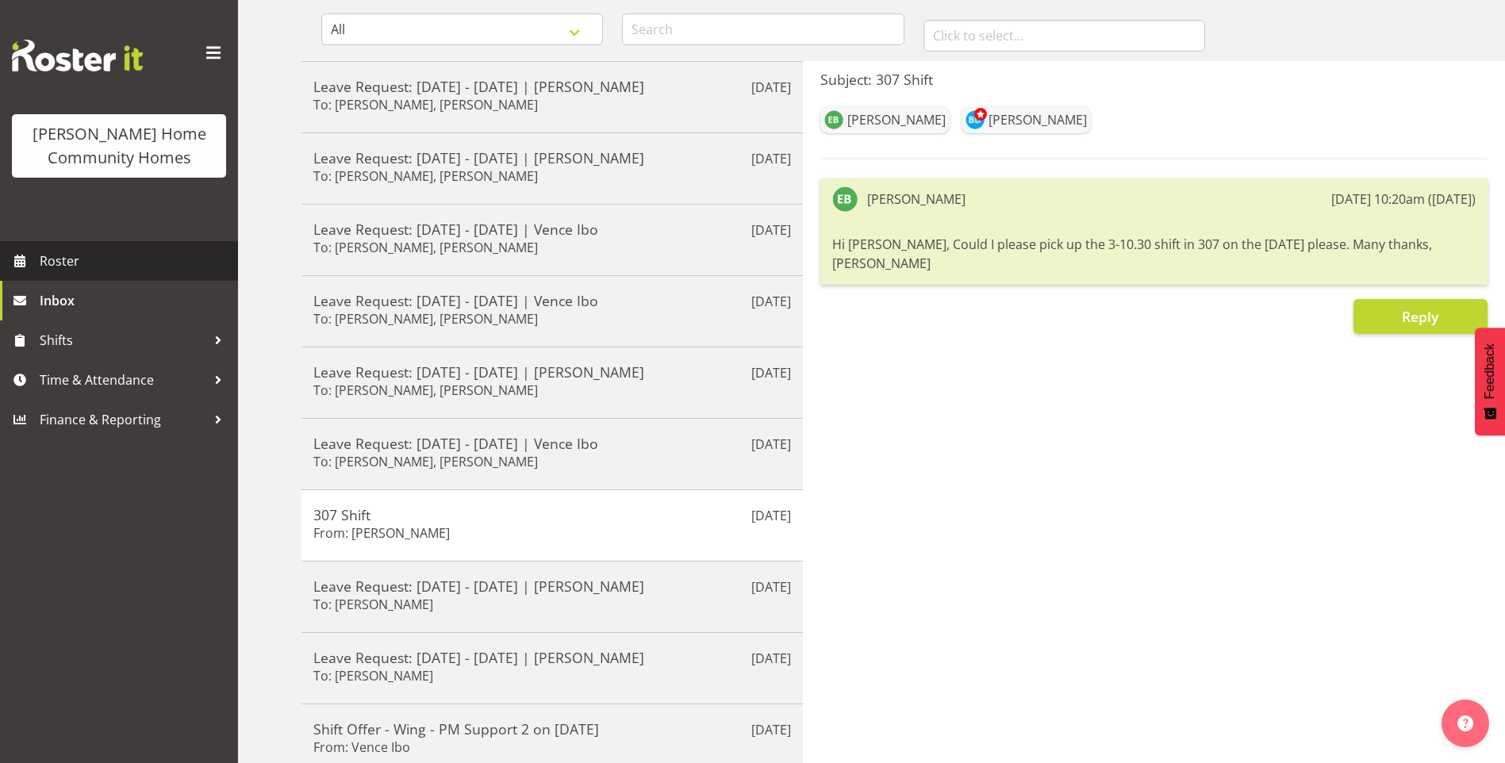
click at [110, 264] on span "Roster" at bounding box center [135, 261] width 190 height 24
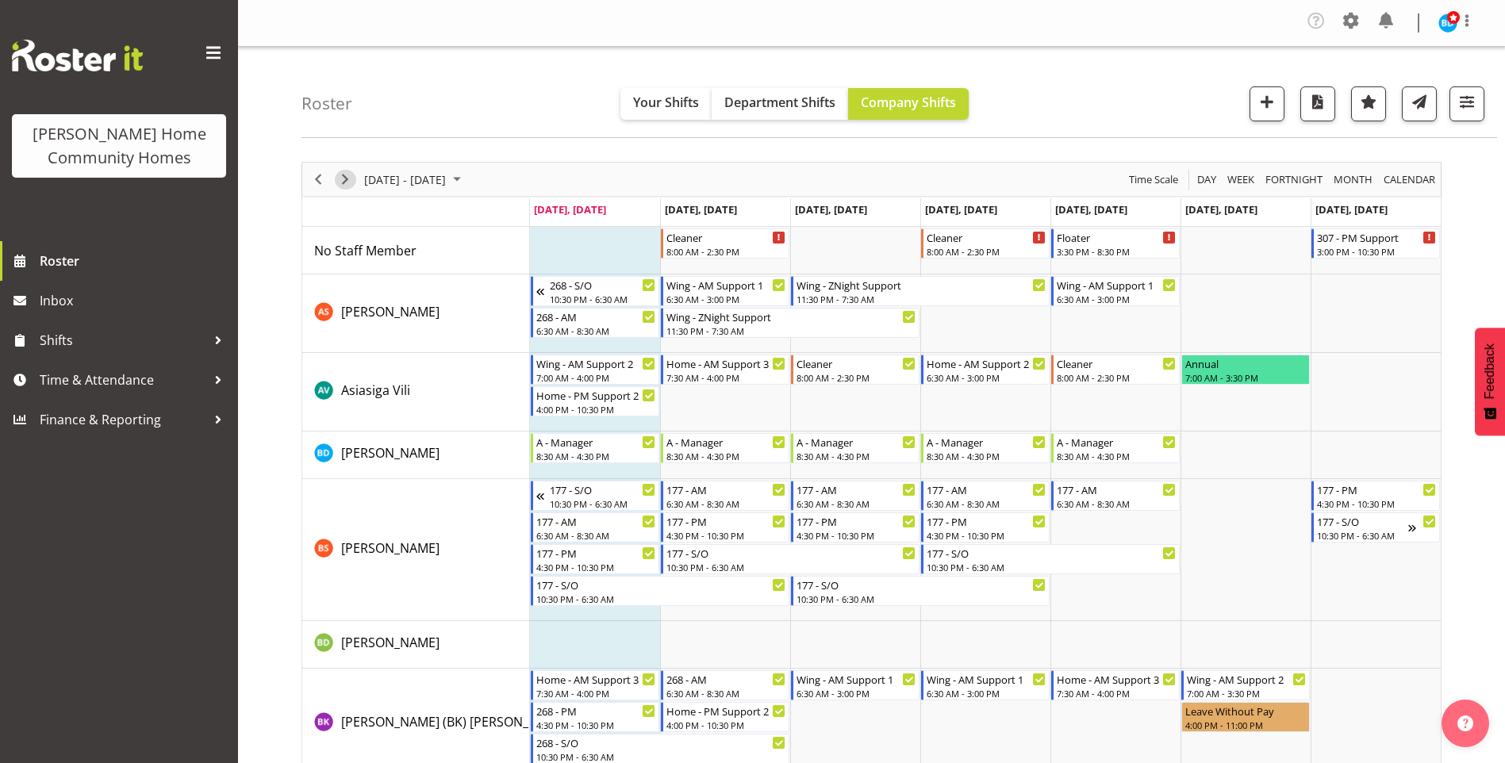
click at [346, 181] on span "Next" at bounding box center [345, 180] width 19 height 20
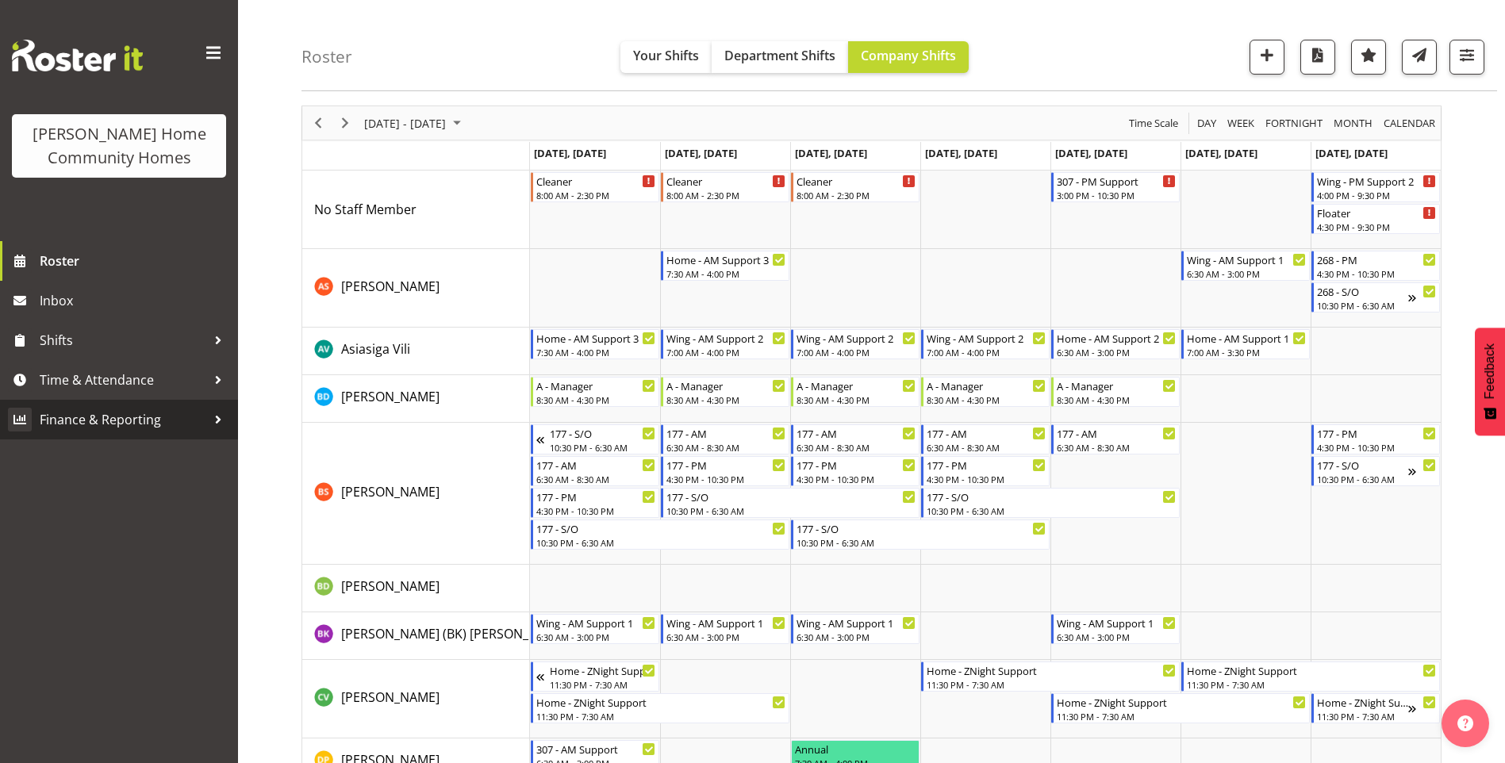
scroll to position [79, 0]
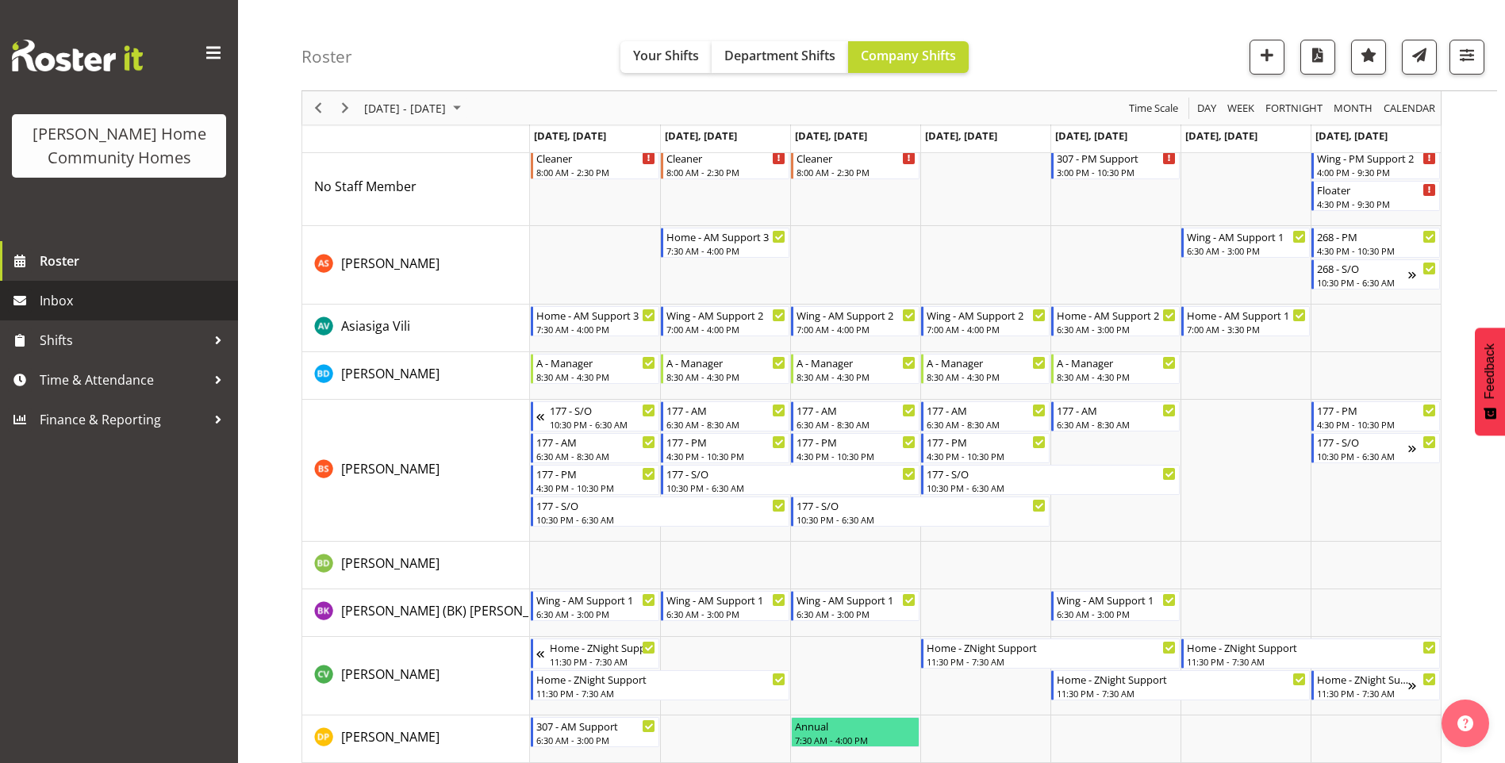
click at [57, 298] on span "Inbox" at bounding box center [135, 301] width 190 height 24
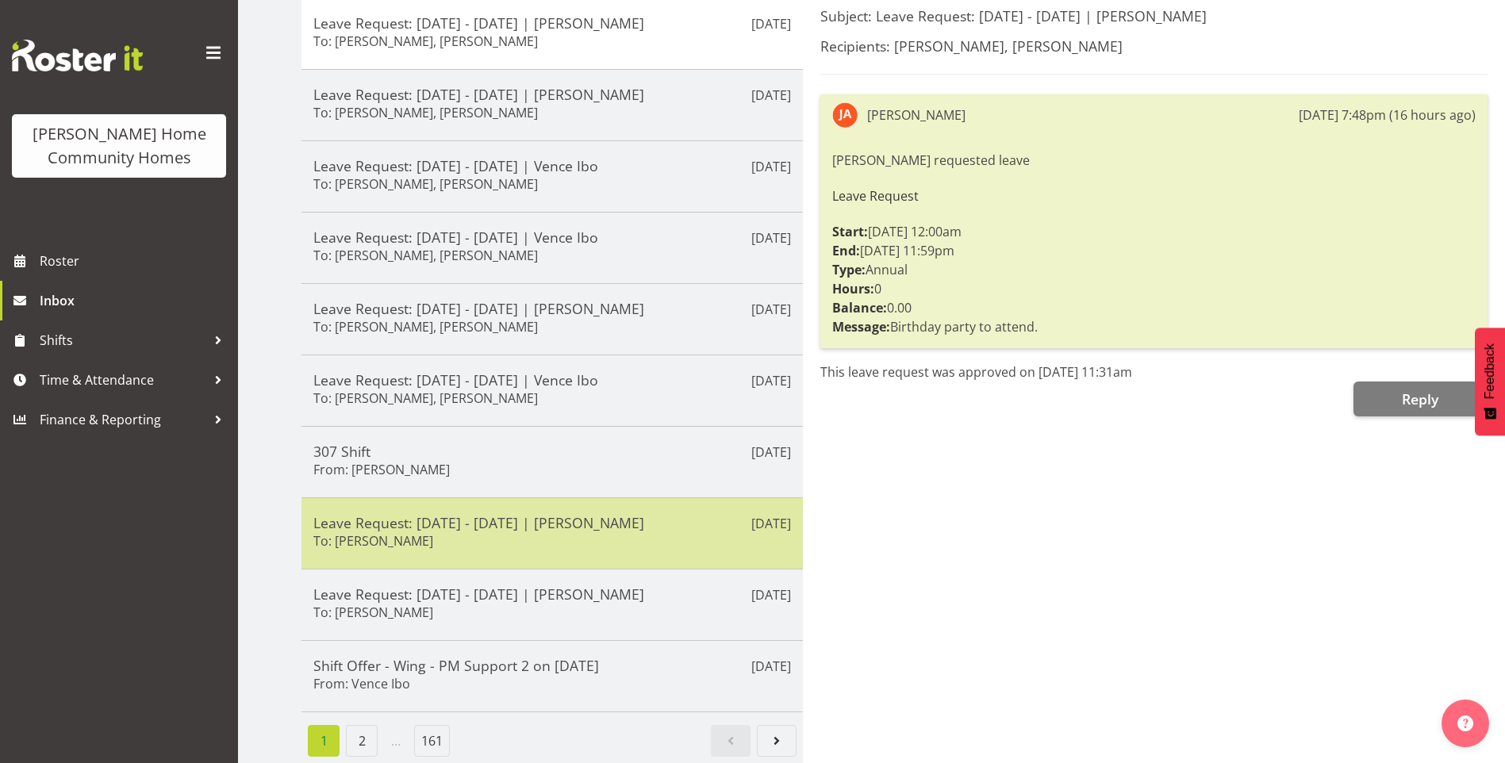
scroll to position [234, 0]
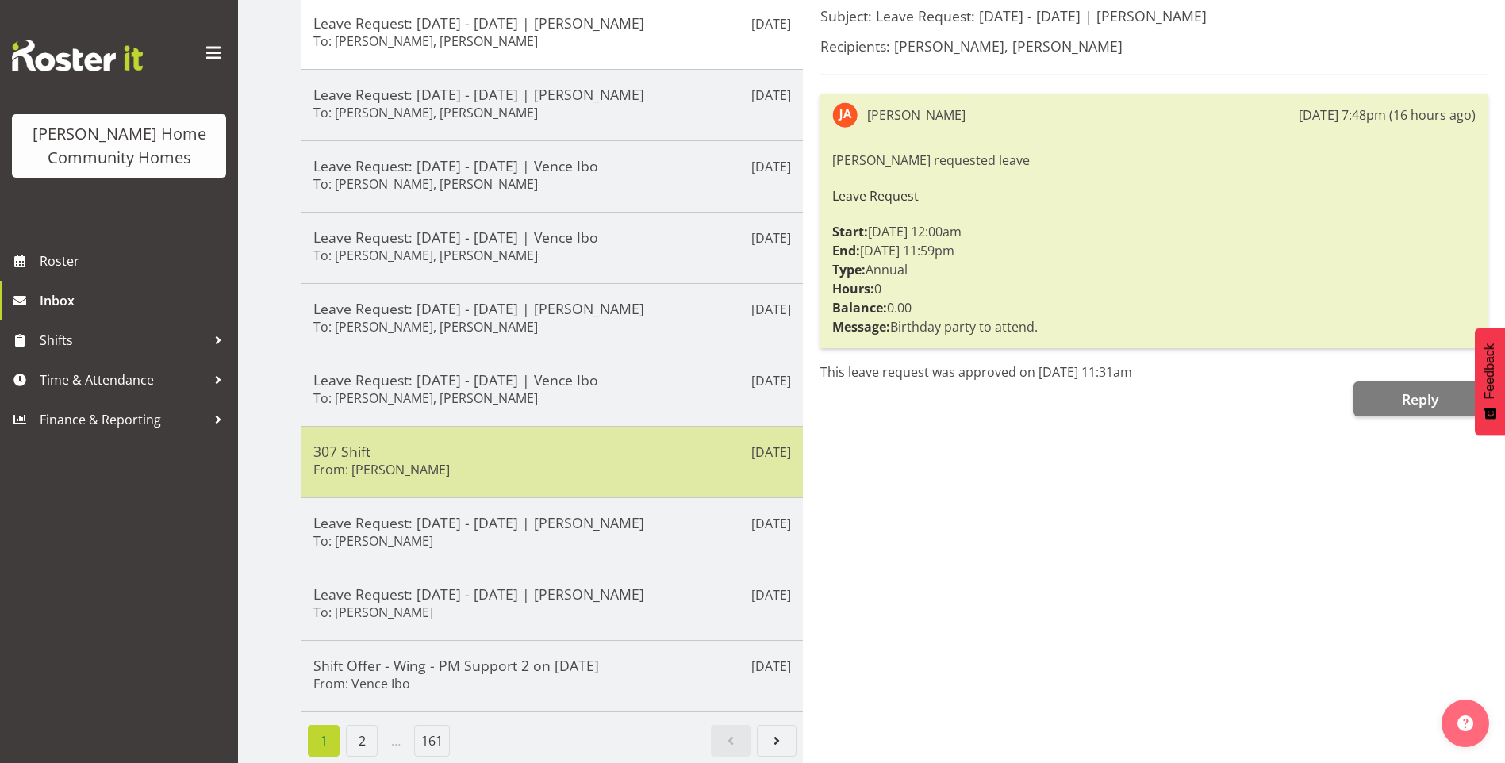
click at [612, 465] on div "307 Shift From: [PERSON_NAME]" at bounding box center [552, 462] width 478 height 39
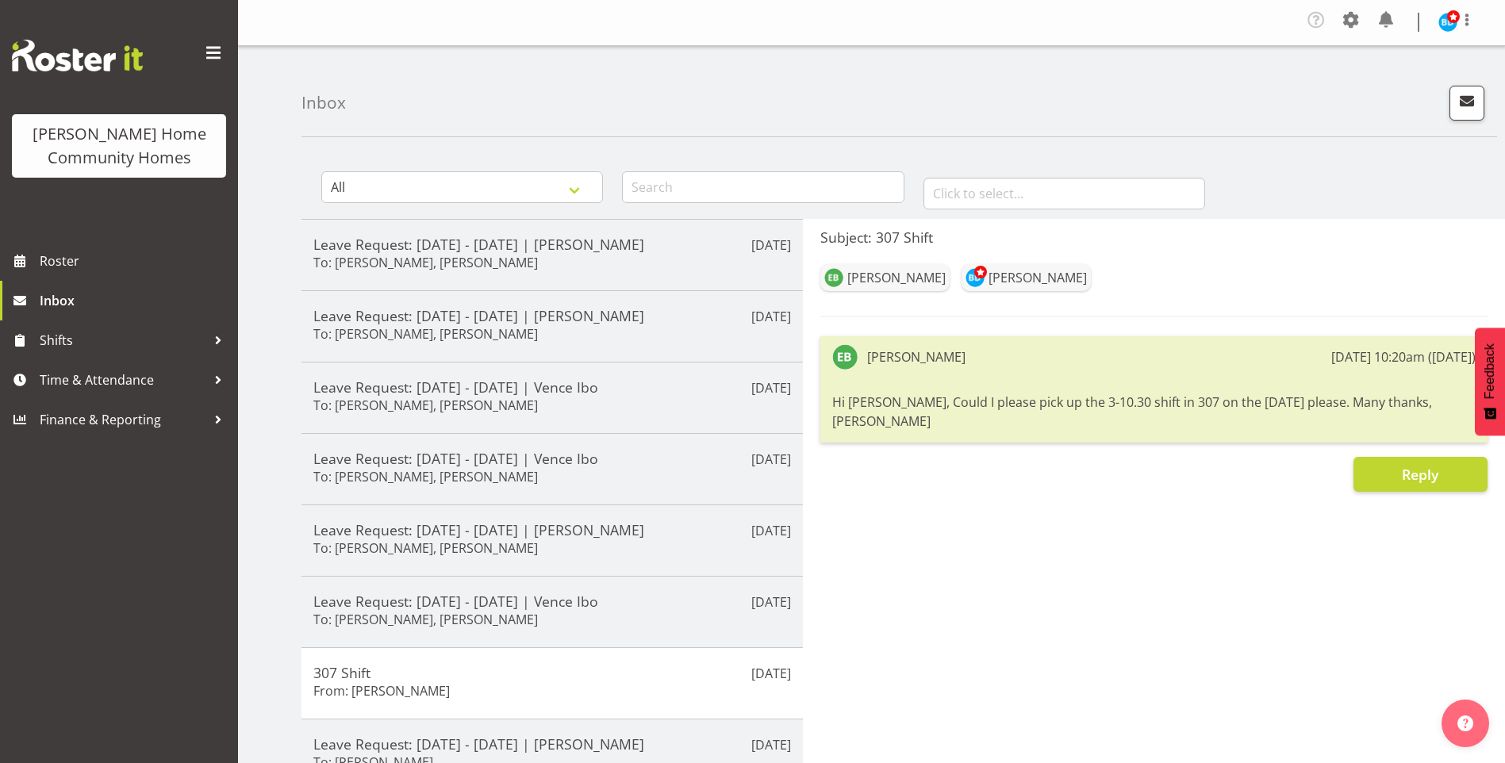
scroll to position [0, 0]
click at [144, 290] on span "Inbox" at bounding box center [135, 301] width 190 height 24
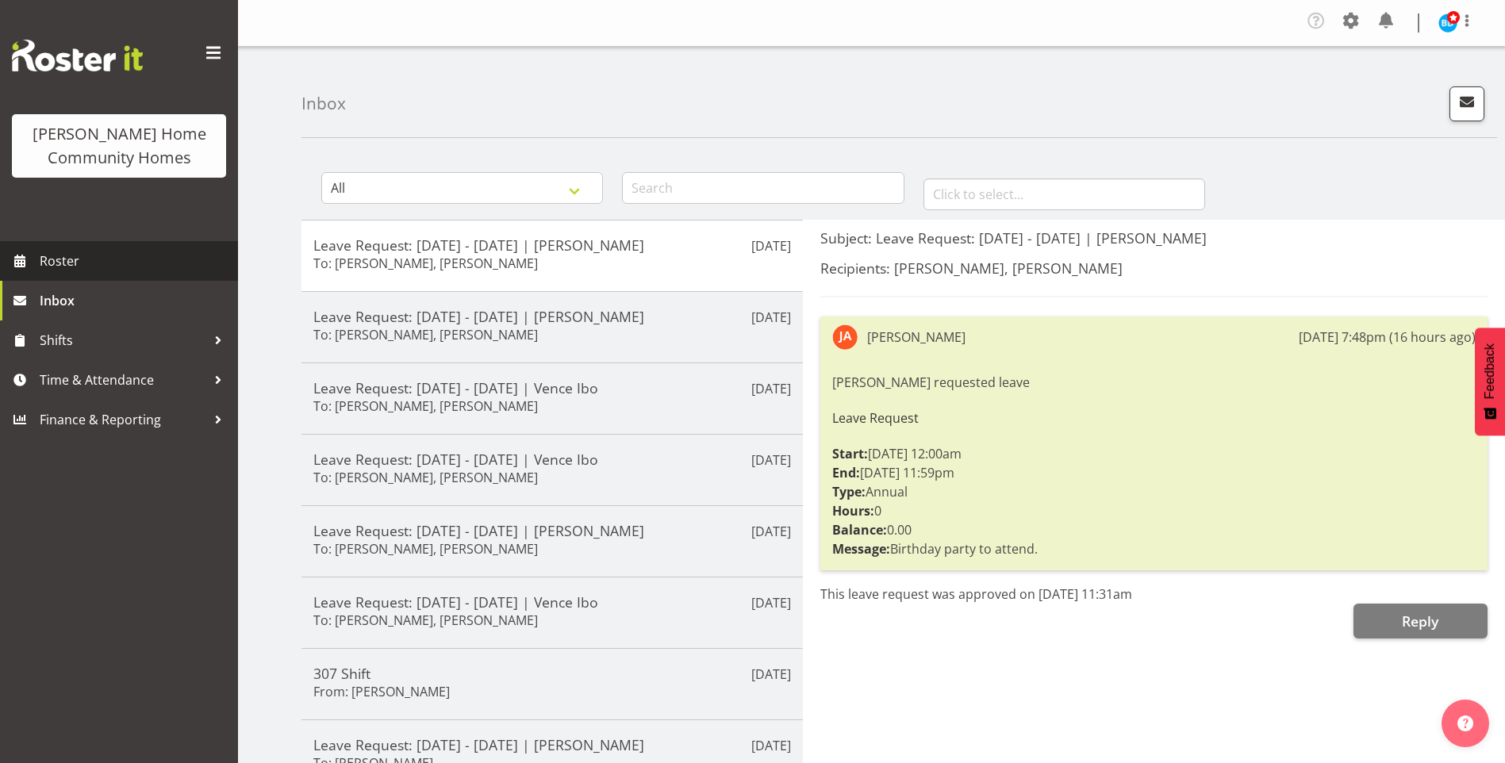
click at [58, 267] on span "Roster" at bounding box center [135, 261] width 190 height 24
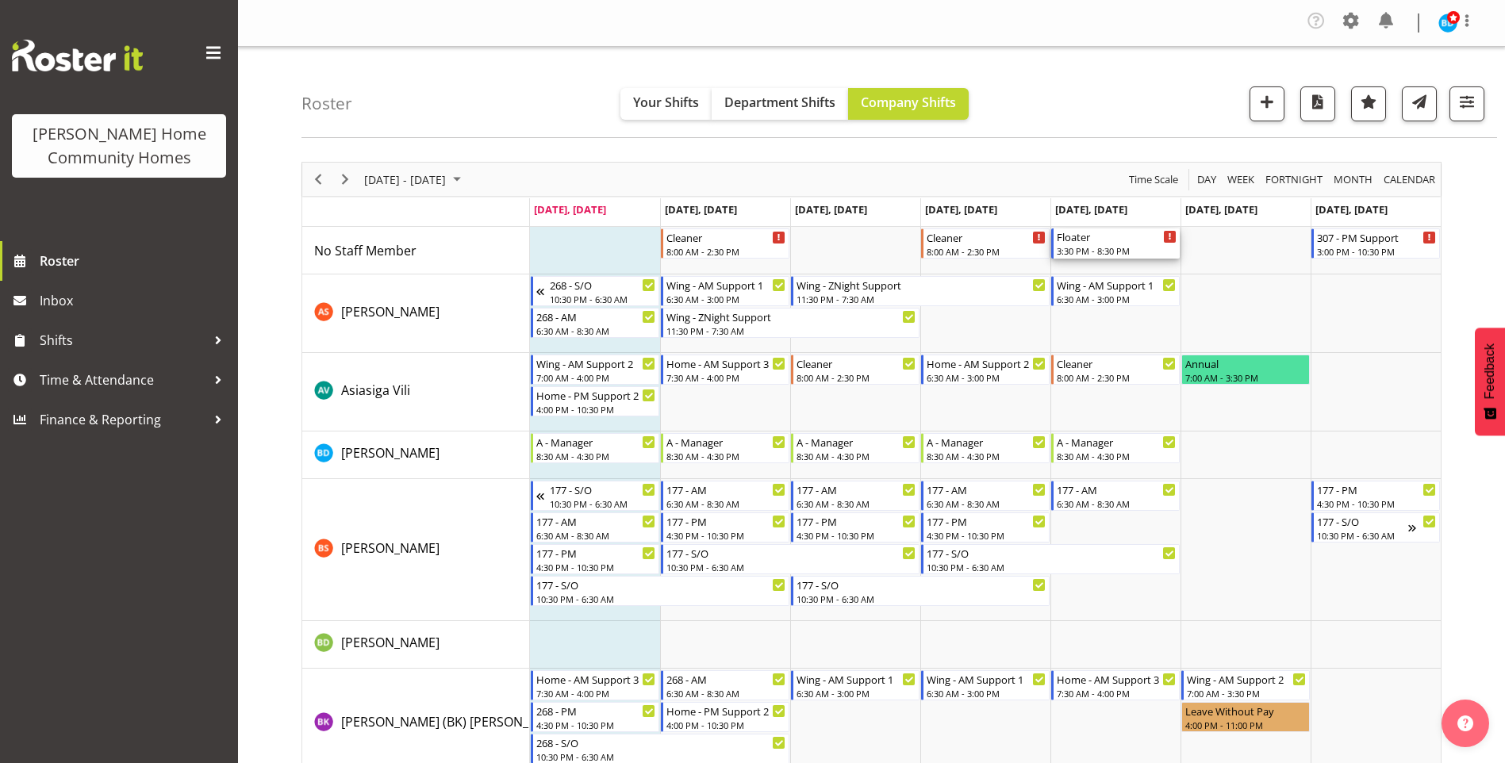
click at [1147, 244] on div "Floater 3:30 PM - 8:30 PM" at bounding box center [1117, 244] width 120 height 30
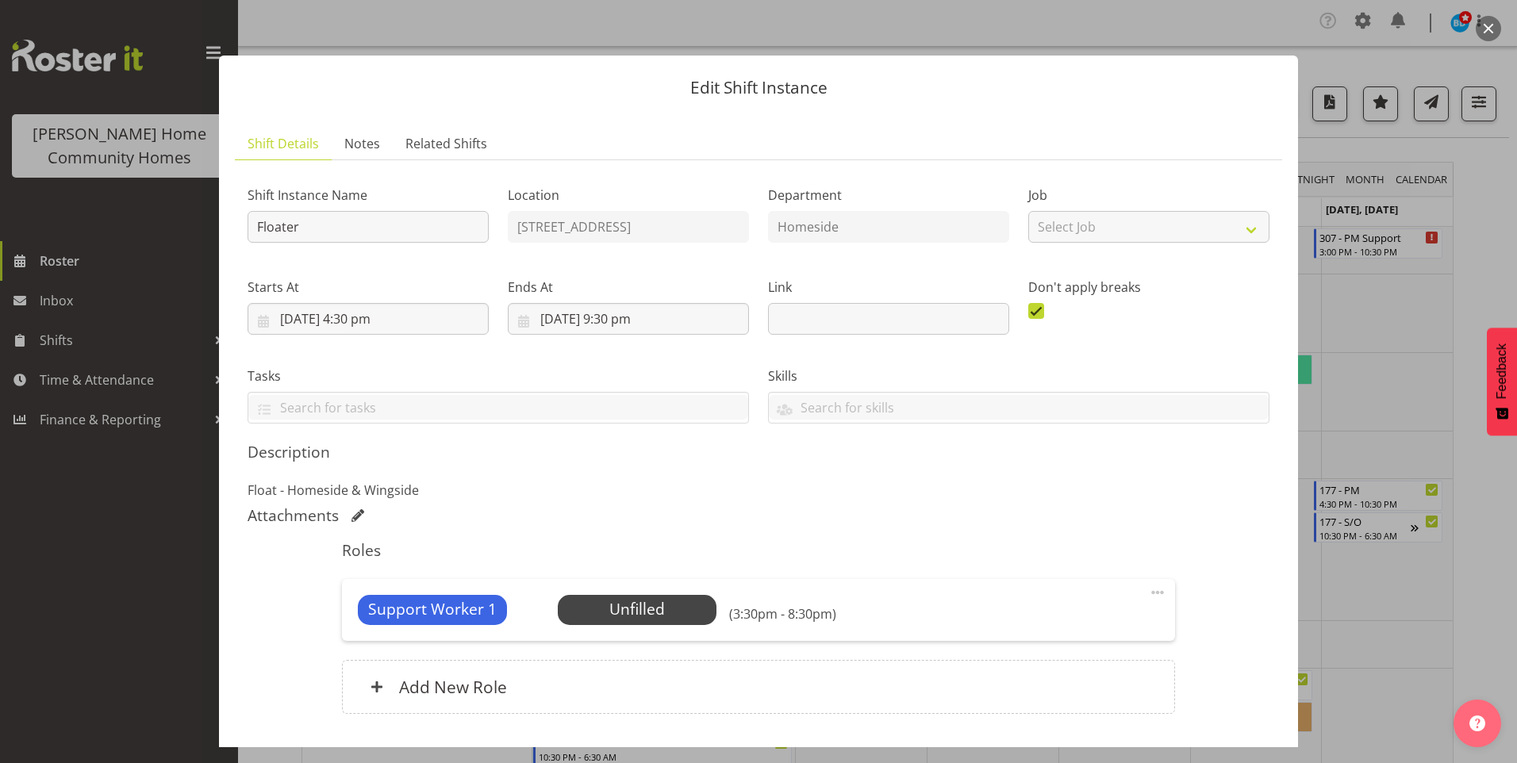
scroll to position [108, 0]
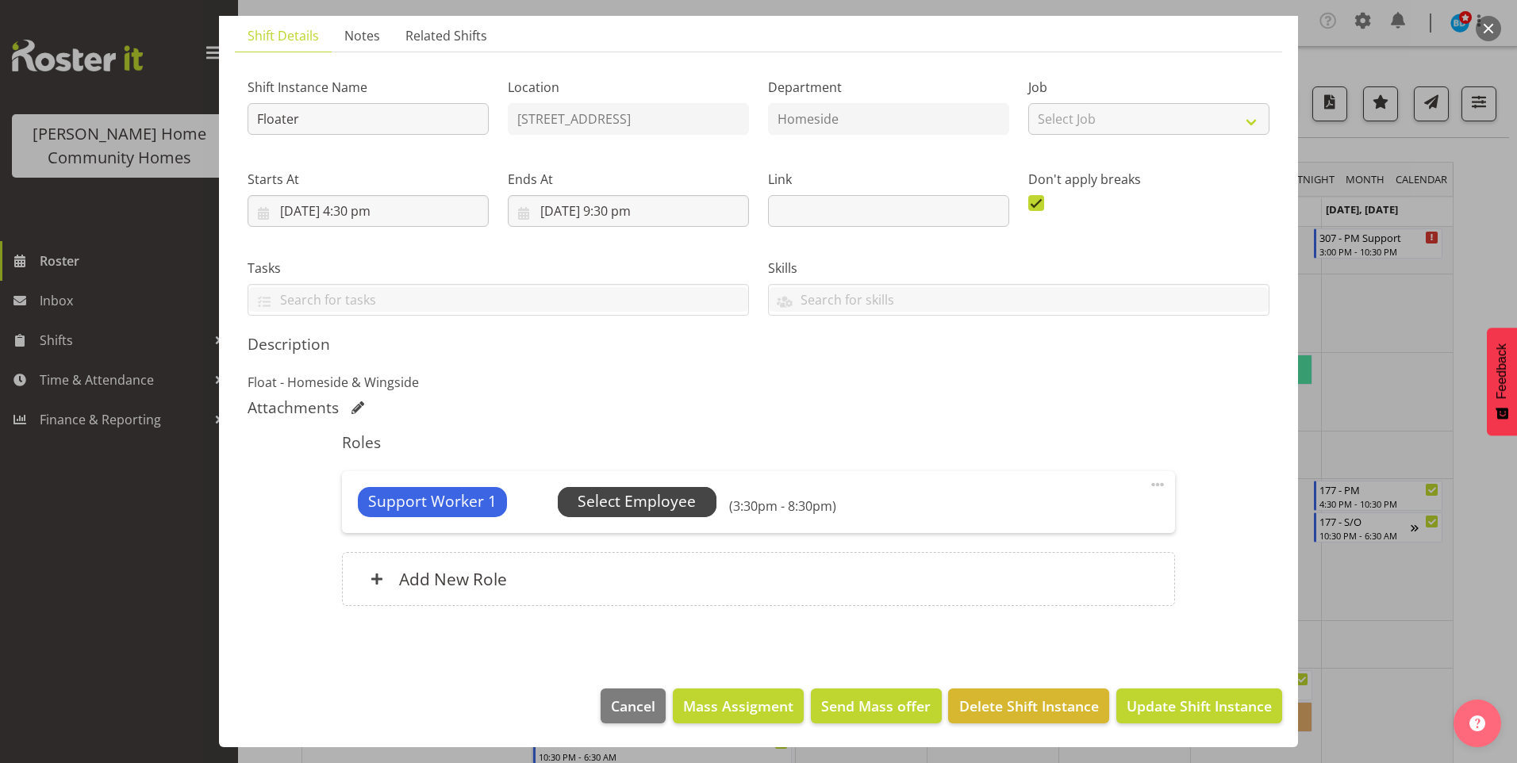
click at [694, 500] on span "Select Employee" at bounding box center [637, 502] width 159 height 30
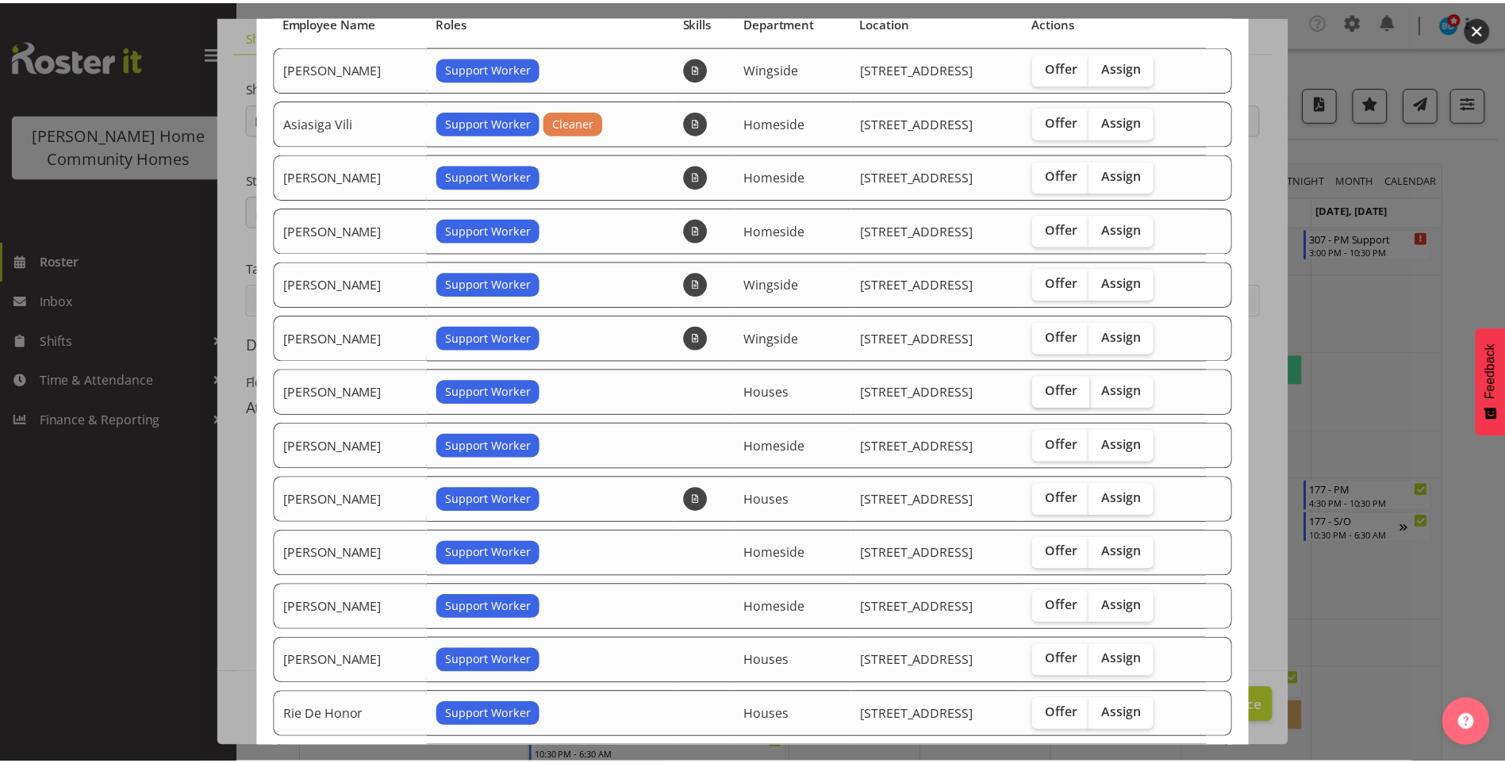
scroll to position [159, 0]
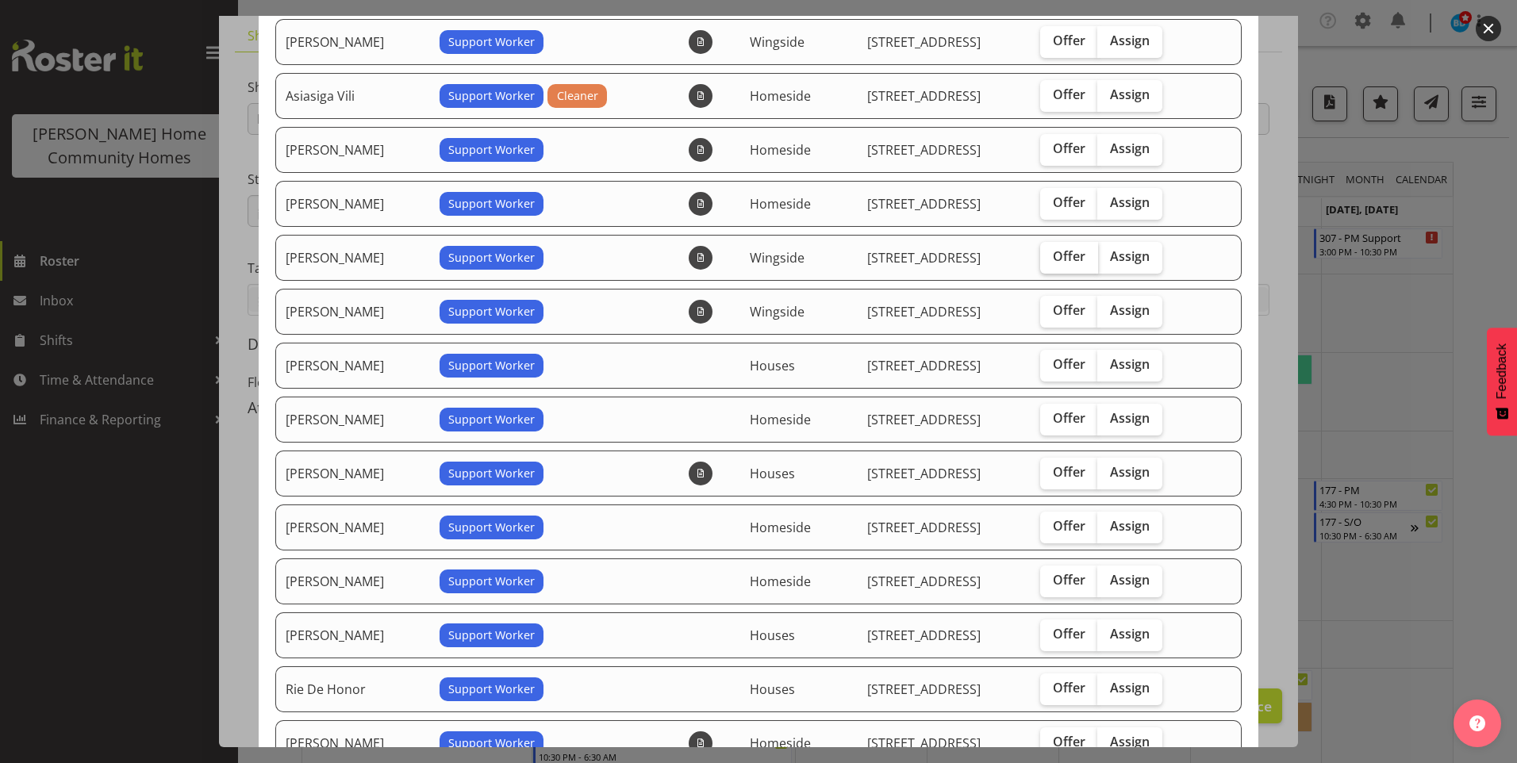
click at [1068, 248] on span "Offer" at bounding box center [1069, 256] width 33 height 16
click at [1051, 252] on input "Offer" at bounding box center [1045, 257] width 10 height 10
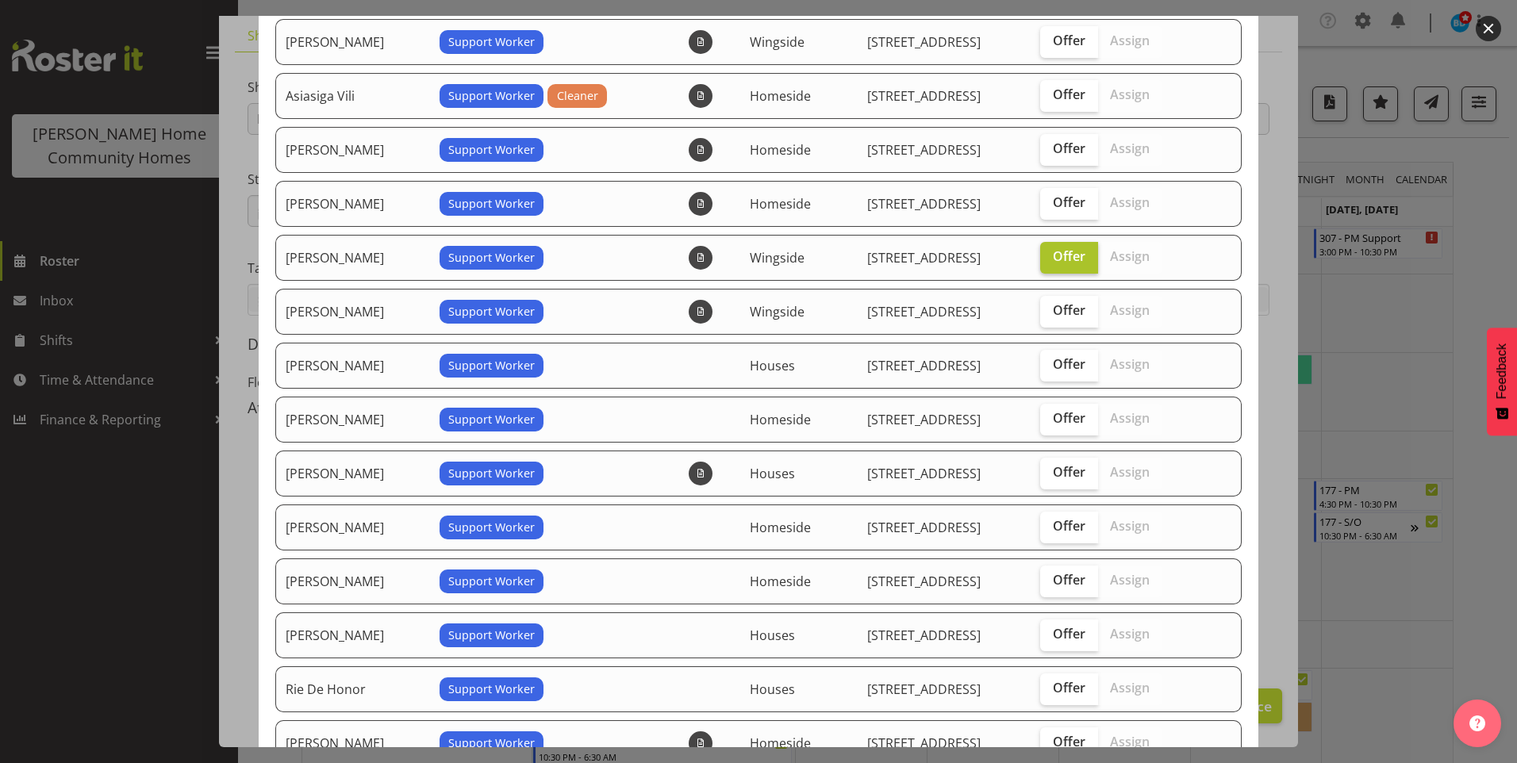
click at [1071, 252] on span "Offer" at bounding box center [1069, 256] width 33 height 16
click at [1051, 252] on input "Offer" at bounding box center [1045, 257] width 10 height 10
checkbox input "false"
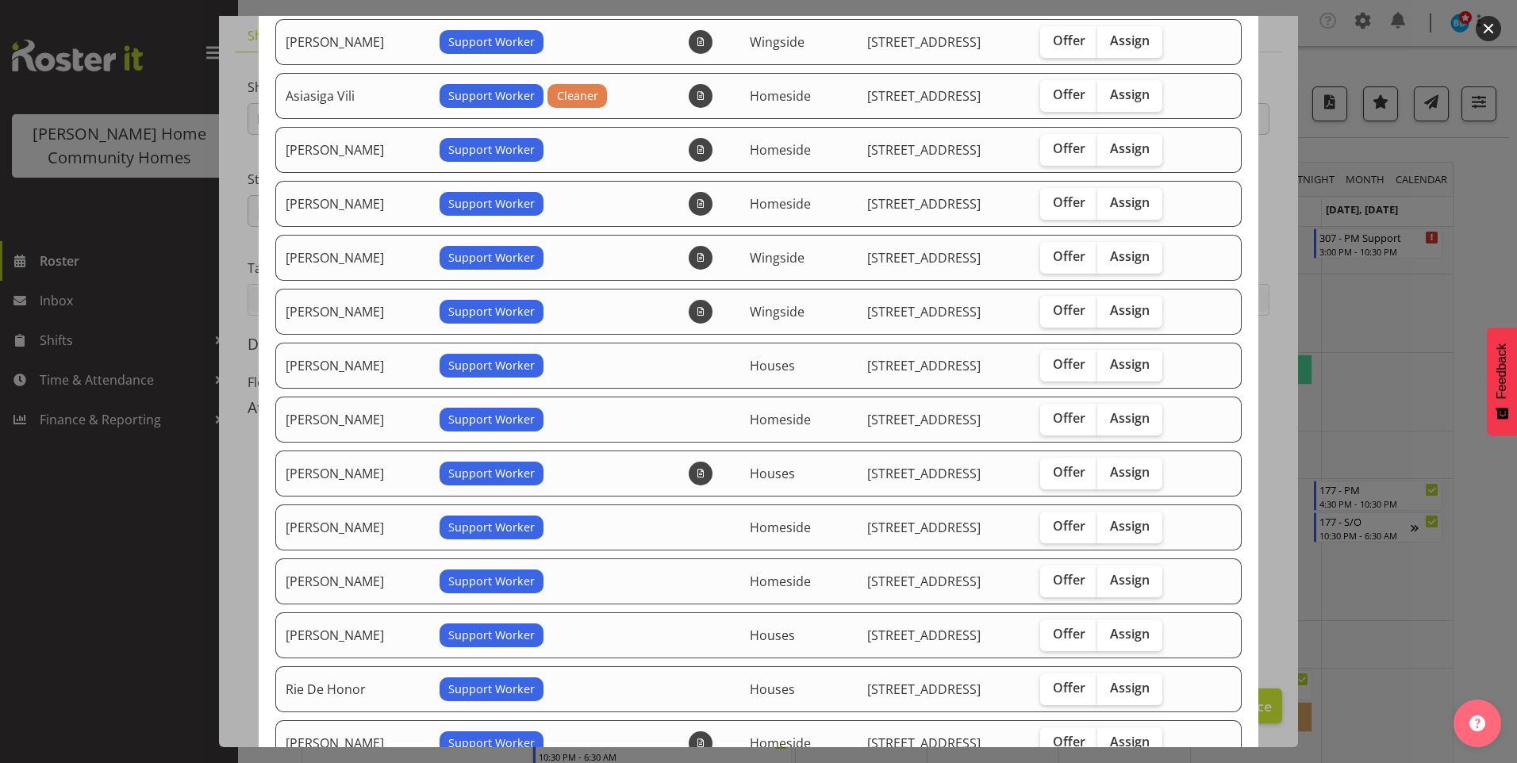
click at [153, 523] on div at bounding box center [758, 381] width 1517 height 763
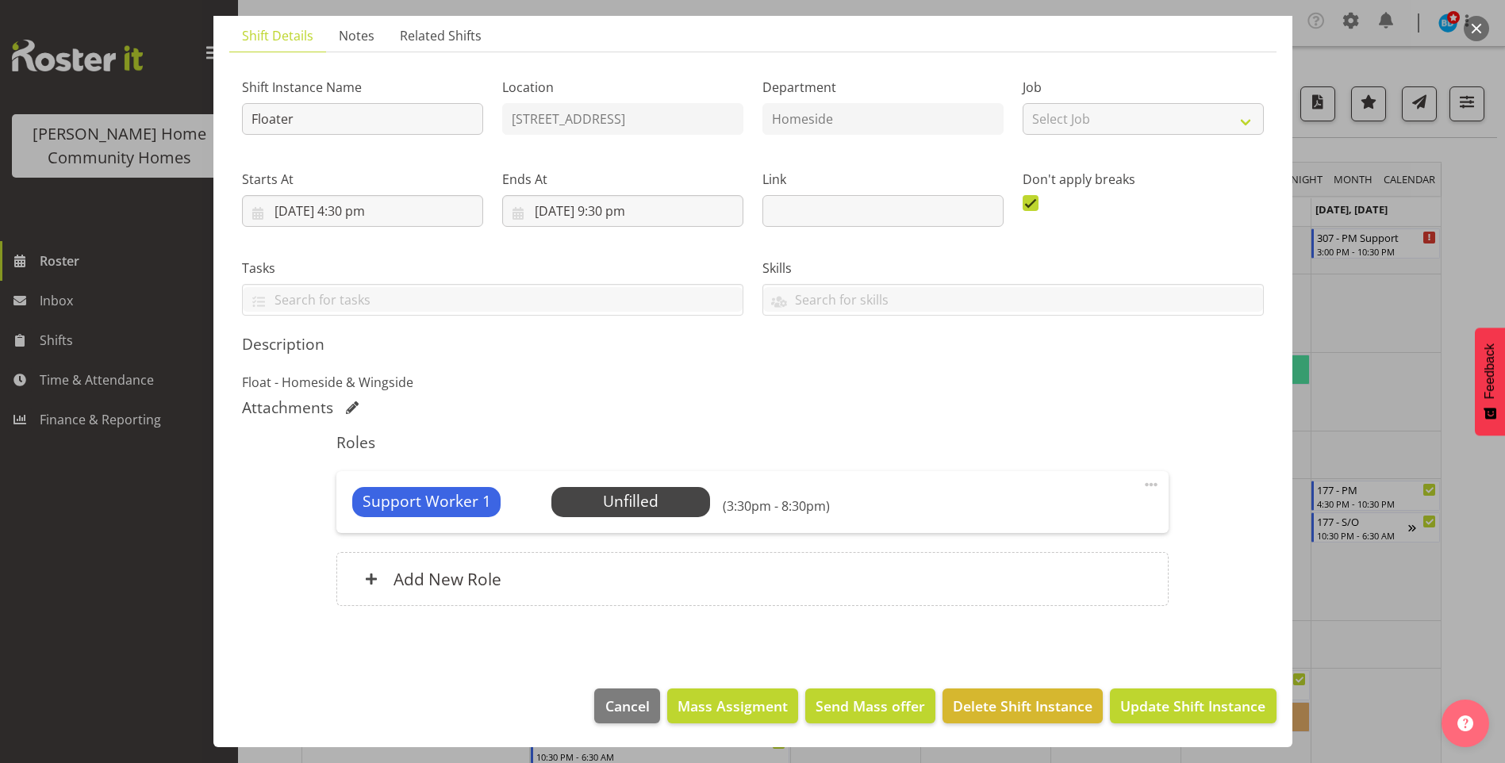
click at [117, 507] on div at bounding box center [752, 381] width 1505 height 763
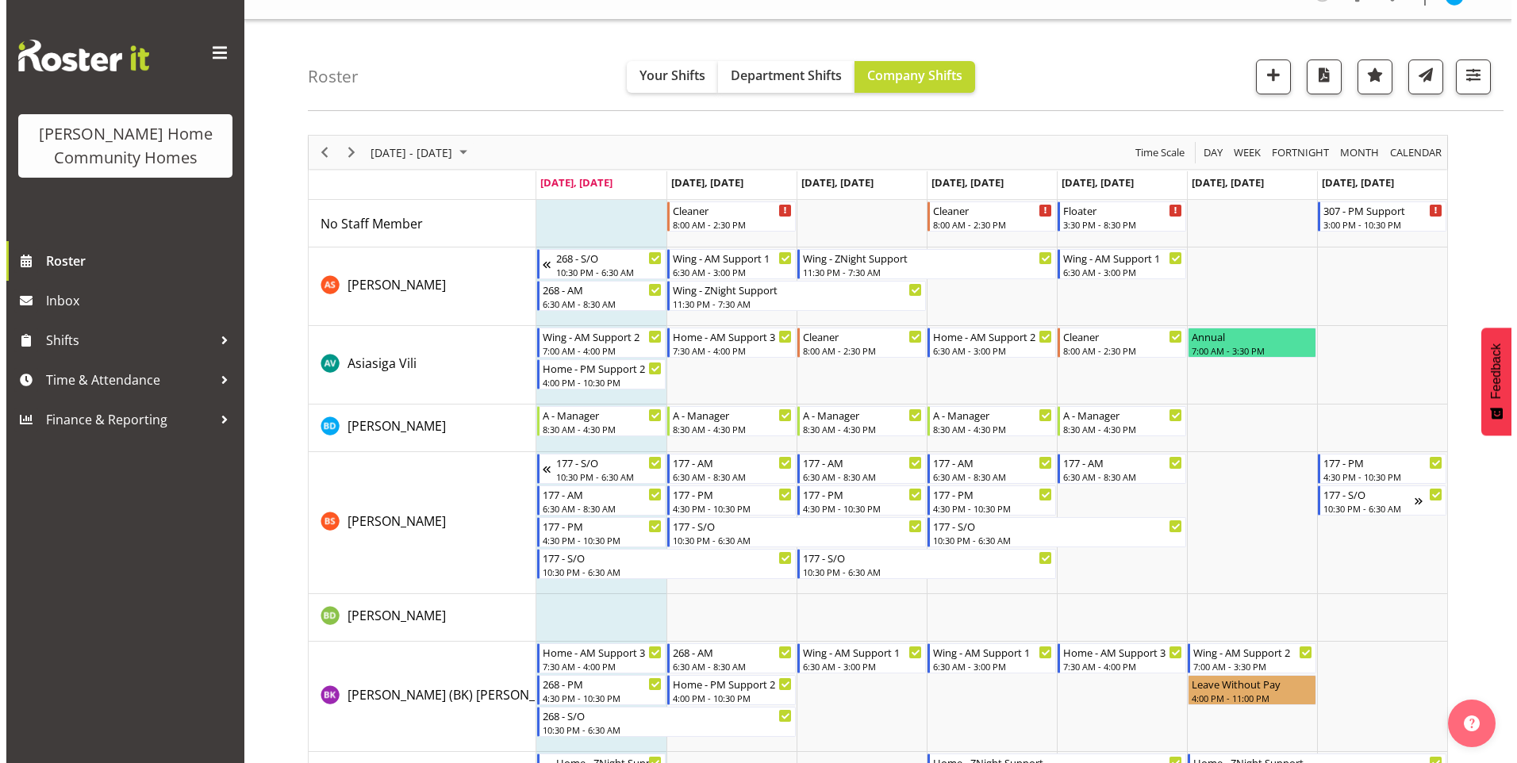
scroll to position [0, 0]
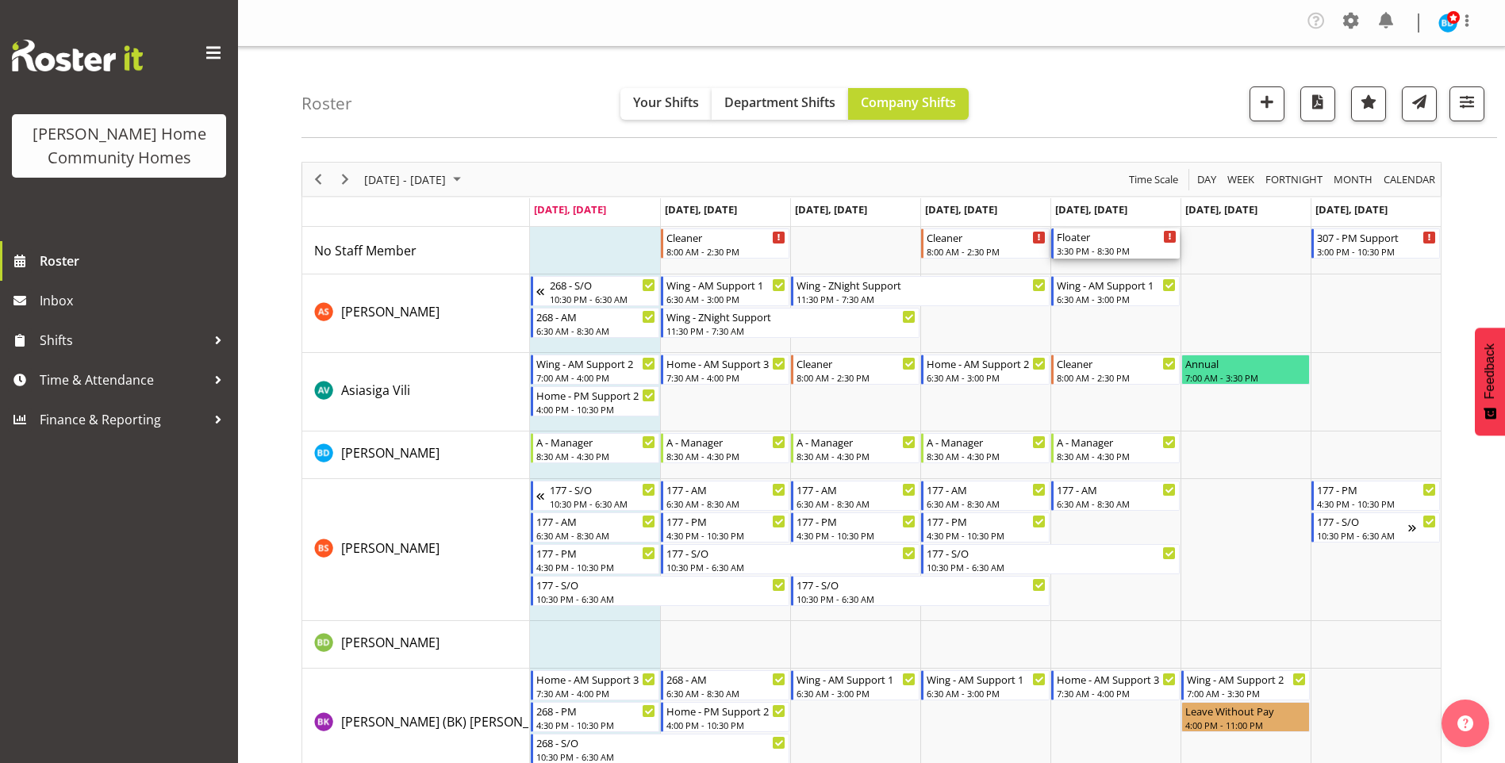
click at [1144, 248] on div "3:30 PM - 8:30 PM" at bounding box center [1117, 250] width 120 height 13
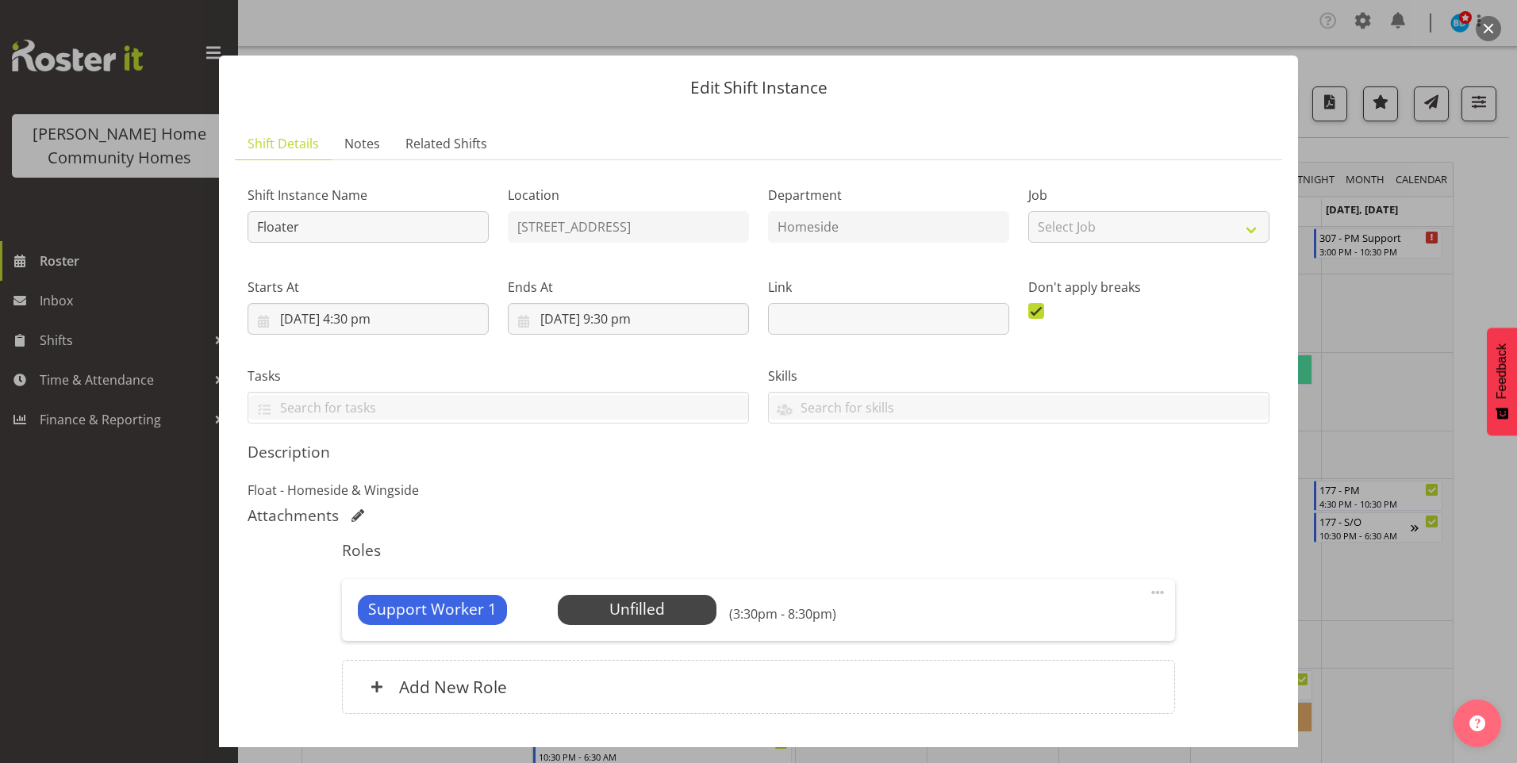
click at [1149, 596] on span at bounding box center [1157, 592] width 19 height 19
click at [1032, 629] on link "Edit" at bounding box center [1091, 631] width 152 height 29
select select "8"
select select "2025"
select select "15"
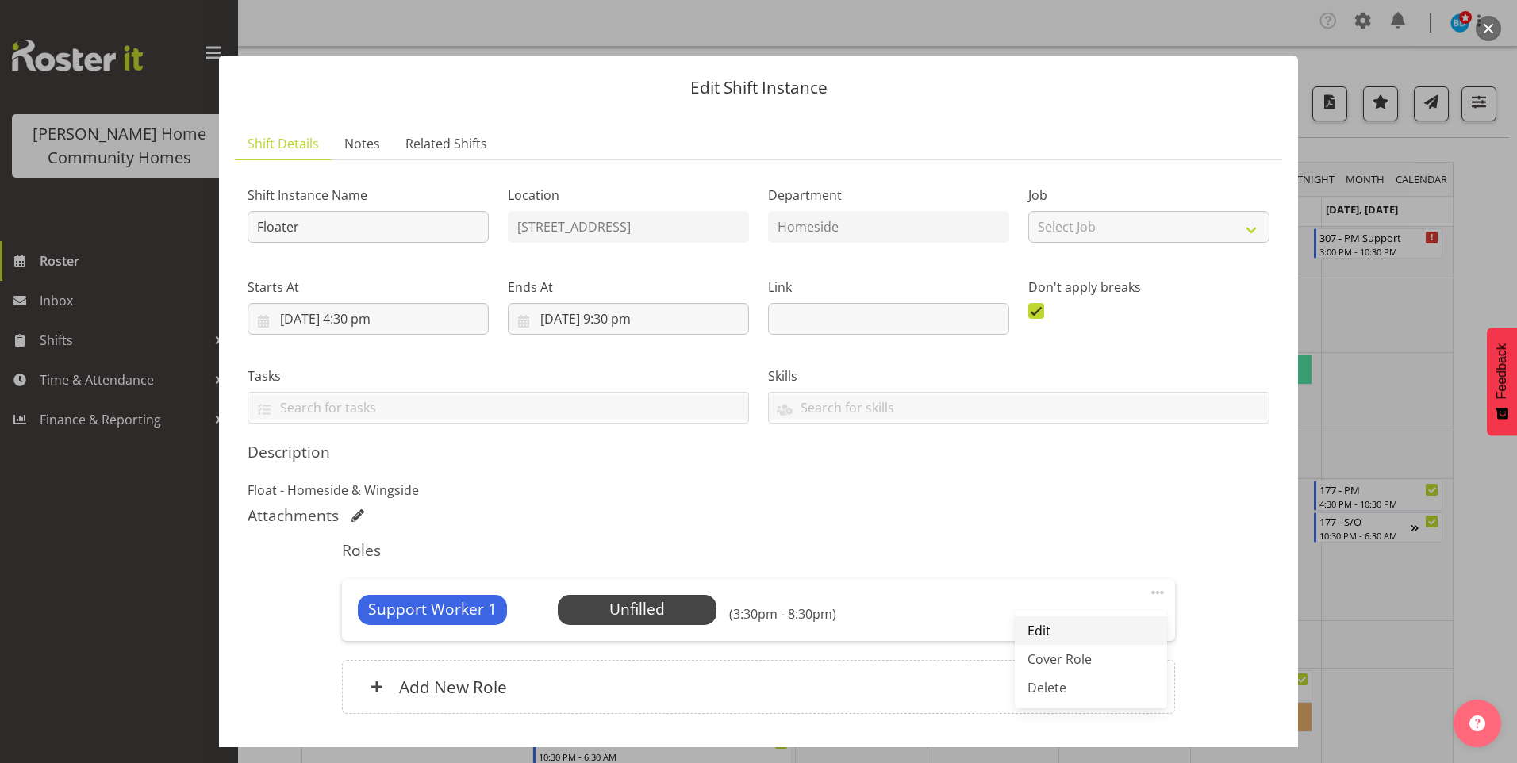
select select "30"
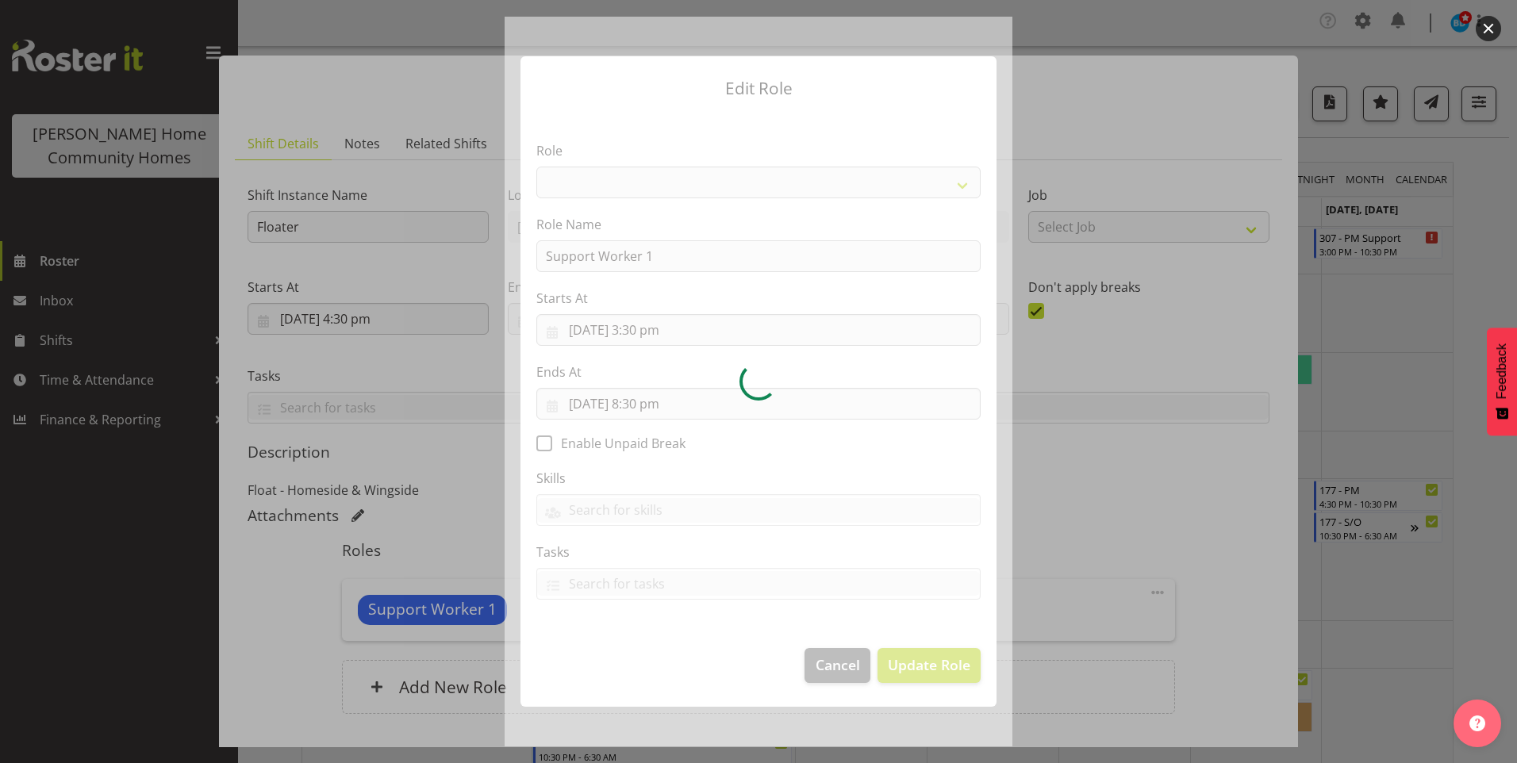
select select "1214"
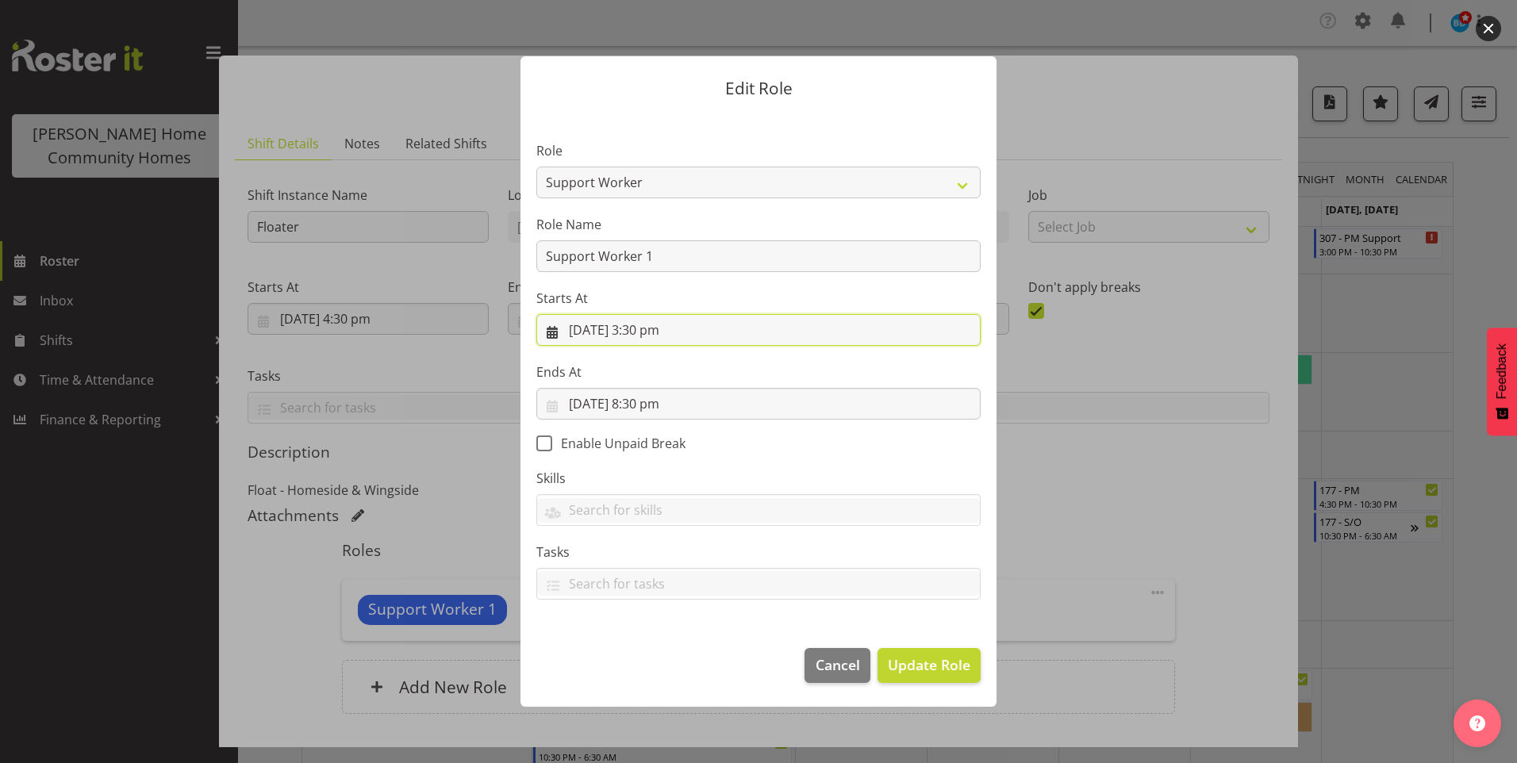
click at [637, 332] on input "[DATE] 3:30 pm" at bounding box center [758, 330] width 444 height 32
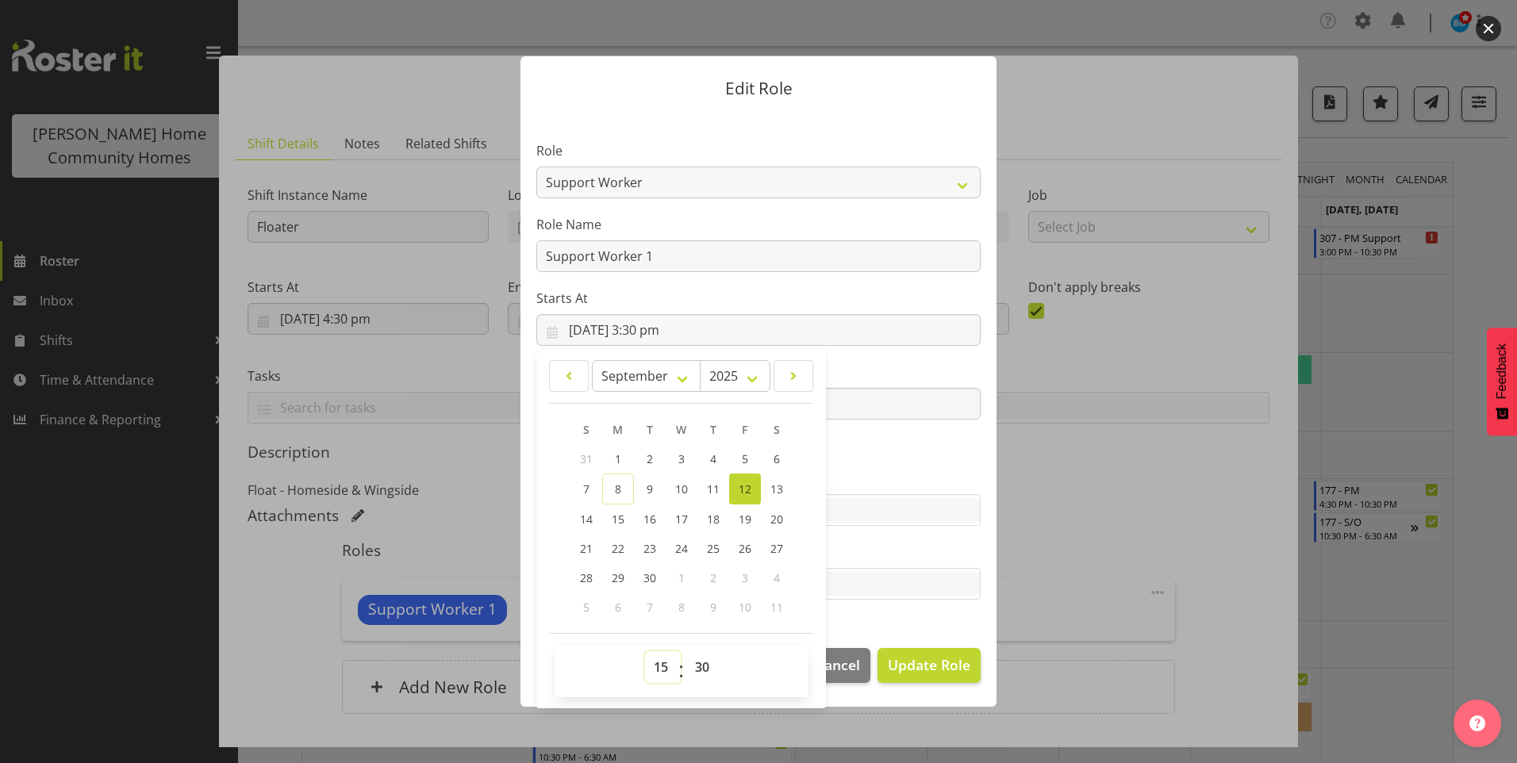
drag, startPoint x: 655, startPoint y: 671, endPoint x: 665, endPoint y: 668, distance: 10.0
click at [657, 671] on select "00 01 02 03 04 05 06 07 08 09 10 11 12 13 14 15 16 17 18 19 20 21 22 23" at bounding box center [663, 668] width 36 height 32
select select "16"
click at [645, 652] on select "00 01 02 03 04 05 06 07 08 09 10 11 12 13 14 15 16 17 18 19 20 21 22 23" at bounding box center [663, 668] width 36 height 32
type input "[DATE] 4:30 pm"
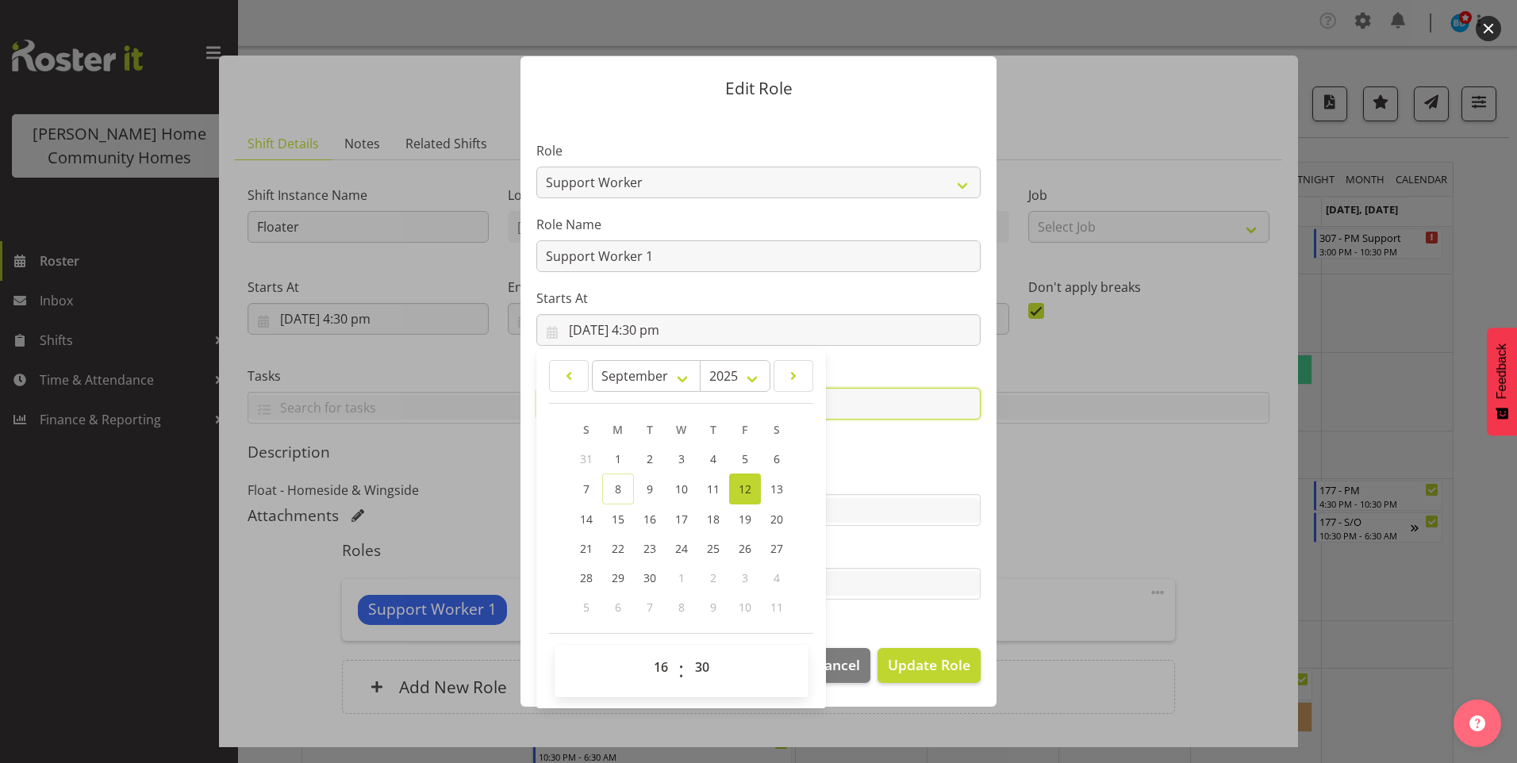
click at [861, 404] on input "[DATE] 8:30 pm" at bounding box center [758, 404] width 444 height 32
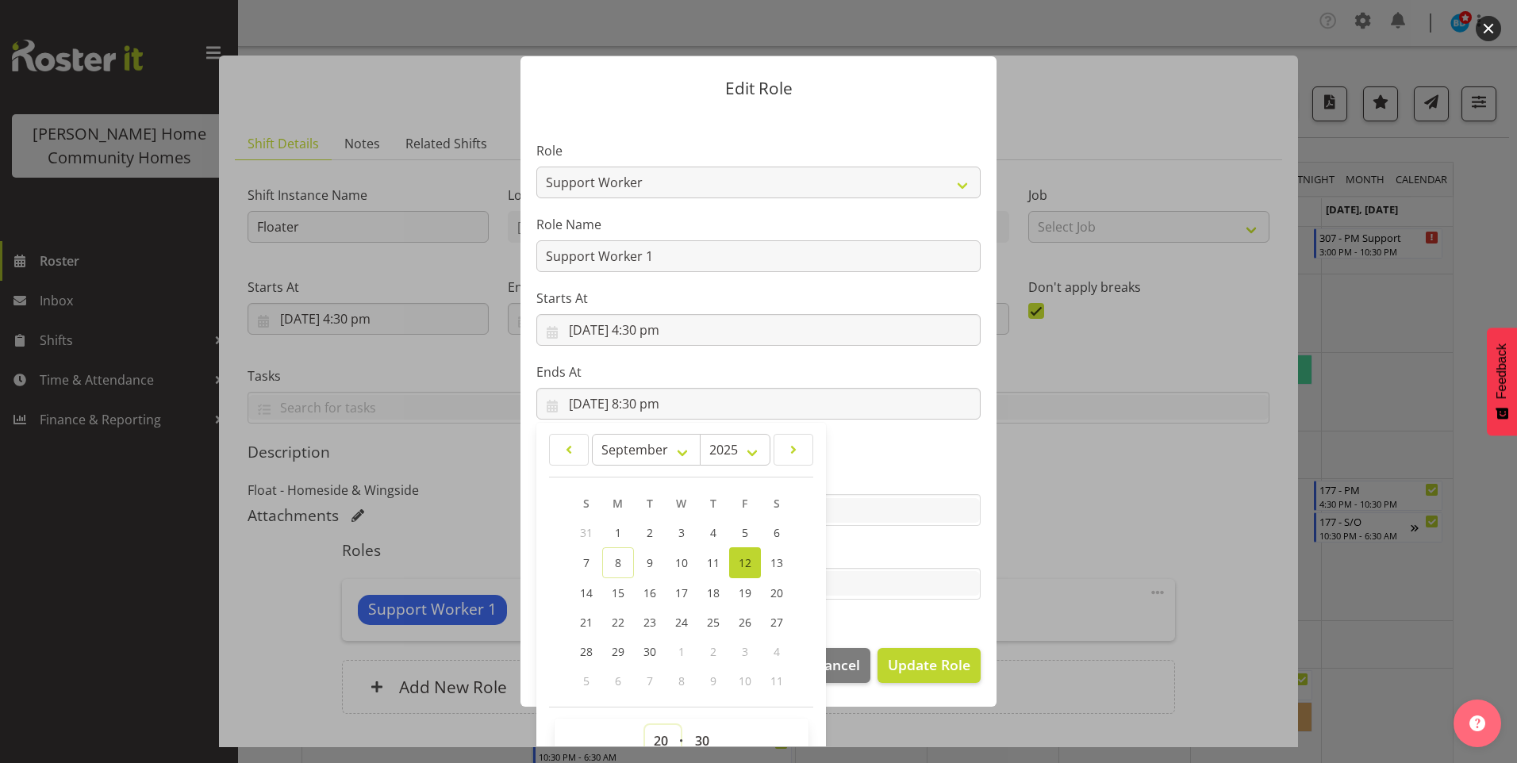
click at [654, 742] on select "00 01 02 03 04 05 06 07 08 09 10 11 12 13 14 15 16 17 18 19 20 21 22 23" at bounding box center [663, 741] width 36 height 32
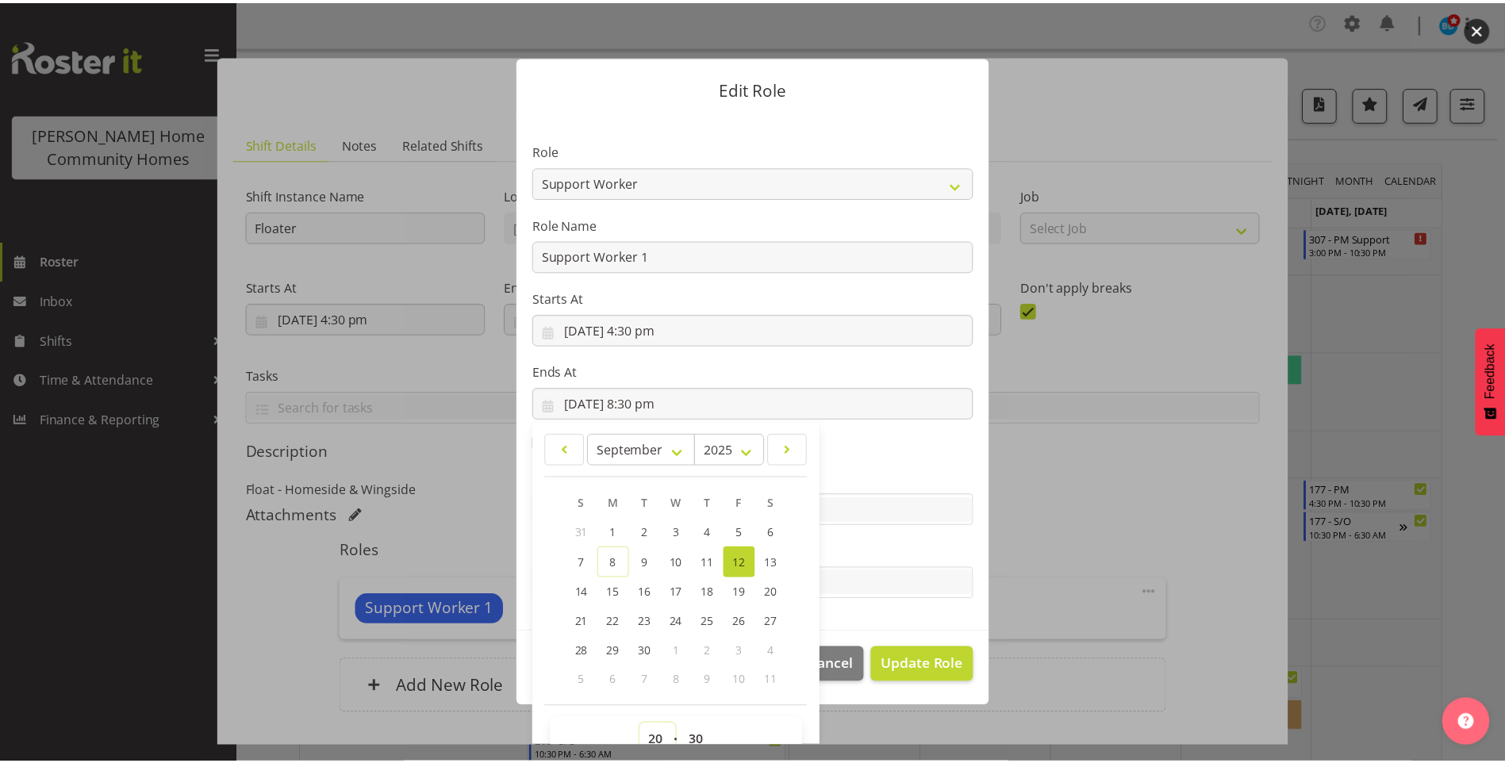
scroll to position [10, 0]
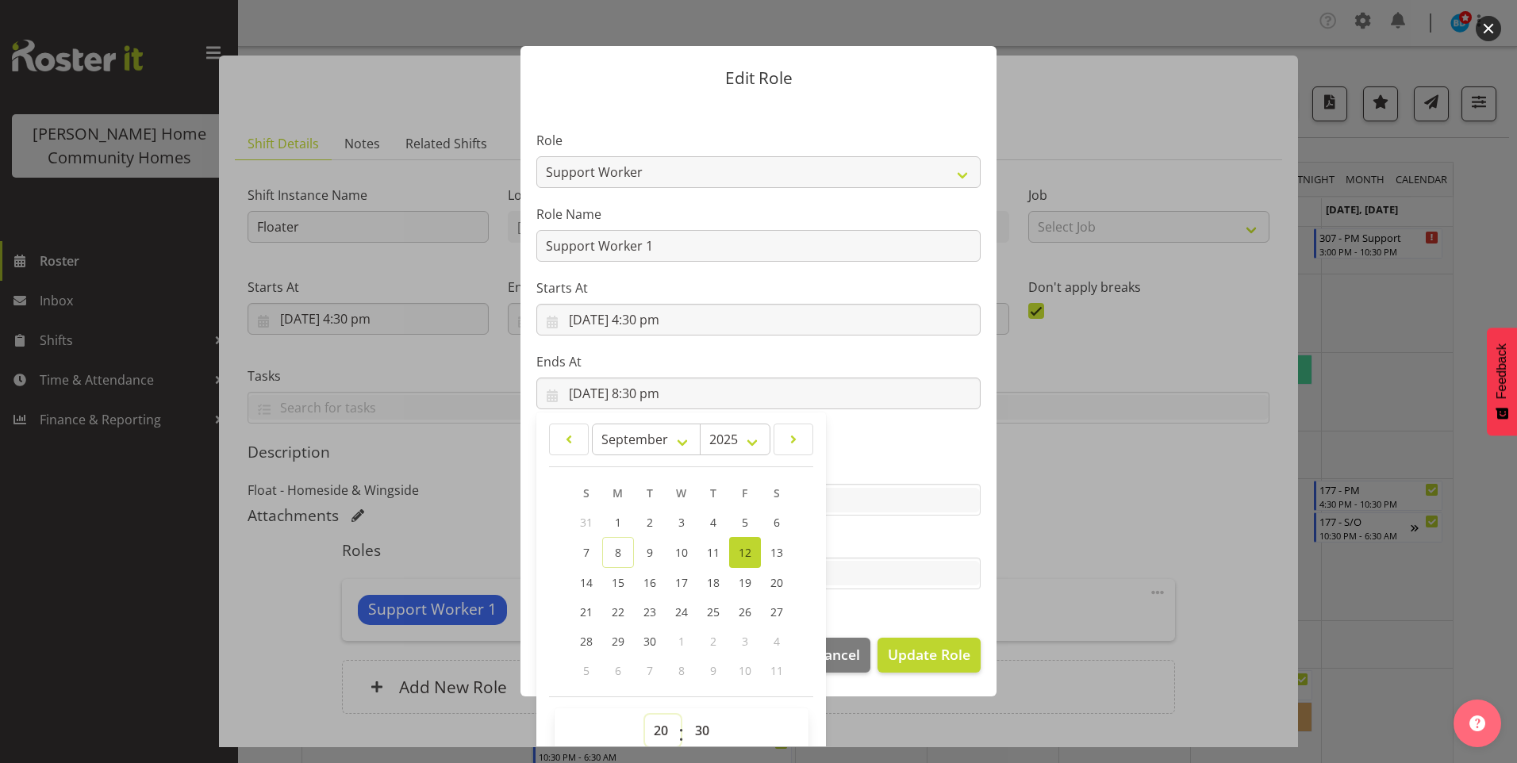
select select "21"
click at [645, 715] on select "00 01 02 03 04 05 06 07 08 09 10 11 12 13 14 15 16 17 18 19 20 21 22 23" at bounding box center [663, 731] width 36 height 32
type input "[DATE] 9:30 pm"
click at [922, 658] on span "Update Role" at bounding box center [929, 654] width 83 height 21
select select
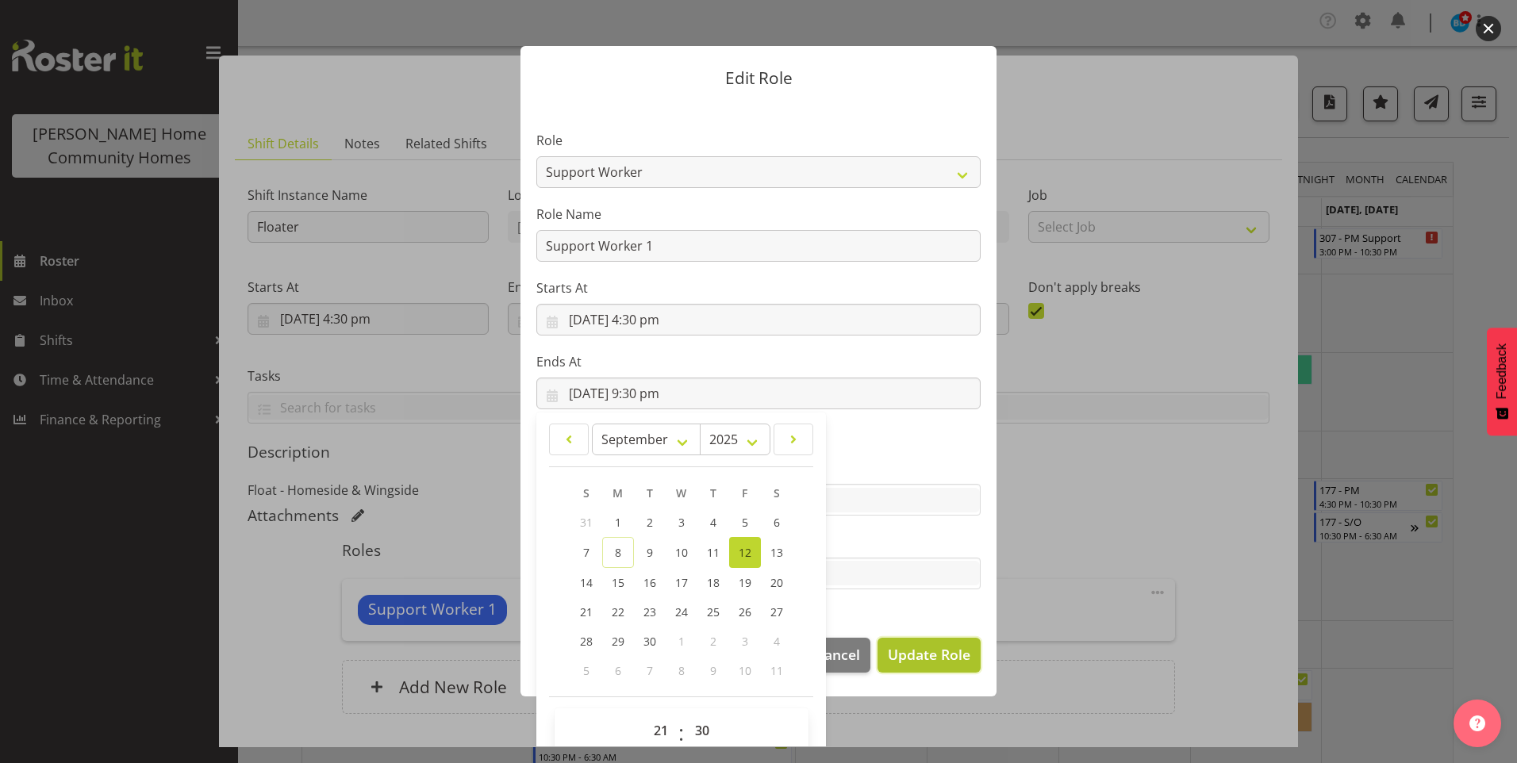
select select
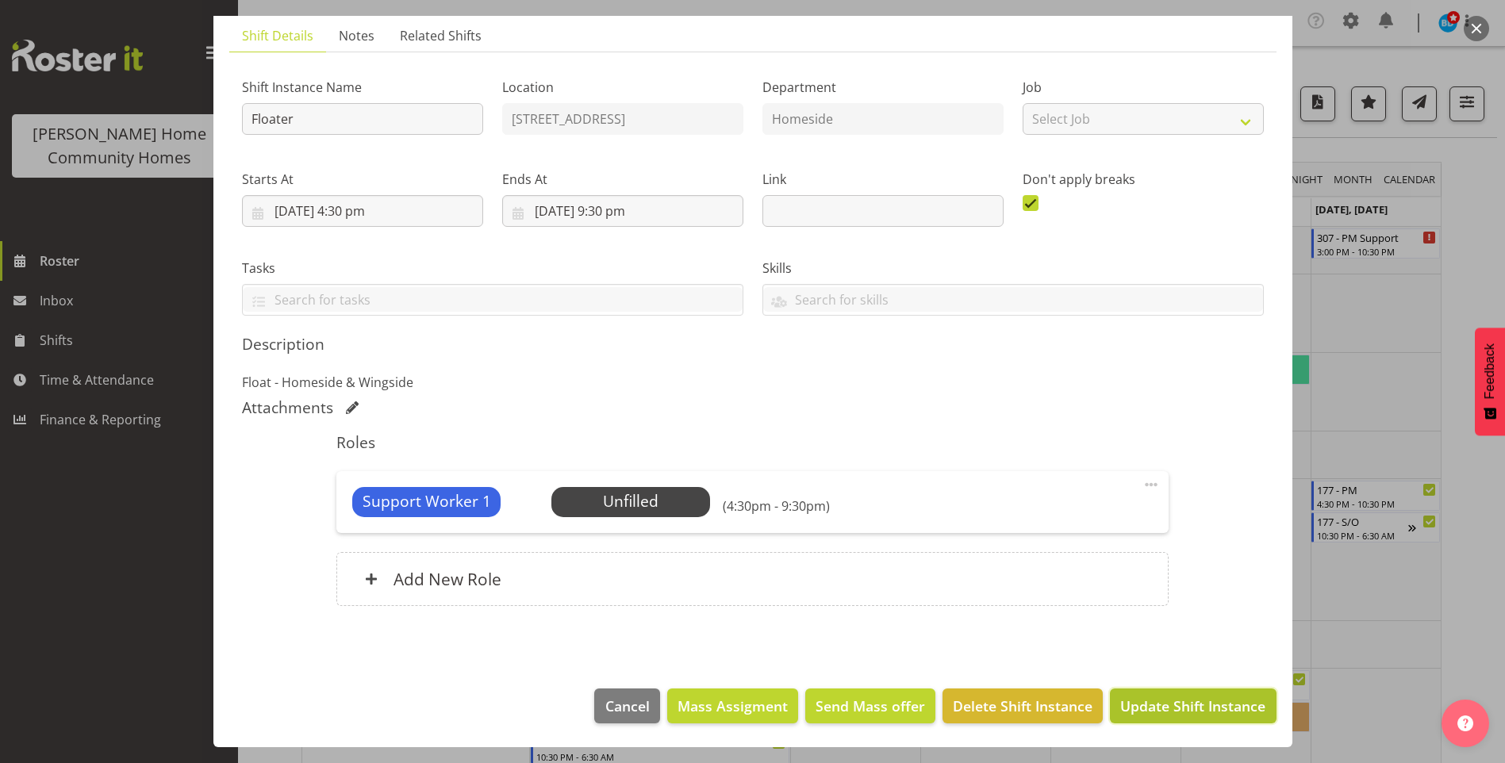
click at [1219, 715] on span "Update Shift Instance" at bounding box center [1193, 706] width 145 height 21
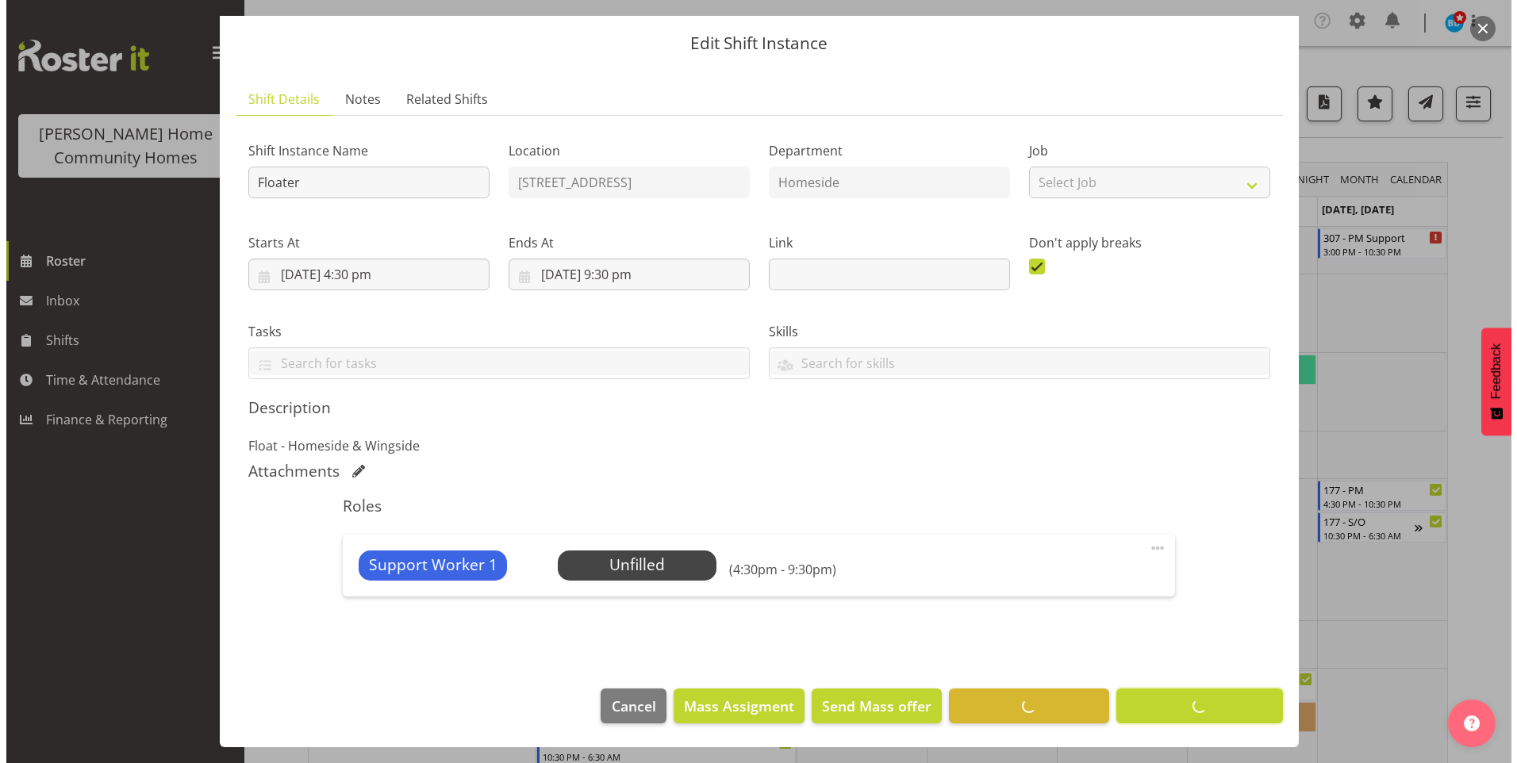
scroll to position [44, 0]
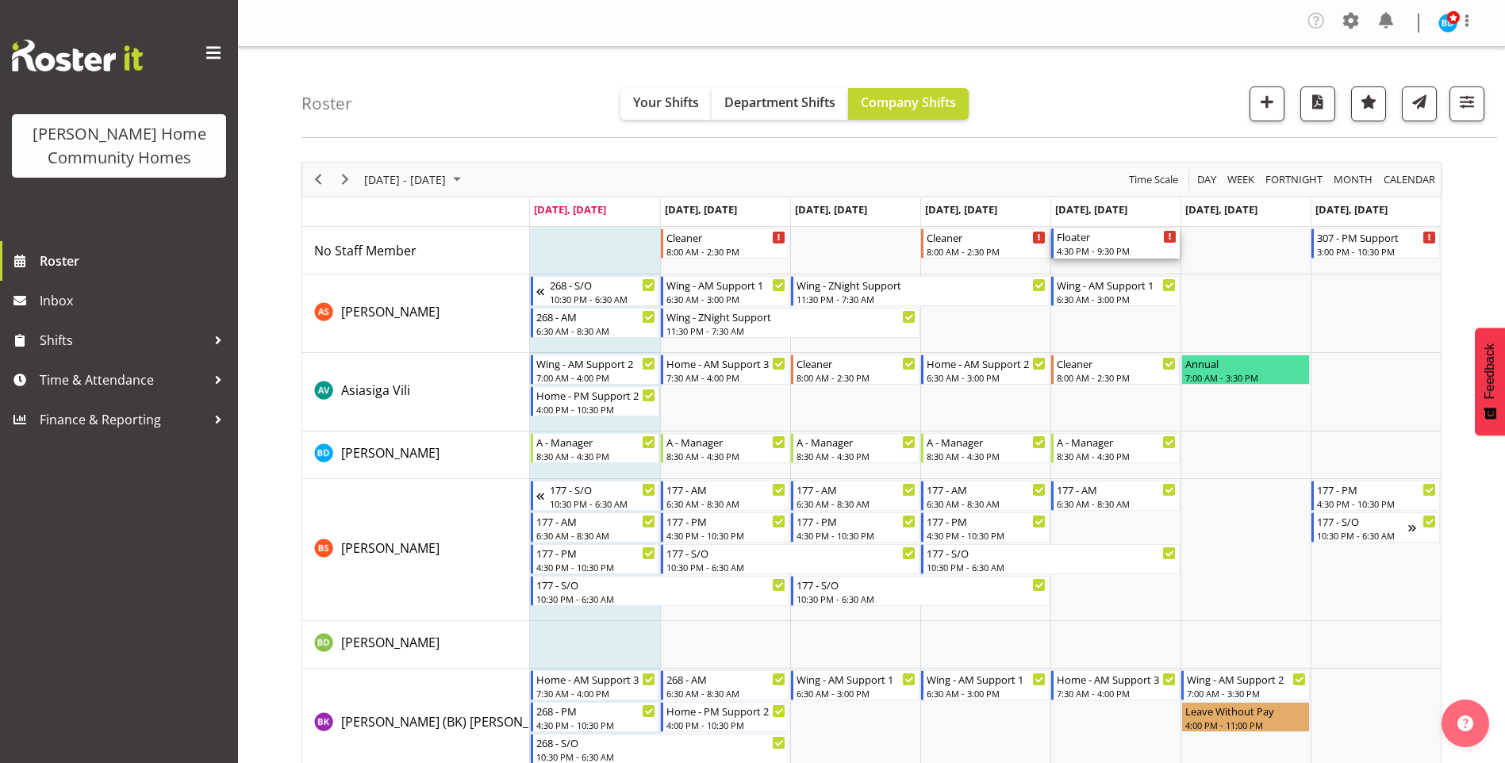
click at [1105, 248] on div "4:30 PM - 9:30 PM" at bounding box center [1117, 250] width 120 height 13
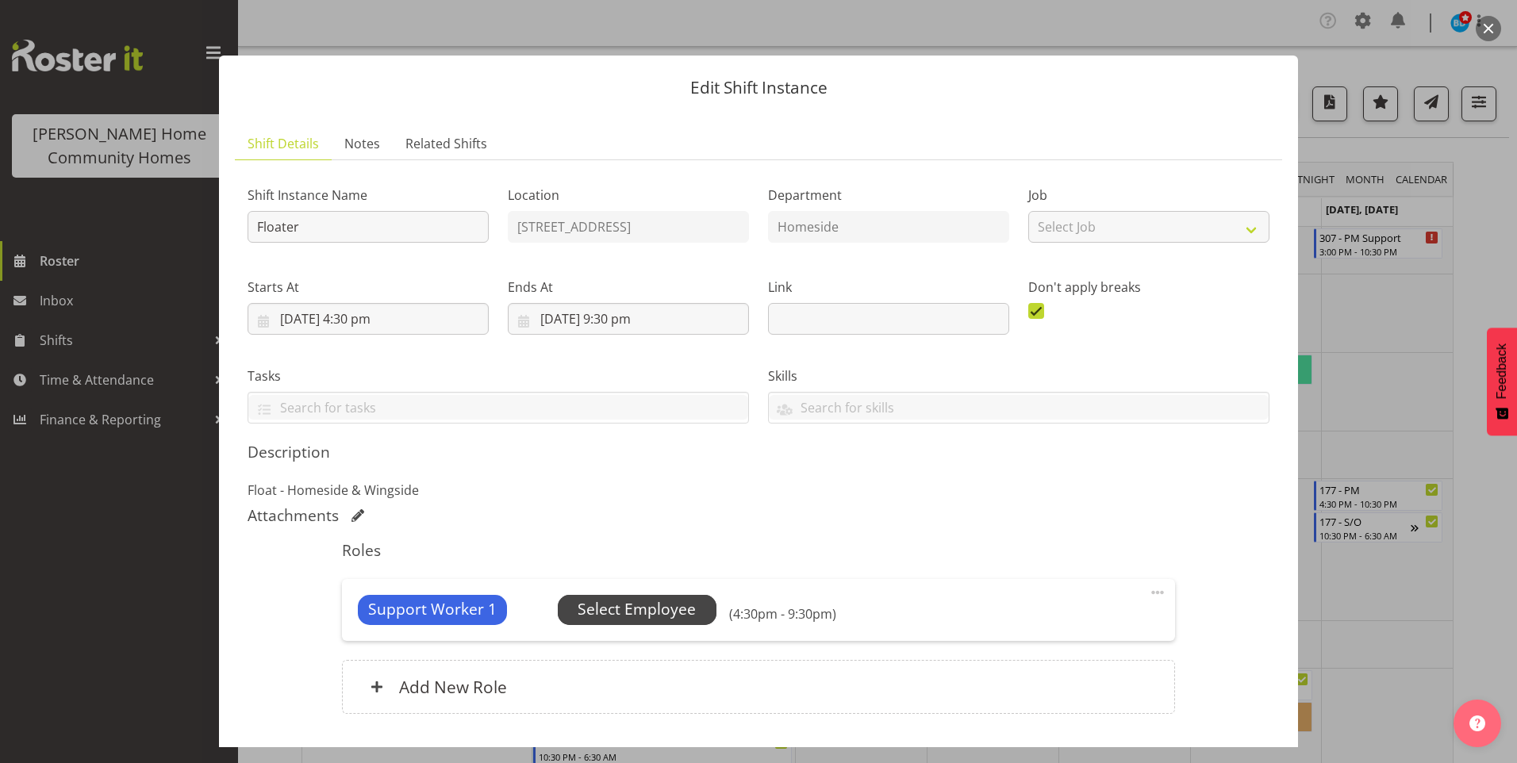
click at [670, 611] on span "Select Employee" at bounding box center [637, 609] width 118 height 23
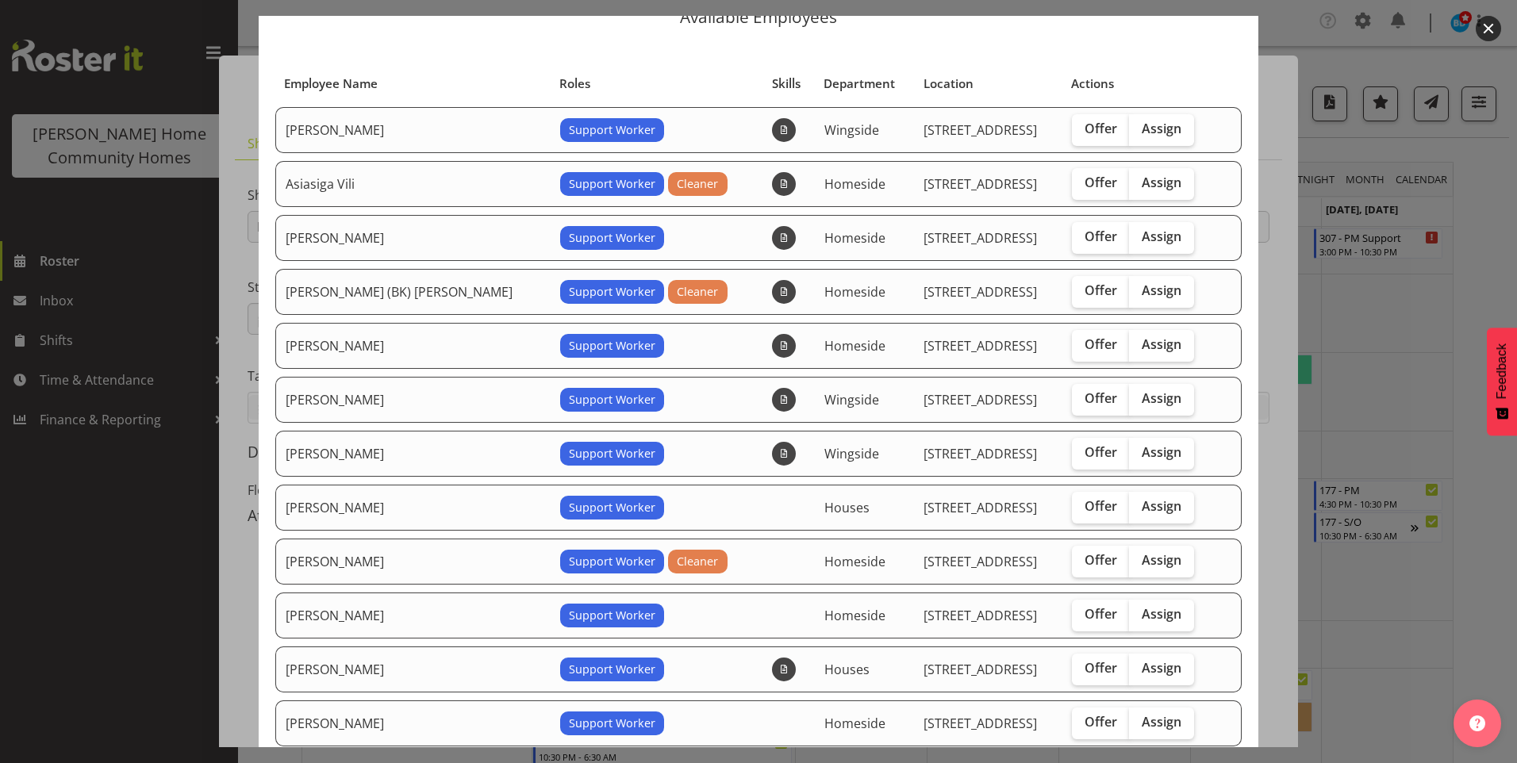
scroll to position [159, 0]
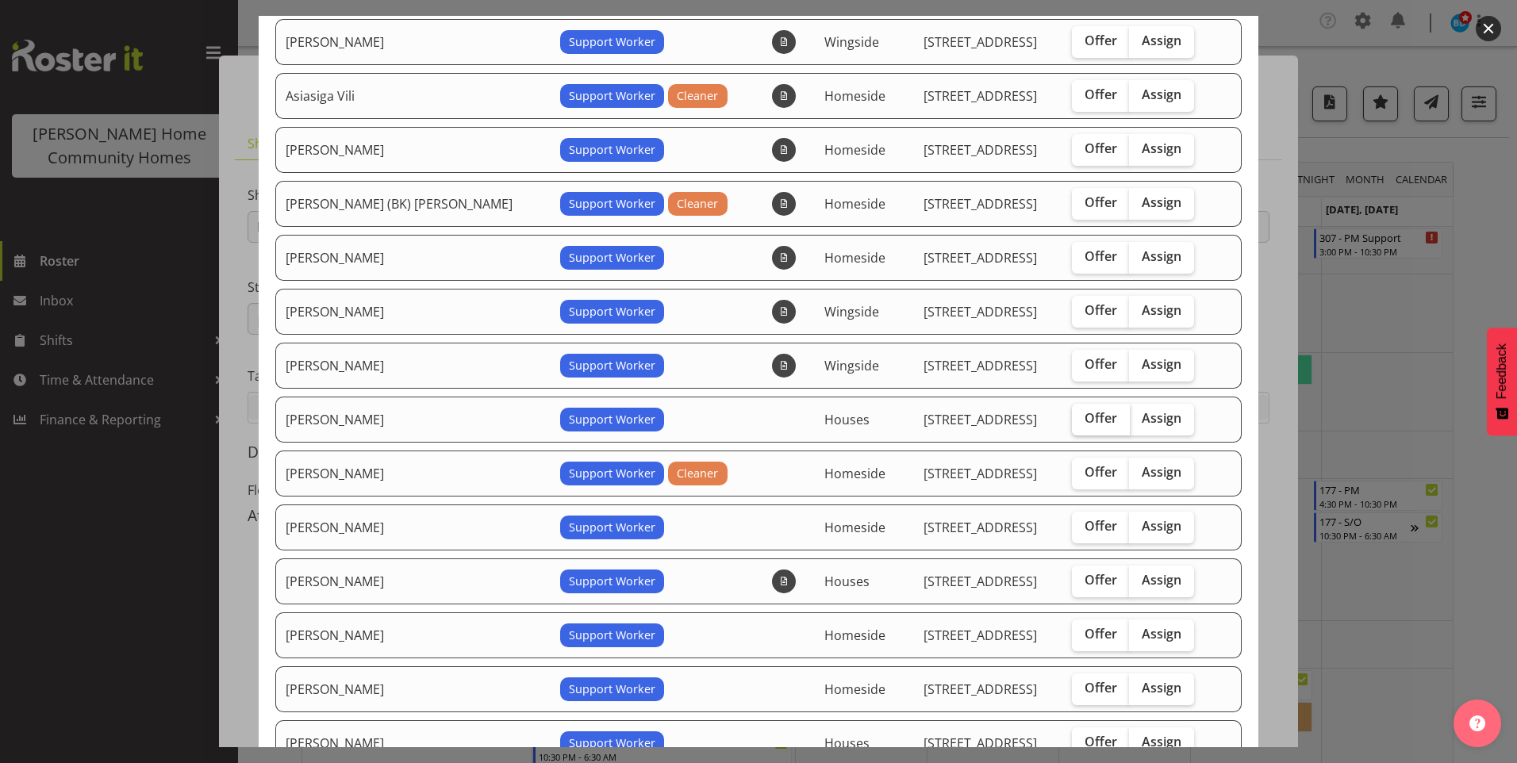
click at [1082, 409] on label "Offer" at bounding box center [1101, 420] width 58 height 32
click at [1082, 413] on input "Offer" at bounding box center [1077, 418] width 10 height 10
checkbox input "true"
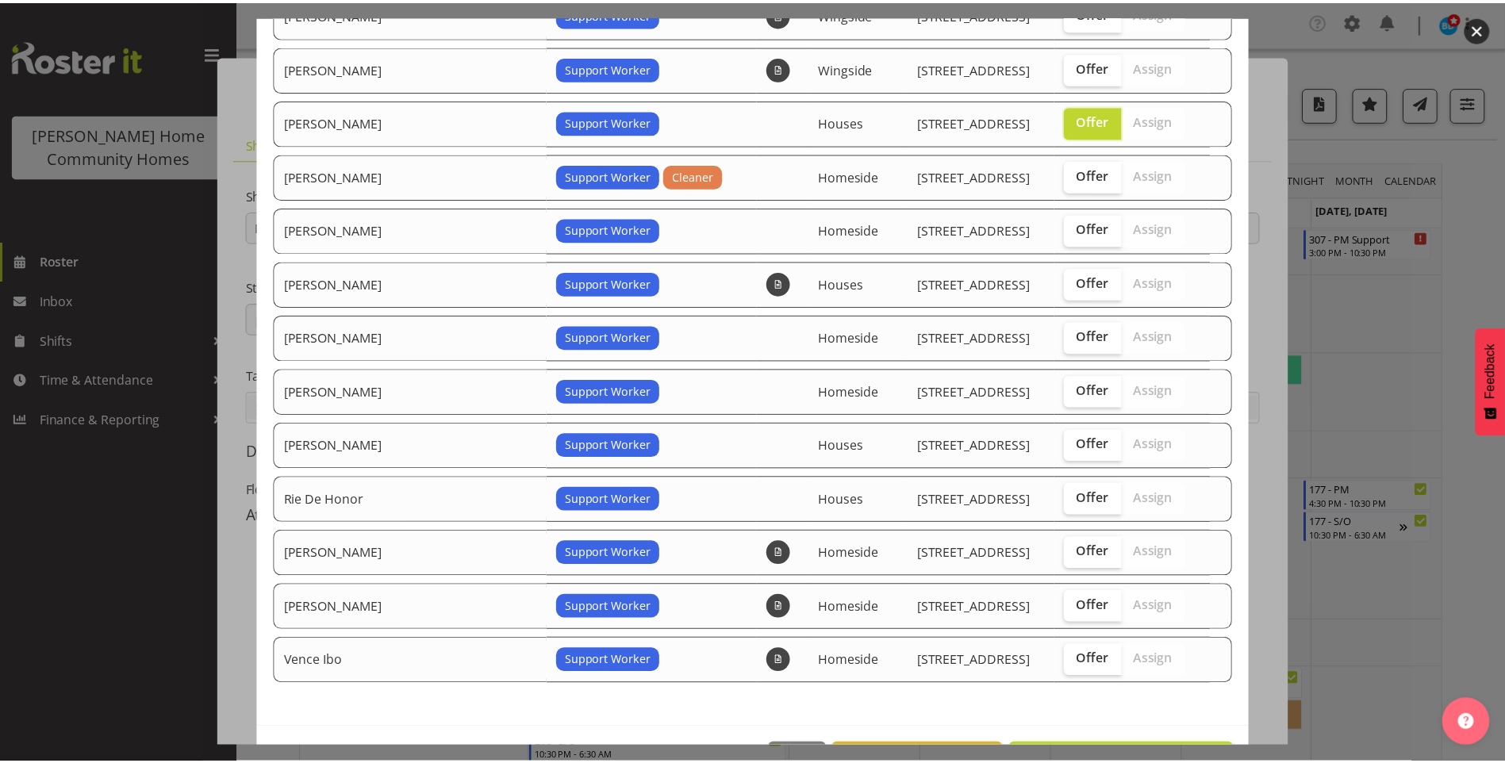
scroll to position [512, 0]
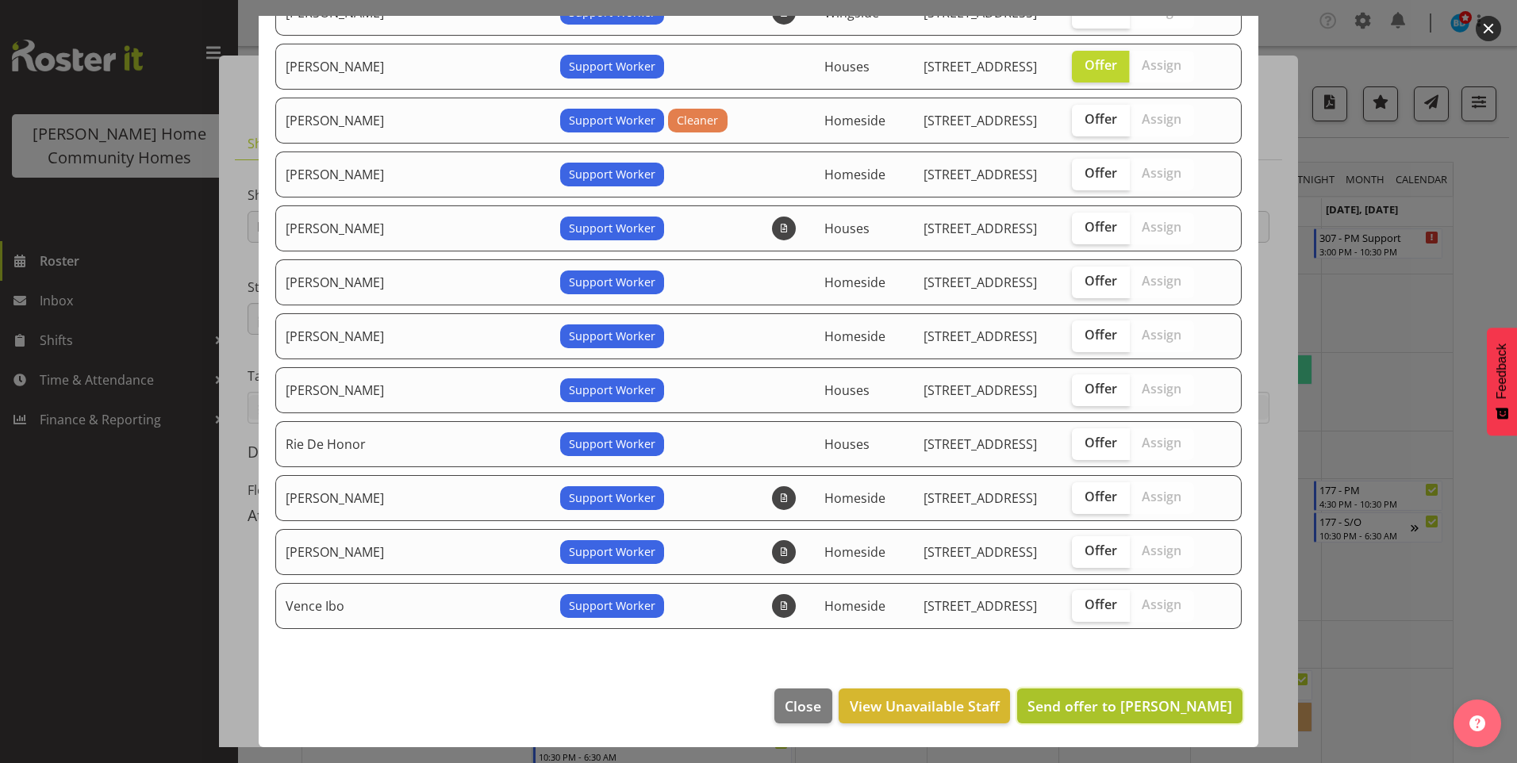
click at [1162, 711] on span "Send offer to [PERSON_NAME]" at bounding box center [1130, 706] width 205 height 19
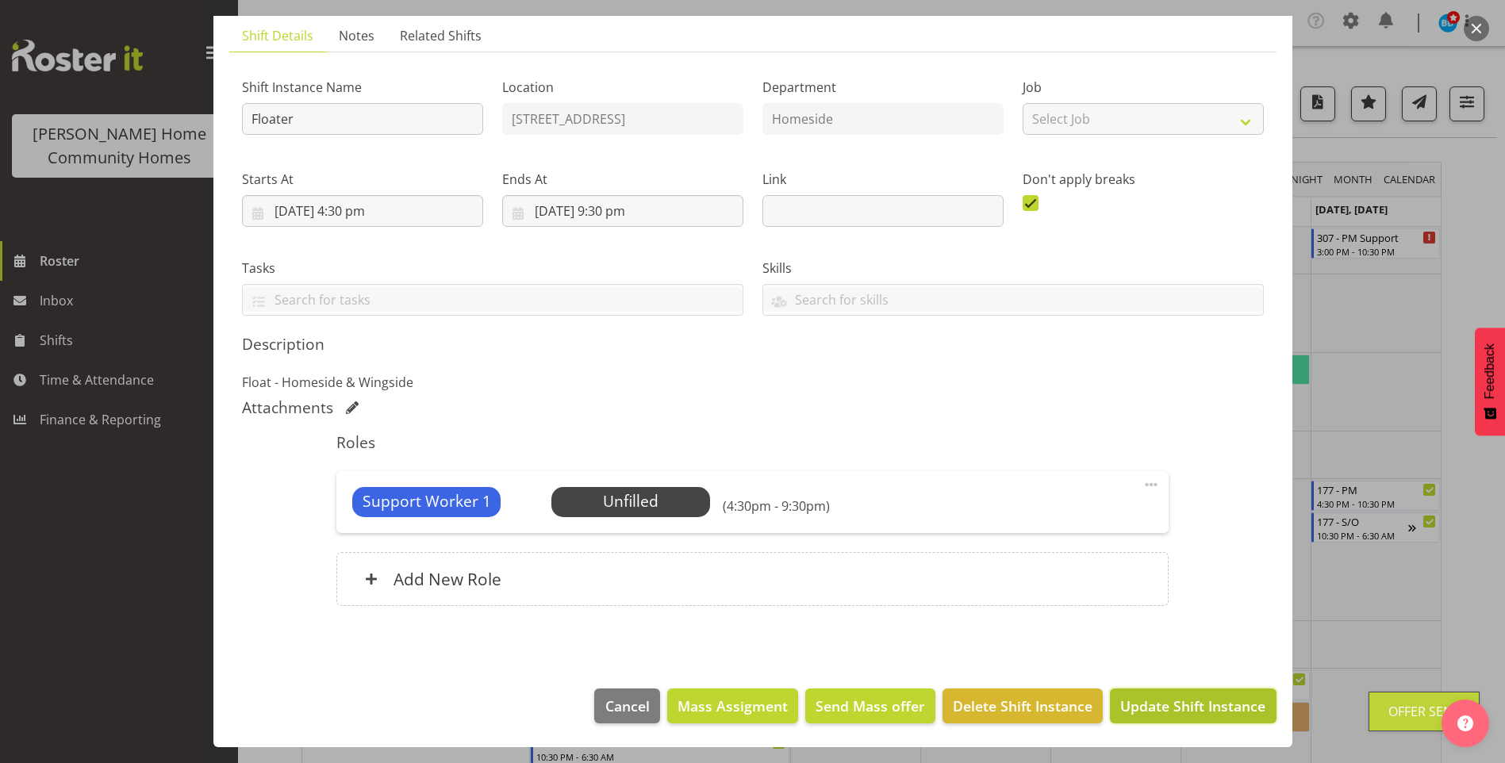
click at [1157, 701] on span "Update Shift Instance" at bounding box center [1193, 706] width 145 height 21
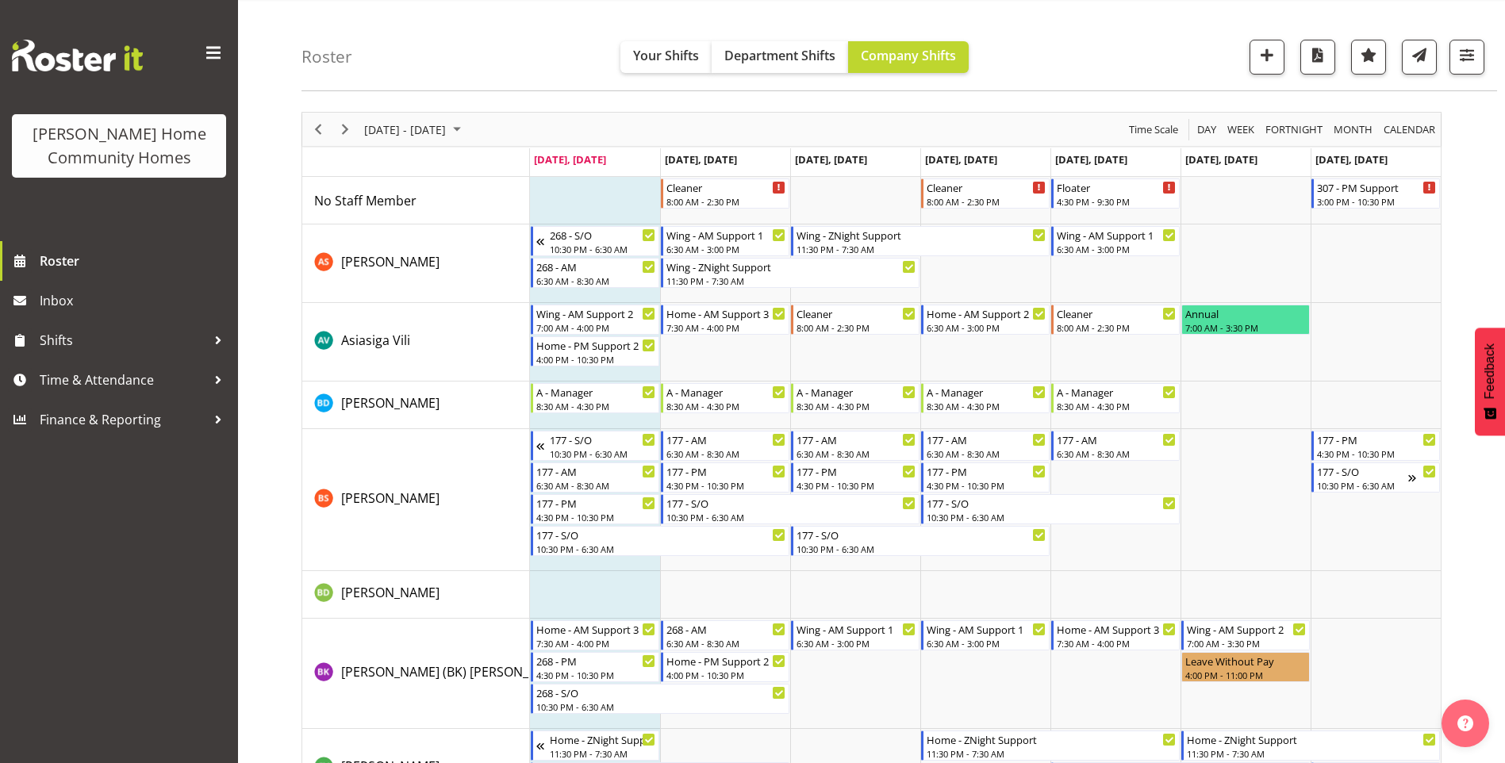
scroll to position [0, 0]
